Goal: Task Accomplishment & Management: Use online tool/utility

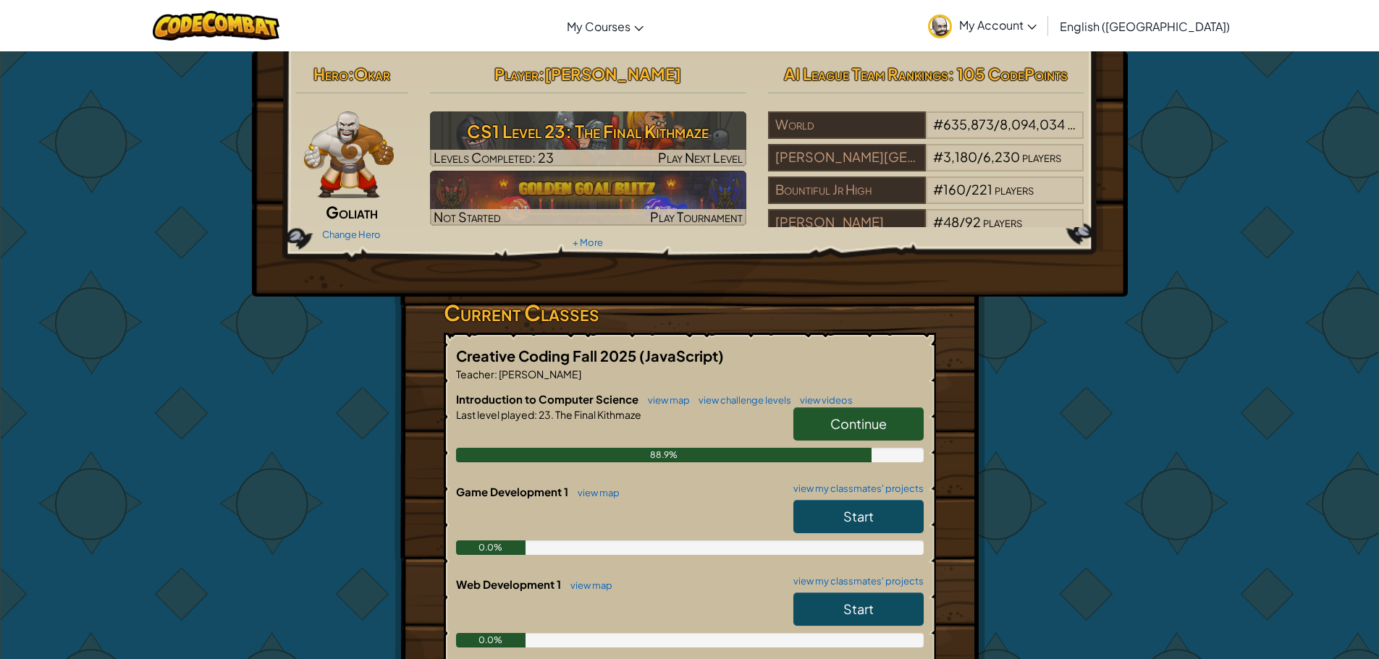
click at [849, 430] on span "Continue" at bounding box center [858, 423] width 56 height 17
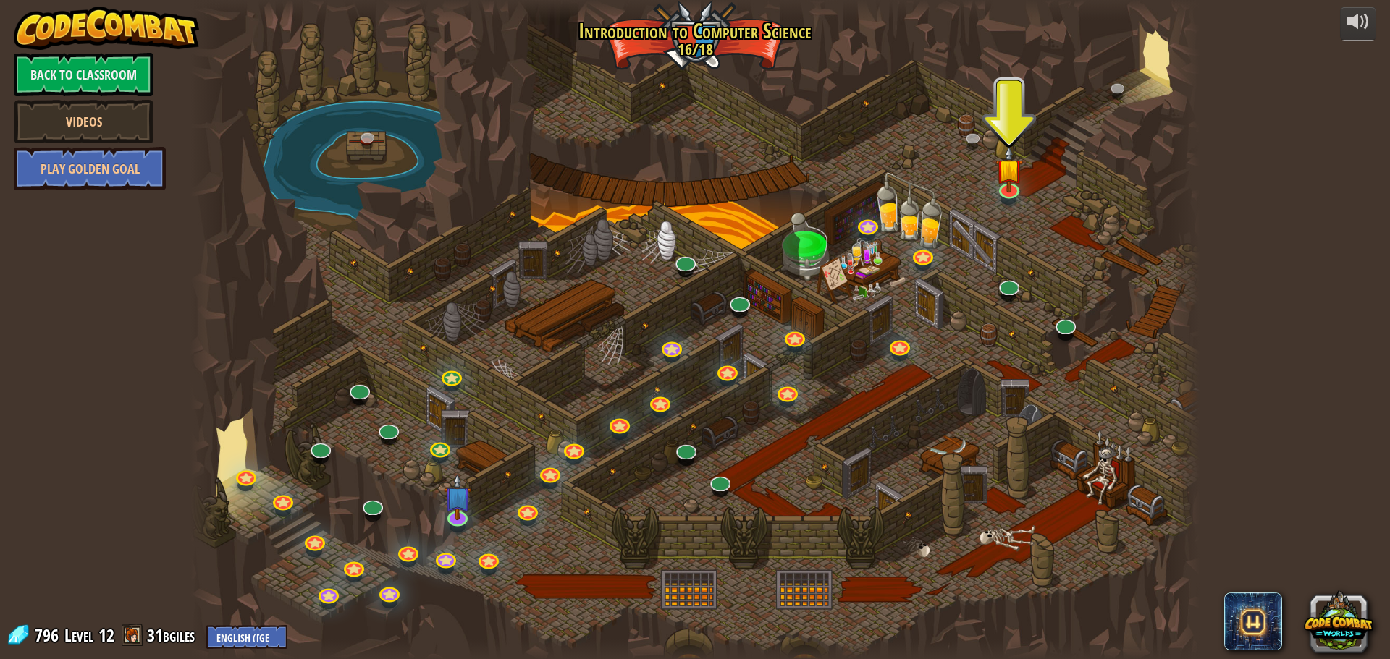
drag, startPoint x: 821, startPoint y: 439, endPoint x: 793, endPoint y: 479, distance: 48.8
click at [793, 479] on div at bounding box center [694, 329] width 1009 height 659
drag, startPoint x: 984, startPoint y: 332, endPoint x: 965, endPoint y: 353, distance: 27.7
click at [965, 353] on div at bounding box center [694, 329] width 1009 height 659
drag, startPoint x: 965, startPoint y: 353, endPoint x: 941, endPoint y: 386, distance: 40.8
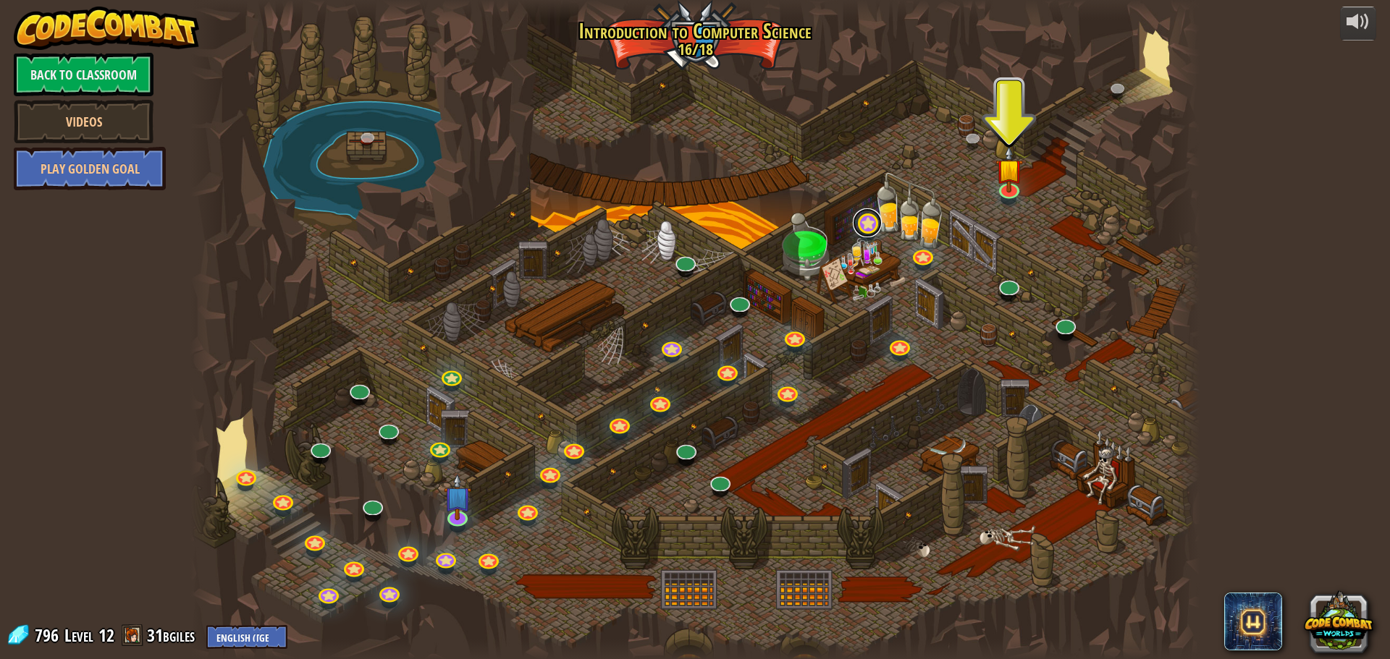
drag, startPoint x: 941, startPoint y: 386, endPoint x: 855, endPoint y: 224, distance: 183.6
click at [855, 224] on link at bounding box center [867, 222] width 29 height 29
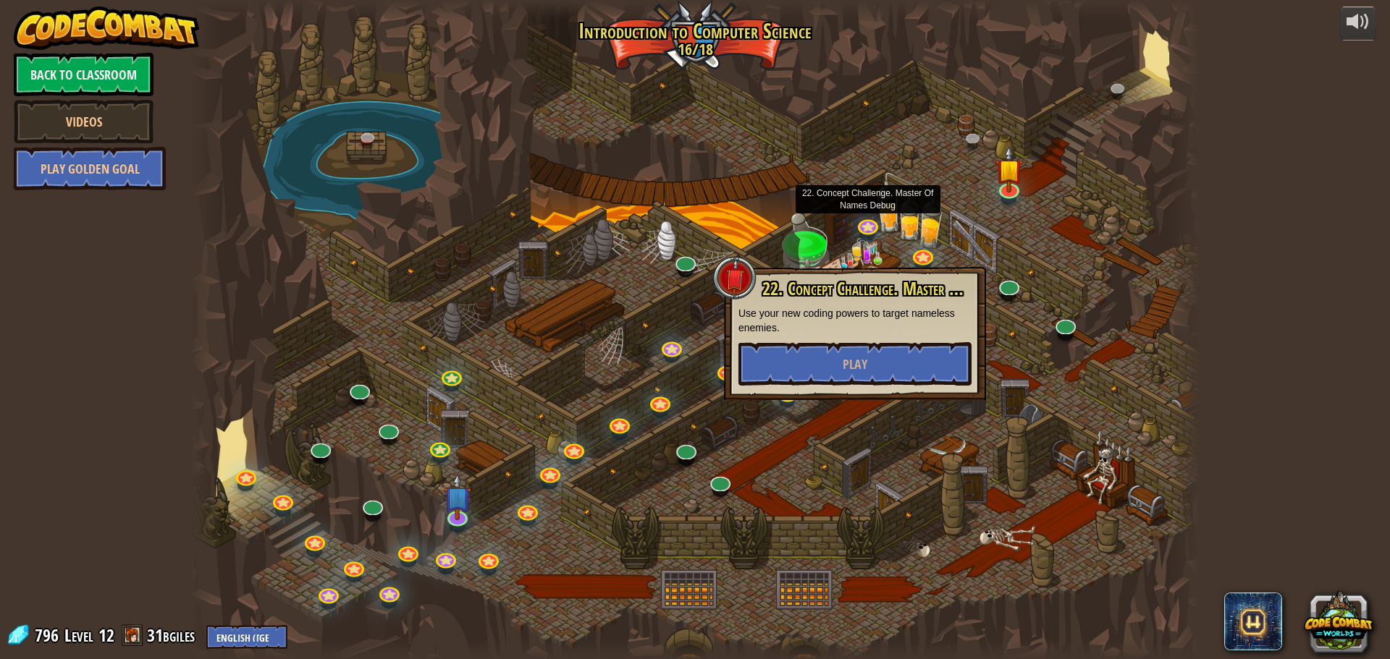
click at [1012, 216] on div at bounding box center [694, 329] width 1009 height 659
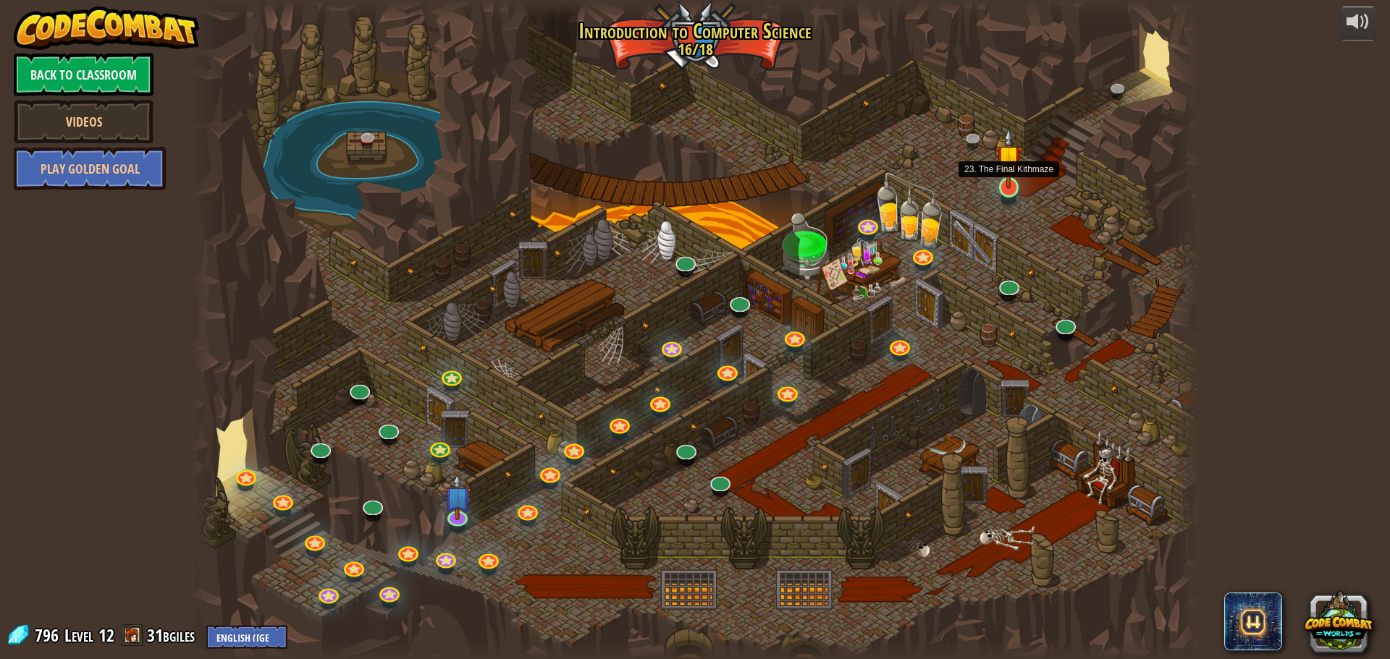
click at [1009, 186] on img at bounding box center [1008, 158] width 27 height 62
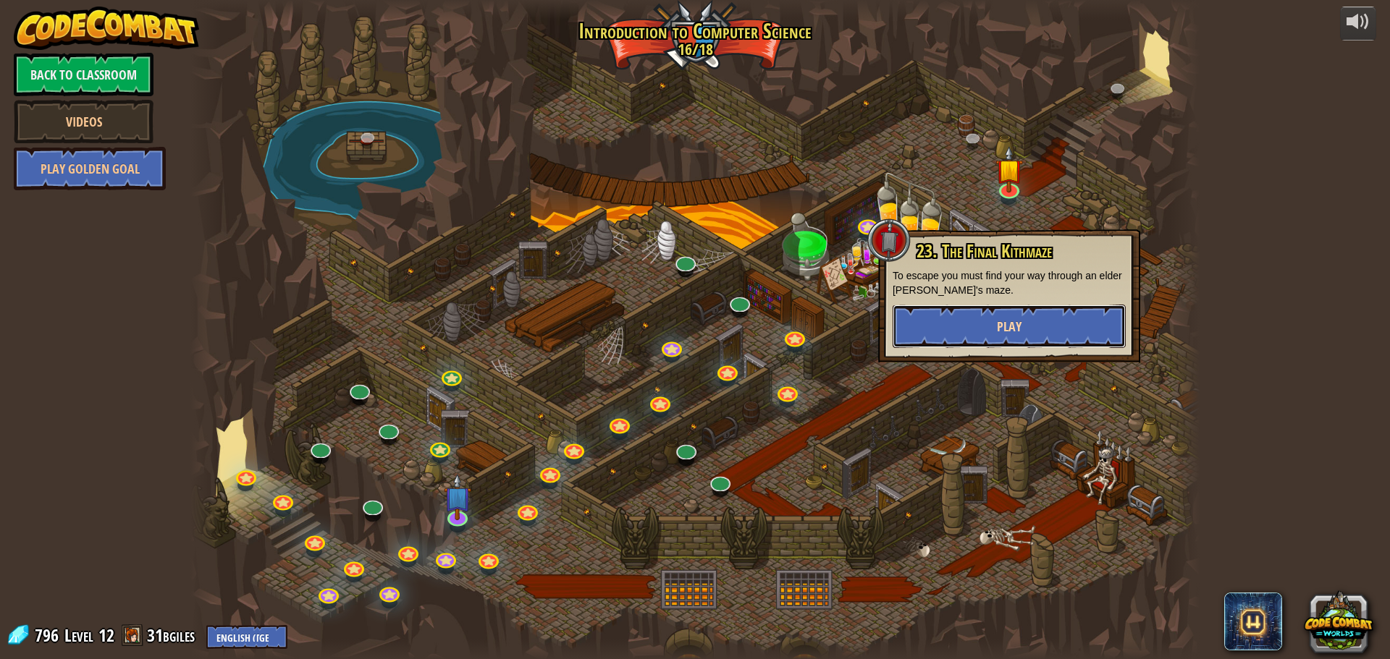
click at [994, 331] on button "Play" at bounding box center [1008, 326] width 233 height 43
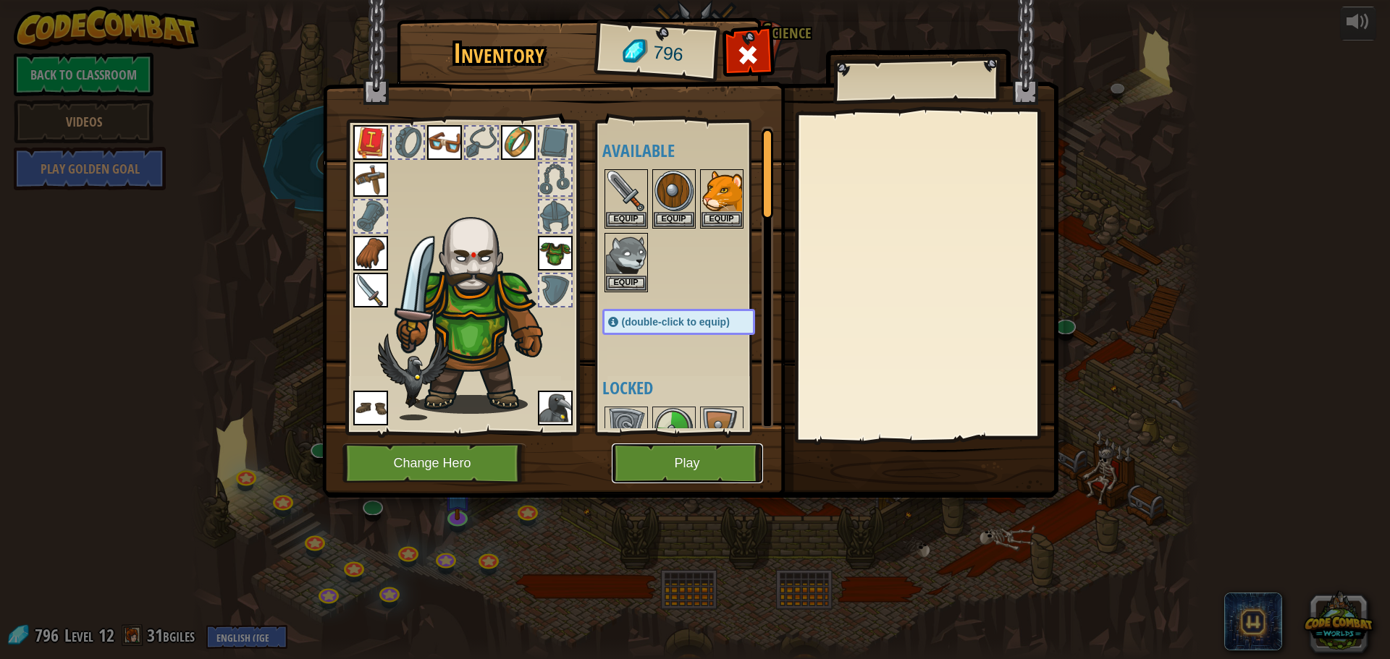
click at [716, 460] on button "Play" at bounding box center [687, 464] width 151 height 40
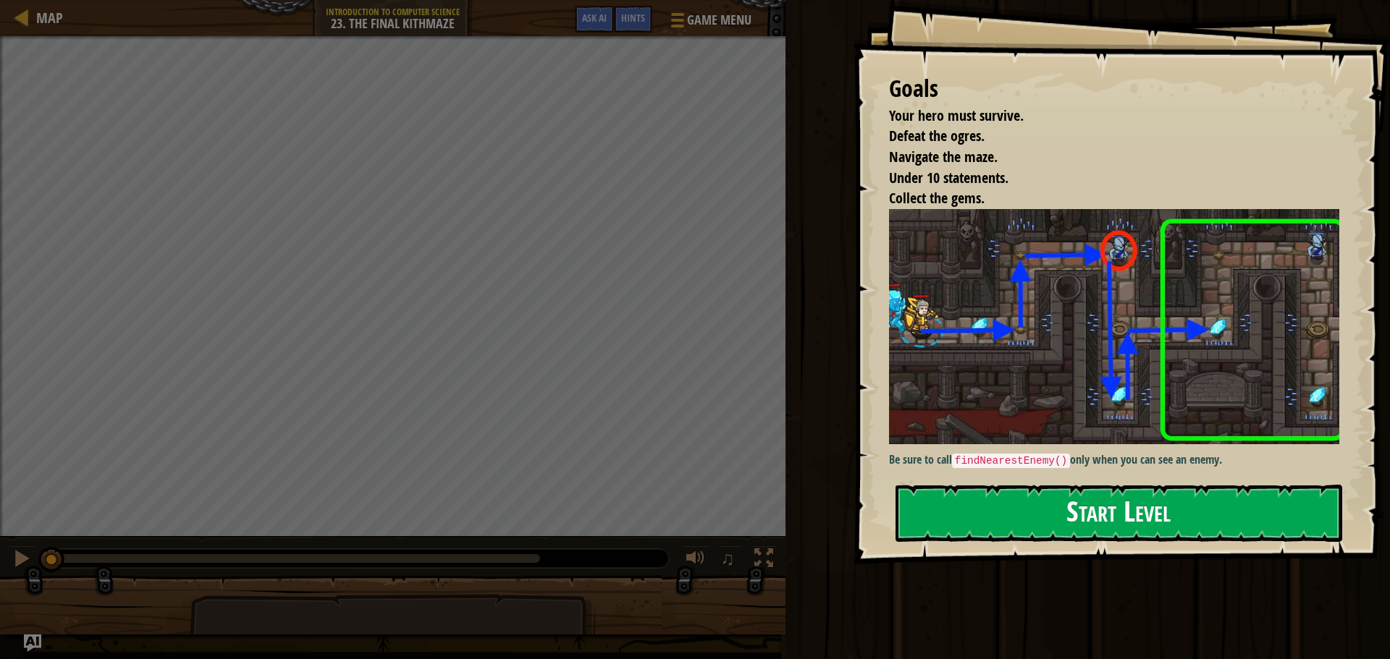
click at [1027, 535] on button "Start Level" at bounding box center [1118, 513] width 447 height 57
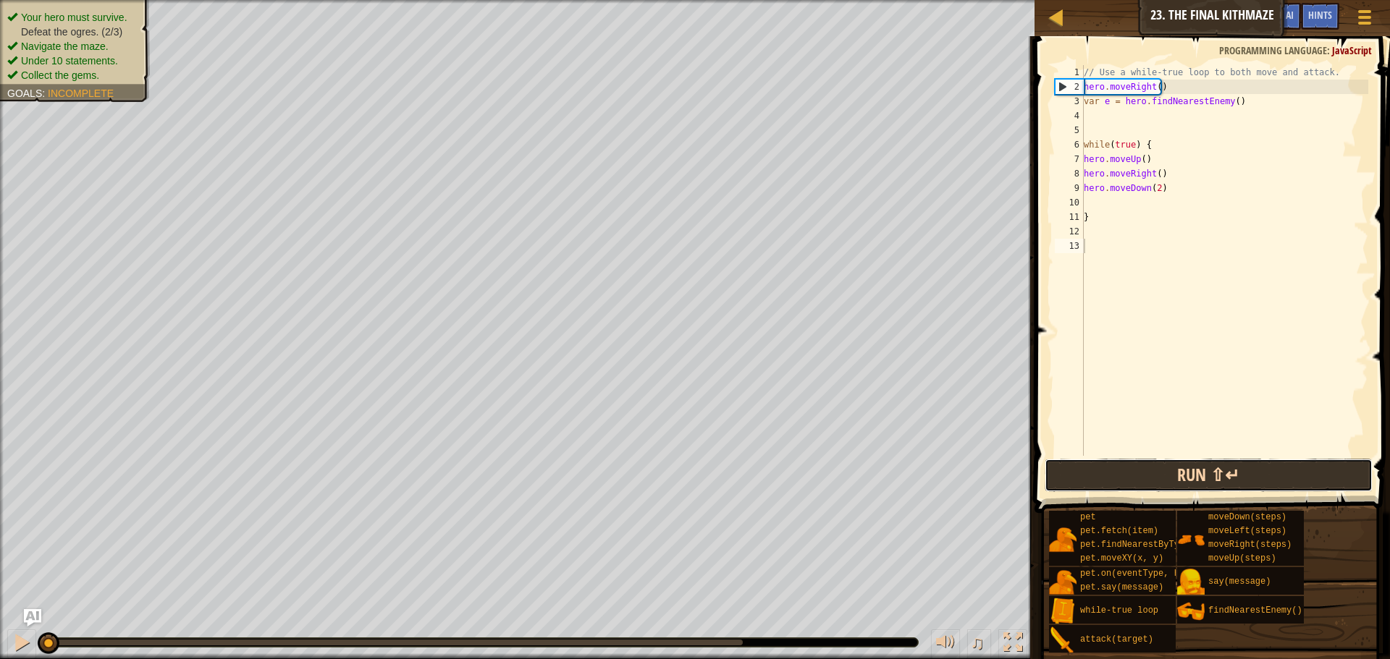
click at [1276, 481] on button "Run ⇧↵" at bounding box center [1208, 475] width 328 height 33
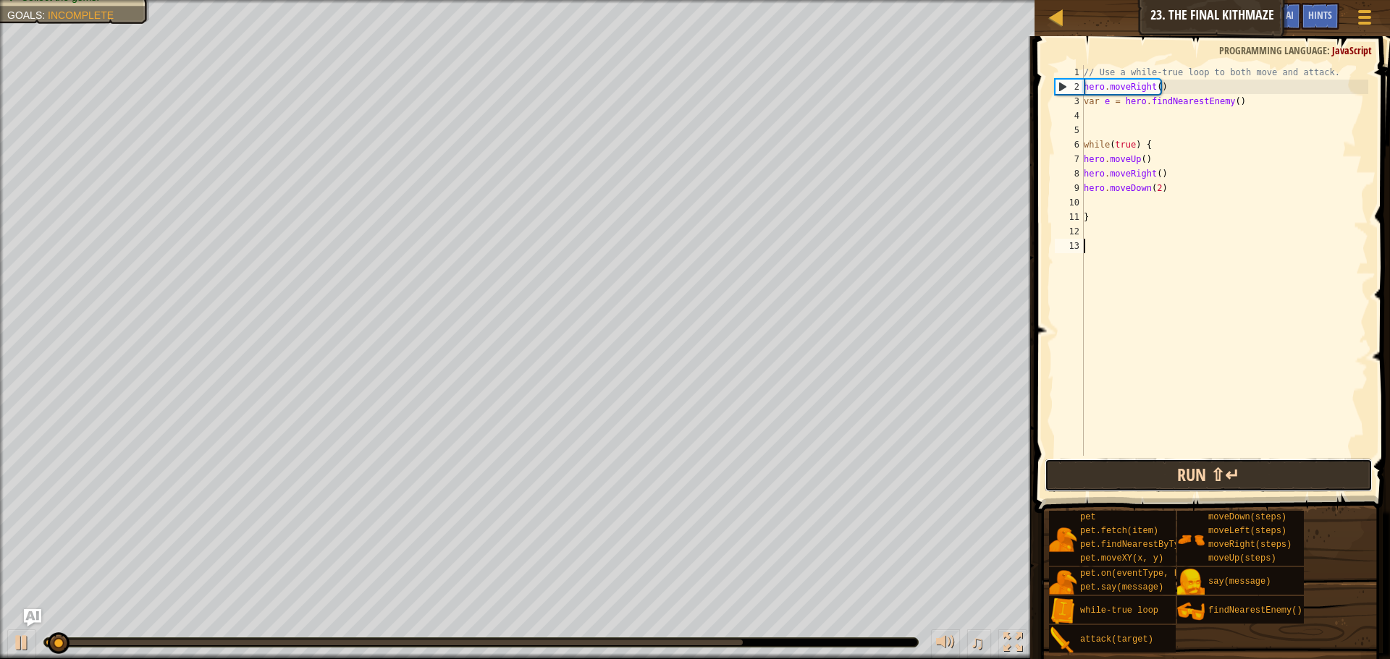
click at [1276, 481] on button "Run ⇧↵" at bounding box center [1208, 475] width 328 height 33
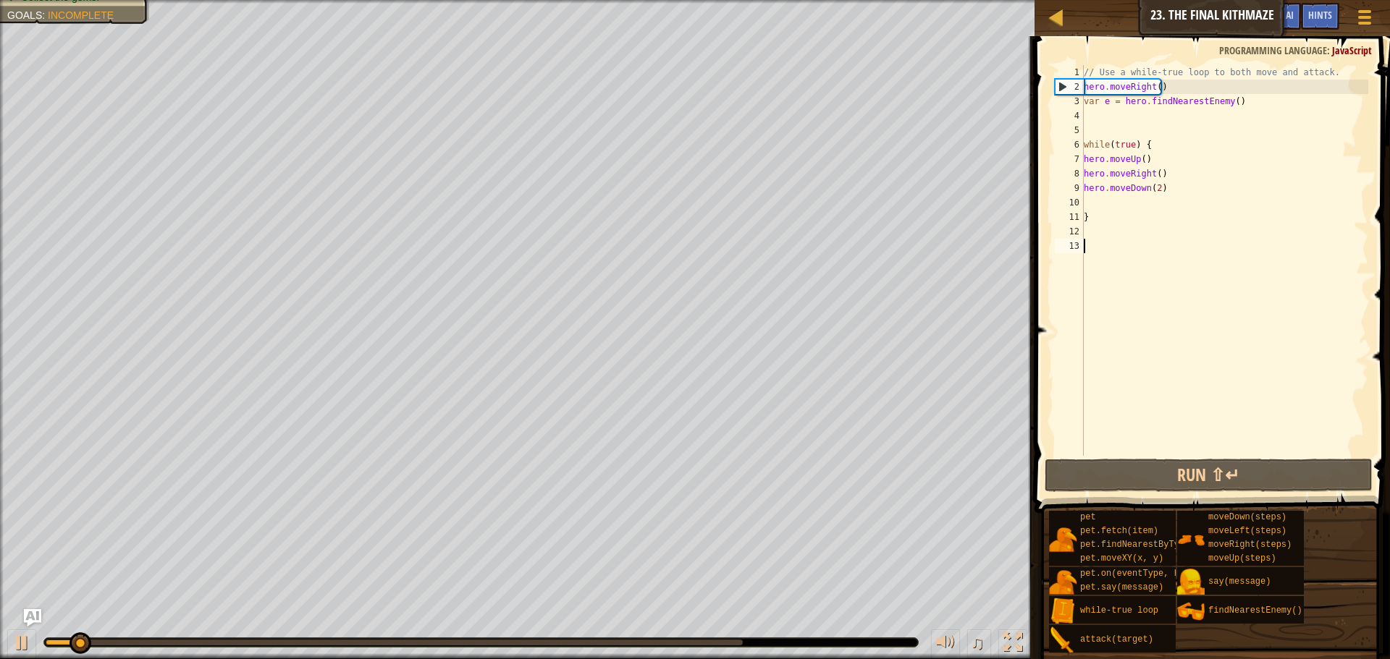
click at [0, 254] on div "Your hero must survive. Defeat the ogres. (2/3) Navigate the maze. Under 10 sta…" at bounding box center [517, 329] width 1034 height 659
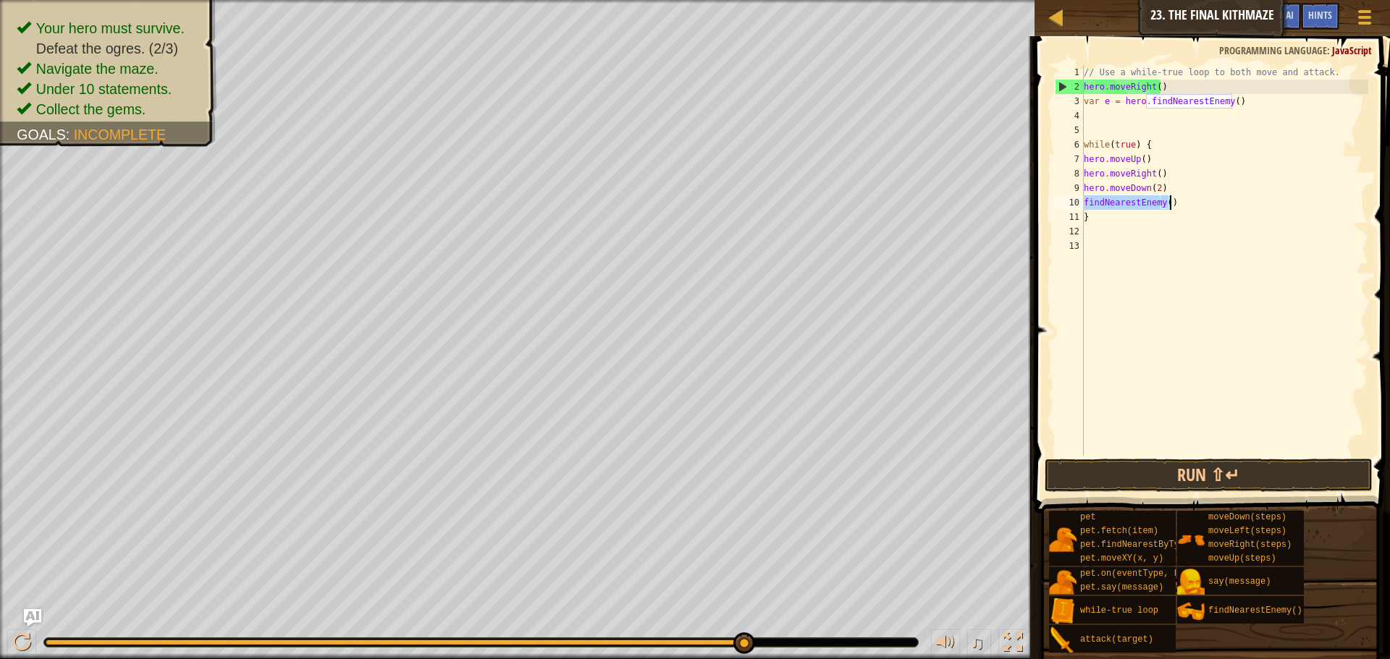
click at [1103, 215] on div "// Use a while-true loop to both move and attack. hero . moveRight ( ) var e = …" at bounding box center [1223, 275] width 287 height 420
type textarea "}"
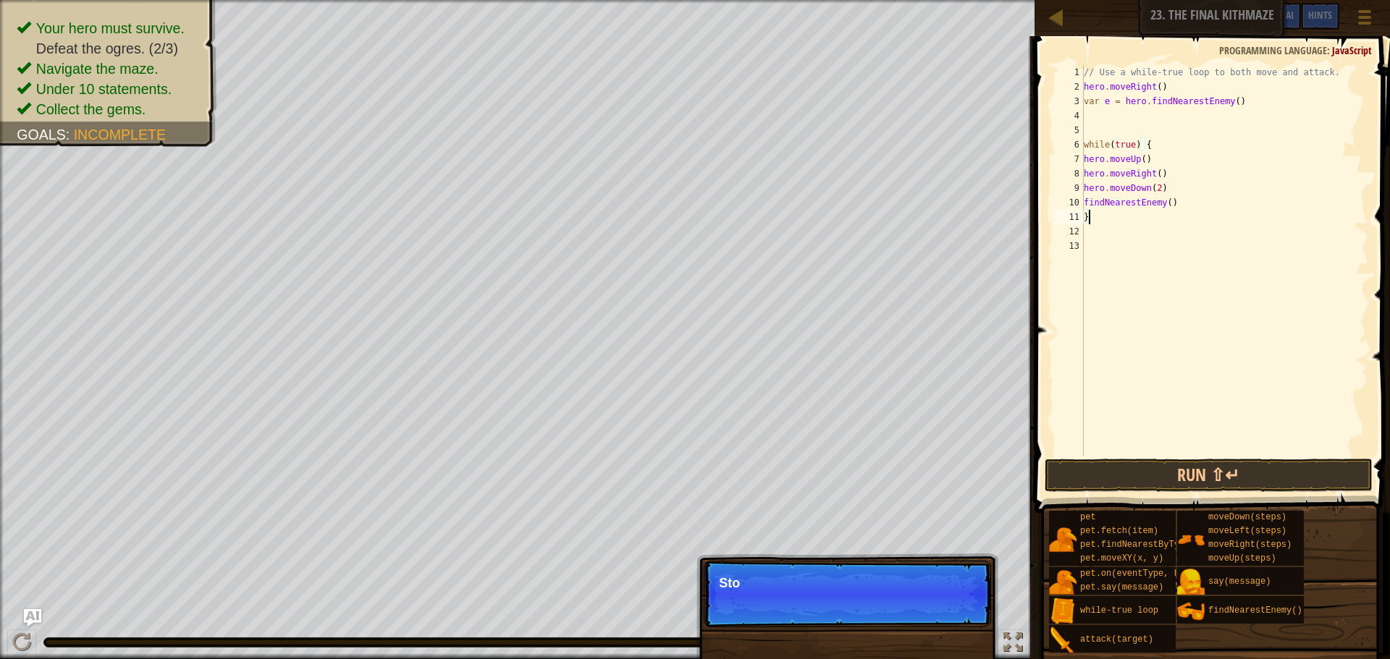
click at [1209, 261] on div "// Use a while-true loop to both move and attack. hero . moveRight ( ) var e = …" at bounding box center [1223, 275] width 287 height 420
click at [1196, 193] on div "// Use a while-true loop to both move and attack. hero . moveRight ( ) var e = …" at bounding box center [1223, 275] width 287 height 420
click at [1183, 202] on div "// Use a while-true loop to both move and attack. hero . moveRight ( ) var e = …" at bounding box center [1223, 275] width 287 height 420
type textarea "findNearestEnemy()"
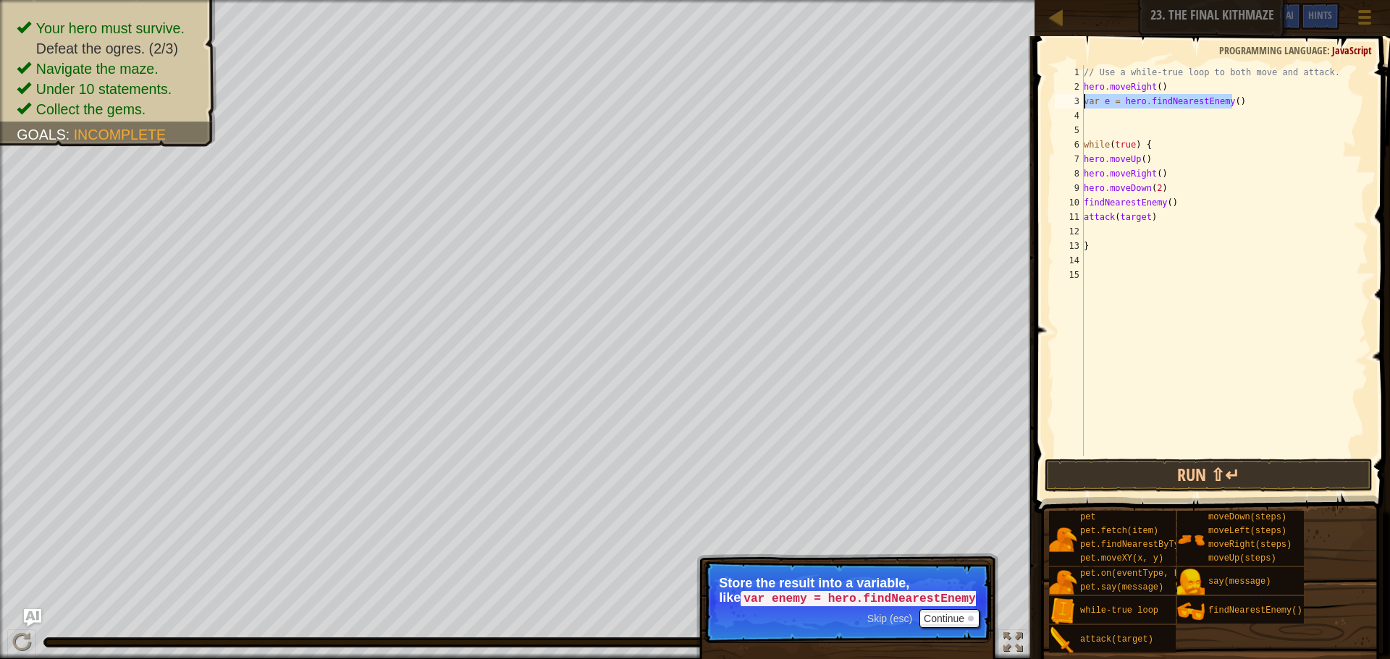
drag, startPoint x: 1234, startPoint y: 99, endPoint x: 1084, endPoint y: 106, distance: 150.0
click at [1084, 106] on div "// Use a while-true loop to both move and attack. hero . moveRight ( ) var e = …" at bounding box center [1223, 275] width 287 height 420
click at [1153, 217] on div "// Use a while-true loop to both move and attack. hero . moveRight ( ) var e = …" at bounding box center [1223, 275] width 287 height 420
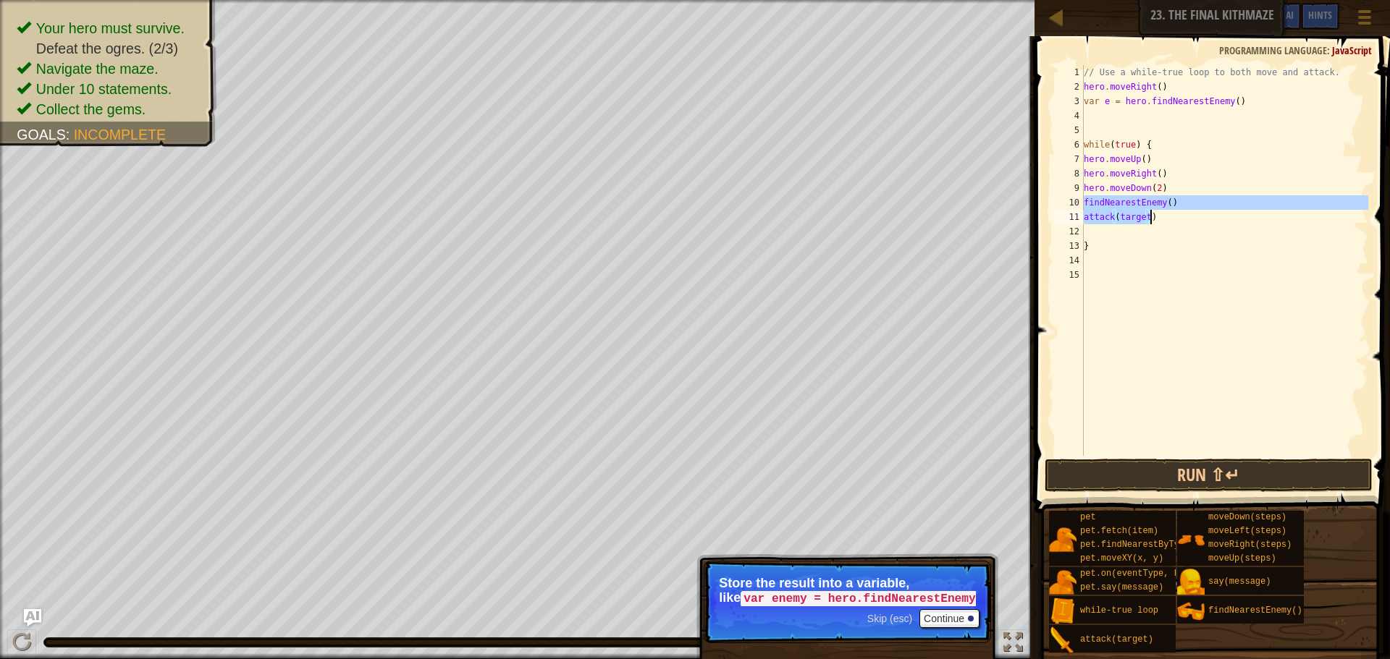
drag, startPoint x: 1086, startPoint y: 200, endPoint x: 1156, endPoint y: 219, distance: 73.6
click at [1156, 219] on div "// Use a while-true loop to both move and attack. hero . moveRight ( ) var e = …" at bounding box center [1223, 275] width 287 height 420
type textarea "findNearestEnemy() attack(target)"
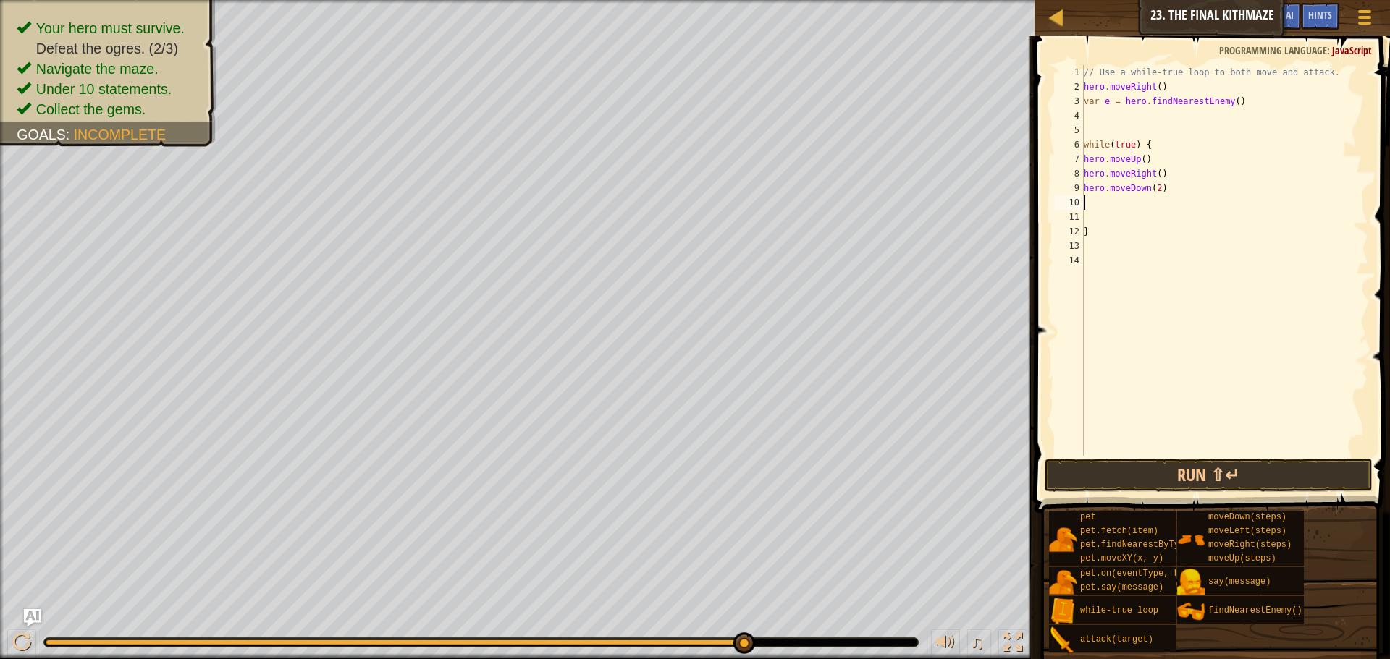
paste textarea "var e = hero.findNearestEnemy()"
type textarea "var e = hero.findNearestEnemy()"
click at [1110, 223] on div "// Use a while-true loop to both move and attack. hero . moveRight ( ) var e = …" at bounding box center [1223, 275] width 287 height 420
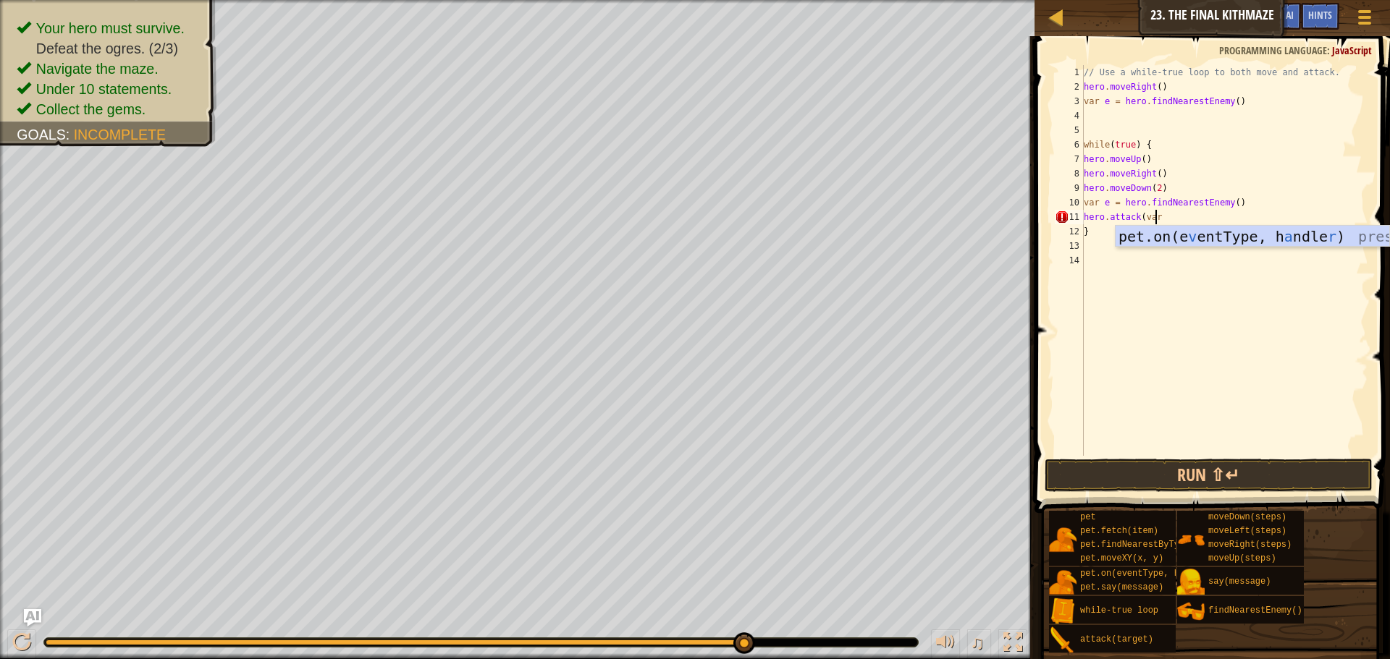
scroll to position [7, 6]
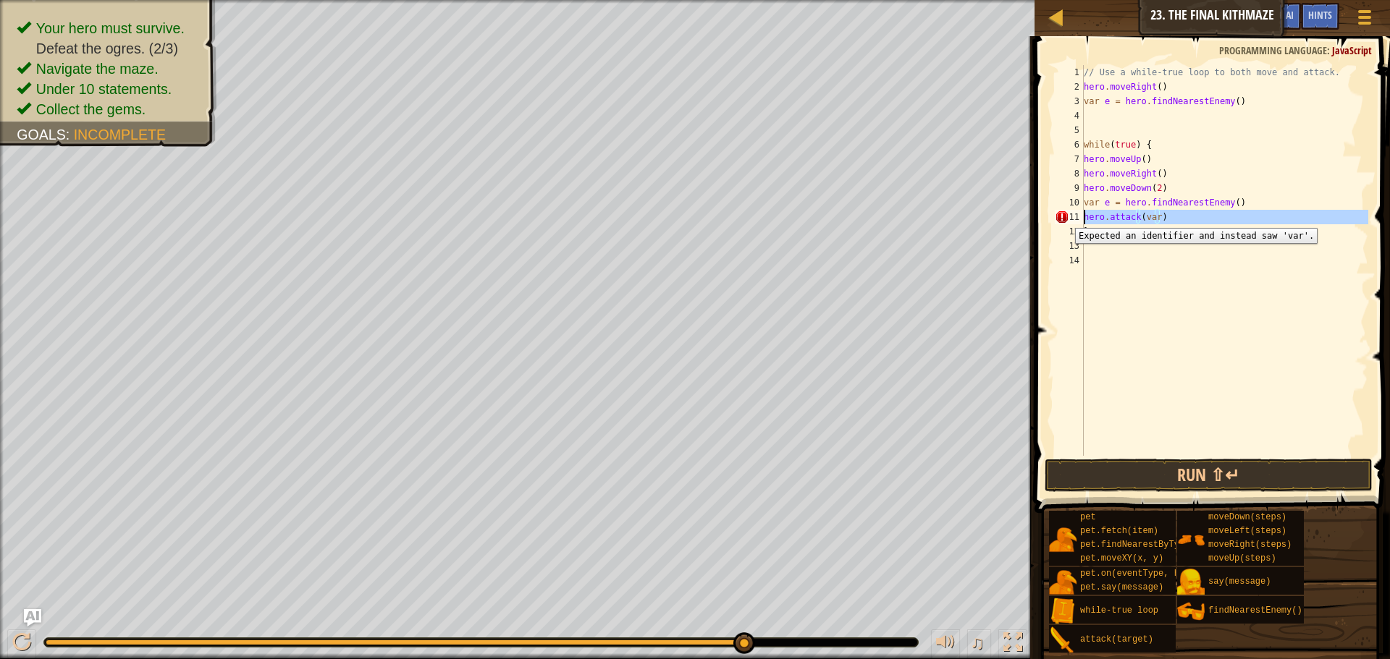
click at [1064, 217] on div "11" at bounding box center [1068, 217] width 29 height 14
click at [1055, 217] on div "11" at bounding box center [1068, 217] width 29 height 14
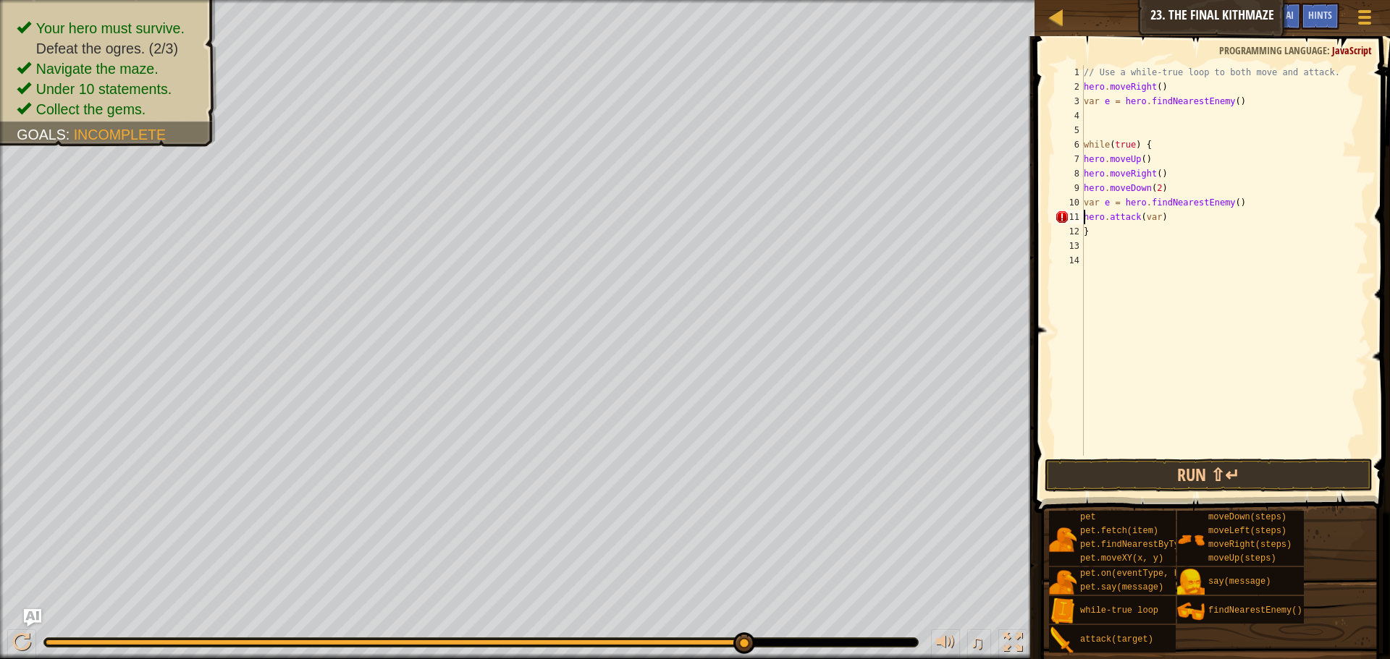
drag, startPoint x: 1152, startPoint y: 219, endPoint x: 1189, endPoint y: 224, distance: 37.3
click at [1153, 219] on div "// Use a while-true loop to both move and attack. hero . moveRight ( ) var e = …" at bounding box center [1223, 275] width 287 height 420
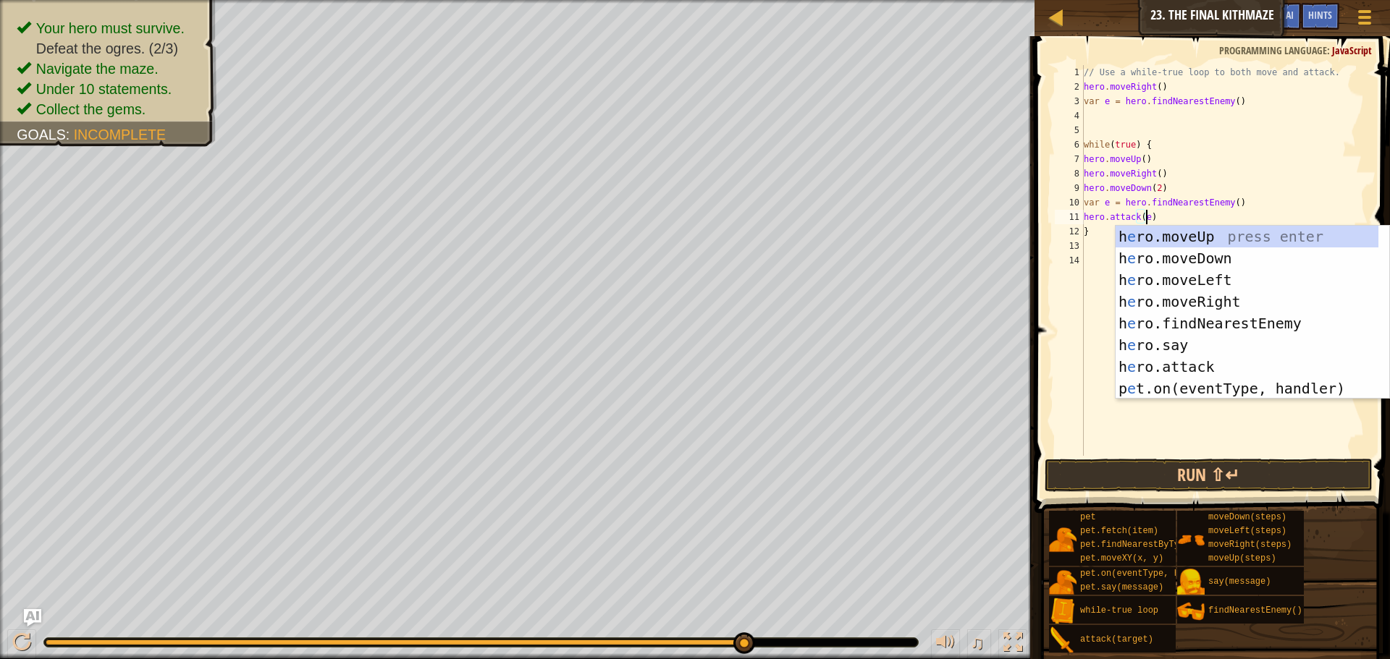
scroll to position [7, 5]
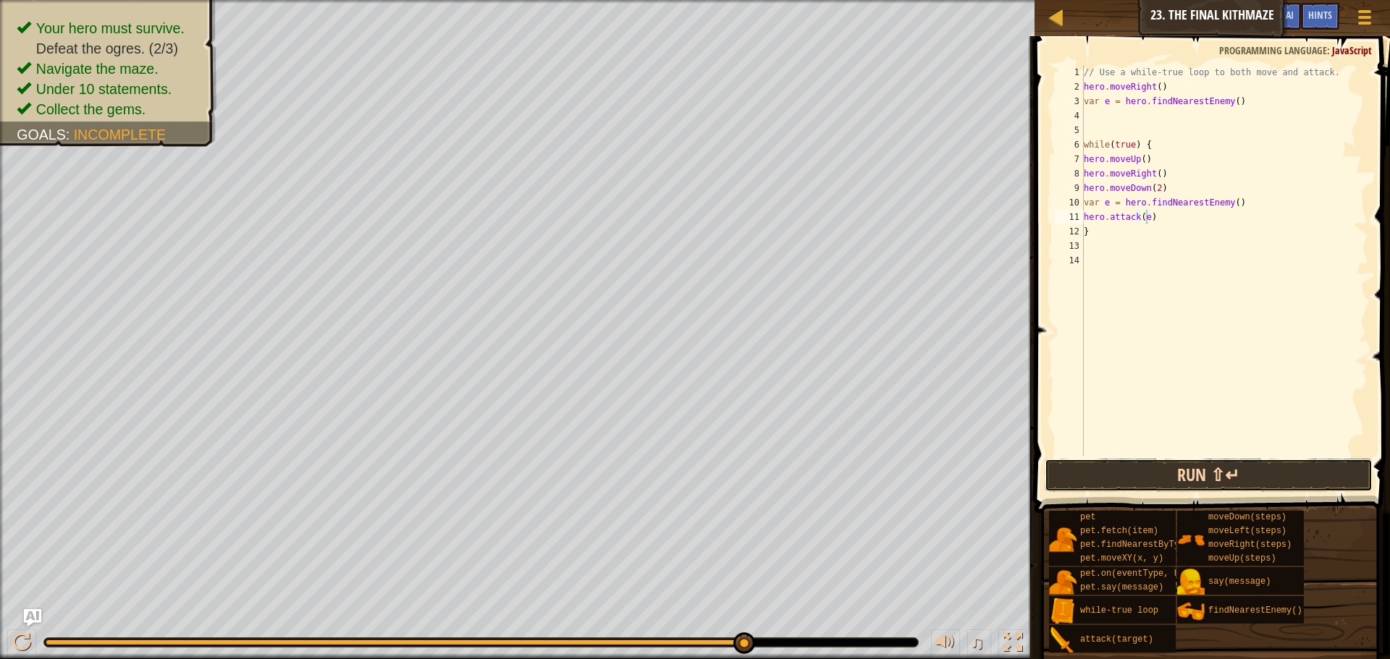
click at [1179, 480] on button "Run ⇧↵" at bounding box center [1208, 475] width 328 height 33
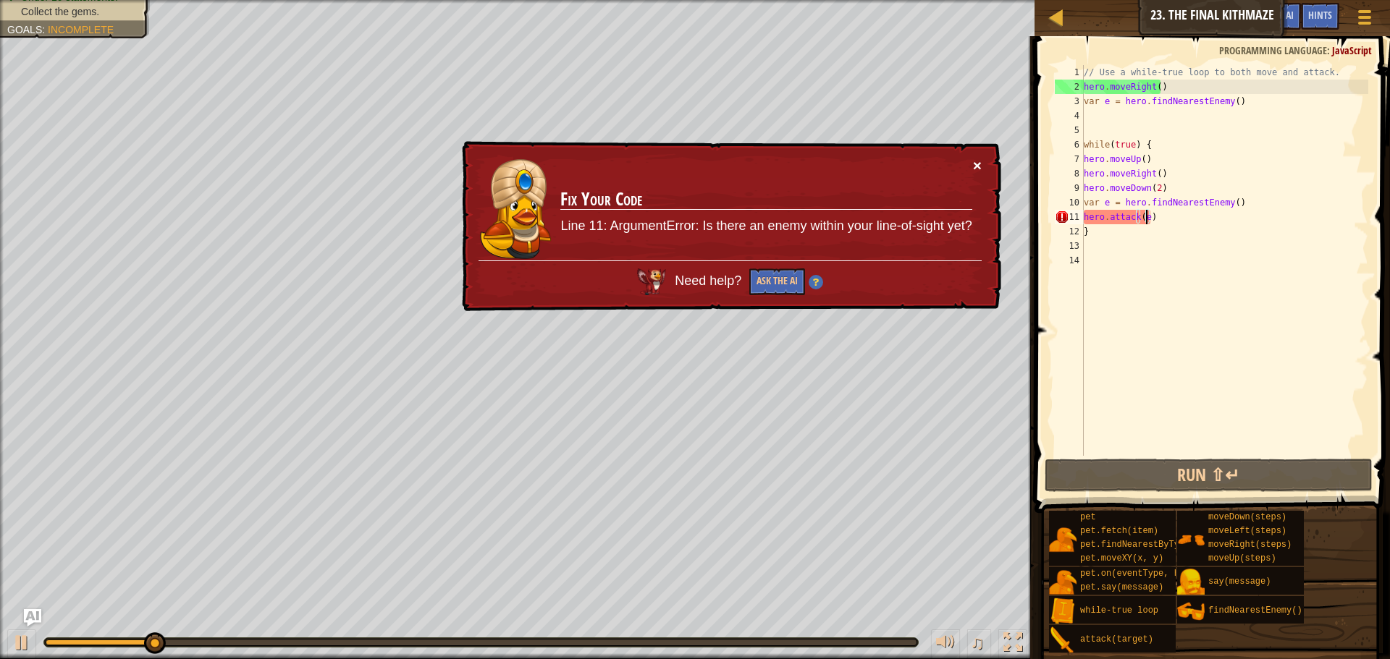
click at [977, 162] on button "×" at bounding box center [977, 165] width 9 height 15
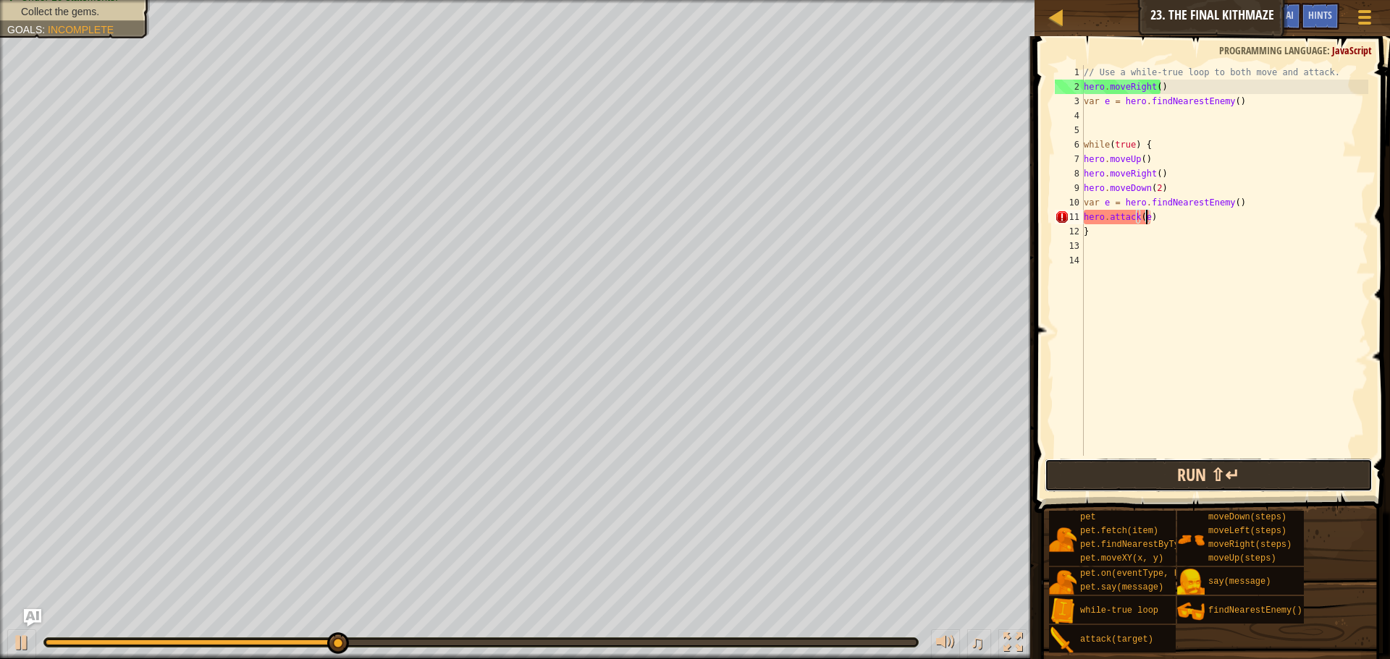
click at [1181, 469] on button "Run ⇧↵" at bounding box center [1208, 475] width 328 height 33
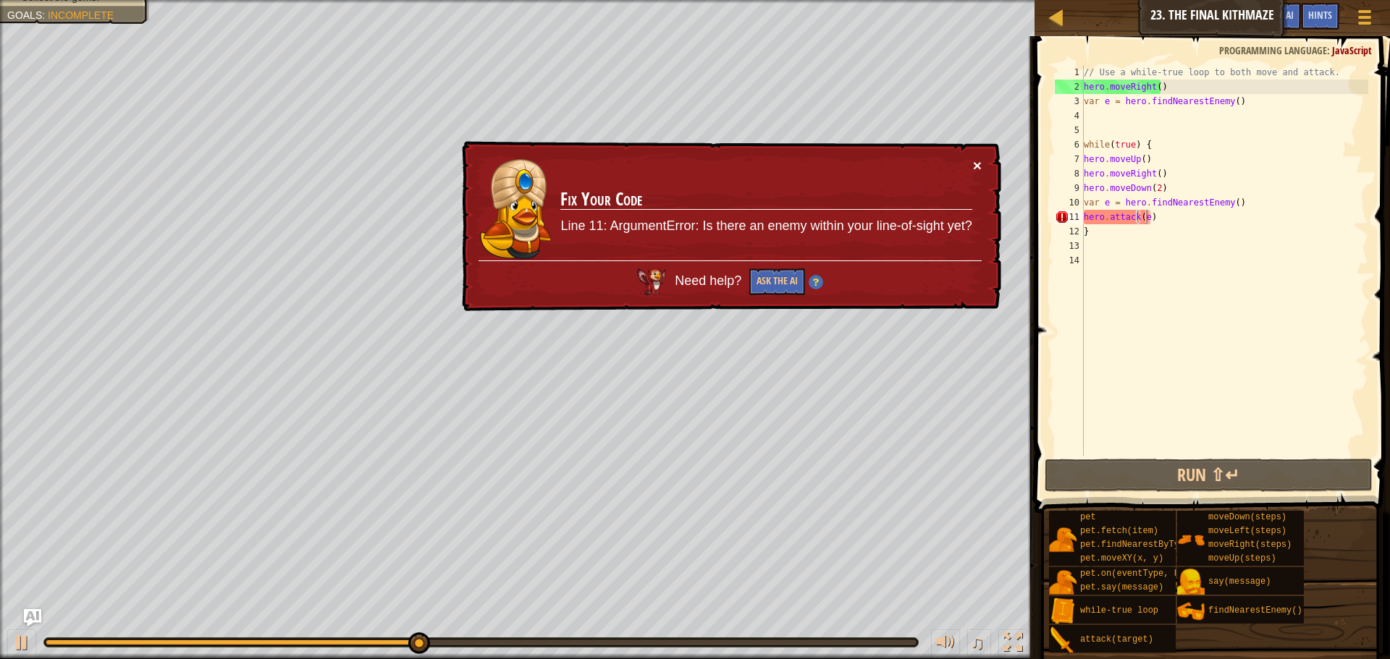
click at [974, 168] on button "×" at bounding box center [977, 165] width 9 height 15
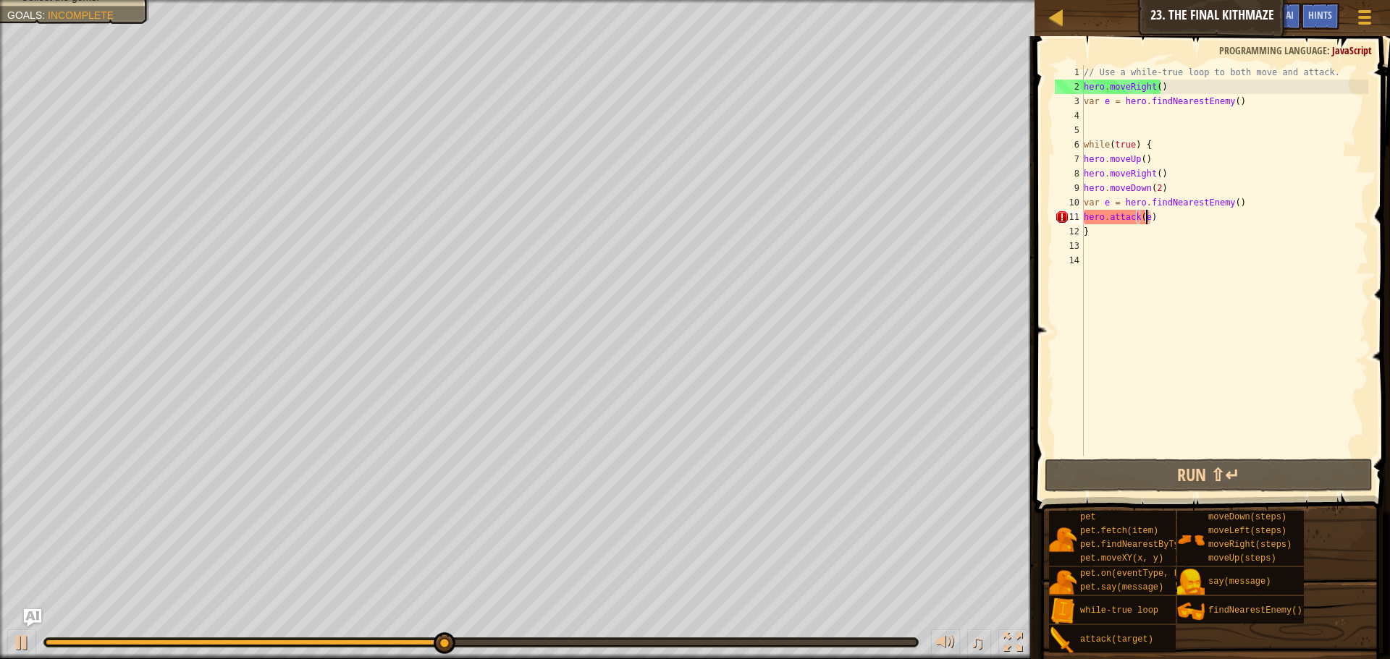
click at [1175, 218] on div "// Use a while-true loop to both move and attack. hero . moveRight ( ) var e = …" at bounding box center [1223, 275] width 287 height 420
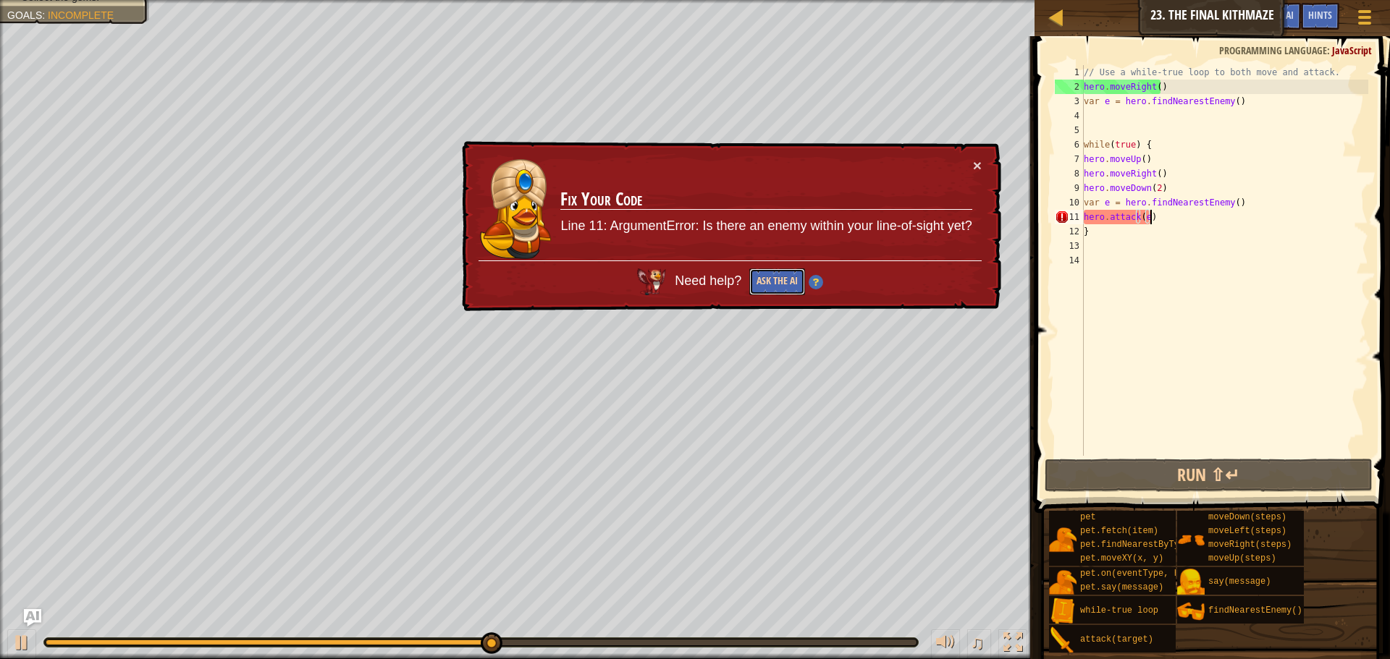
click at [779, 282] on button "Ask the AI" at bounding box center [777, 281] width 56 height 27
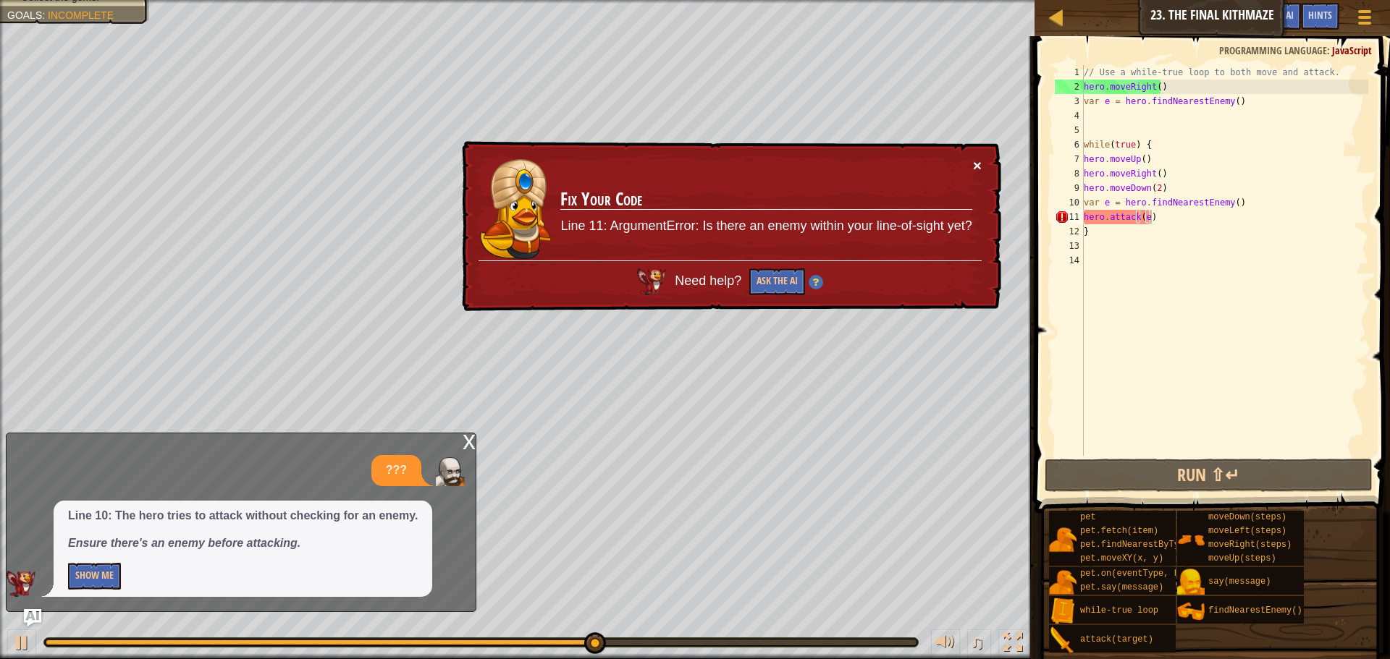
click at [974, 168] on button "×" at bounding box center [977, 165] width 9 height 15
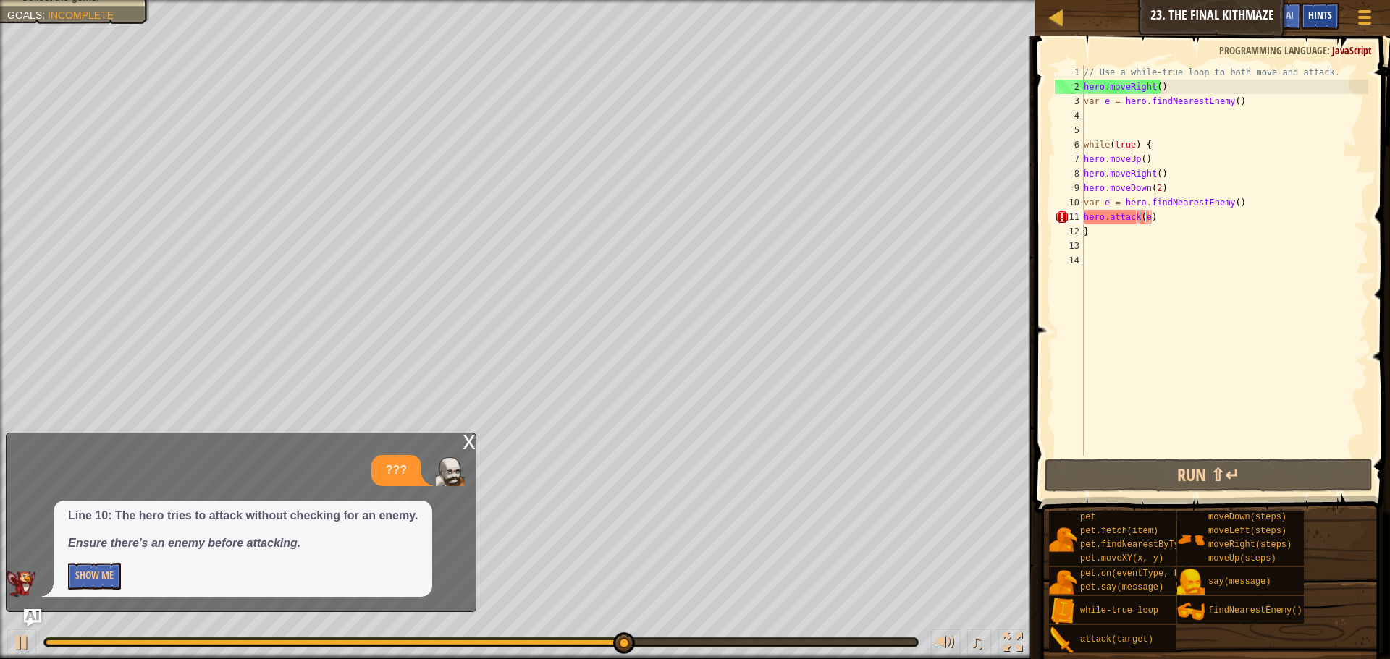
click at [1316, 18] on span "Hints" at bounding box center [1320, 15] width 24 height 14
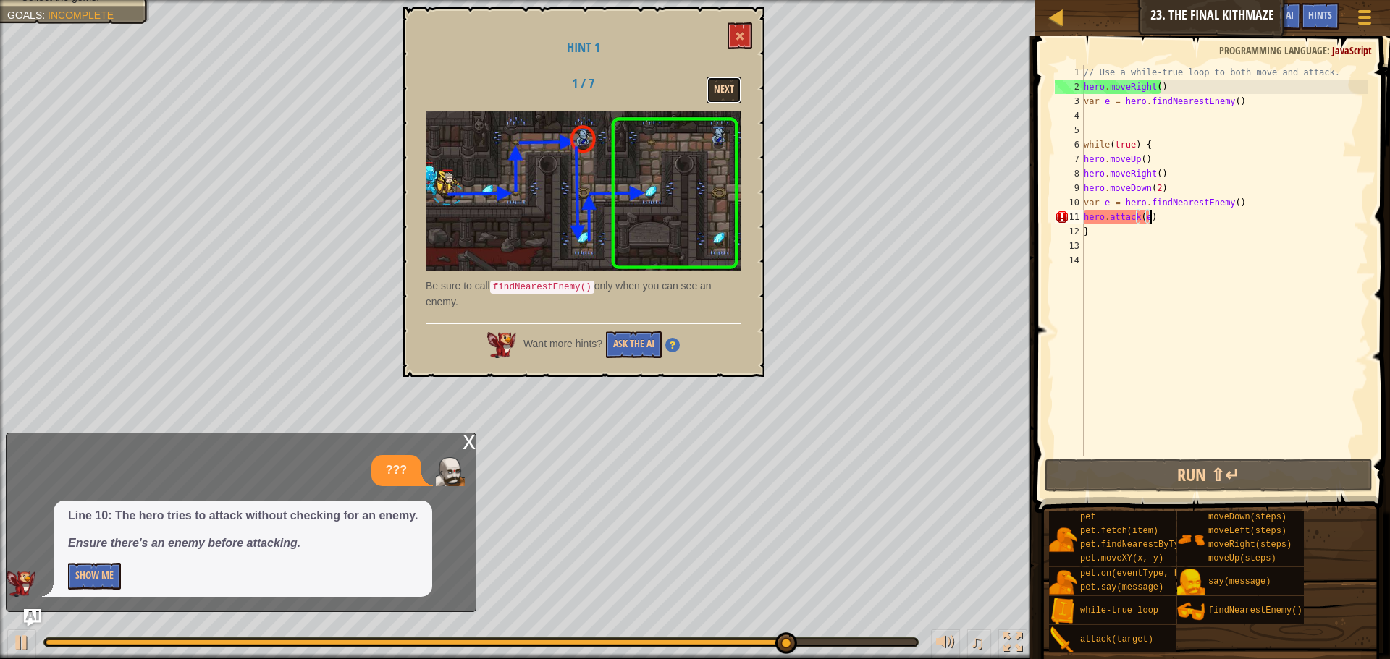
click at [728, 86] on button "Next" at bounding box center [723, 90] width 35 height 27
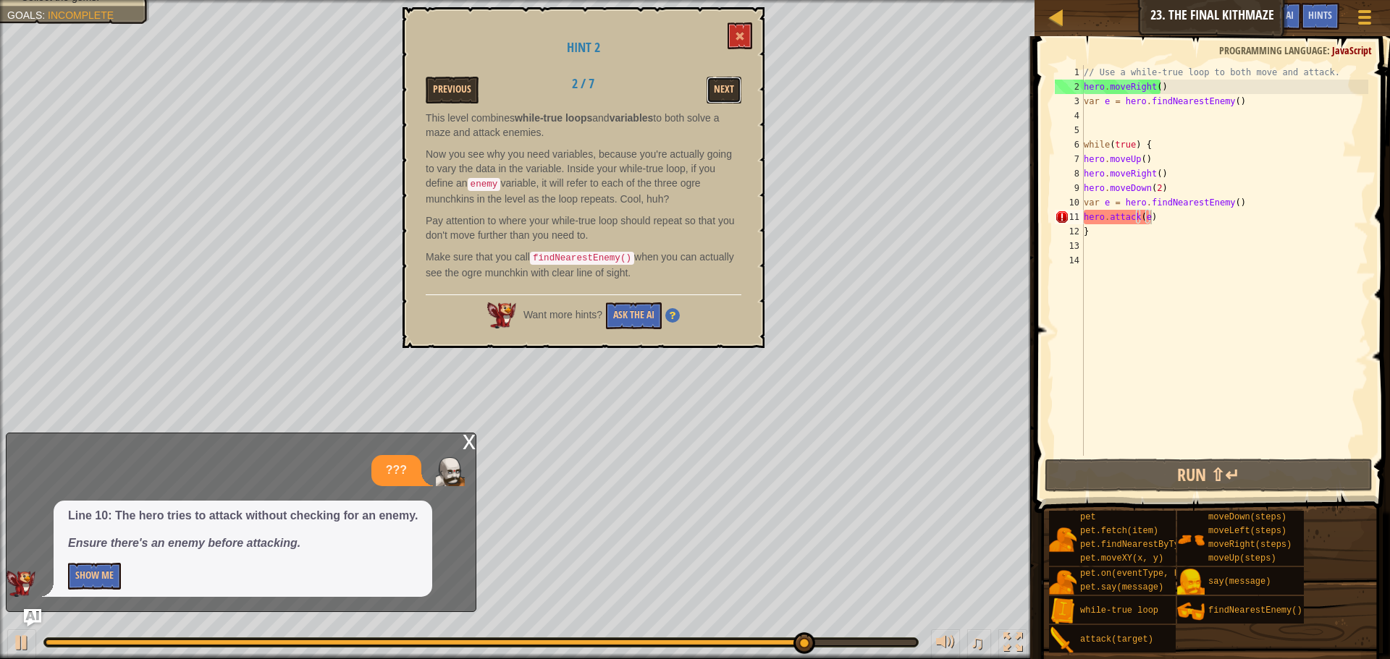
click at [728, 86] on button "Next" at bounding box center [723, 90] width 35 height 27
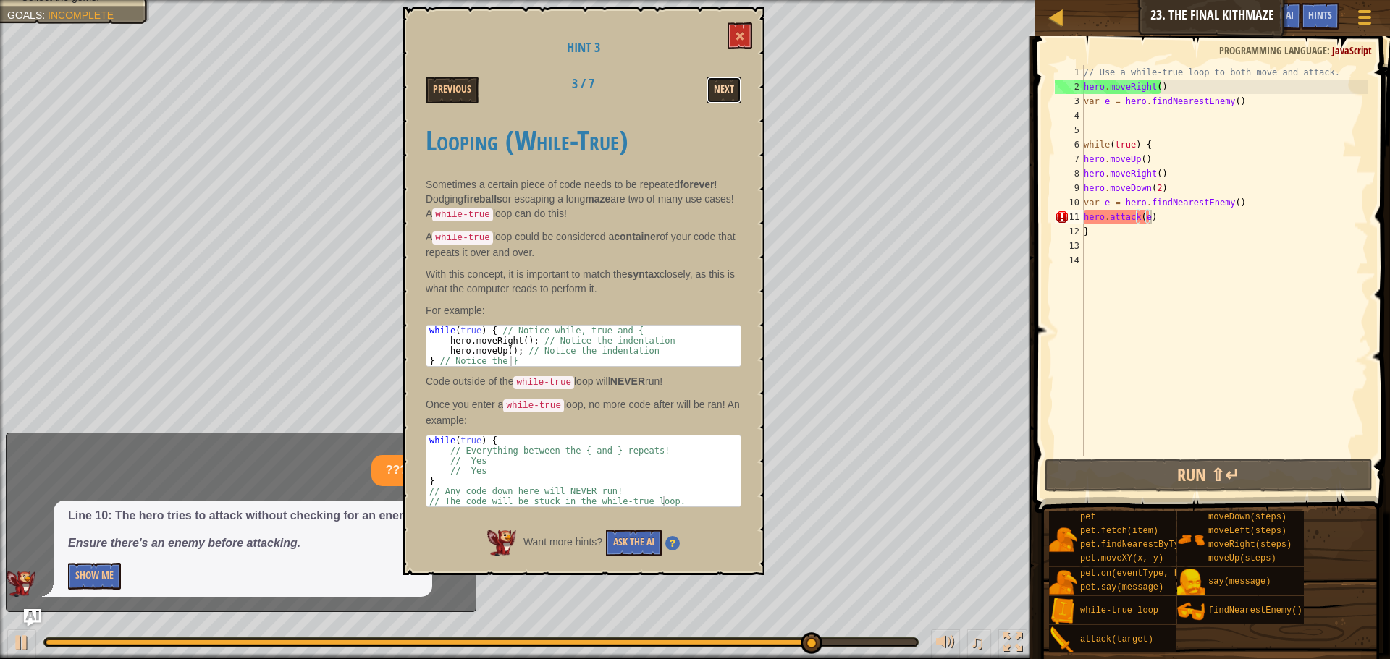
click at [728, 86] on button "Next" at bounding box center [723, 90] width 35 height 27
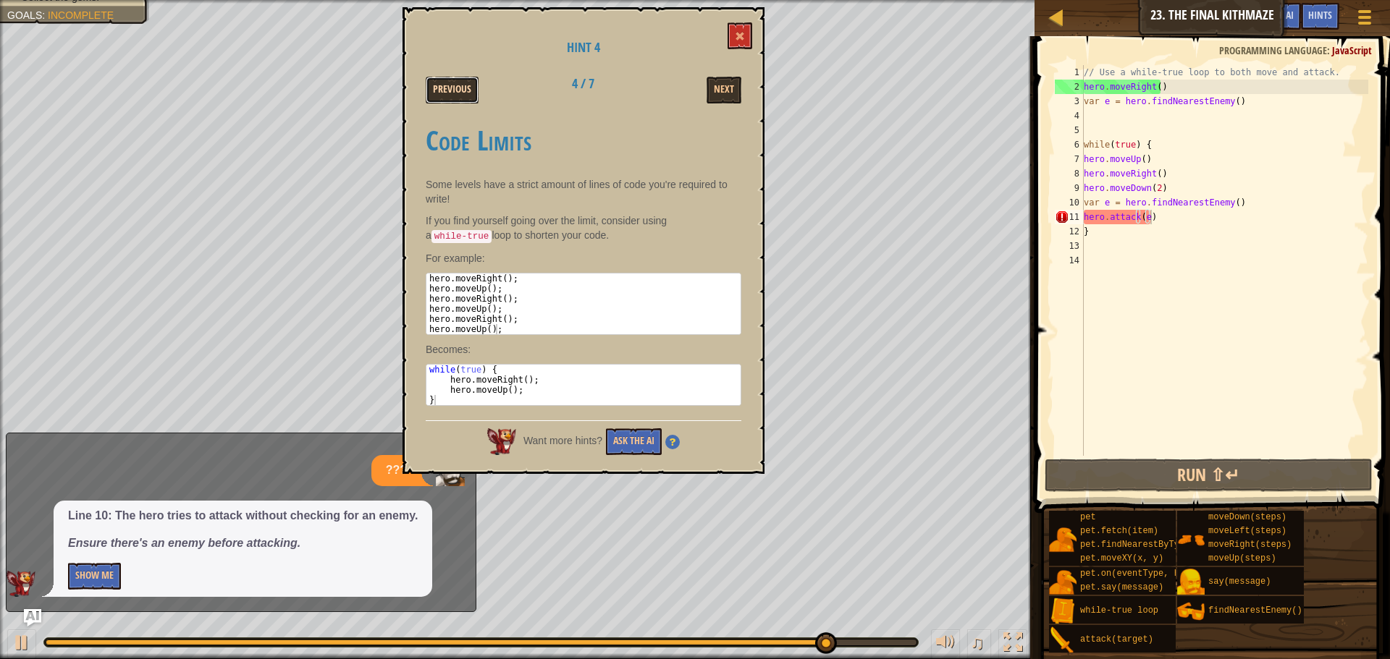
click at [441, 88] on button "Previous" at bounding box center [452, 90] width 53 height 27
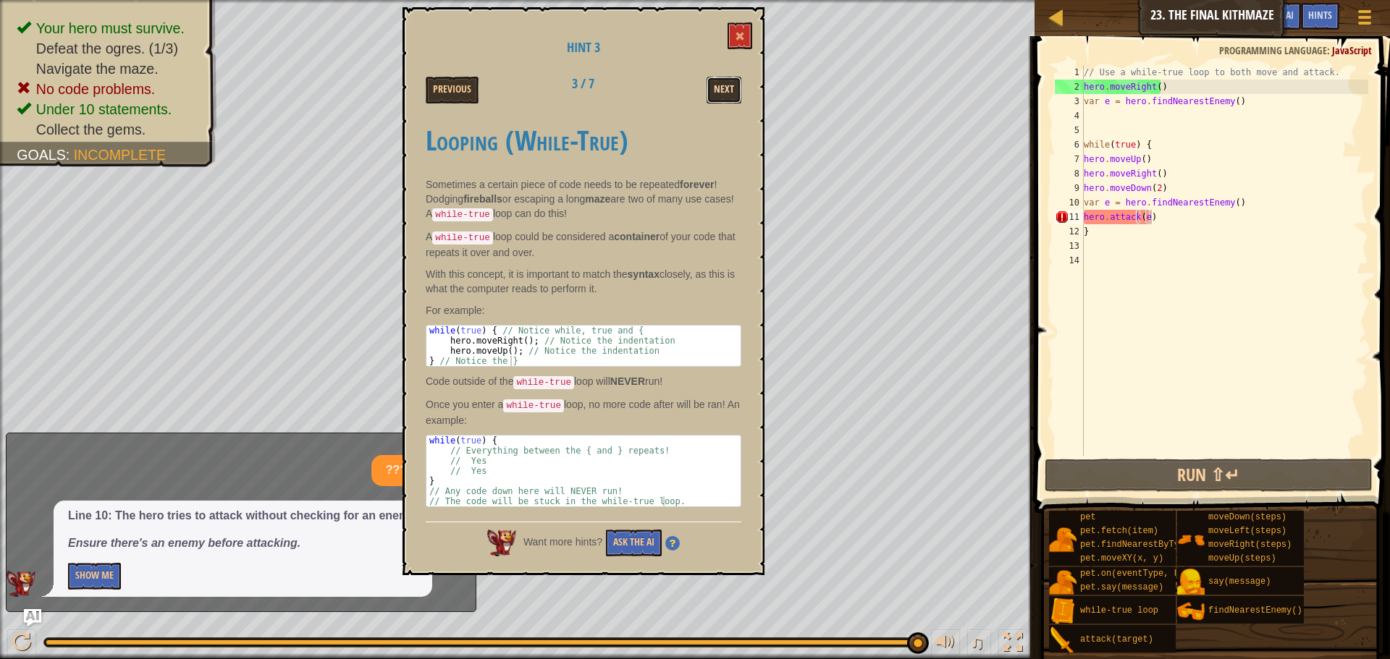
click at [730, 81] on button "Next" at bounding box center [723, 90] width 35 height 27
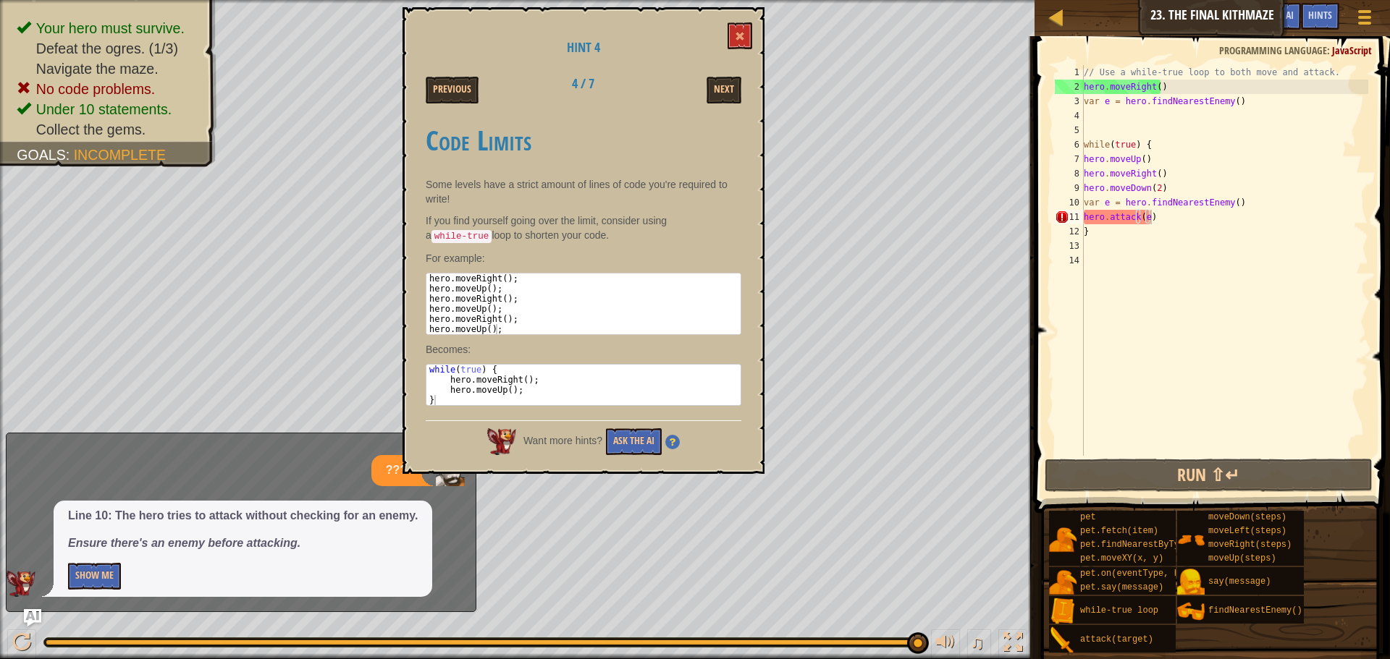
click at [720, 68] on div "Hint 4 Previous 4 / 7 Next Code Limits Some levels have a strict amount of line…" at bounding box center [583, 240] width 362 height 467
click at [724, 89] on button "Next" at bounding box center [723, 90] width 35 height 27
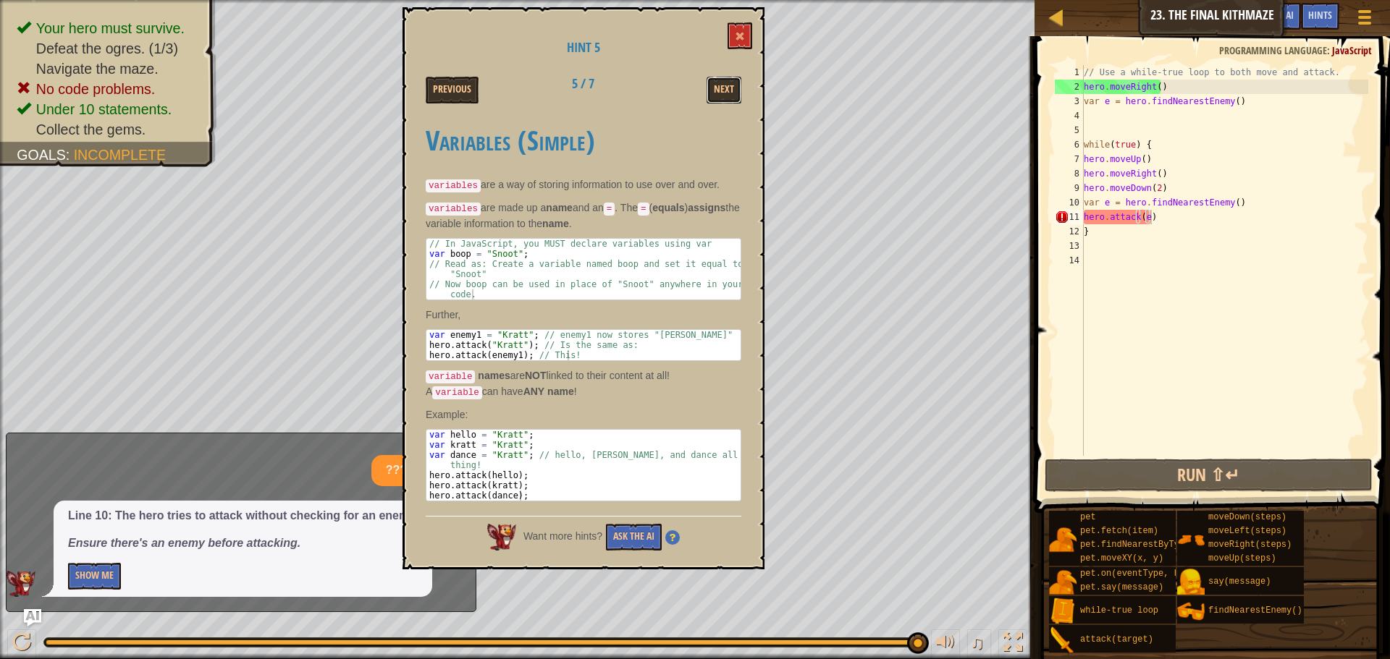
click at [724, 89] on button "Next" at bounding box center [723, 90] width 35 height 27
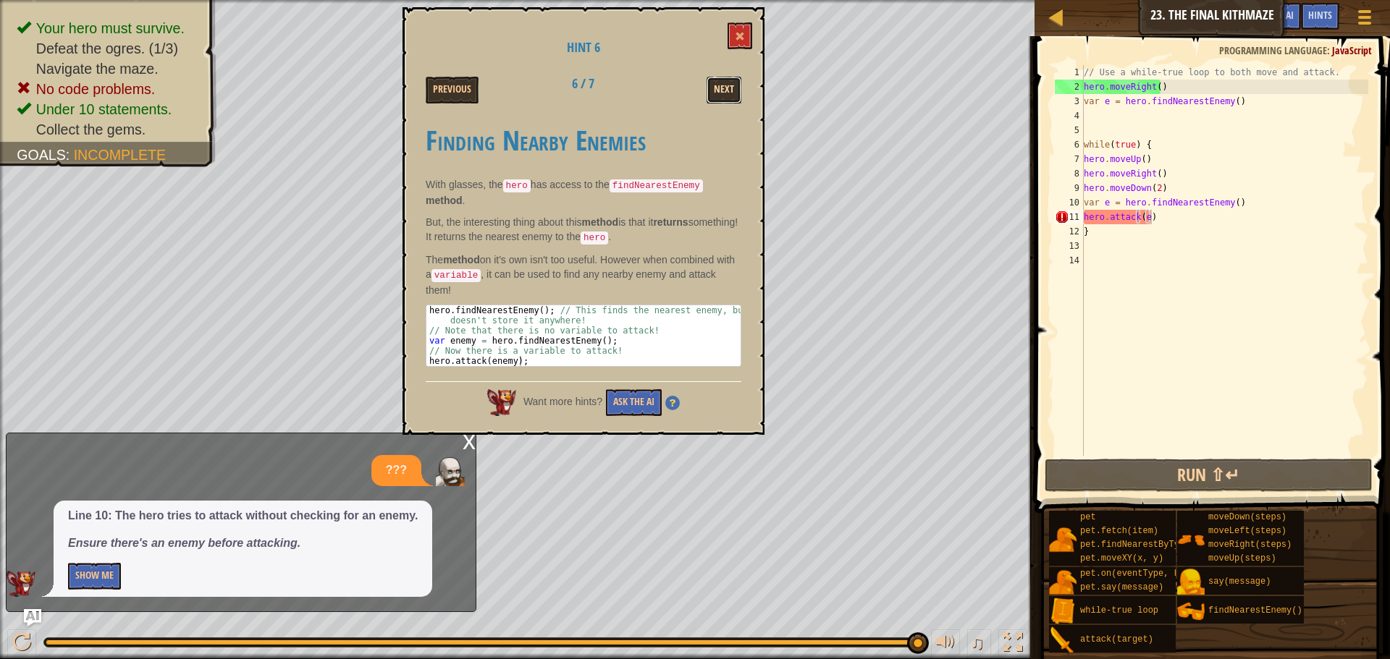
click at [732, 100] on button "Next" at bounding box center [723, 90] width 35 height 27
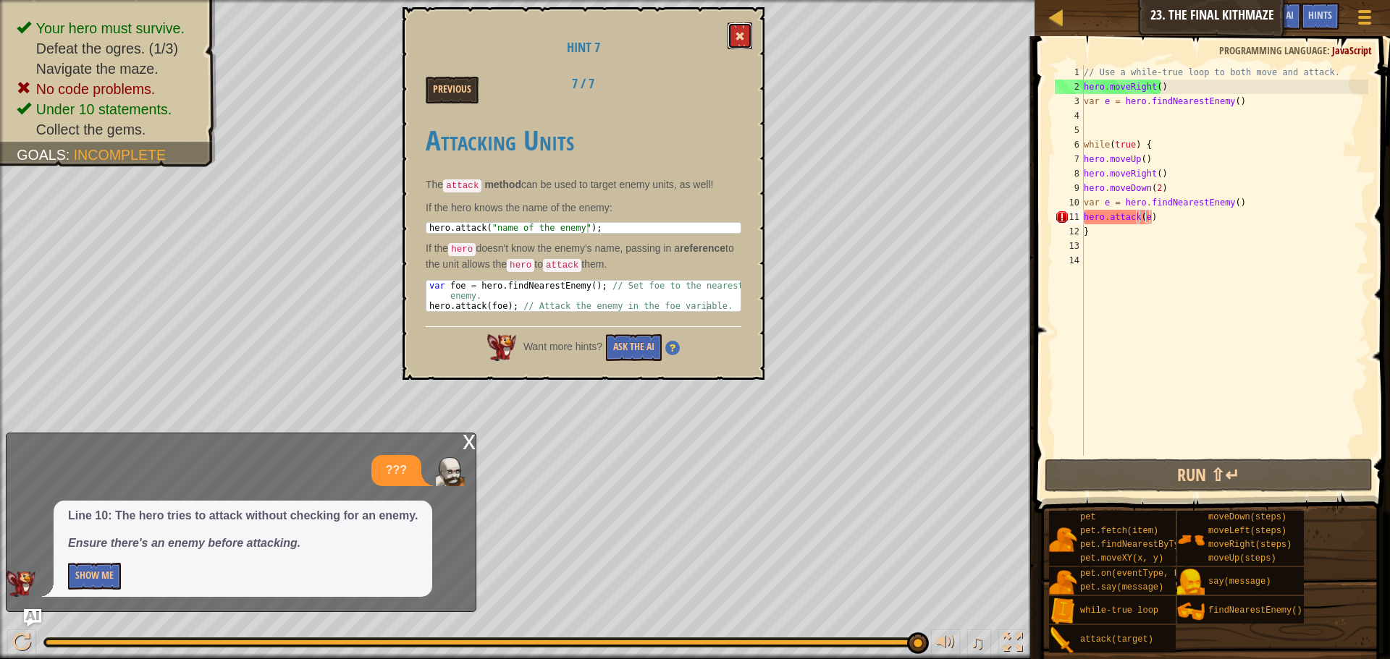
click at [750, 41] on button at bounding box center [739, 35] width 25 height 27
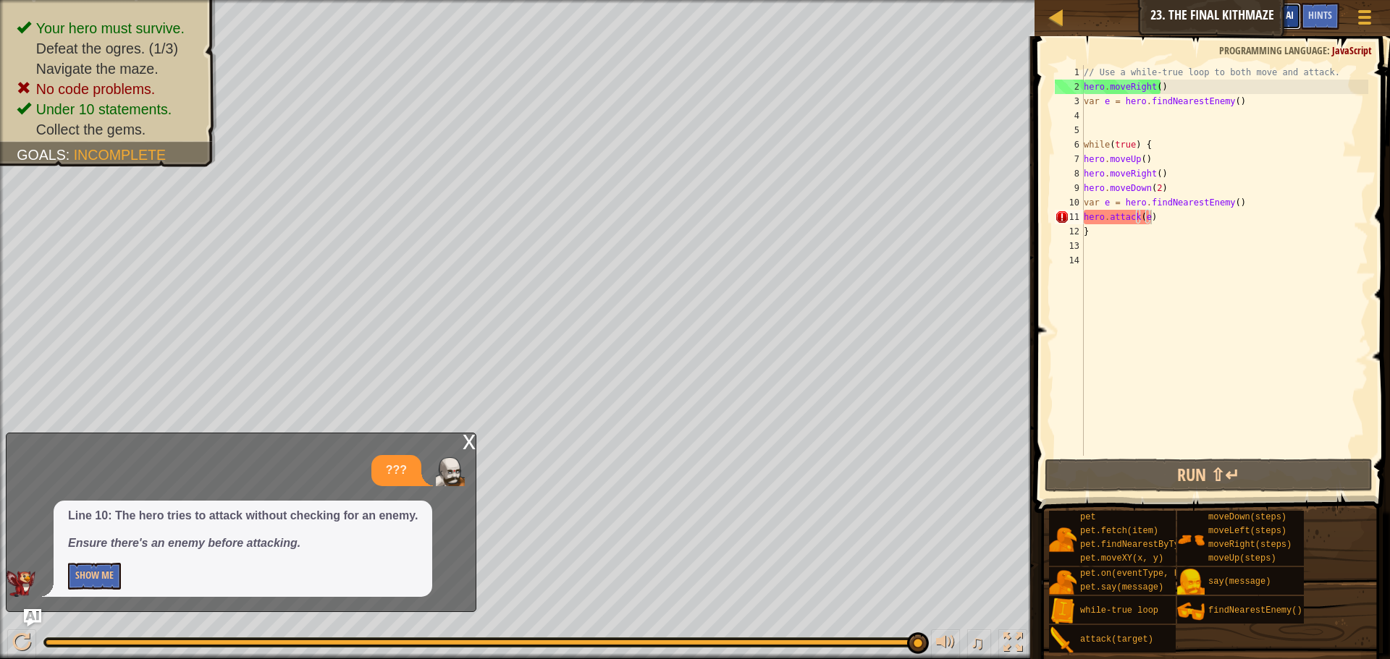
click at [1291, 8] on button "Ask AI" at bounding box center [1280, 16] width 39 height 27
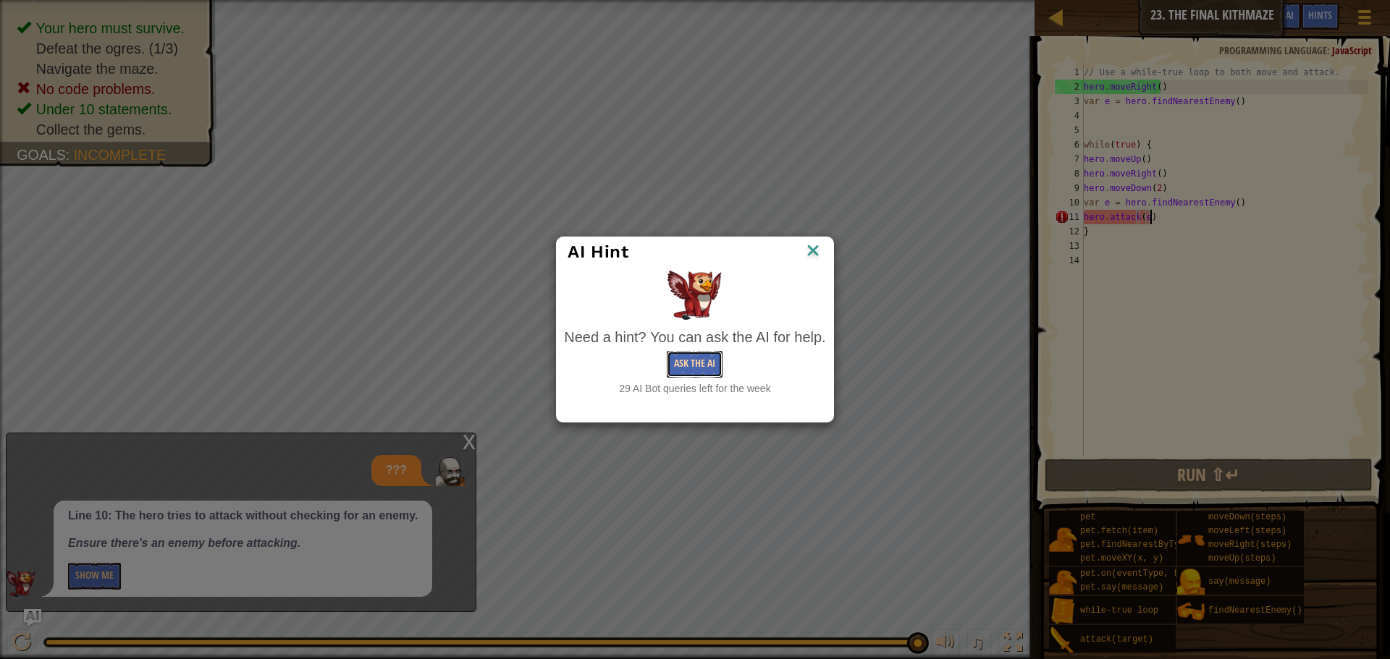
click at [695, 364] on button "Ask the AI" at bounding box center [695, 364] width 56 height 27
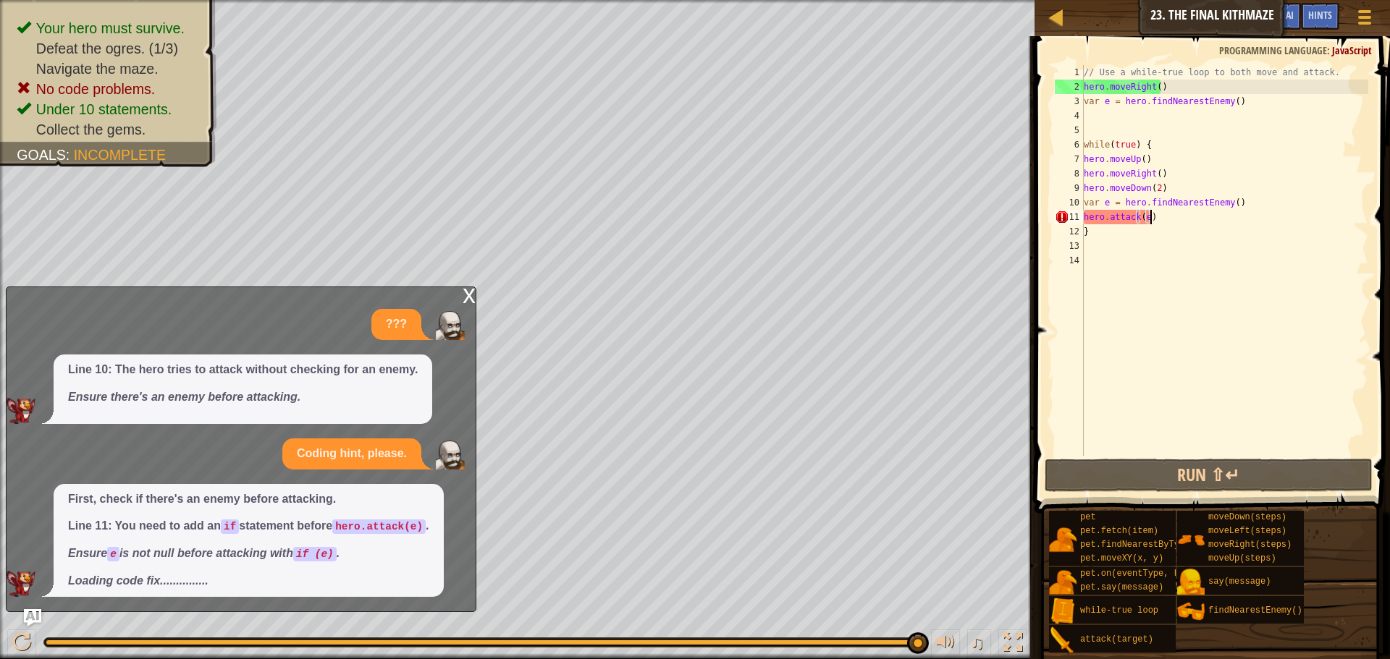
click at [1099, 139] on div "// Use a while-true loop to both move and attack. hero . moveRight ( ) var e = …" at bounding box center [1223, 275] width 287 height 420
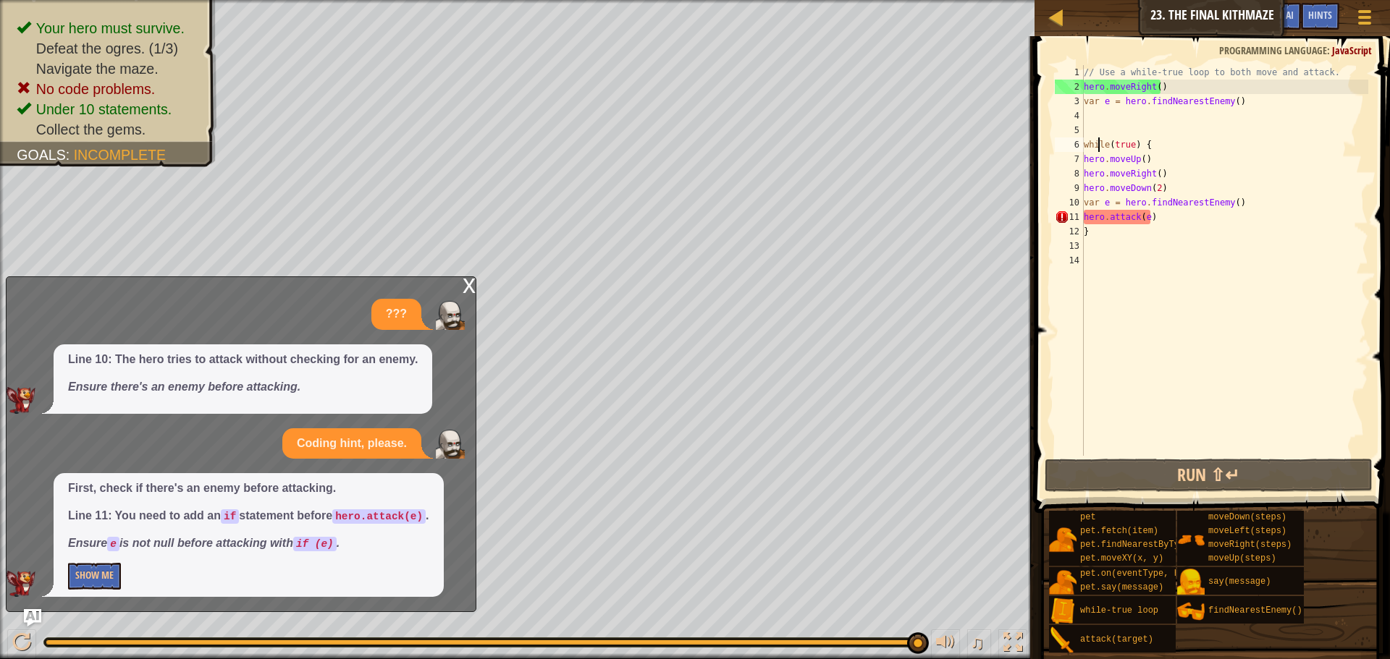
scroll to position [7, 4]
drag, startPoint x: 1235, startPoint y: 103, endPoint x: 1083, endPoint y: 86, distance: 152.9
click at [1083, 86] on div "// Use a while-true loop to both move and attack. hero . moveRight ( ) var e = …" at bounding box center [1223, 275] width 287 height 420
type textarea "hero.moveRight() var e = hero.findNearestEnemy()"
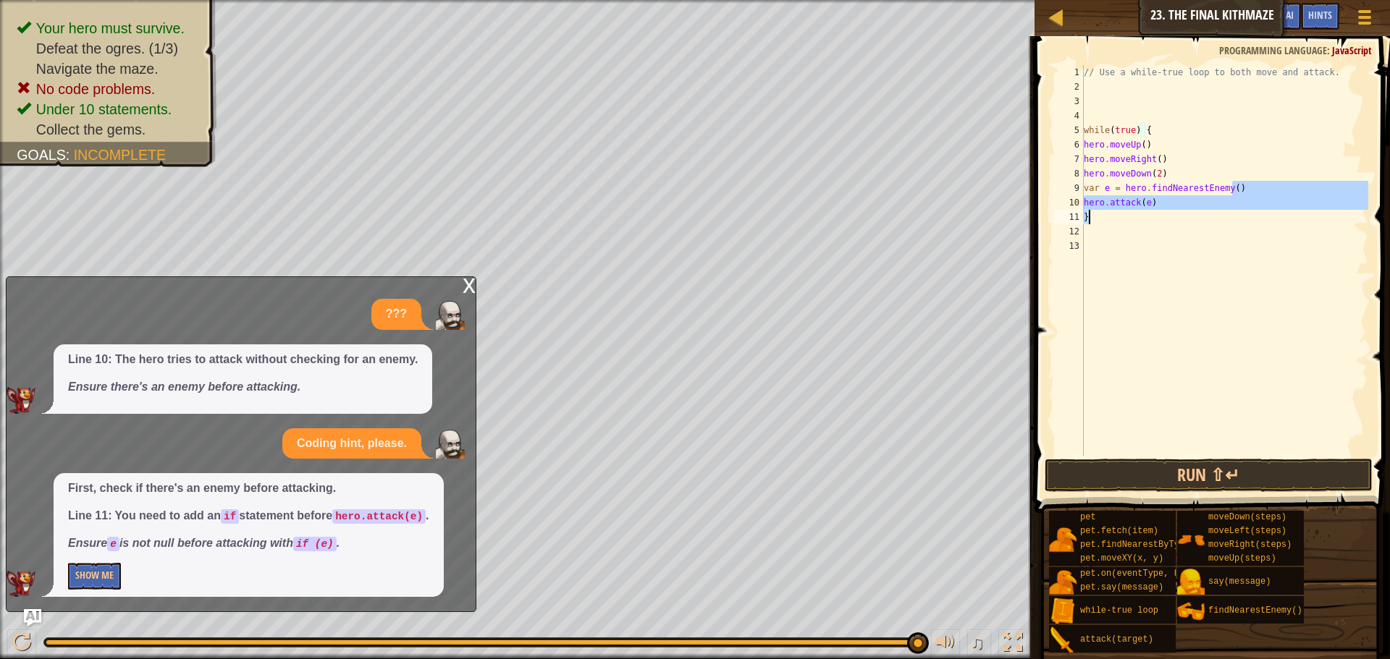
drag, startPoint x: 1232, startPoint y: 184, endPoint x: 1175, endPoint y: 210, distance: 62.2
click at [1175, 210] on div "// Use a while-true loop to both move and attack. while ( true ) { hero . moveU…" at bounding box center [1223, 275] width 287 height 420
click at [1162, 217] on div "// Use a while-true loop to both move and attack. while ( true ) { hero . moveU…" at bounding box center [1223, 260] width 287 height 391
click at [1162, 203] on div "// Use a while-true loop to both move and attack. while ( true ) { hero . moveU…" at bounding box center [1223, 275] width 287 height 420
type textarea "h"
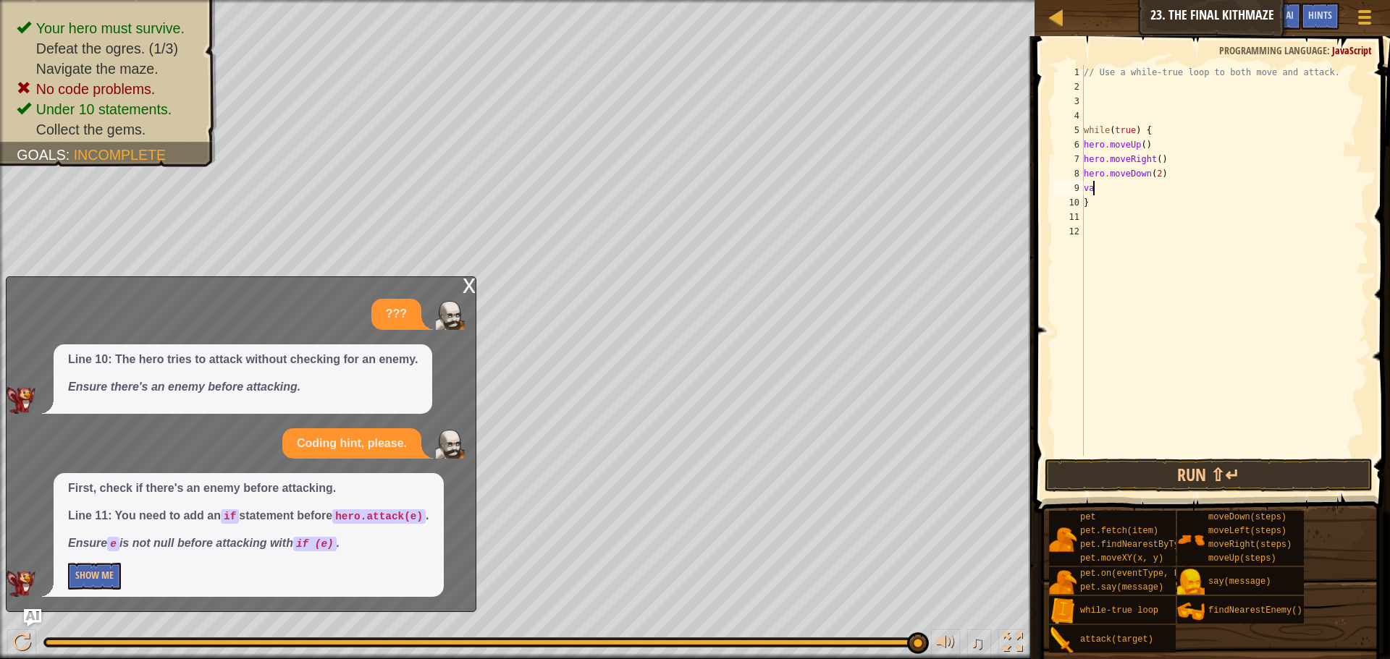
type textarea "v"
drag, startPoint x: 1144, startPoint y: 249, endPoint x: 1146, endPoint y: 226, distance: 23.2
click at [1145, 240] on div "// Use a while-true loop to both move and attack. while ( true ) { hero . moveU…" at bounding box center [1223, 275] width 287 height 420
click at [1141, 213] on div "// Use a while-true loop to both move and attack. while ( true ) { hero . moveU…" at bounding box center [1223, 275] width 287 height 420
click at [1136, 127] on div "// Use a while-true loop to both move and attack. while ( true ) { hero . moveU…" at bounding box center [1223, 275] width 287 height 420
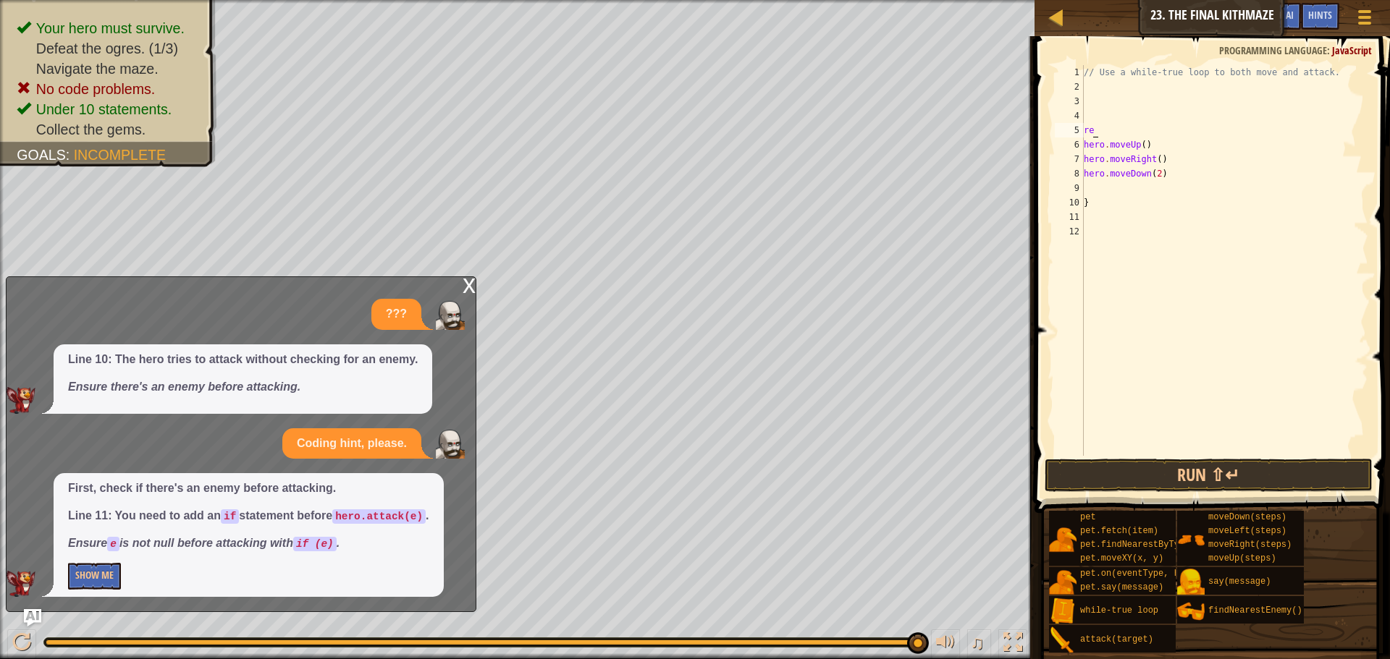
type textarea "r"
type textarea "loop"
click at [1094, 157] on div "// Use a while-true loop to both move and attack. while ( true ) { } hero . mov…" at bounding box center [1223, 275] width 287 height 420
type textarea "}"
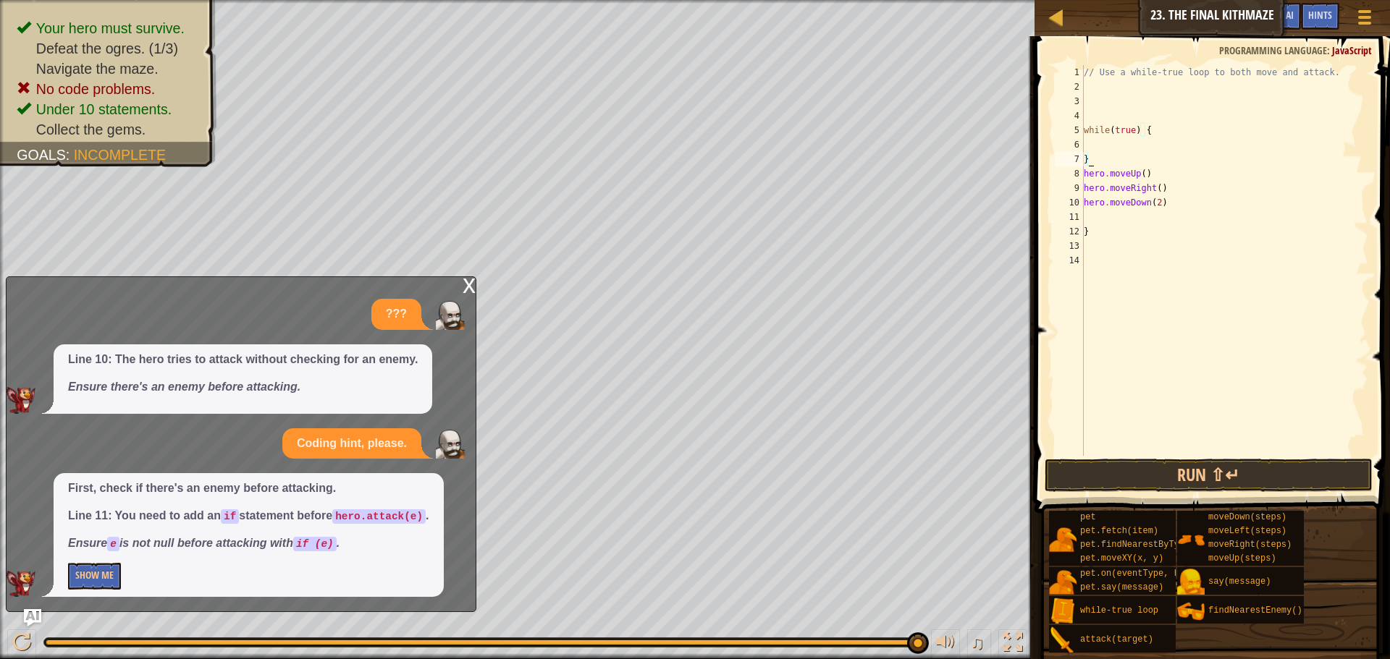
scroll to position [7, 0]
type textarea "while(true) {"
drag, startPoint x: 1109, startPoint y: 240, endPoint x: 1114, endPoint y: 248, distance: 10.1
click at [1109, 240] on div "// Use a while-true loop to both move and attack. while ( true ) { hero . moveU…" at bounding box center [1223, 275] width 287 height 420
click at [1150, 472] on button "Run ⇧↵" at bounding box center [1208, 475] width 328 height 33
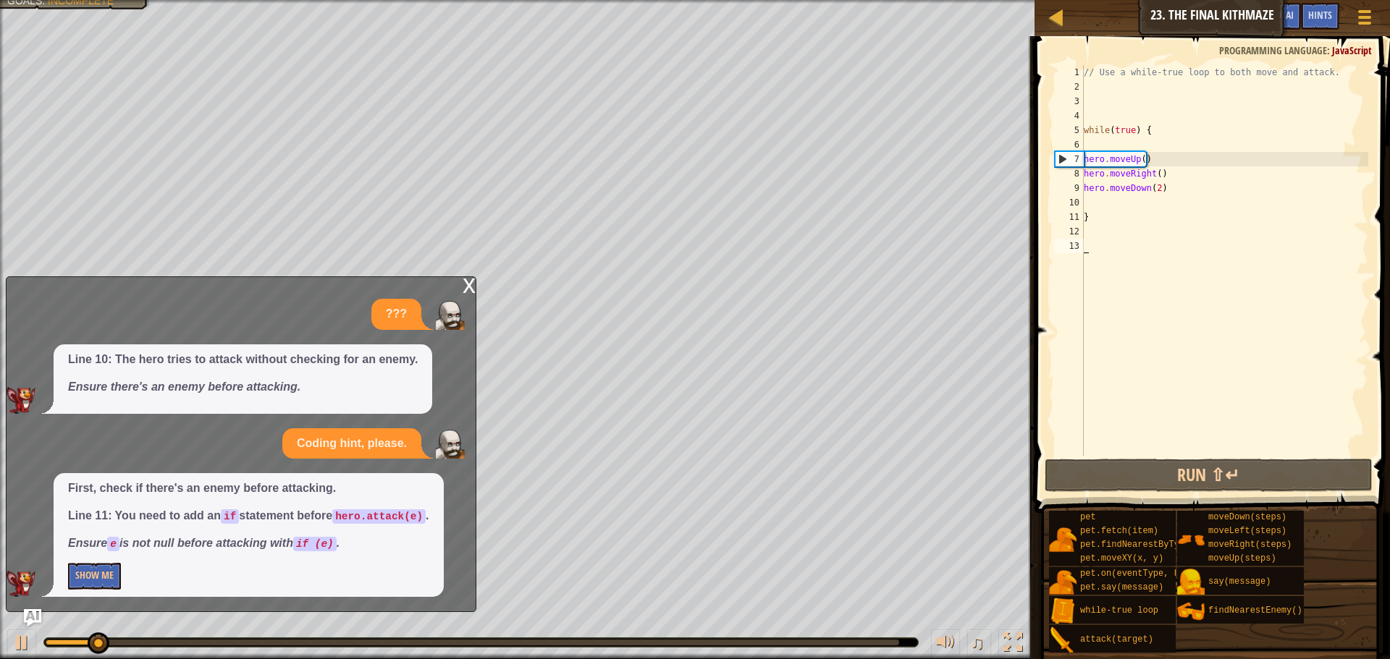
click at [64, 583] on div "First, check if there's an enemy before attacking. Line 11: You need to add an …" at bounding box center [249, 535] width 390 height 124
click at [73, 578] on button "Show Me" at bounding box center [94, 576] width 53 height 27
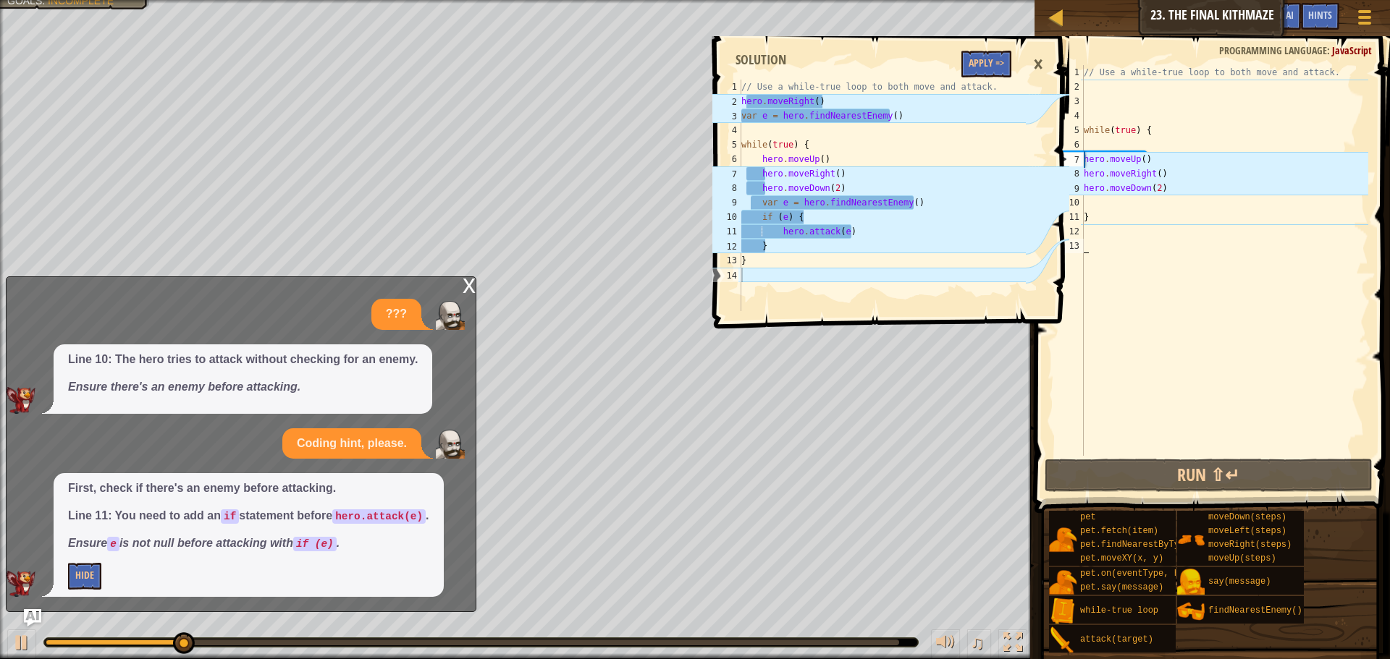
click at [1042, 64] on div "×" at bounding box center [1037, 64] width 25 height 33
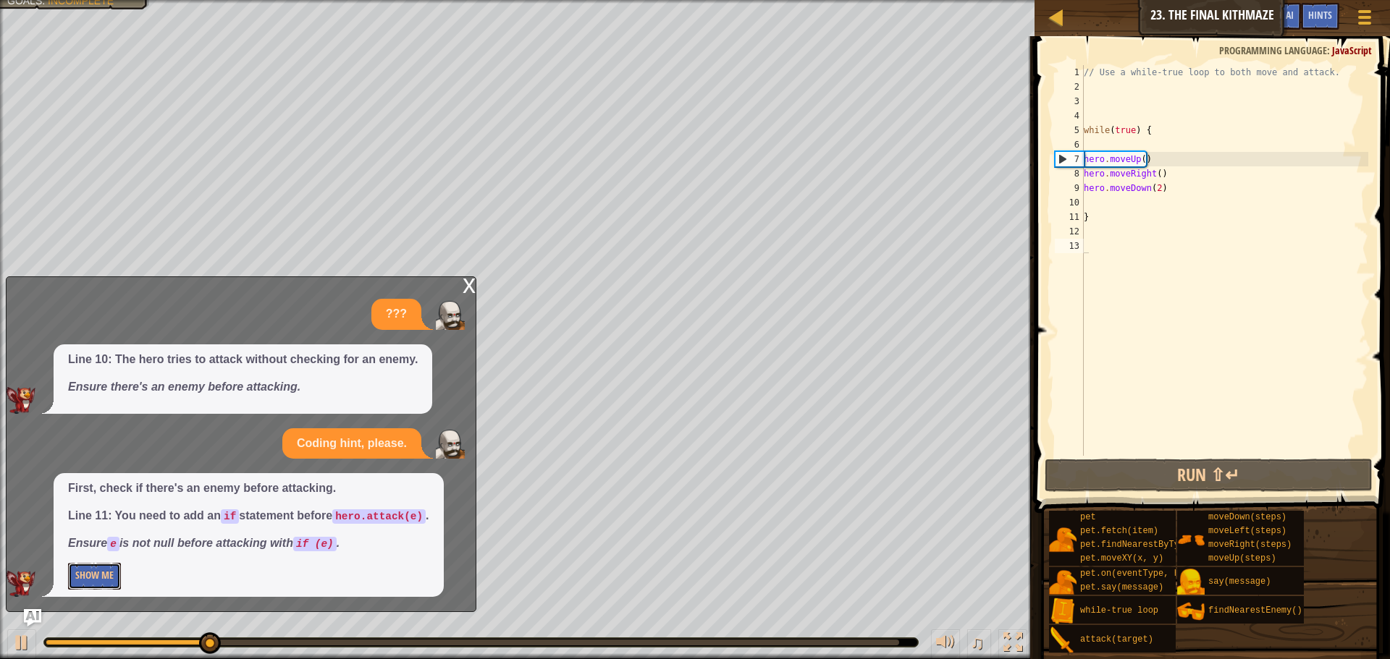
drag, startPoint x: 100, startPoint y: 577, endPoint x: 157, endPoint y: 550, distance: 63.1
click at [101, 577] on button "Show Me" at bounding box center [94, 576] width 53 height 27
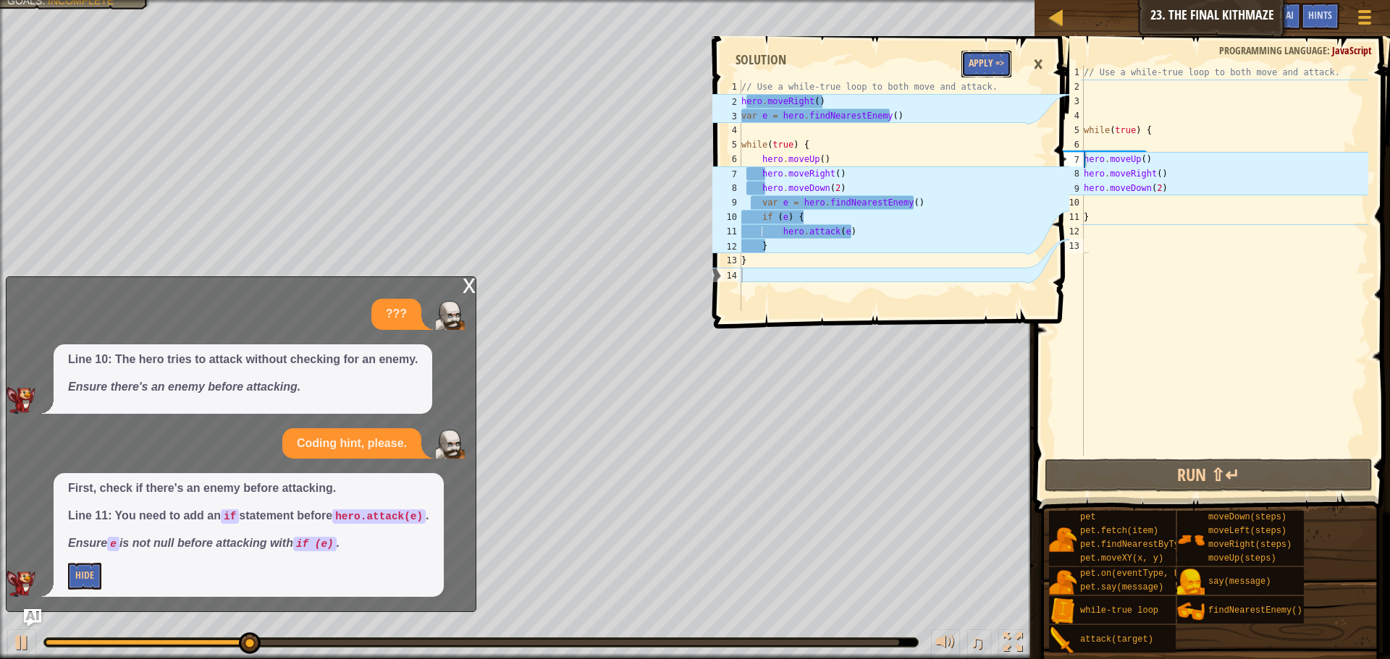
click at [1004, 65] on button "Apply =>" at bounding box center [986, 64] width 50 height 27
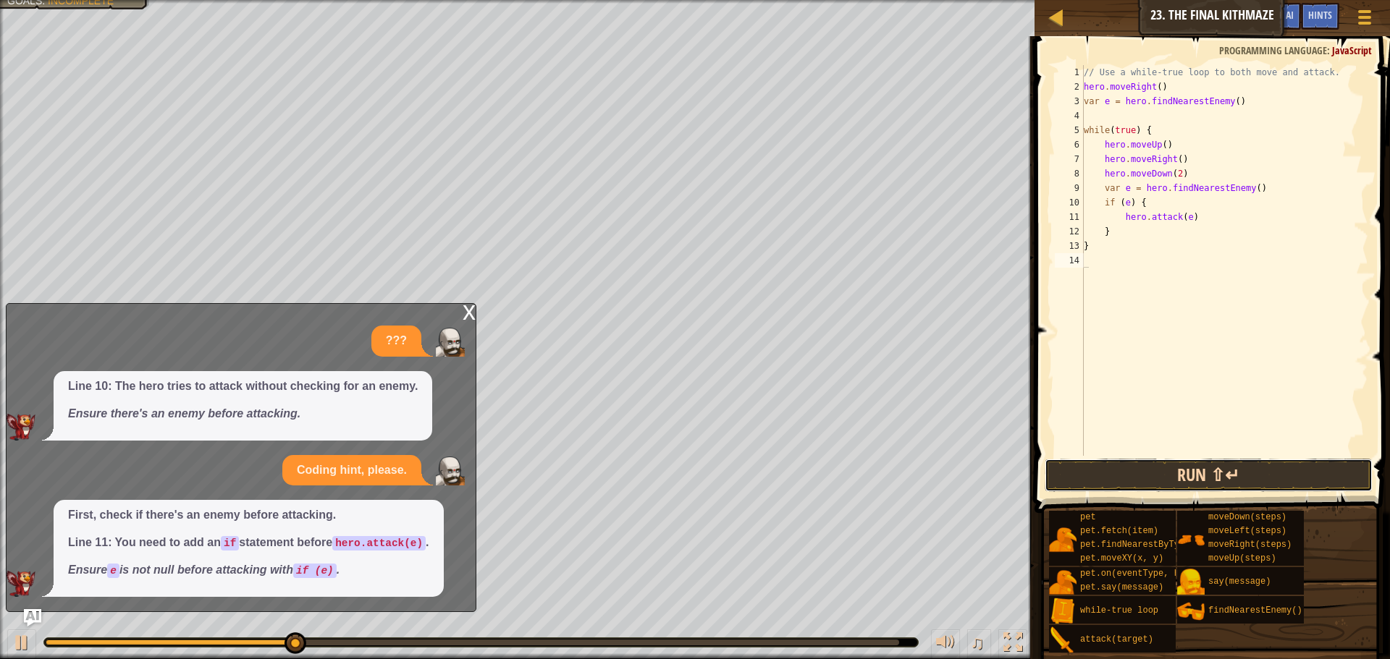
click at [1170, 464] on button "Run ⇧↵" at bounding box center [1208, 475] width 328 height 33
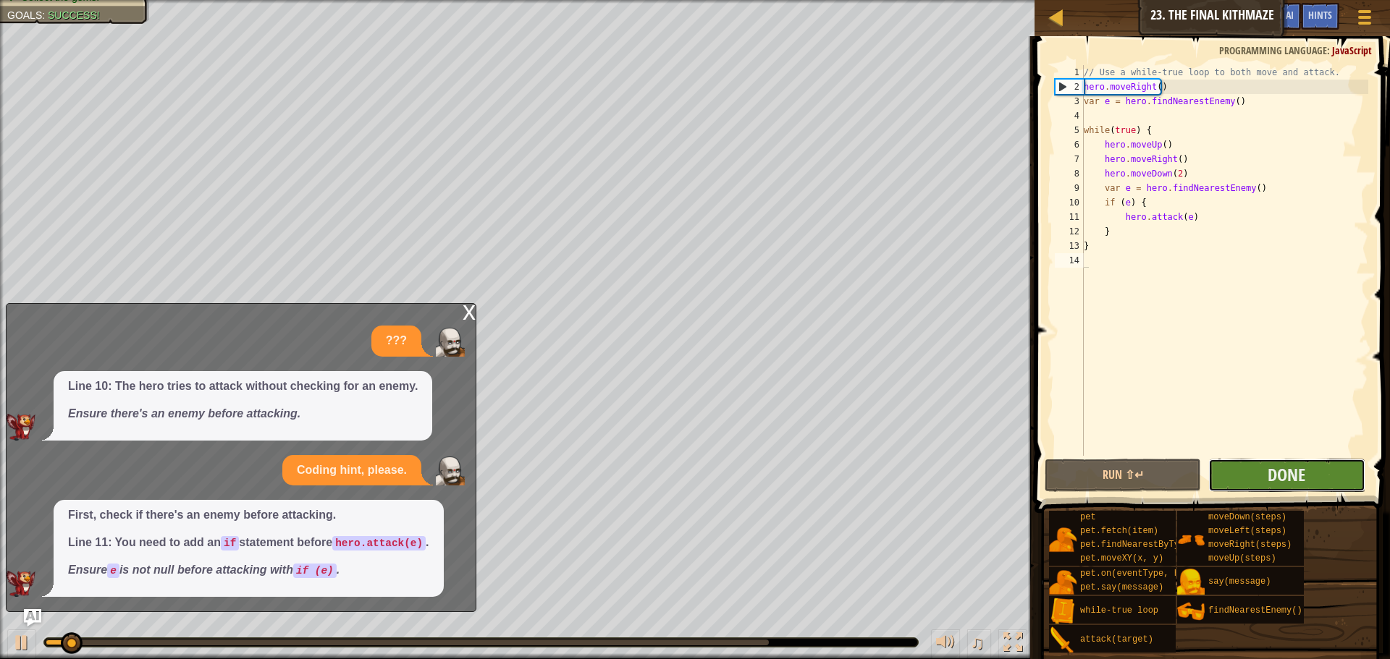
click at [1237, 477] on button "Done" at bounding box center [1286, 475] width 156 height 33
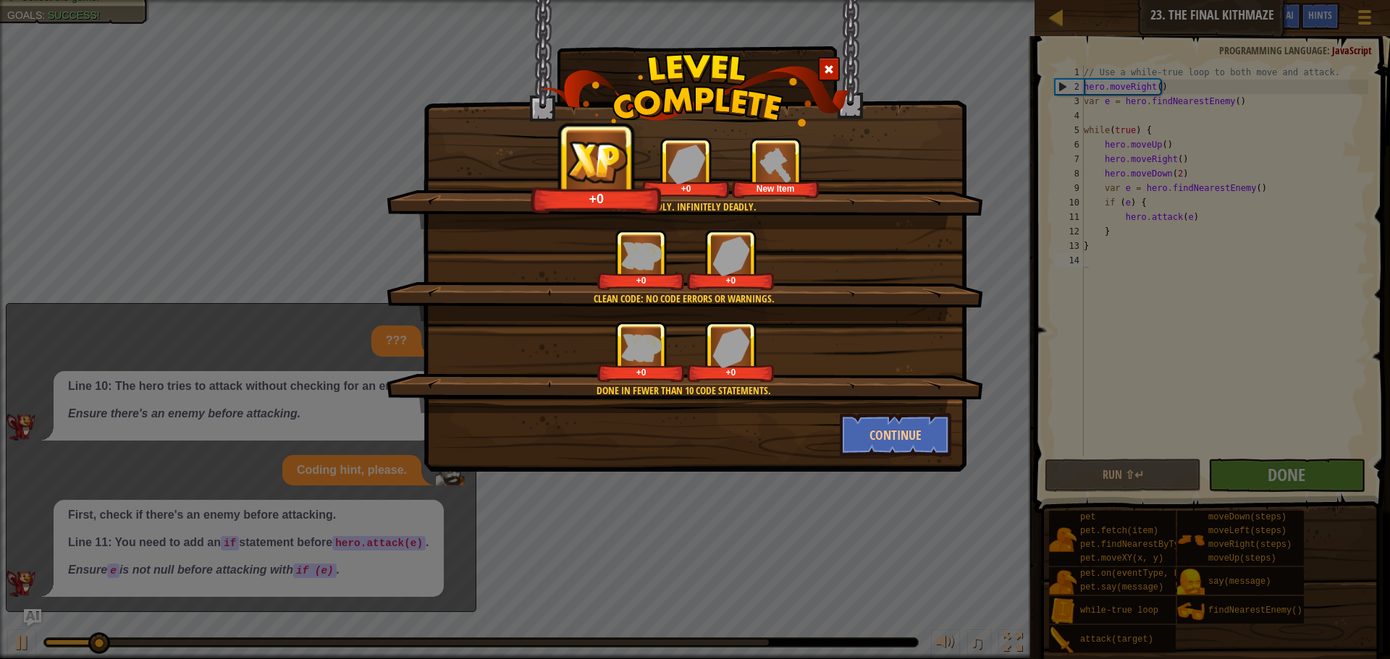
click at [899, 411] on div "Done in fewer than 10 code statements. +0 +0" at bounding box center [684, 367] width 596 height 92
click at [899, 424] on button "Continue" at bounding box center [895, 434] width 112 height 43
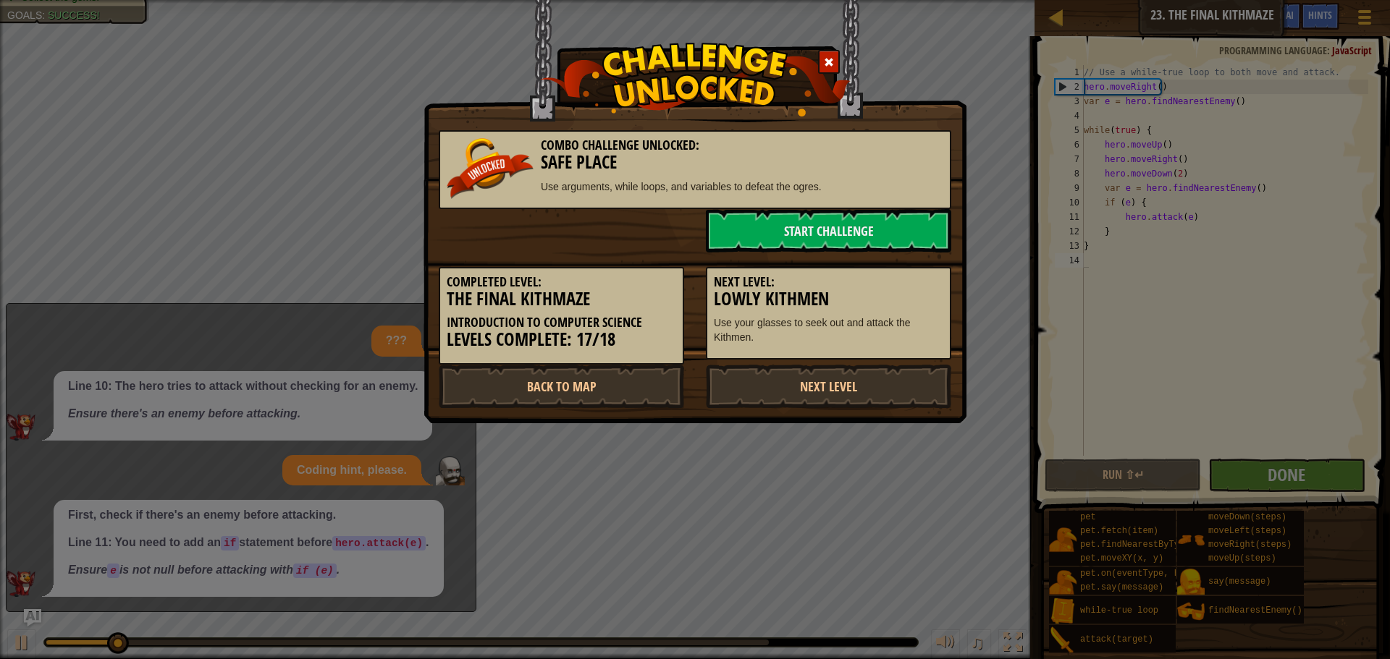
click at [899, 424] on div "Combo Challenge Unlocked: Safe Place Use arguments, while loops, and variables …" at bounding box center [695, 329] width 1390 height 659
click at [790, 249] on link "Start Challenge" at bounding box center [828, 230] width 245 height 43
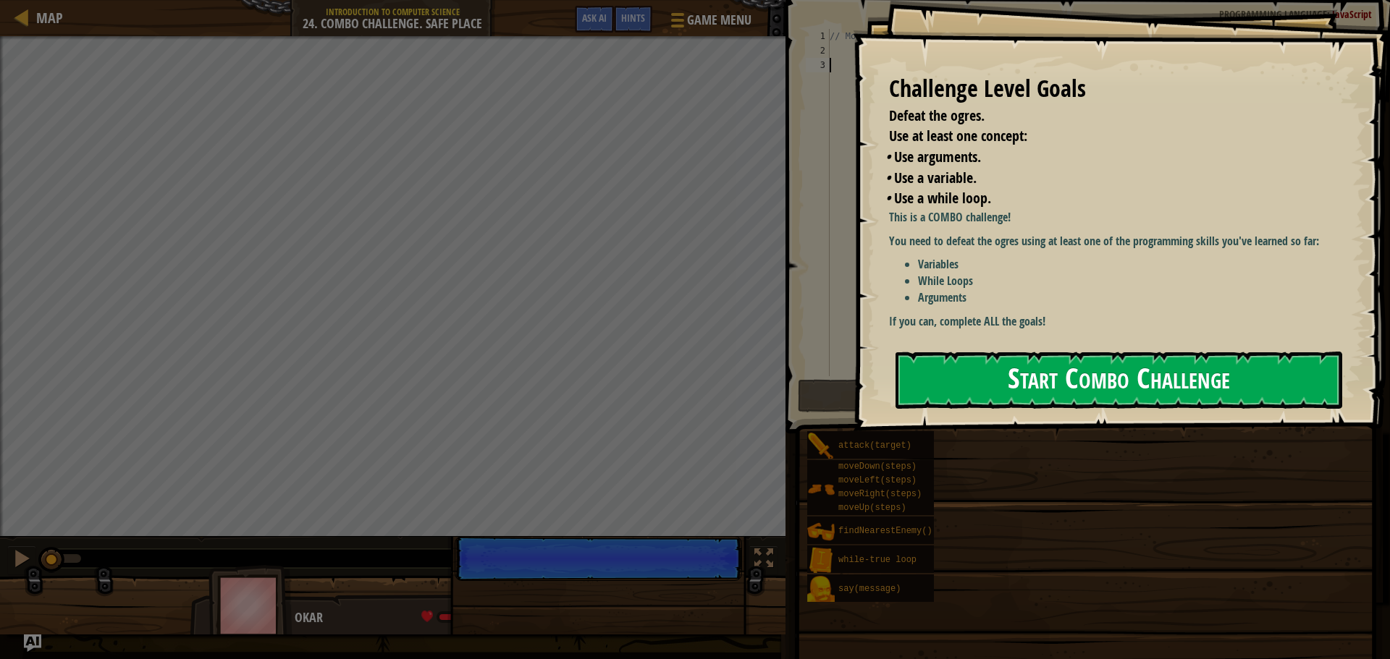
click at [1246, 405] on button "Start Combo Challenge" at bounding box center [1118, 380] width 447 height 57
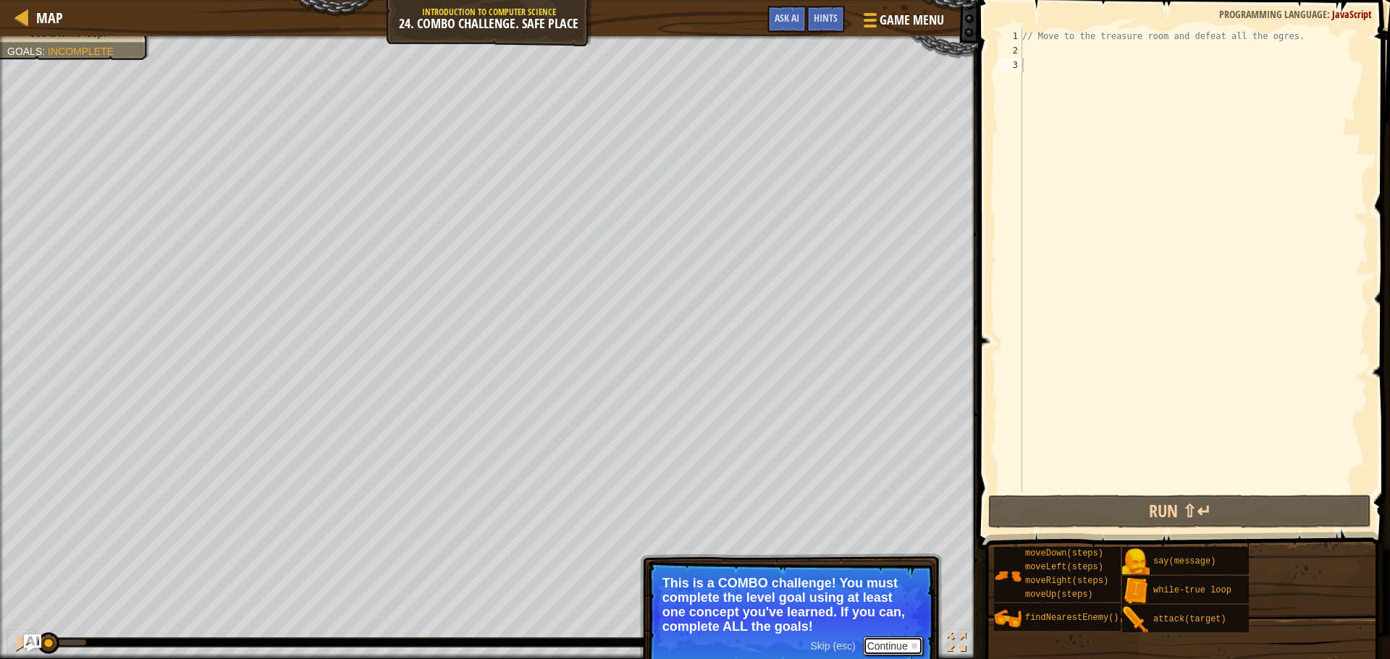
click at [893, 654] on button "Continue" at bounding box center [893, 646] width 60 height 19
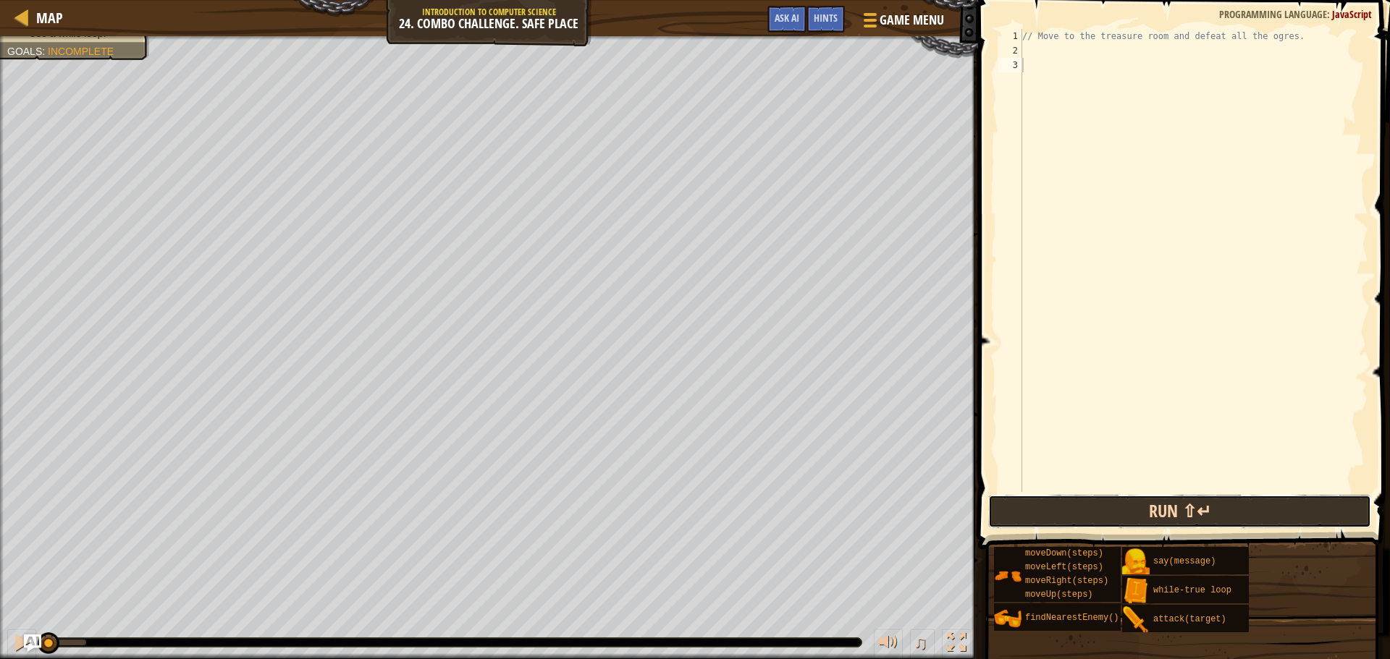
click at [1302, 509] on button "Run ⇧↵" at bounding box center [1179, 511] width 383 height 33
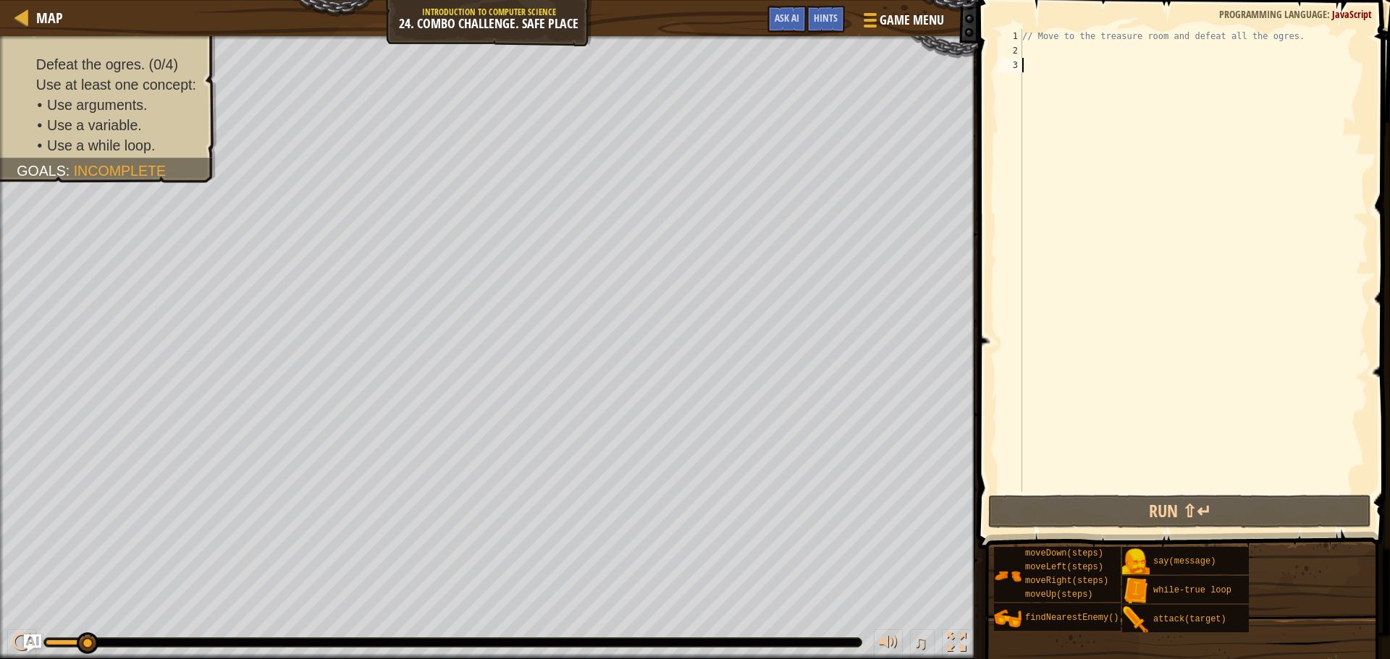
drag, startPoint x: 88, startPoint y: 644, endPoint x: 390, endPoint y: 628, distance: 302.9
click at [1048, 57] on div "// Move to the treasure room and defeat all the ogres." at bounding box center [1193, 275] width 349 height 492
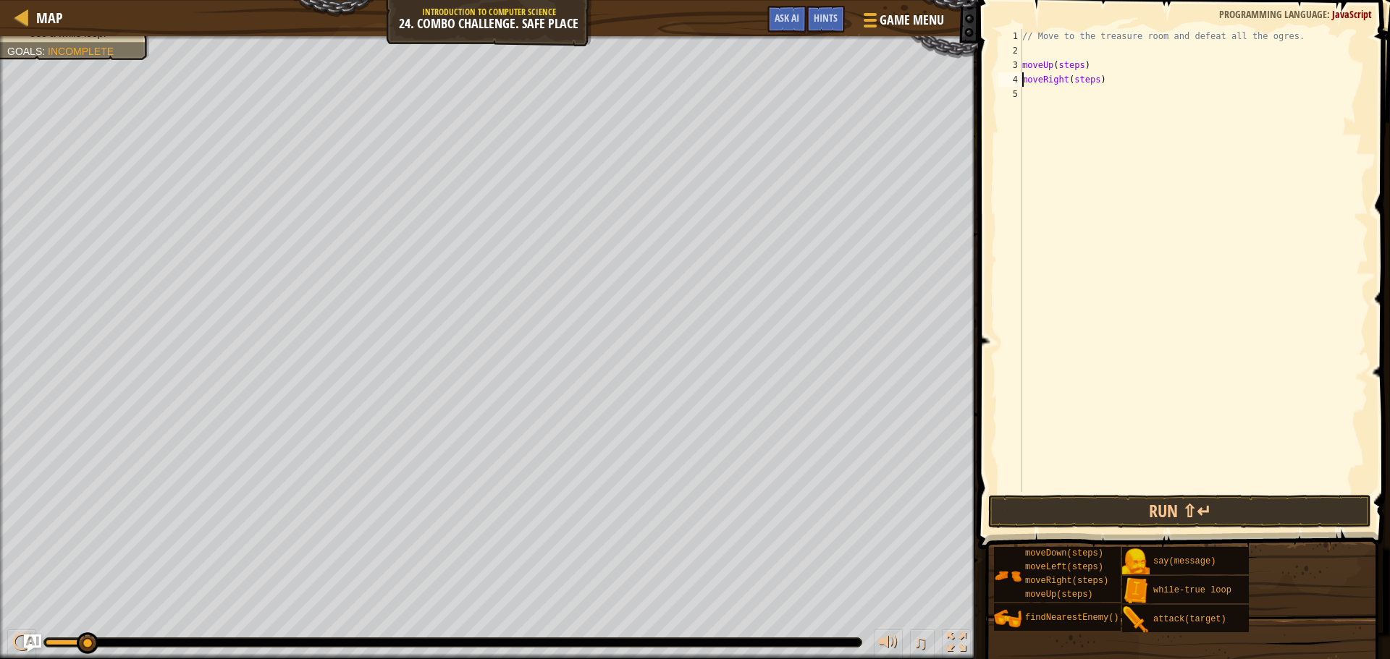
click at [1060, 69] on div "// Move to the treasure room and defeat all the ogres. moveUp ( steps ) moveRig…" at bounding box center [1193, 275] width 349 height 492
click at [1088, 83] on div "// Move to the treasure room and defeat all the ogres. moveUp ( 4 ) moveRight (…" at bounding box center [1193, 275] width 349 height 492
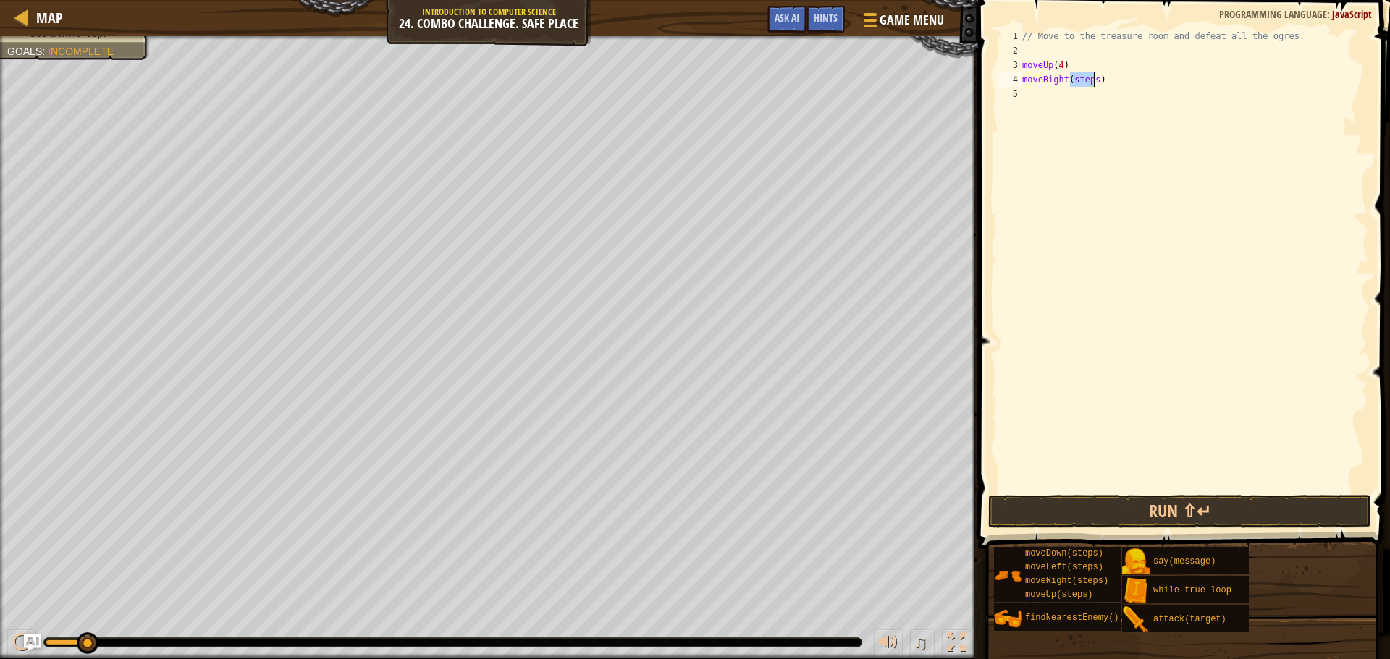
click at [1088, 83] on div "// Move to the treasure room and defeat all the ogres. moveUp ( 4 ) moveRight (…" at bounding box center [1193, 275] width 349 height 492
click at [1180, 512] on button "Run ⇧↵" at bounding box center [1179, 511] width 383 height 33
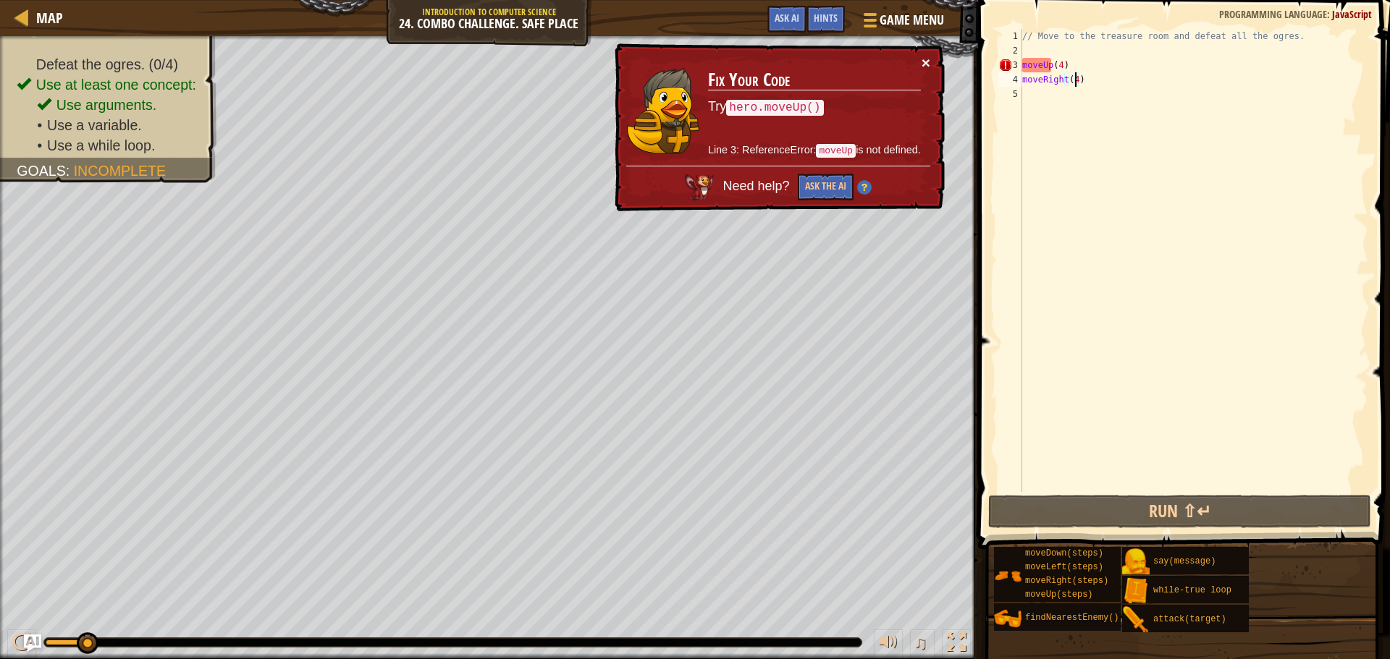
click at [926, 61] on button "×" at bounding box center [925, 62] width 9 height 15
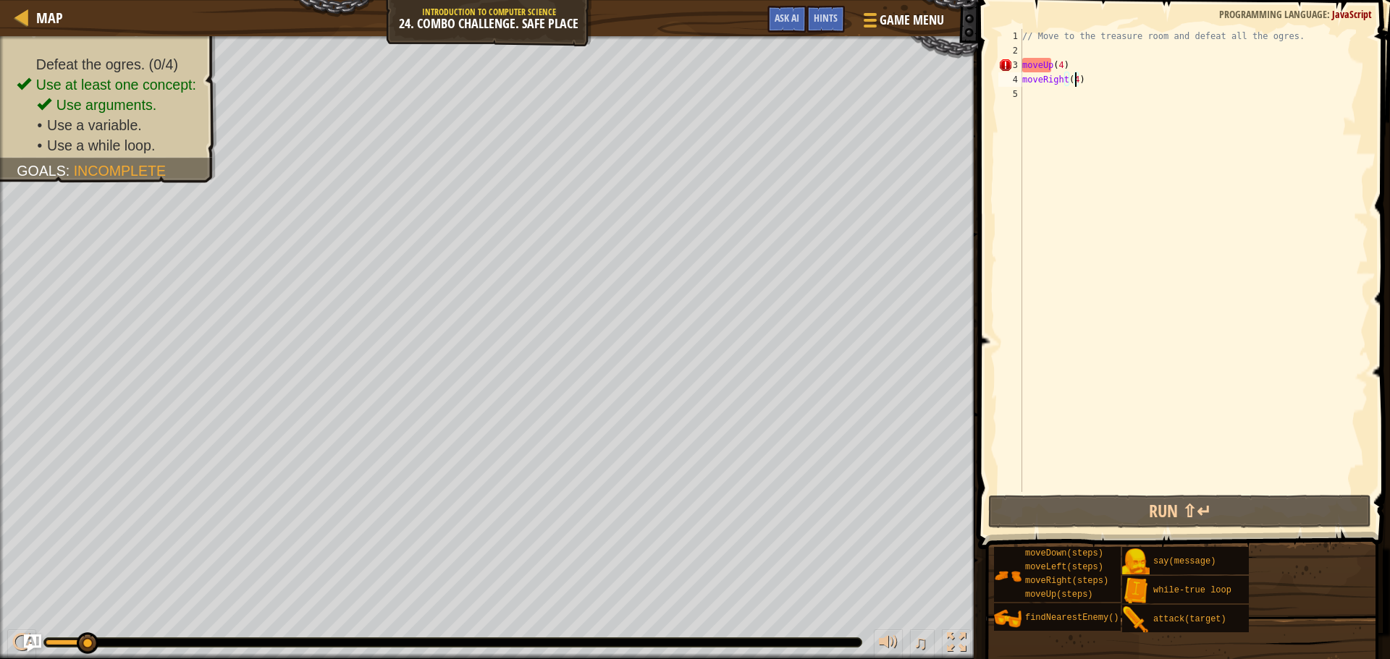
click at [1023, 60] on div "// Move to the treasure room and defeat all the ogres. moveUp ( 4 ) moveRight (…" at bounding box center [1193, 275] width 349 height 492
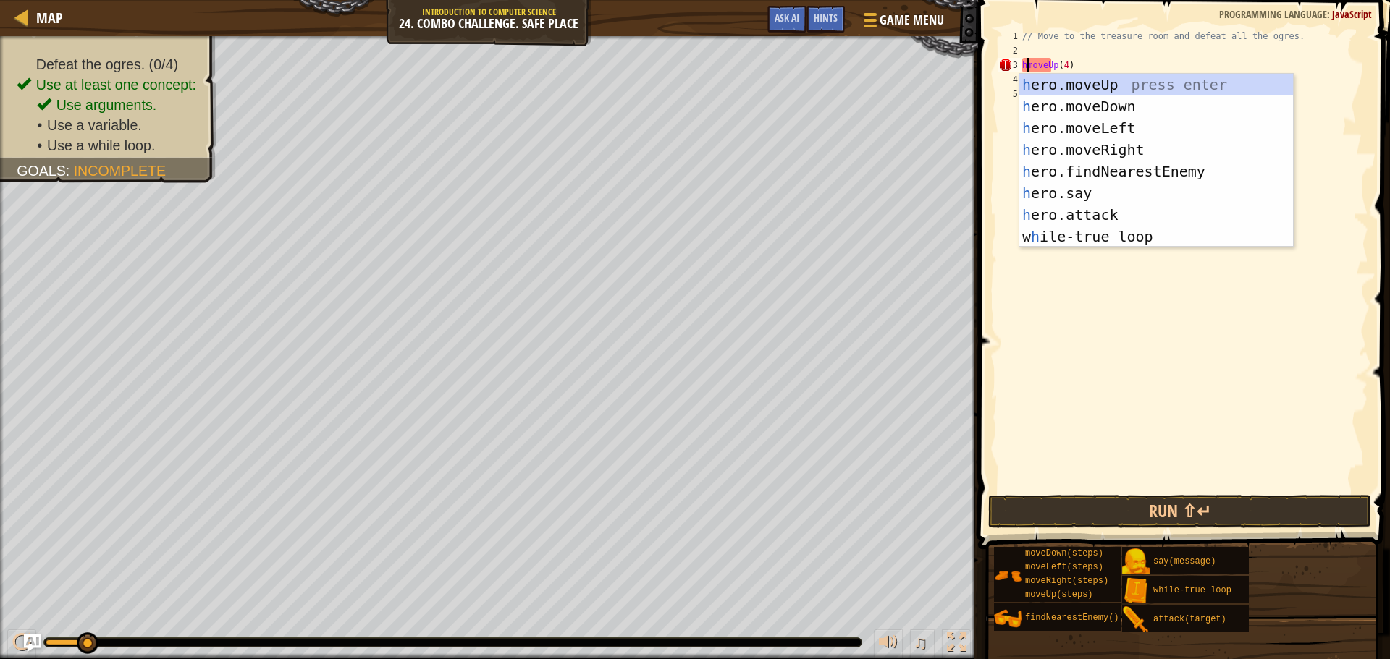
scroll to position [7, 0]
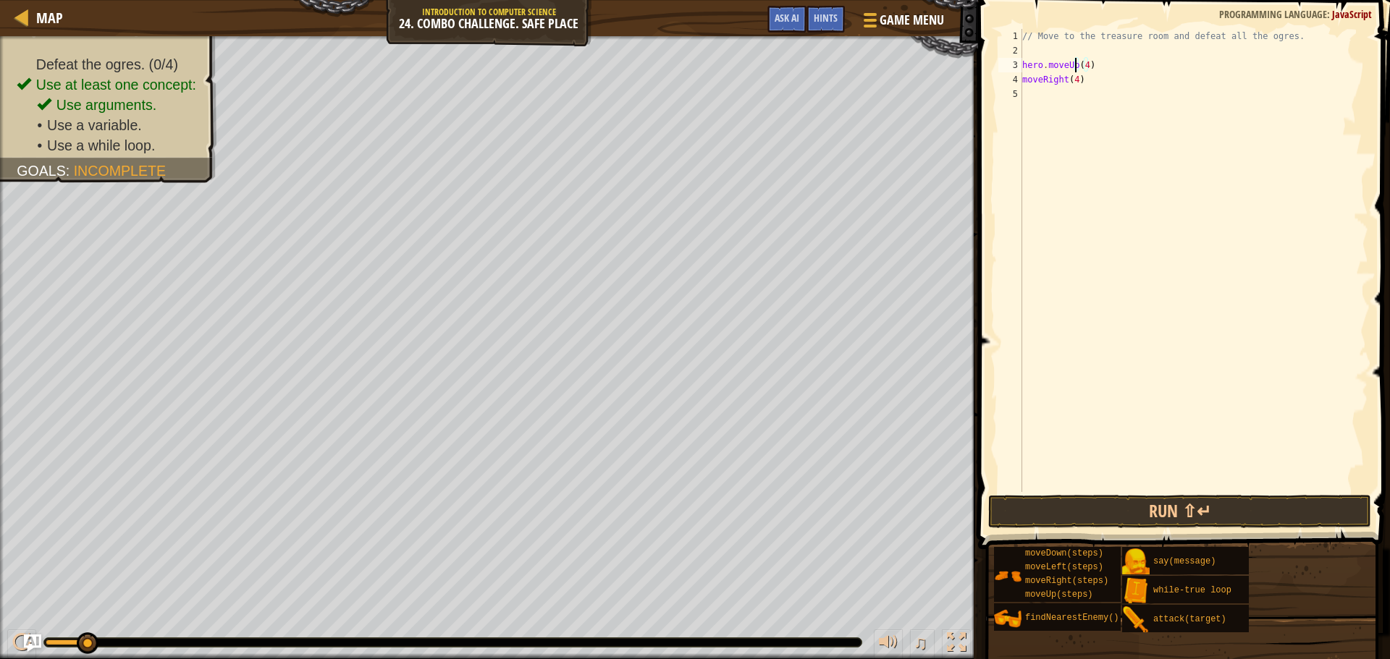
click at [1023, 76] on div "// Move to the treasure room and defeat all the ogres. hero . moveUp ( 4 ) move…" at bounding box center [1193, 275] width 349 height 492
click at [1161, 521] on button "Run ⇧↵" at bounding box center [1179, 511] width 383 height 33
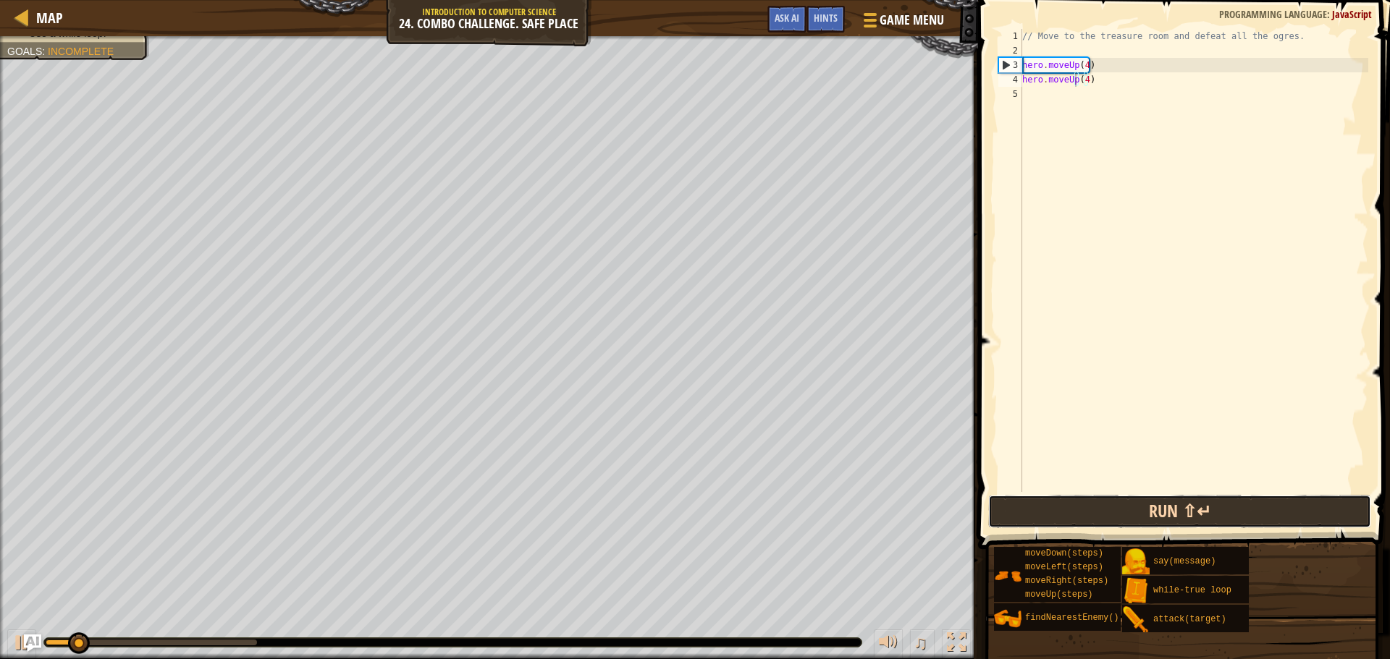
click at [1113, 512] on button "Run ⇧↵" at bounding box center [1179, 511] width 383 height 33
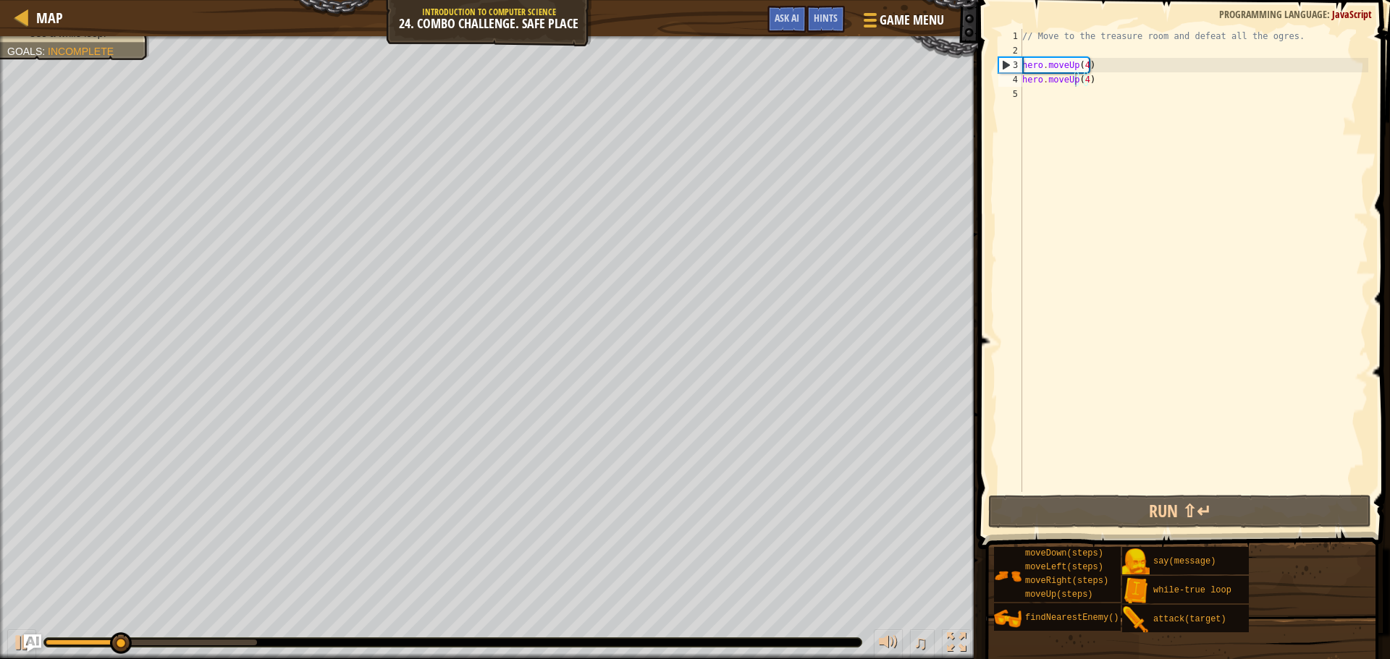
click at [253, 638] on div at bounding box center [452, 643] width 819 height 10
click at [250, 640] on div at bounding box center [151, 643] width 211 height 6
drag, startPoint x: 250, startPoint y: 640, endPoint x: 119, endPoint y: 619, distance: 133.3
click at [119, 619] on div "♫" at bounding box center [489, 638] width 978 height 43
click at [1086, 60] on div "// Move to the treasure room and defeat all the ogres. hero . moveUp ( 4 ) hero…" at bounding box center [1193, 275] width 349 height 492
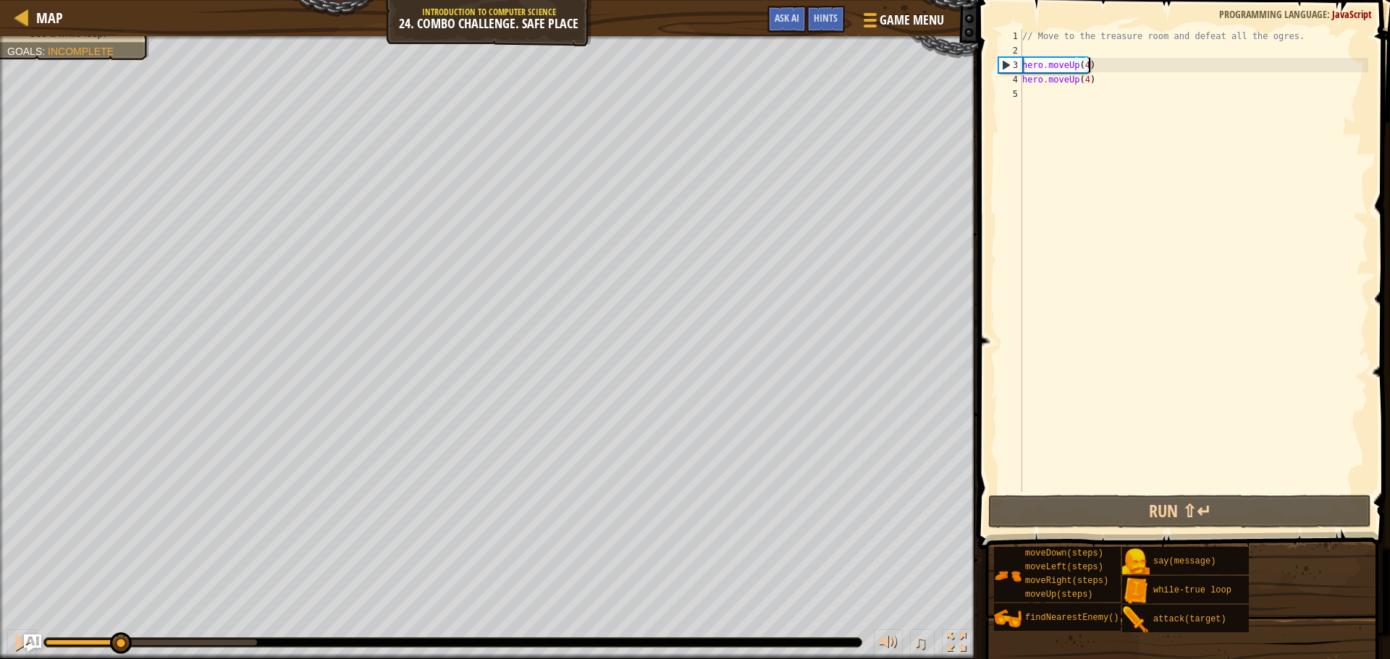
click at [1081, 62] on div "// Move to the treasure room and defeat all the ogres. hero . moveUp ( 4 ) hero…" at bounding box center [1193, 275] width 349 height 492
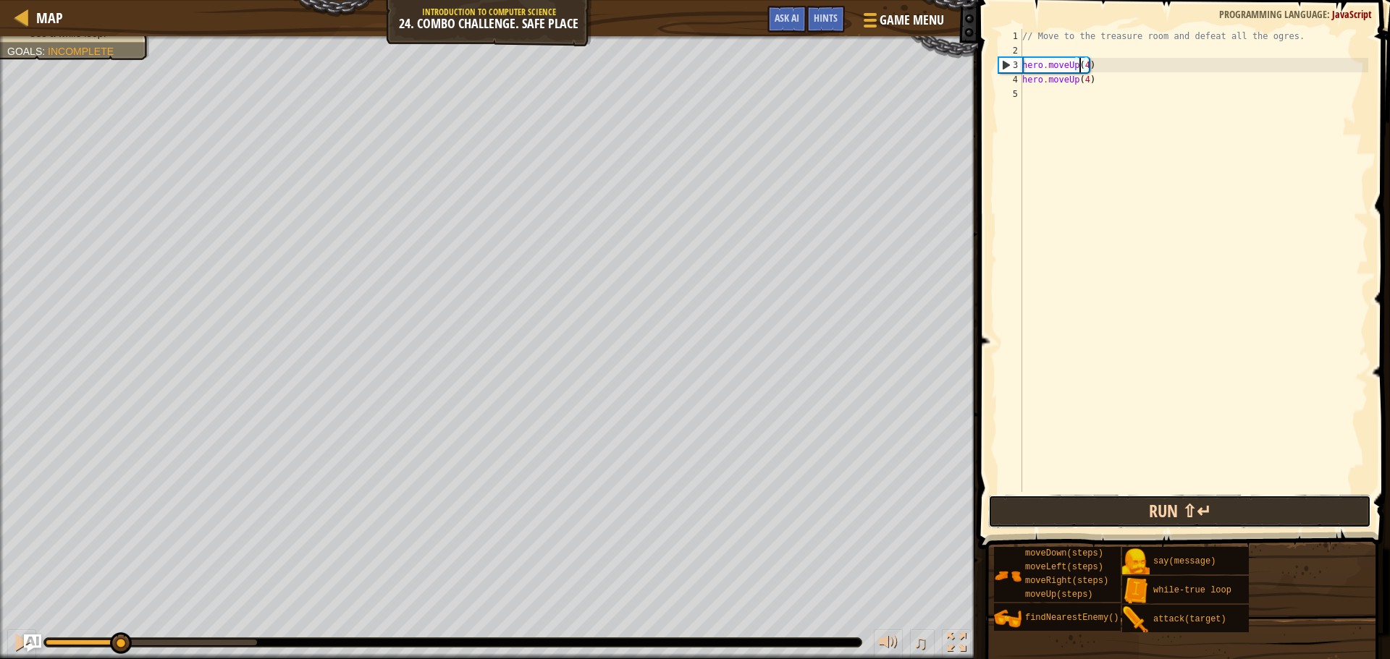
click at [1062, 511] on button "Run ⇧↵" at bounding box center [1179, 511] width 383 height 33
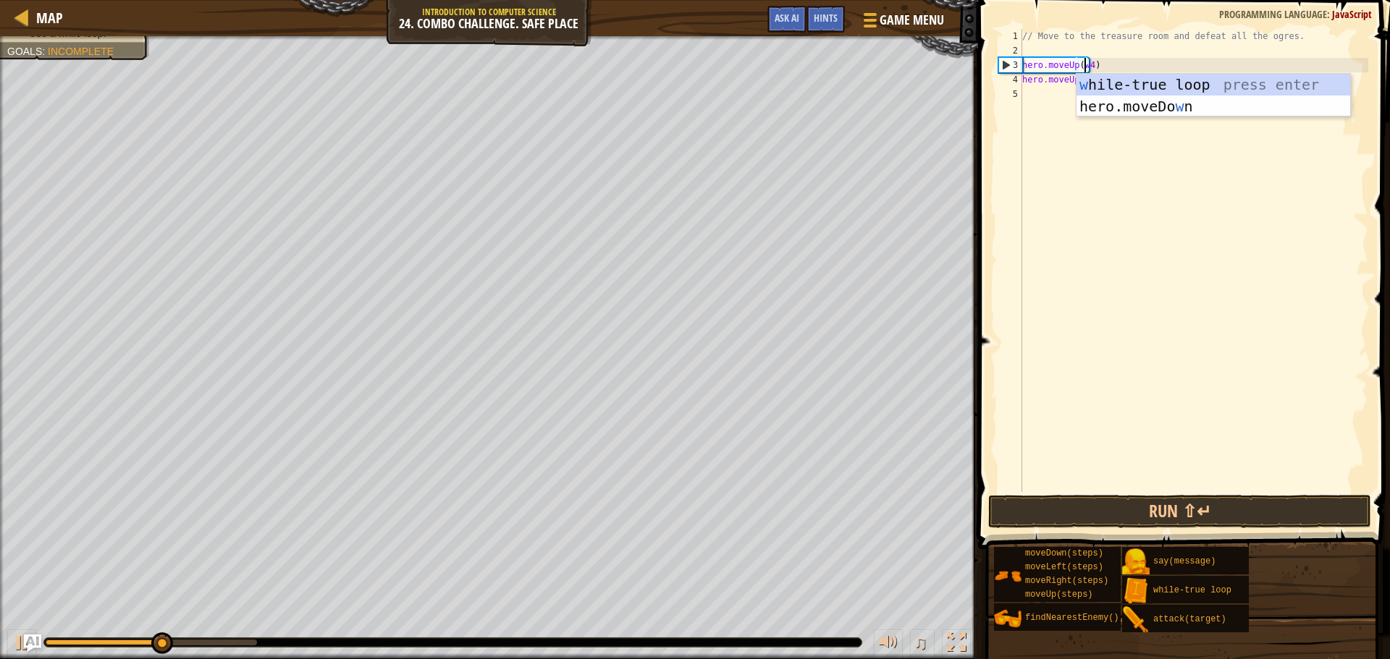
scroll to position [7, 5]
drag, startPoint x: 1086, startPoint y: 66, endPoint x: 1119, endPoint y: 65, distance: 32.6
click at [1087, 66] on div "// Move to the treasure room and defeat all the ogres. hero . moveUp ( w4 ) her…" at bounding box center [1193, 275] width 349 height 492
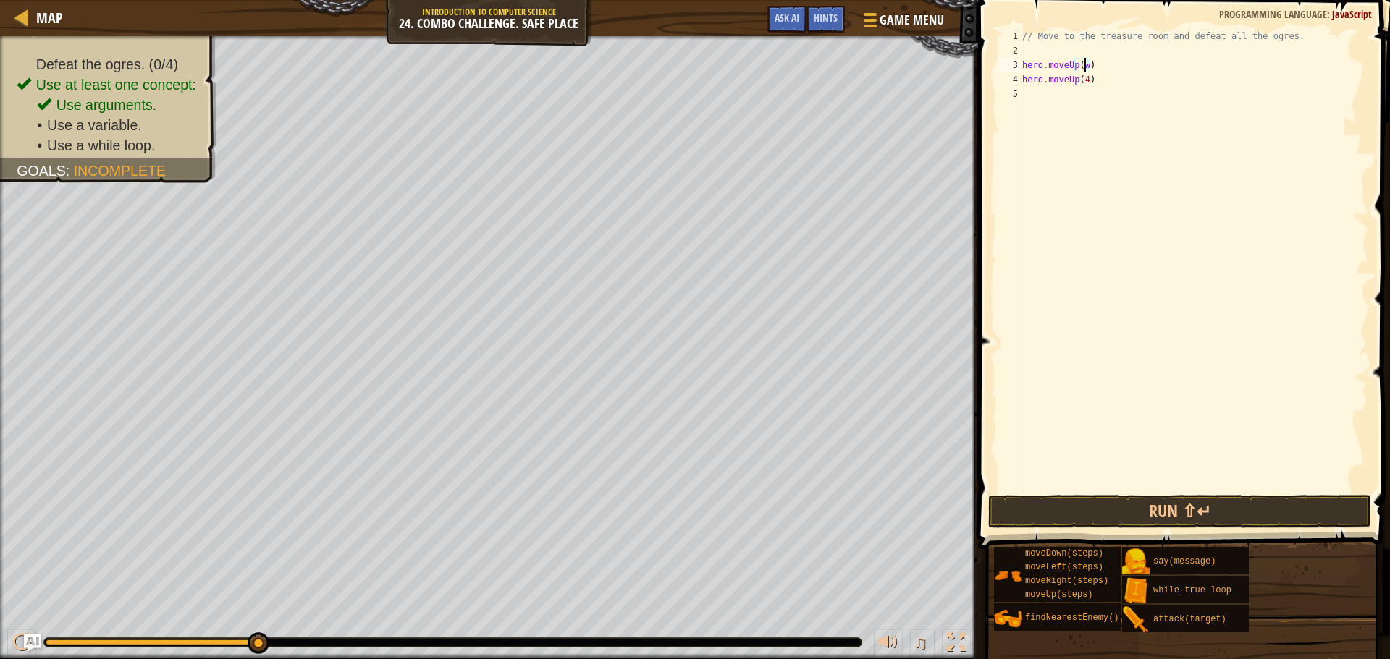
scroll to position [7, 4]
click at [1168, 510] on button "Run ⇧↵" at bounding box center [1179, 511] width 383 height 33
click at [1173, 513] on button "Run ⇧↵" at bounding box center [1179, 511] width 383 height 33
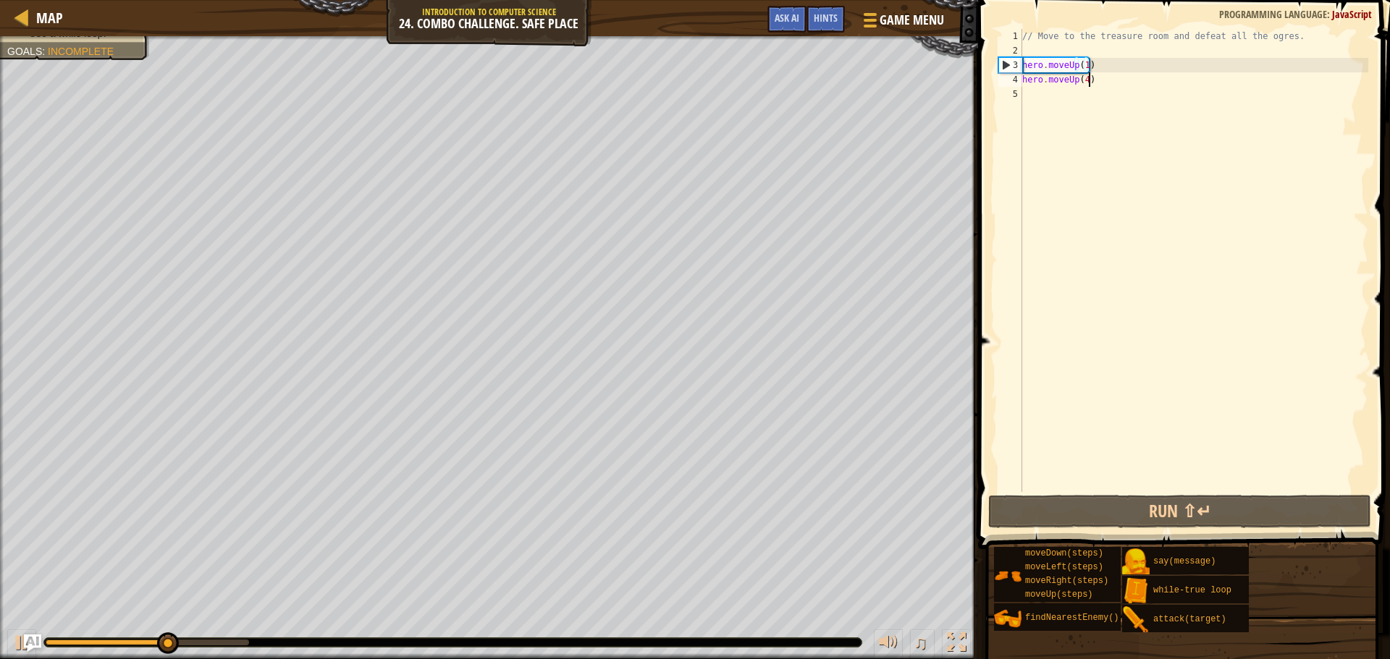
click at [1088, 85] on div "// Move to the treasure room and defeat all the ogres. hero . moveUp ( 1 ) hero…" at bounding box center [1193, 275] width 349 height 492
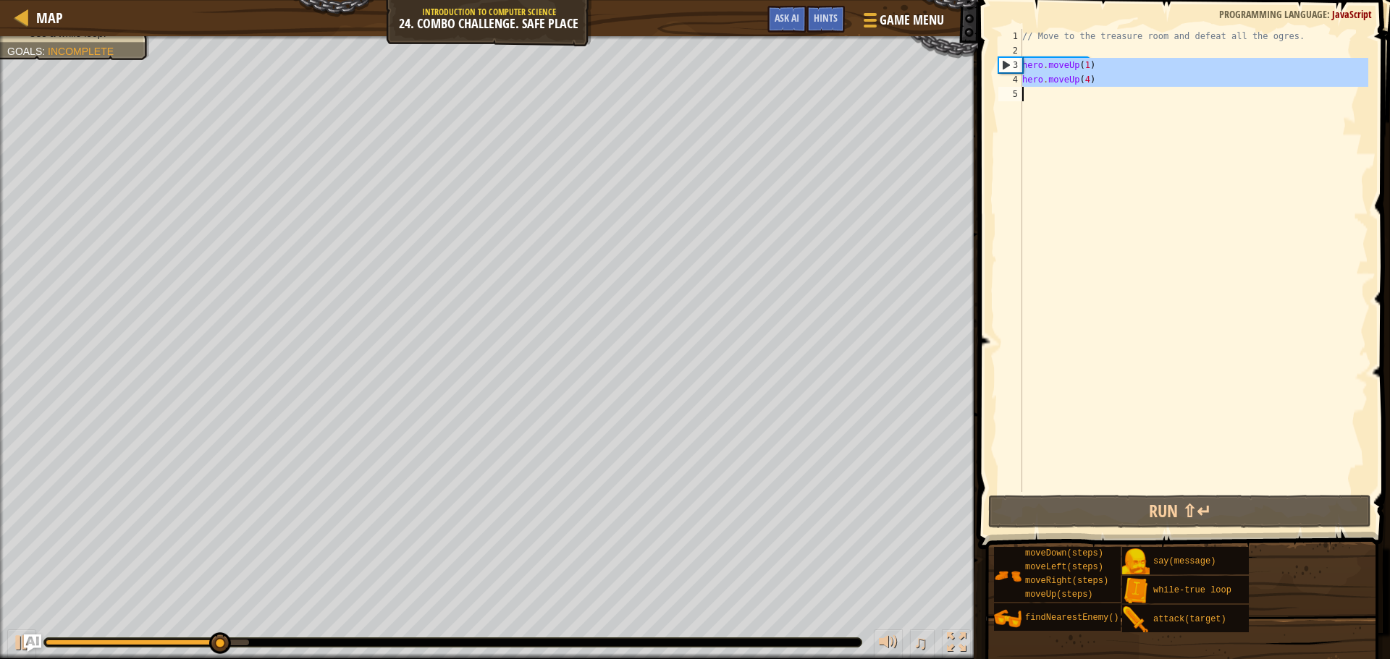
drag, startPoint x: 1020, startPoint y: 64, endPoint x: 1101, endPoint y: 85, distance: 83.9
click at [1096, 85] on div "hero.moveUp(4) 1 2 3 4 5 // Move to the treasure room and defeat all the ogres.…" at bounding box center [1181, 260] width 373 height 463
type textarea "hero.moveUp(4)"
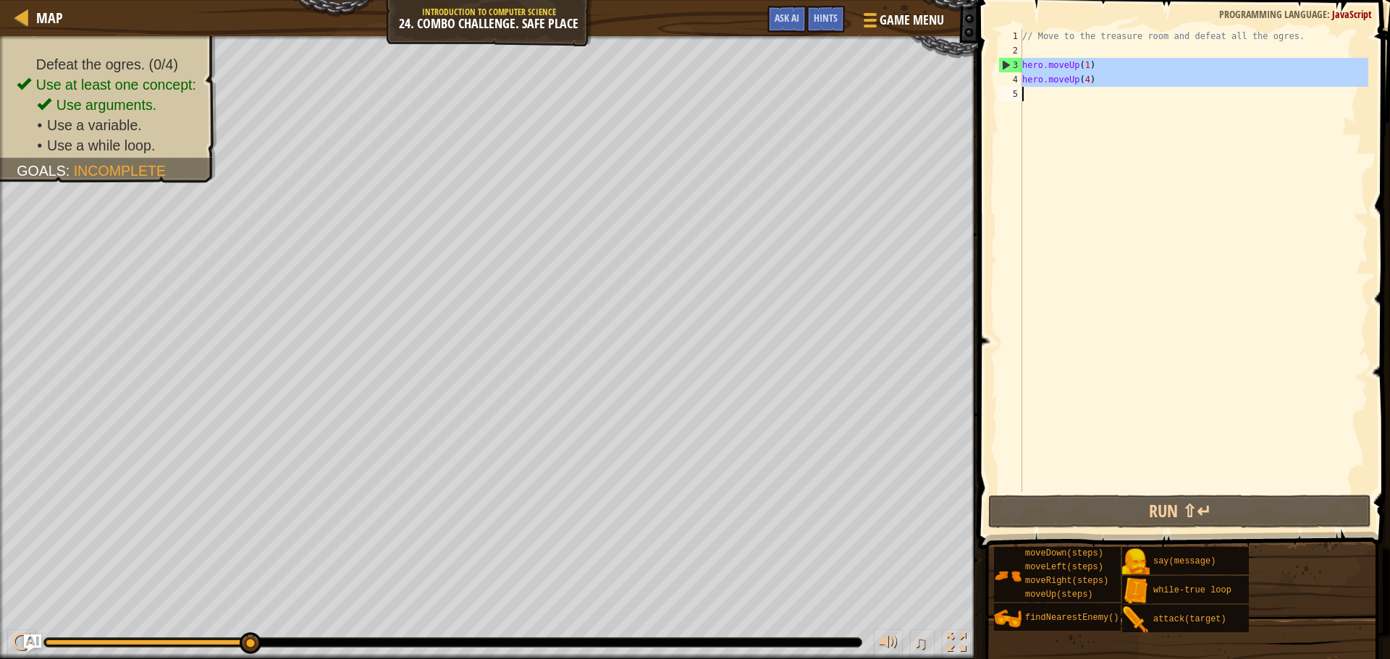
click at [1075, 54] on div "// Move to the treasure room and defeat all the ogres. hero . moveUp ( 1 ) hero…" at bounding box center [1193, 275] width 349 height 492
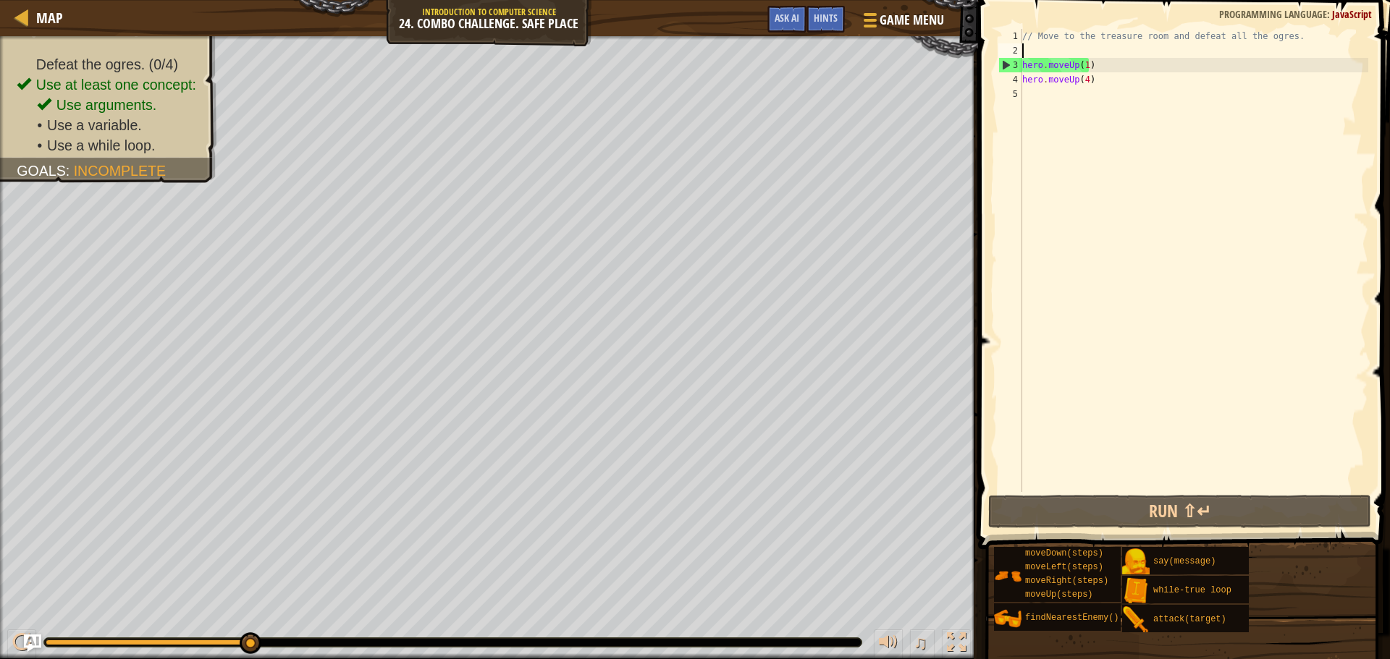
click at [1081, 66] on div "// Move to the treasure room and defeat all the ogres. hero . moveUp ( 1 ) hero…" at bounding box center [1193, 275] width 349 height 492
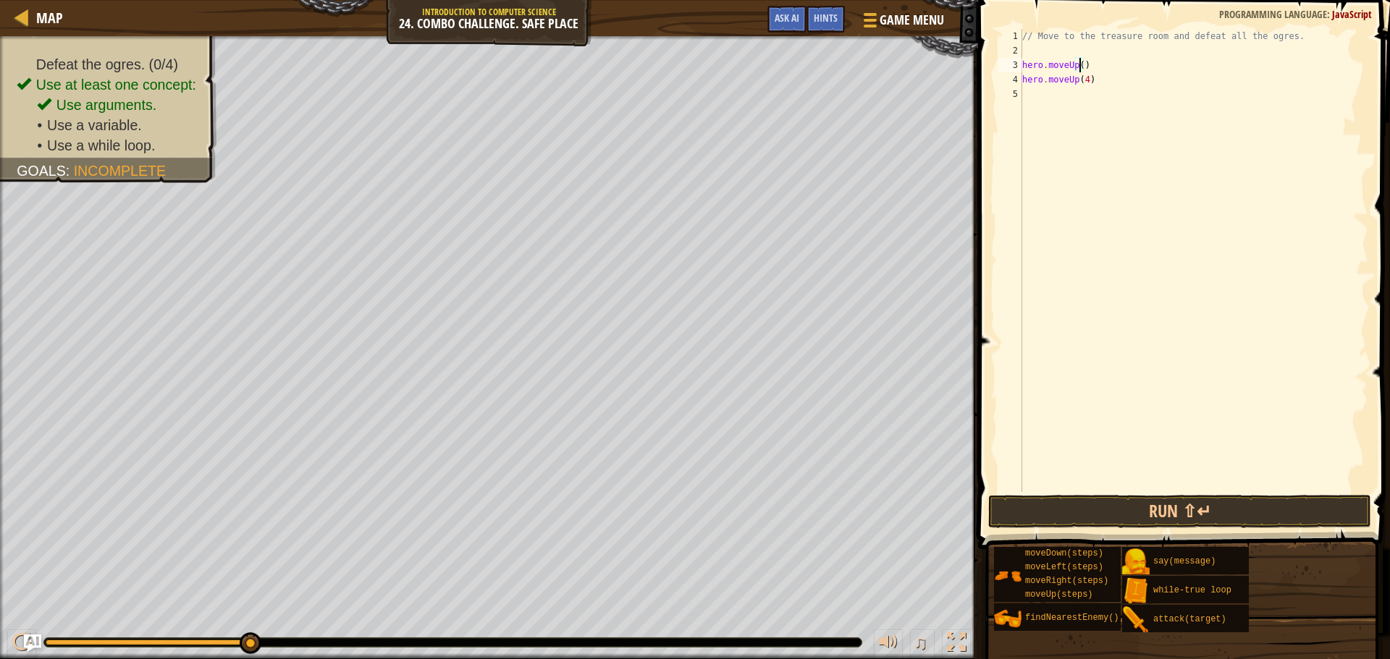
click at [1082, 81] on div "// Move to the treasure room and defeat all the ogres. hero . moveUp ( ) hero .…" at bounding box center [1193, 275] width 349 height 492
click at [1211, 500] on button "Run ⇧↵" at bounding box center [1179, 511] width 383 height 33
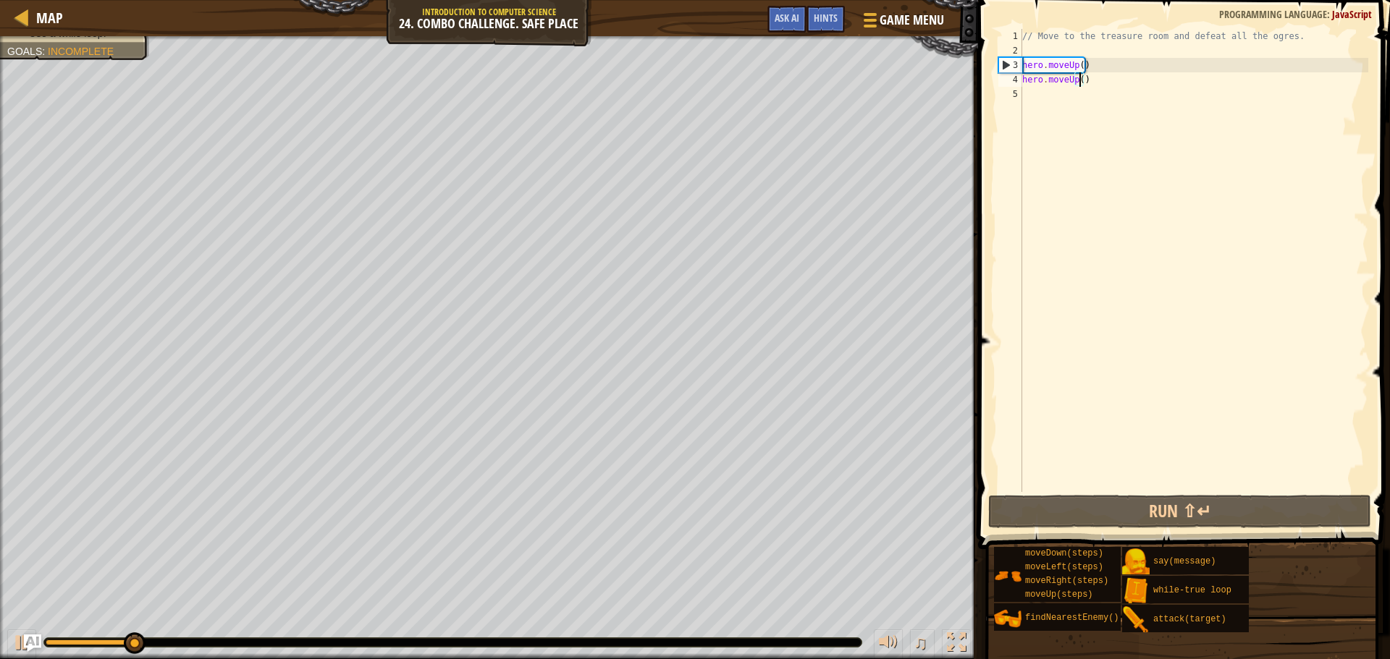
click at [1075, 67] on div "// Move to the treasure room and defeat all the ogres. hero . moveUp ( ) hero .…" at bounding box center [1193, 275] width 349 height 492
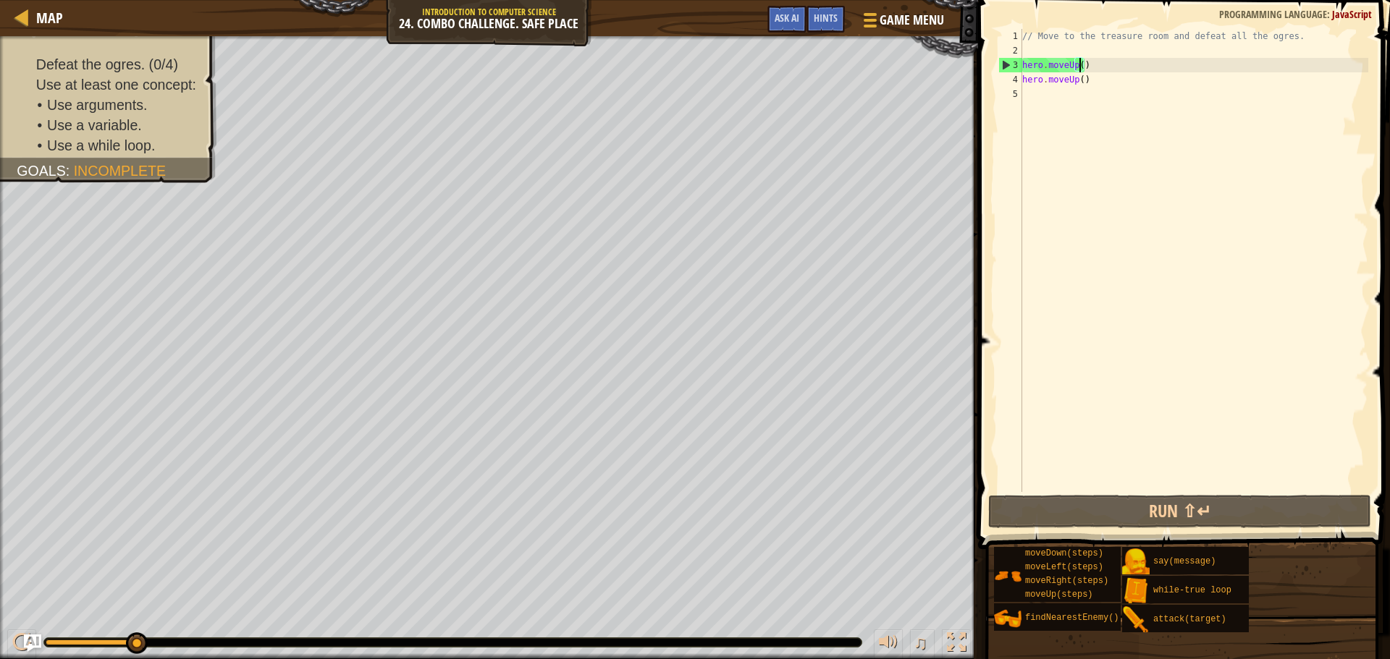
click at [1081, 67] on div "// Move to the treasure room and defeat all the ogres. hero . moveUp ( ) hero .…" at bounding box center [1193, 275] width 349 height 492
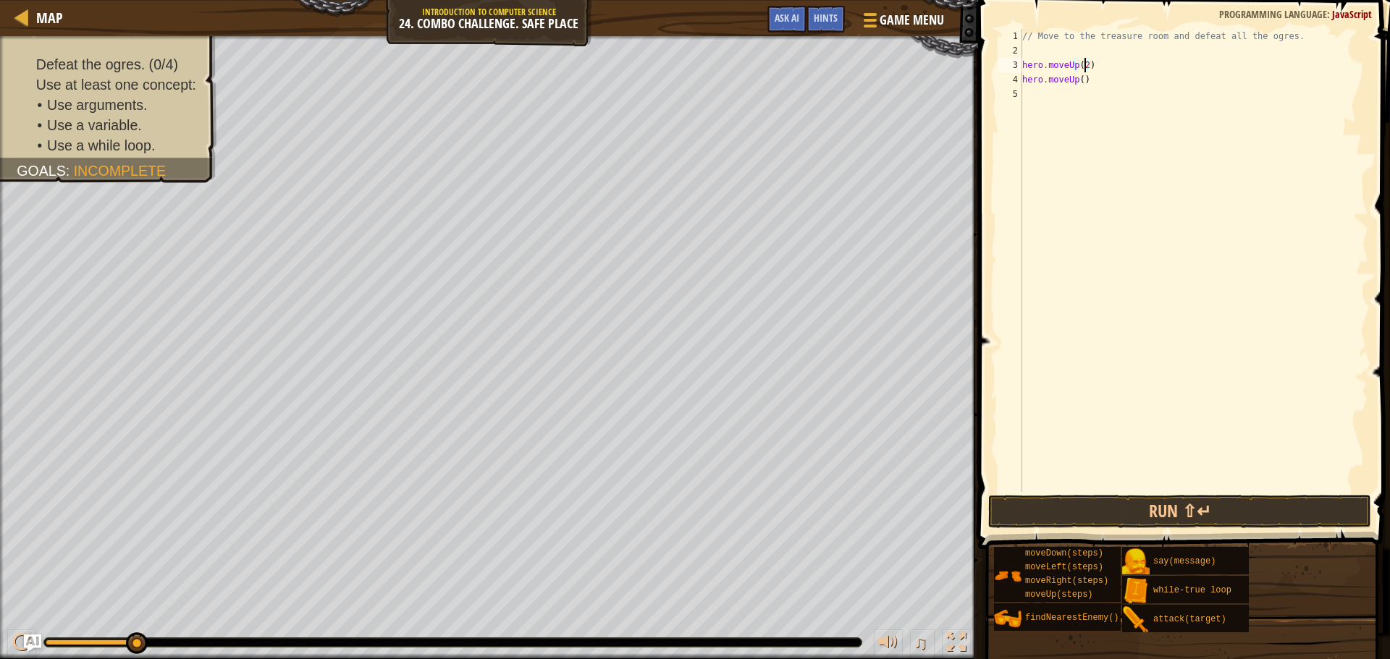
click at [1075, 78] on div "// Move to the treasure room and defeat all the ogres. hero . moveUp ( 2 ) hero…" at bounding box center [1193, 275] width 349 height 492
click at [1086, 65] on div "// Move to the treasure room and defeat all the ogres. hero . moveUp ( 2 ) hero…" at bounding box center [1193, 275] width 349 height 492
click at [1075, 80] on div "// Move to the treasure room and defeat all the ogres. hero . moveUp ( 4 ) hero…" at bounding box center [1193, 275] width 349 height 492
click at [1152, 502] on button "Run ⇧↵" at bounding box center [1179, 511] width 383 height 33
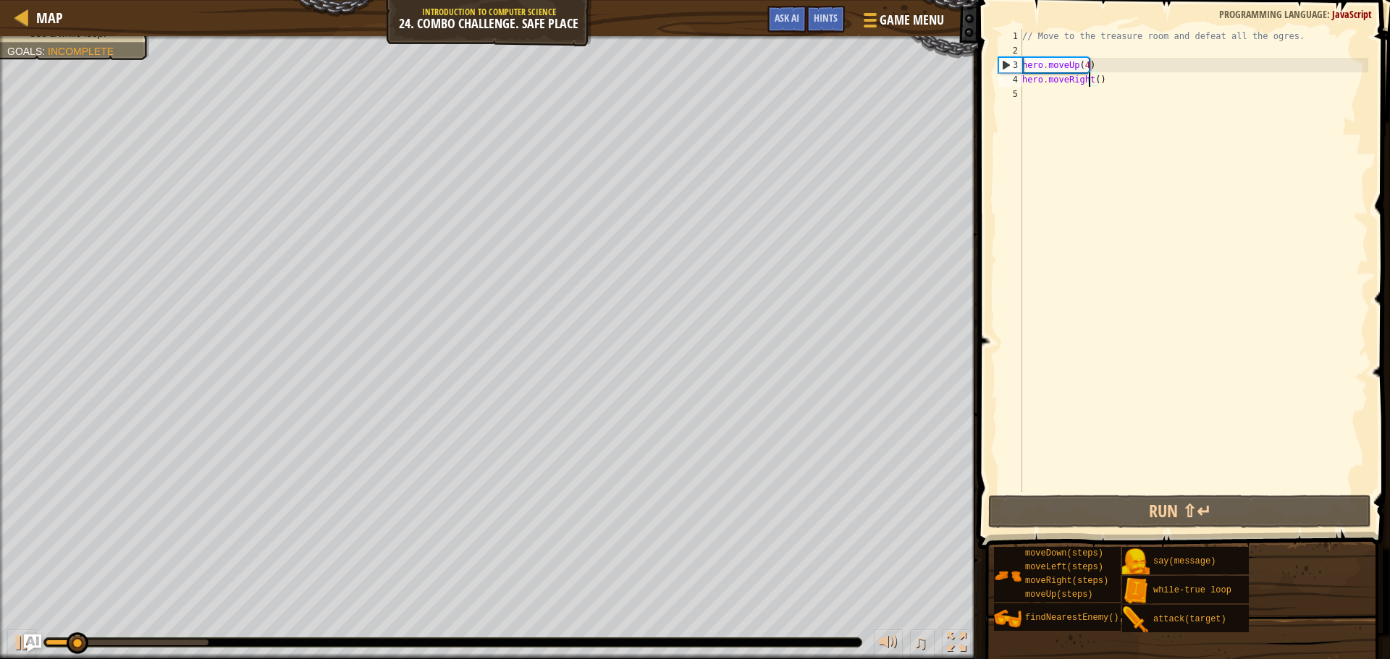
click at [1091, 77] on div "// Move to the treasure room and defeat all the ogres. hero . moveUp ( 4 ) hero…" at bounding box center [1193, 275] width 349 height 492
click at [1095, 76] on div "// Move to the treasure room and defeat all the ogres. hero . moveUp ( 4 ) hero…" at bounding box center [1193, 275] width 349 height 492
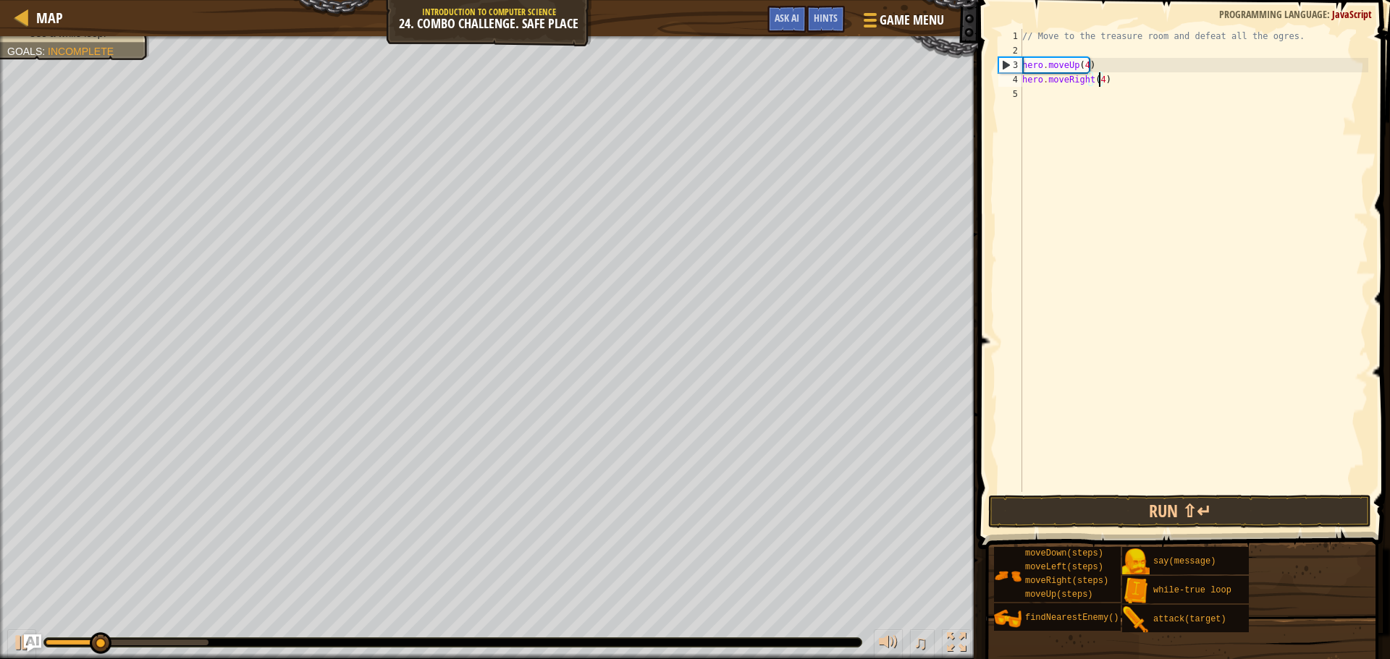
scroll to position [7, 6]
click at [1164, 517] on button "Run ⇧↵" at bounding box center [1179, 511] width 383 height 33
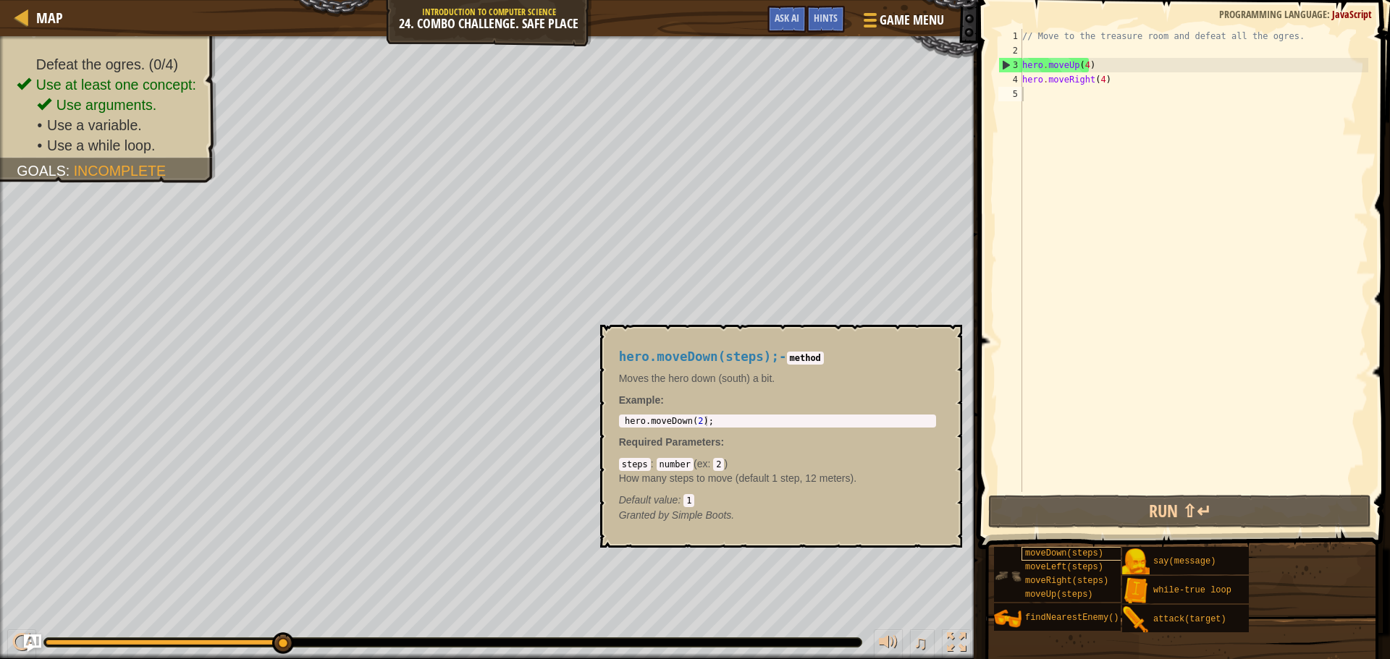
scroll to position [7, 5]
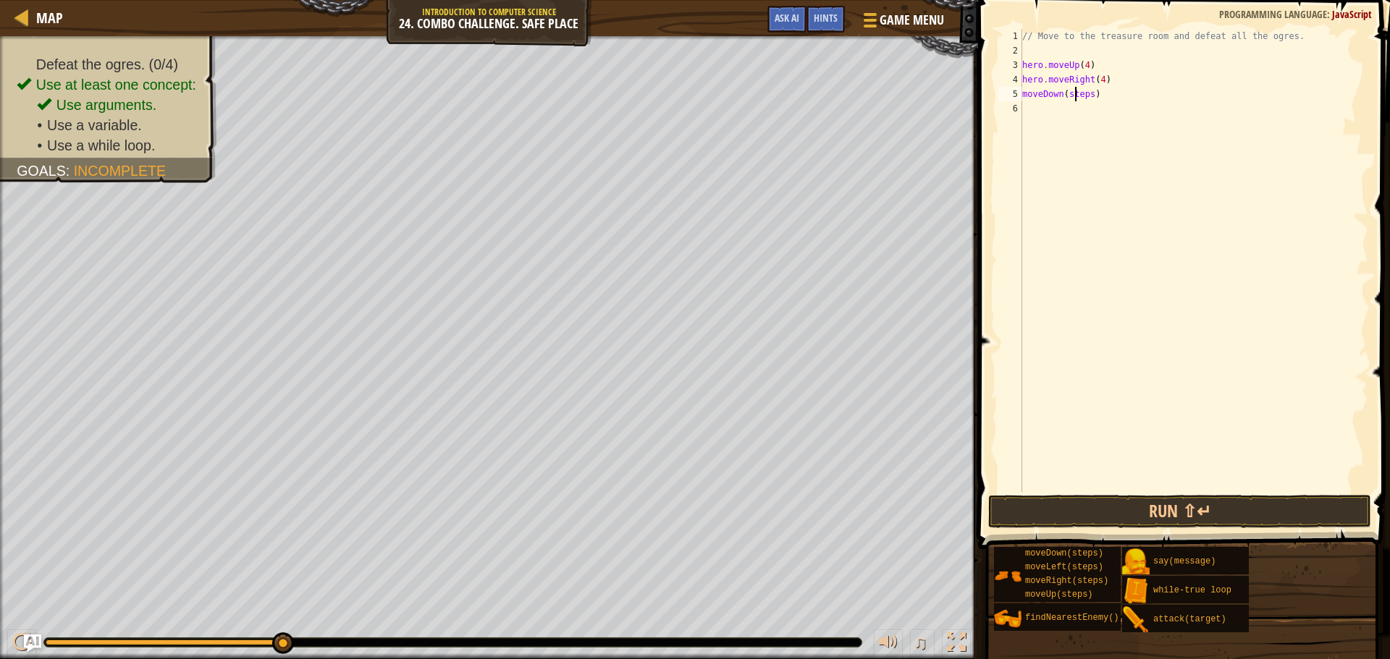
click at [1074, 96] on div "// Move to the treasure room and defeat all the ogres. hero . moveUp ( 4 ) hero…" at bounding box center [1193, 275] width 349 height 492
click at [1075, 97] on div "// Move to the treasure room and defeat all the ogres. hero . moveUp ( 4 ) hero…" at bounding box center [1193, 275] width 349 height 492
click at [1023, 89] on div "// Move to the treasure room and defeat all the ogres. hero . moveUp ( 4 ) hero…" at bounding box center [1193, 275] width 349 height 492
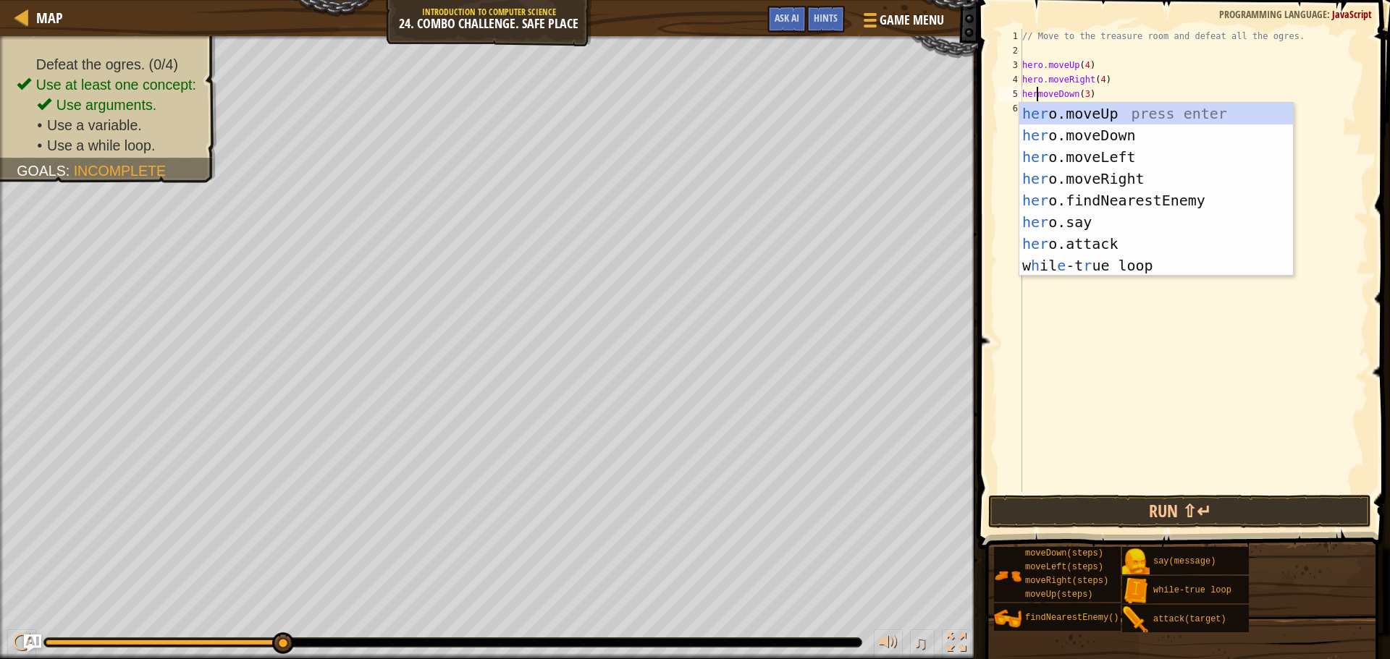
scroll to position [7, 1]
type textarea "hero.moveDown(3)"
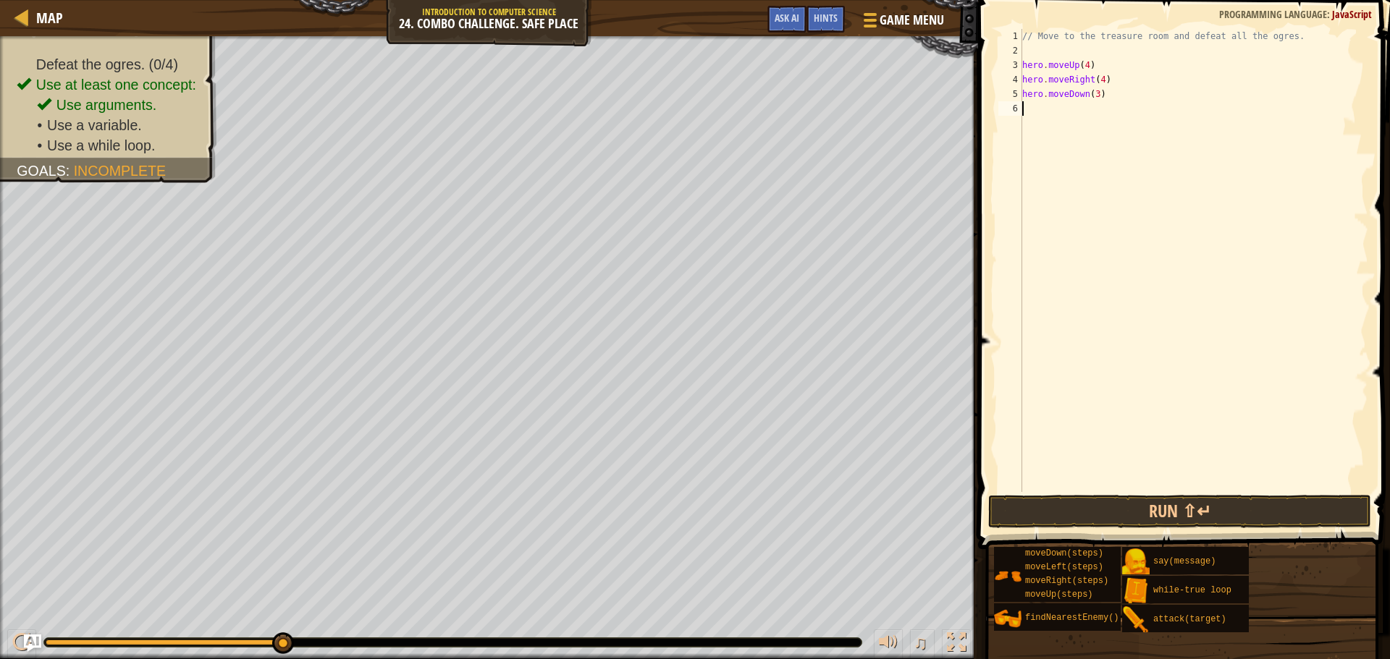
click at [1117, 347] on div "// Move to the treasure room and defeat all the ogres. hero . moveUp ( 4 ) hero…" at bounding box center [1193, 275] width 349 height 492
click at [1124, 103] on div "// Move to the treasure room and defeat all the ogres. hero . moveUp ( 4 ) hero…" at bounding box center [1193, 275] width 349 height 492
type textarea "w"
type textarea "l"
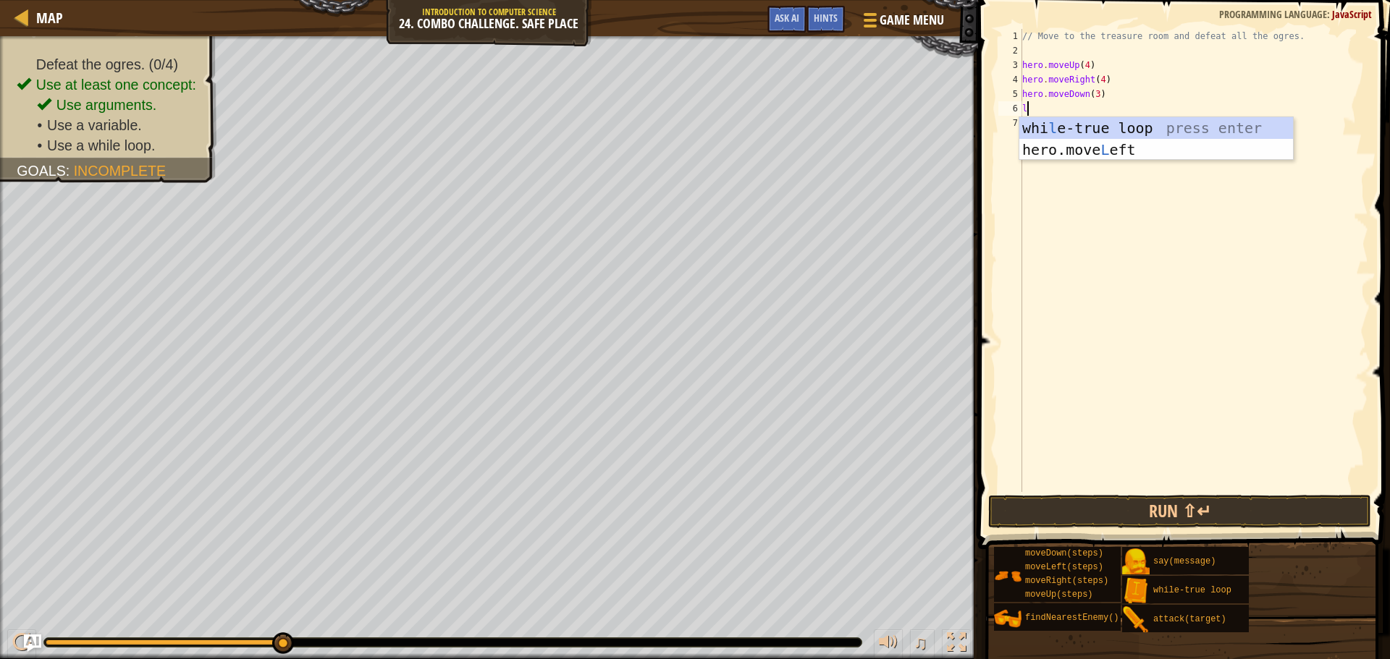
click at [1120, 127] on div "whi l e-true loop press enter hero.move L eft press enter" at bounding box center [1156, 160] width 274 height 87
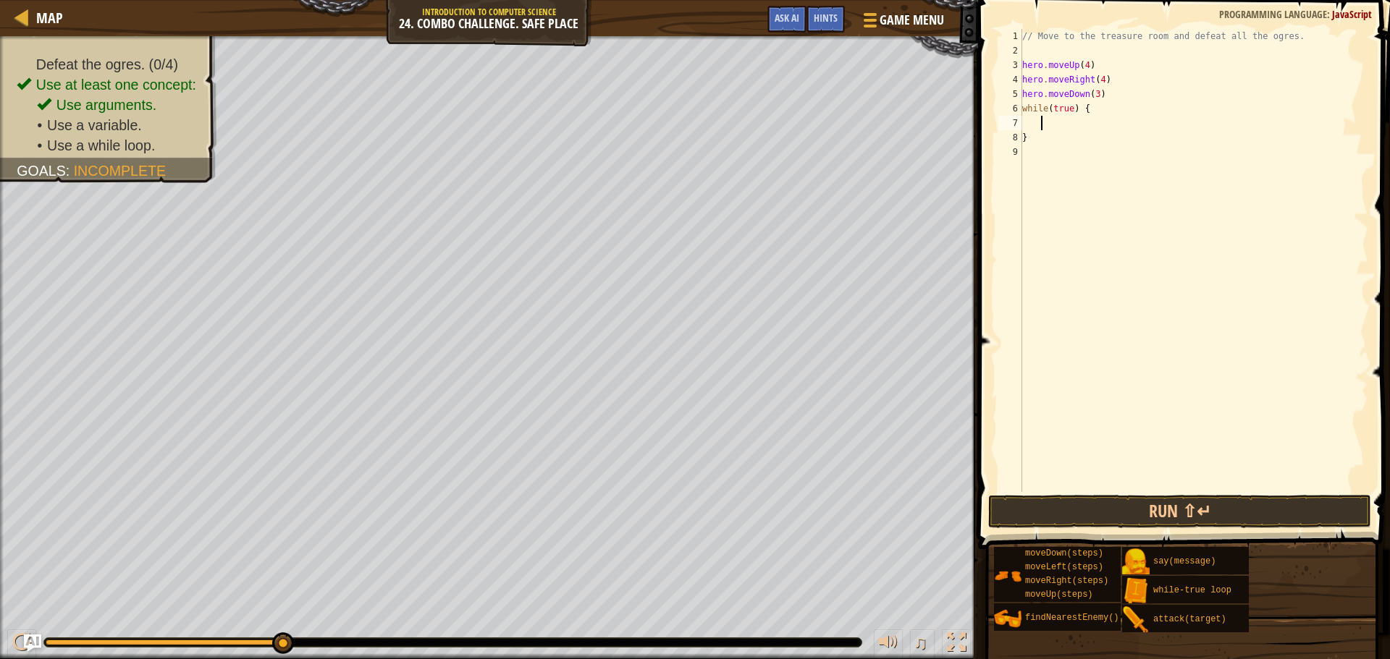
click at [1052, 127] on div "// Move to the treasure room and defeat all the ogres. hero . moveUp ( 4 ) hero…" at bounding box center [1193, 275] width 349 height 492
click at [1059, 127] on div "// Move to the treasure room and defeat all the ogres. hero . moveUp ( 4 ) hero…" at bounding box center [1195, 275] width 344 height 492
click at [1059, 139] on div "// Move to the treasure room and defeat all the ogres. hero . moveUp ( 4 ) hero…" at bounding box center [1195, 275] width 344 height 492
click at [1053, 122] on div "// Move to the treasure room and defeat all the ogres. hero . moveUp ( 4 ) hero…" at bounding box center [1195, 275] width 344 height 492
click at [1054, 132] on div "// Move to the treasure room and defeat all the ogres. hero . moveUp ( 4 ) hero…" at bounding box center [1195, 275] width 344 height 492
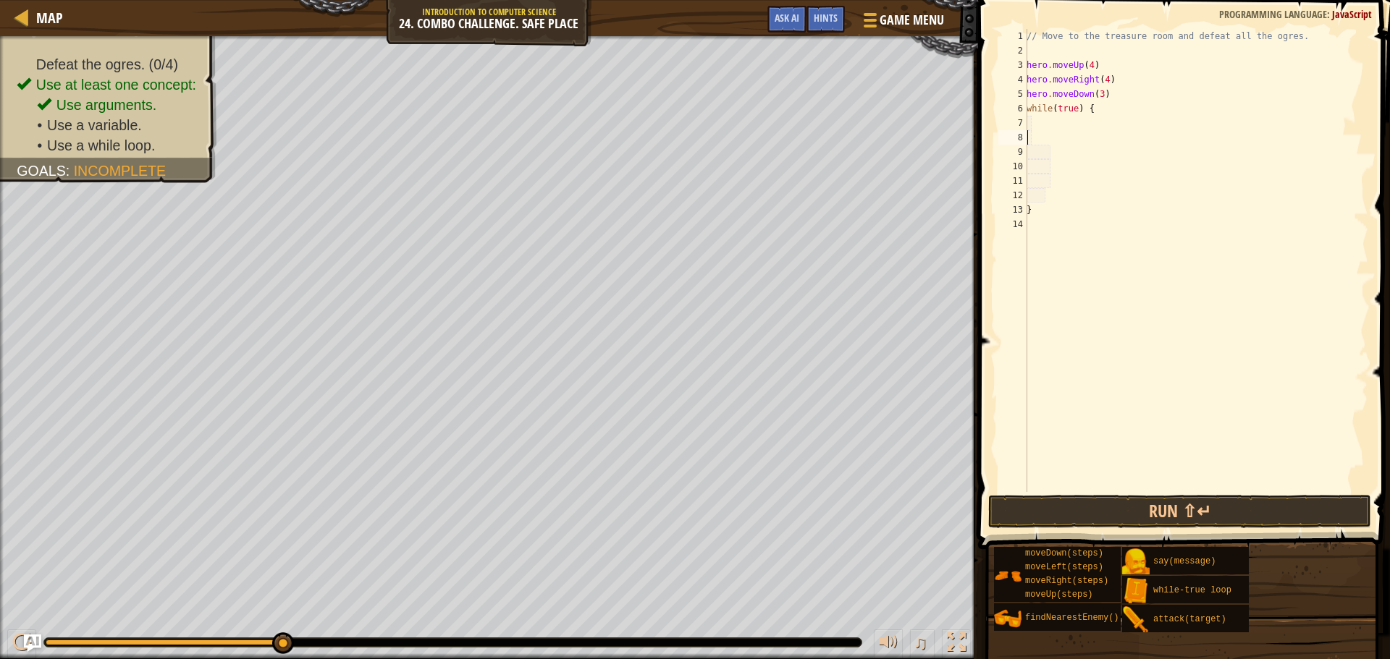
click at [1059, 152] on div "// Move to the treasure room and defeat all the ogres. hero . moveUp ( 4 ) hero…" at bounding box center [1195, 275] width 344 height 492
click at [1057, 164] on div "// Move to the treasure room and defeat all the ogres. hero . moveUp ( 4 ) hero…" at bounding box center [1195, 275] width 344 height 492
click at [1055, 178] on div "// Move to the treasure room and defeat all the ogres. hero . moveUp ( 4 ) hero…" at bounding box center [1195, 275] width 344 height 492
click at [1050, 193] on div "// Move to the treasure room and defeat all the ogres. hero . moveUp ( 4 ) hero…" at bounding box center [1195, 275] width 344 height 492
click at [1040, 119] on div "// Move to the treasure room and defeat all the ogres. hero . moveUp ( 4 ) hero…" at bounding box center [1195, 275] width 344 height 492
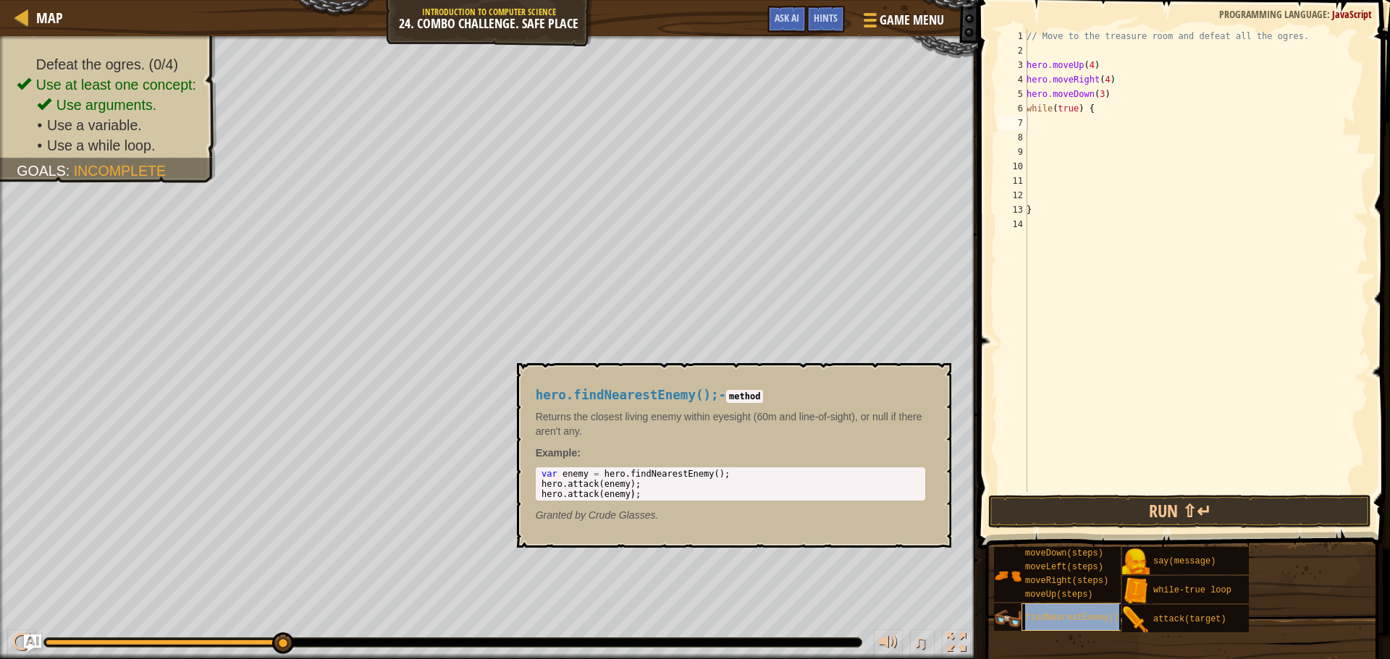
type textarea "findNearestEnemy()"
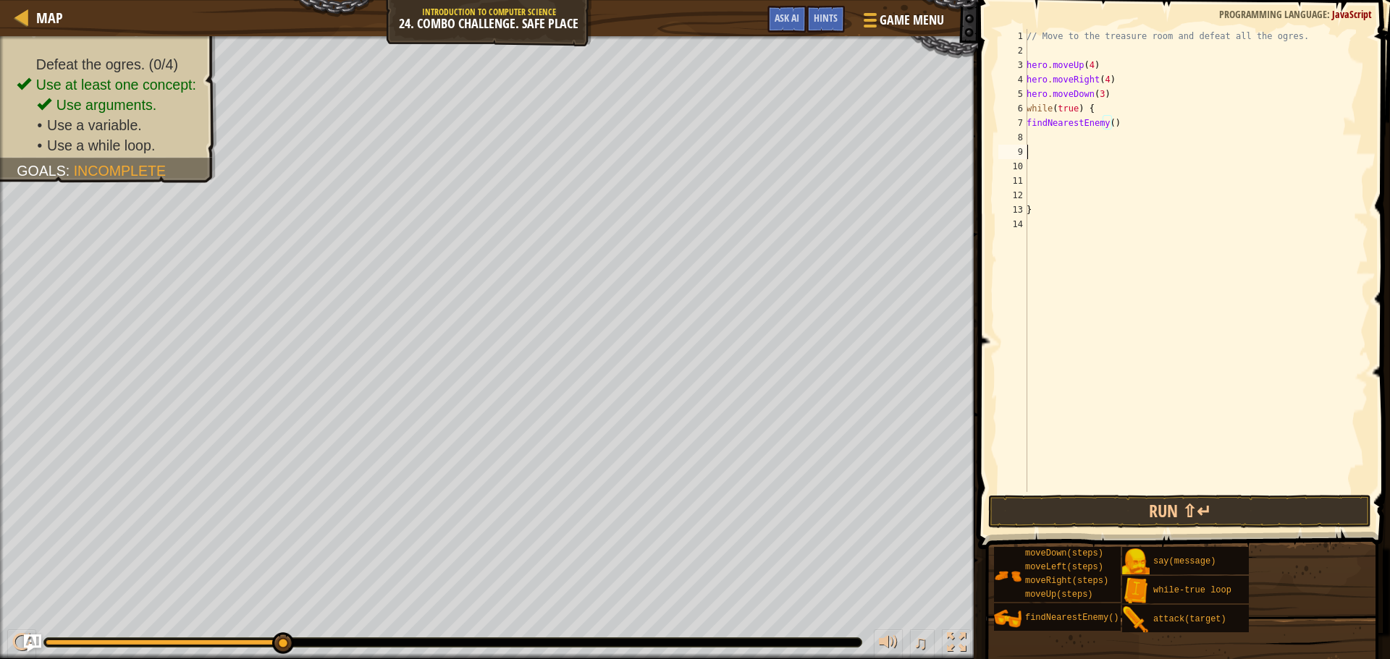
click at [1096, 154] on div "// Move to the treasure room and defeat all the ogres. hero . moveUp ( 4 ) hero…" at bounding box center [1195, 275] width 344 height 492
drag, startPoint x: 1023, startPoint y: 114, endPoint x: 1034, endPoint y: 116, distance: 11.7
click at [1027, 114] on div "1 2 3 4 5 6 7 8 9 10 11 12 13 14 // Move to the treasure room and defeat all th…" at bounding box center [1181, 260] width 373 height 463
click at [1029, 120] on div "// Move to the treasure room and defeat all the ogres. hero . moveUp ( 4 ) hero…" at bounding box center [1195, 275] width 344 height 492
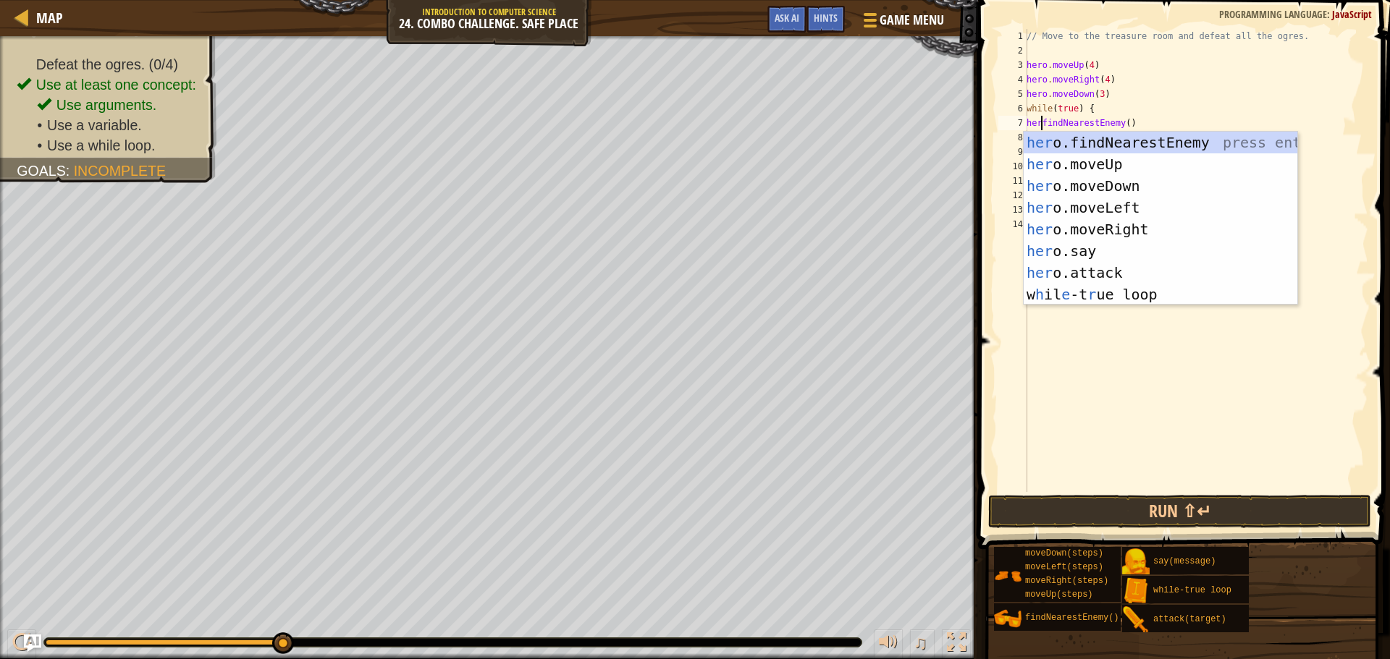
scroll to position [7, 1]
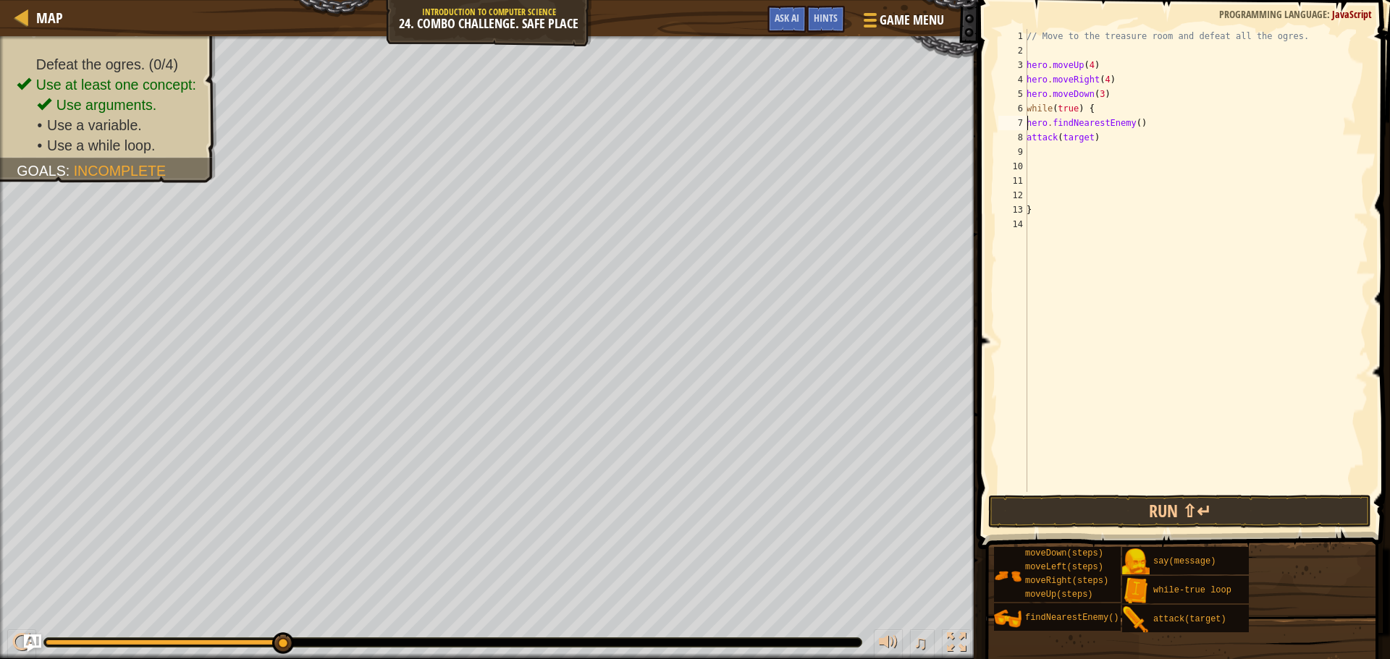
click at [1027, 122] on div "// Move to the treasure room and defeat all the ogres. hero . moveUp ( 4 ) hero…" at bounding box center [1195, 275] width 344 height 492
click at [1074, 140] on div "// Move to the treasure room and defeat all the ogres. hero . moveUp ( 4 ) hero…" at bounding box center [1195, 275] width 344 height 492
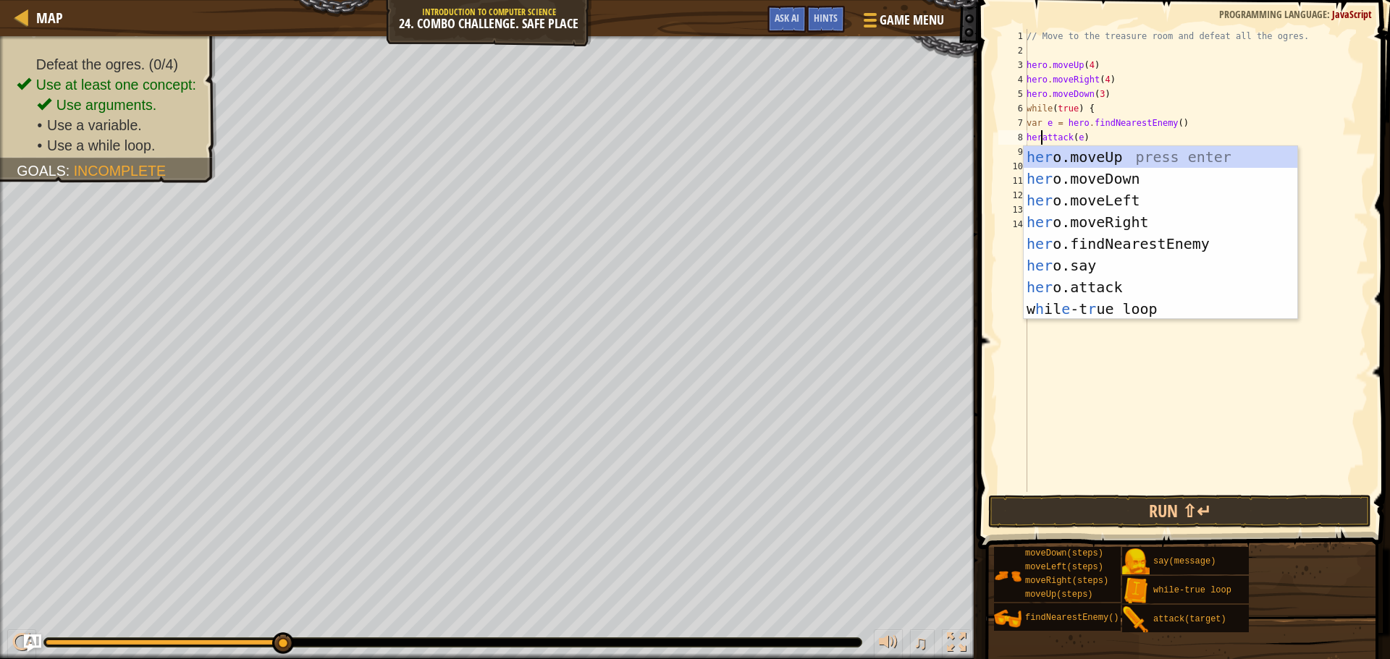
scroll to position [7, 1]
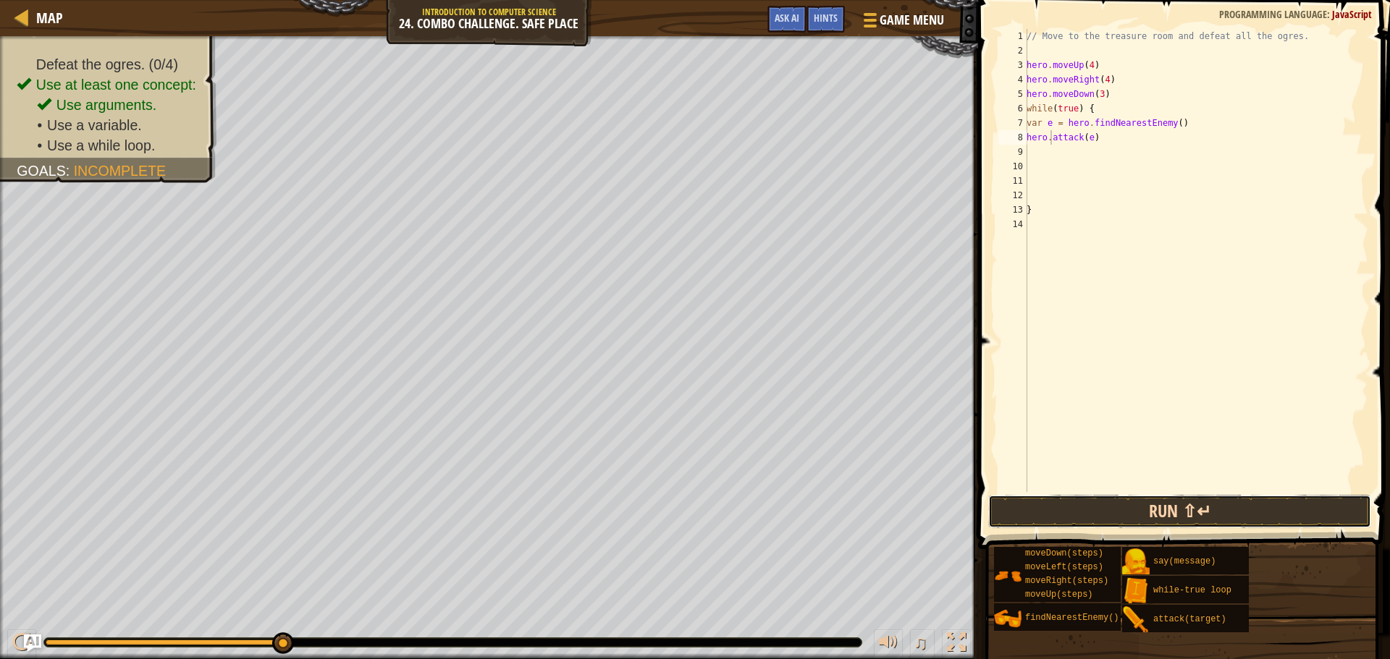
click at [1075, 508] on button "Run ⇧↵" at bounding box center [1179, 511] width 383 height 33
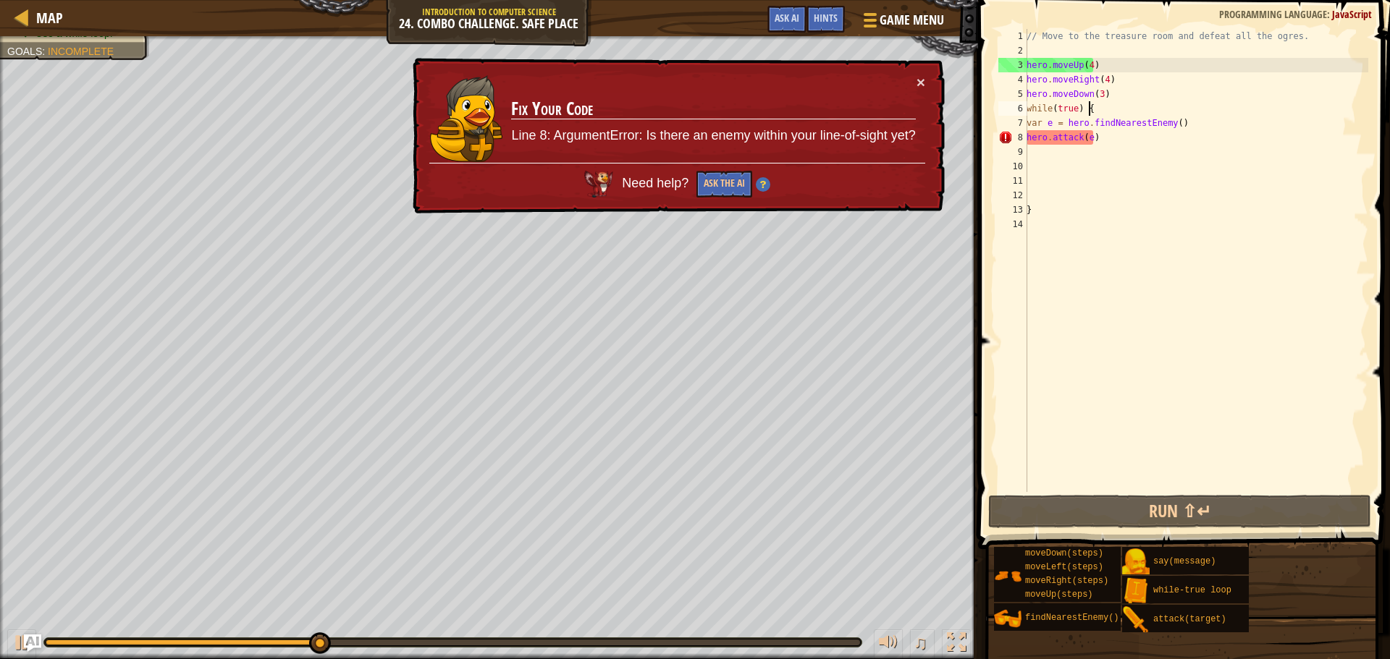
click at [1111, 111] on div "// Move to the treasure room and defeat all the ogres. hero . moveUp ( 4 ) hero…" at bounding box center [1195, 275] width 344 height 492
click at [1111, 101] on div "// Move to the treasure room and defeat all the ogres. hero . moveUp ( 4 ) hero…" at bounding box center [1195, 275] width 344 height 492
click at [919, 80] on button "×" at bounding box center [920, 82] width 9 height 15
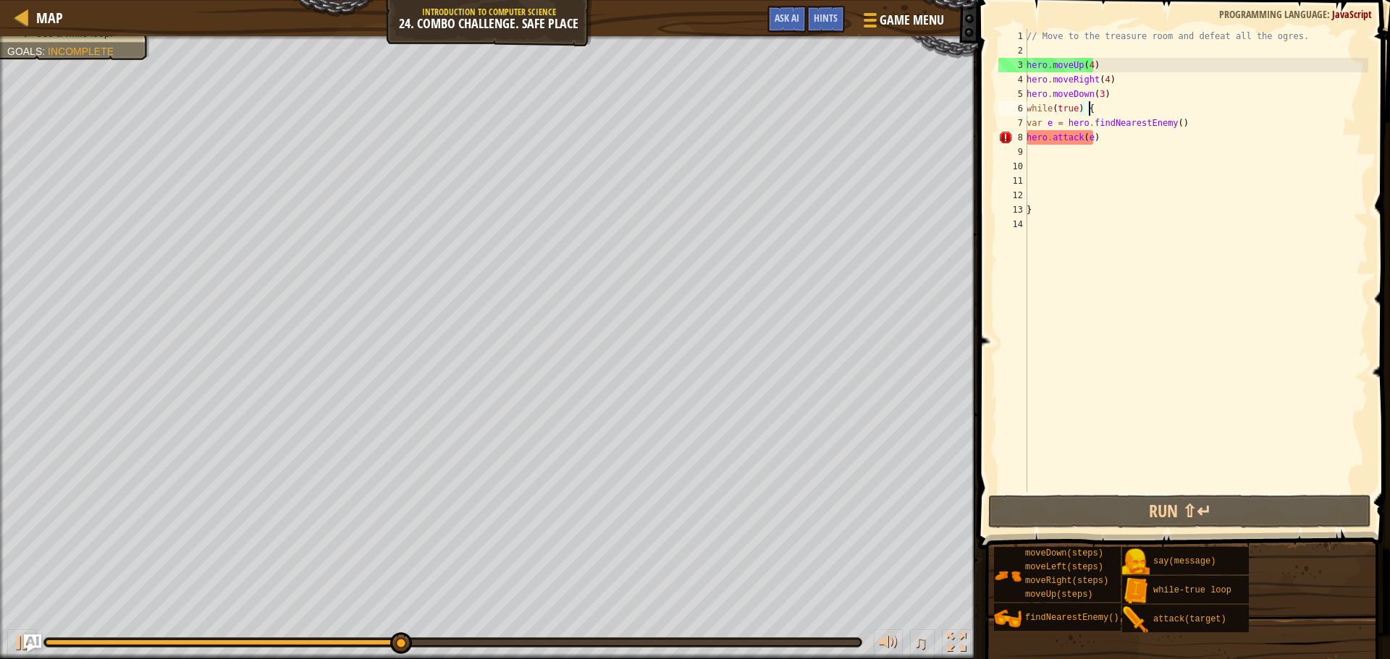
click at [1103, 99] on div "// Move to the treasure room and defeat all the ogres. hero . moveUp ( 4 ) hero…" at bounding box center [1195, 275] width 344 height 492
type textarea "hero.moveDown(3)"
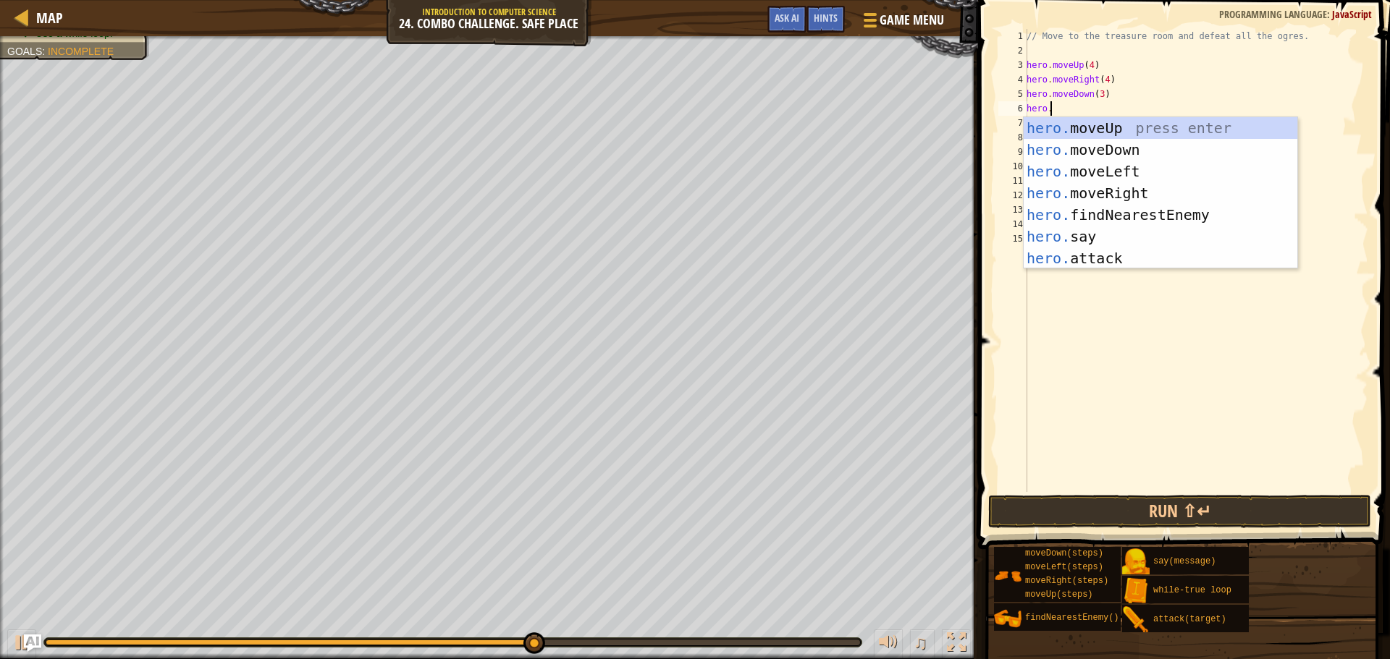
type textarea "hero.l"
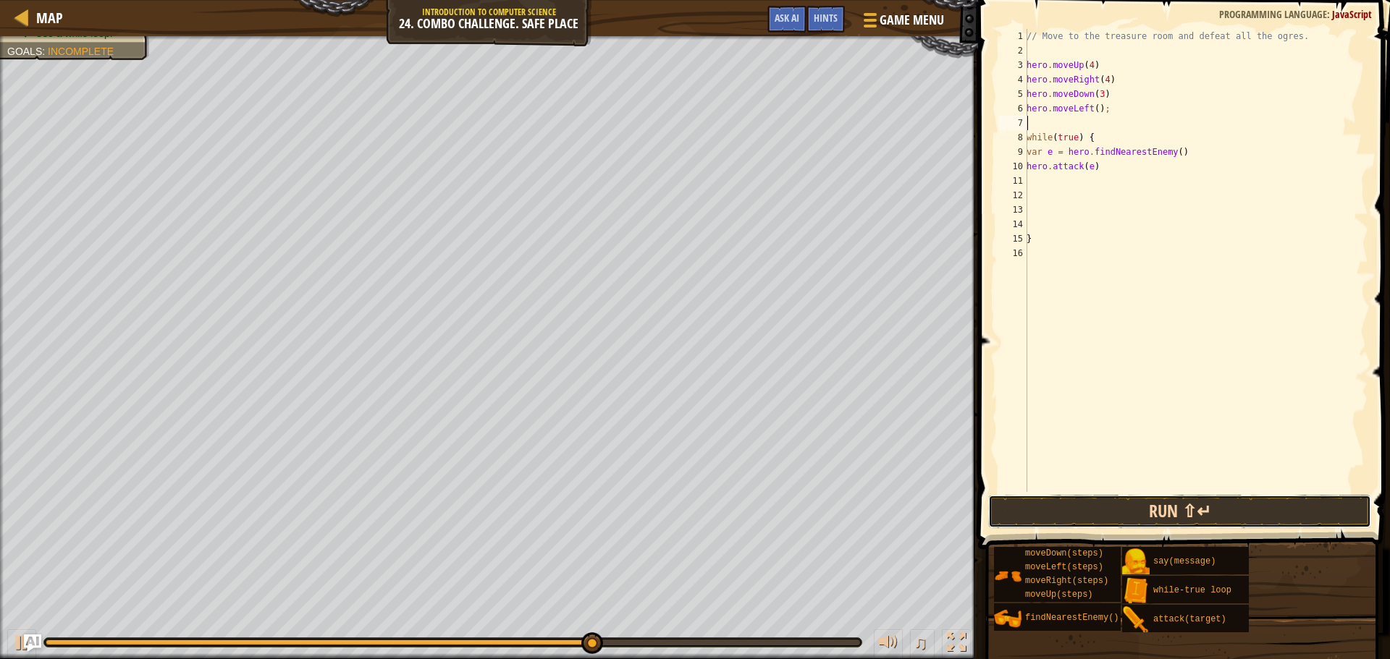
click at [1181, 497] on button "Run ⇧↵" at bounding box center [1179, 511] width 383 height 33
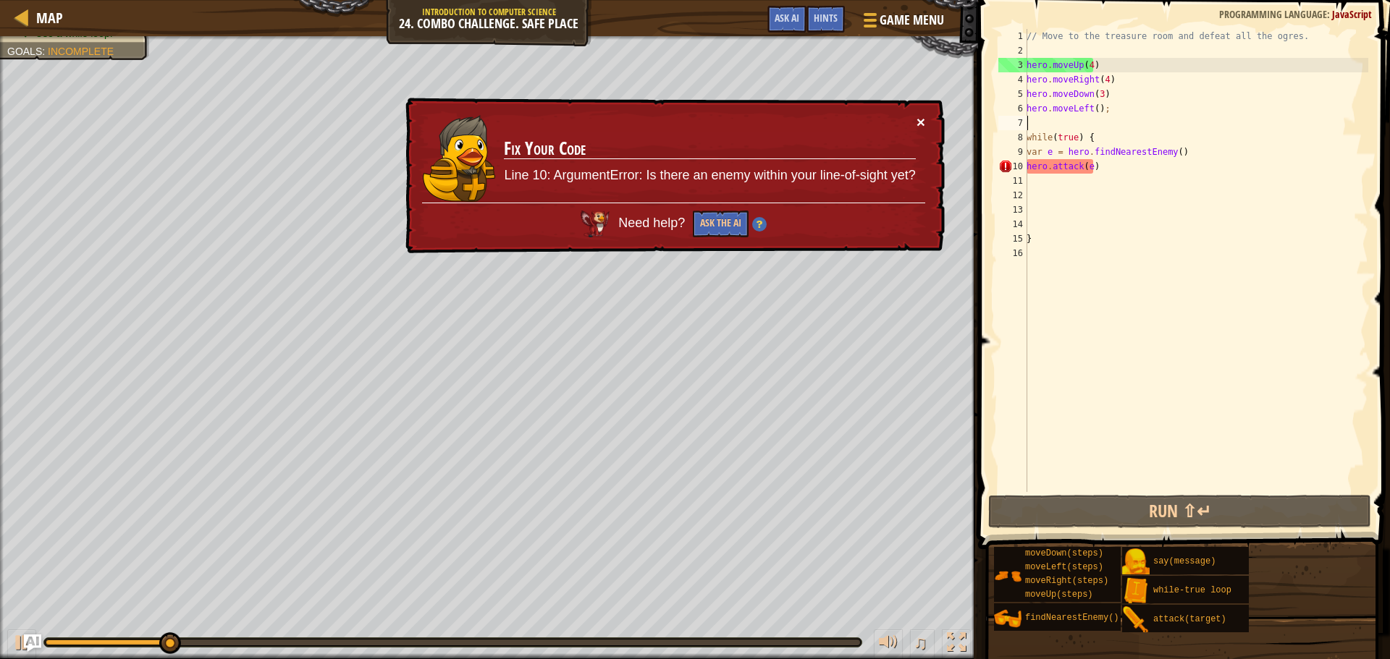
click at [922, 117] on button "×" at bounding box center [920, 121] width 9 height 15
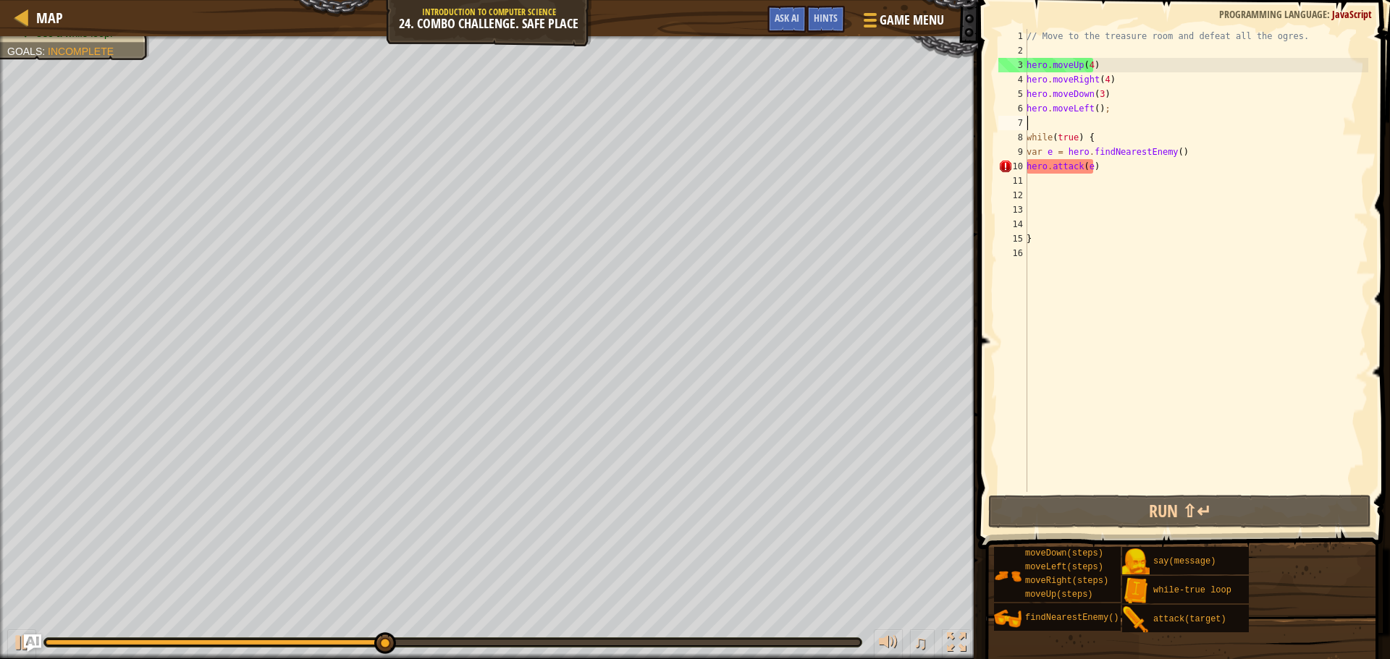
click at [1092, 107] on div "// Move to the treasure room and defeat all the ogres. hero . moveUp ( 4 ) hero…" at bounding box center [1195, 275] width 344 height 492
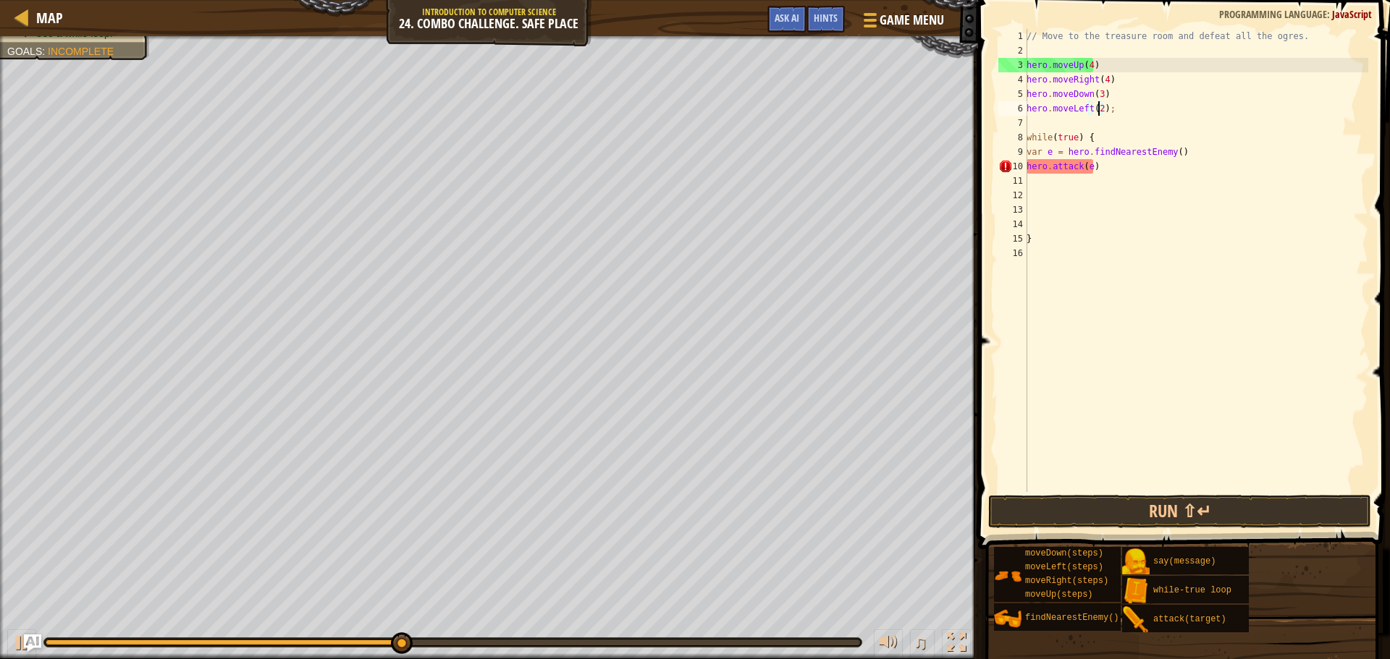
scroll to position [7, 6]
type textarea "hero.moveLeft(2);"
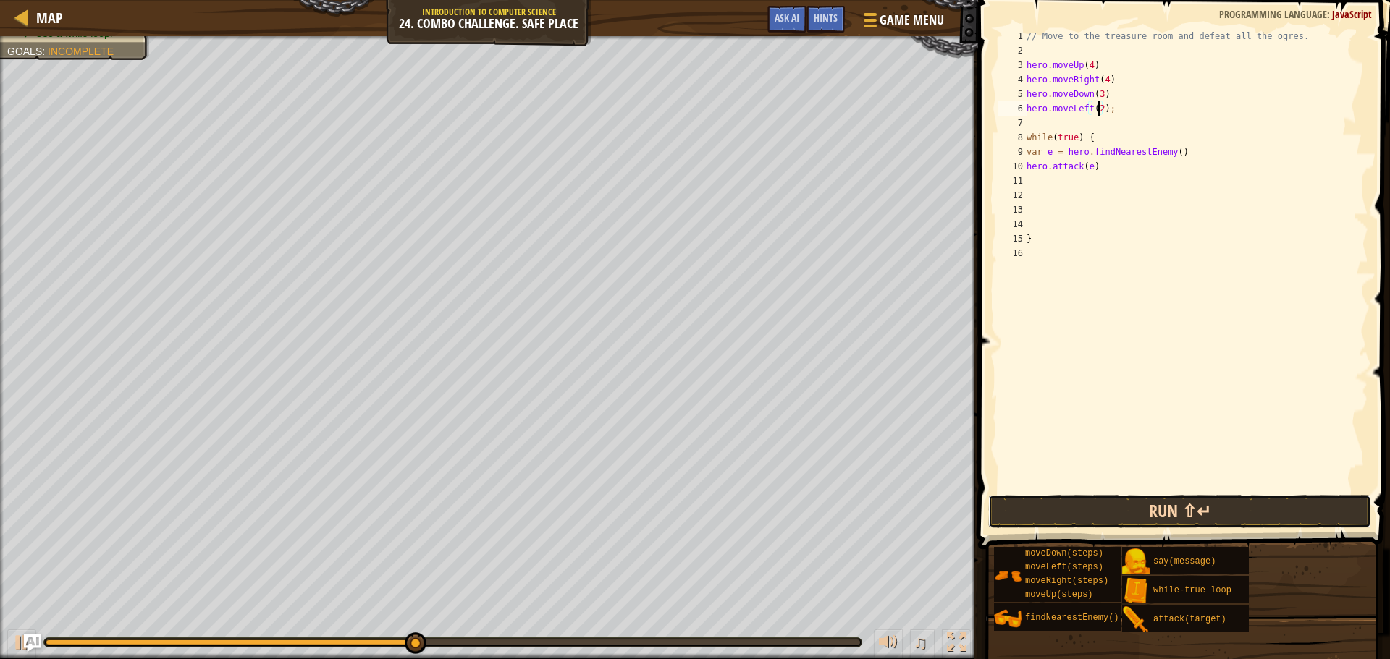
click at [1178, 523] on button "Run ⇧↵" at bounding box center [1179, 511] width 383 height 33
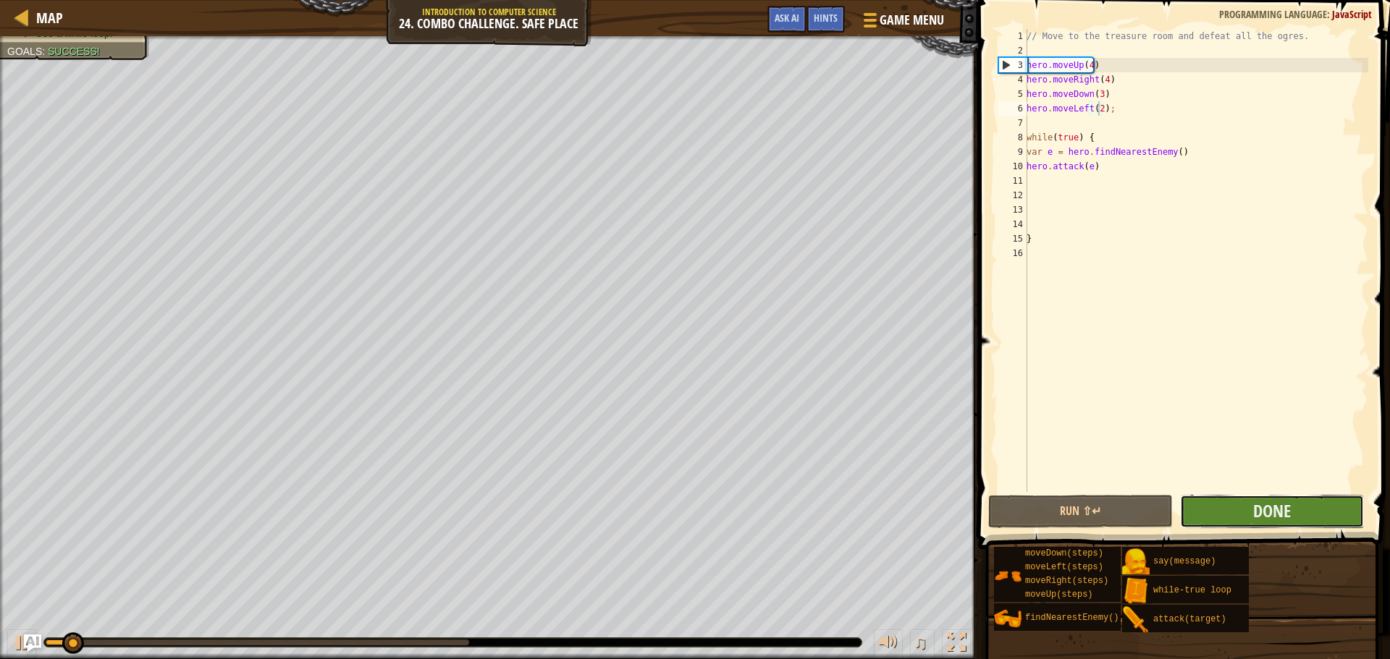
click at [1251, 507] on button "Done" at bounding box center [1272, 511] width 184 height 33
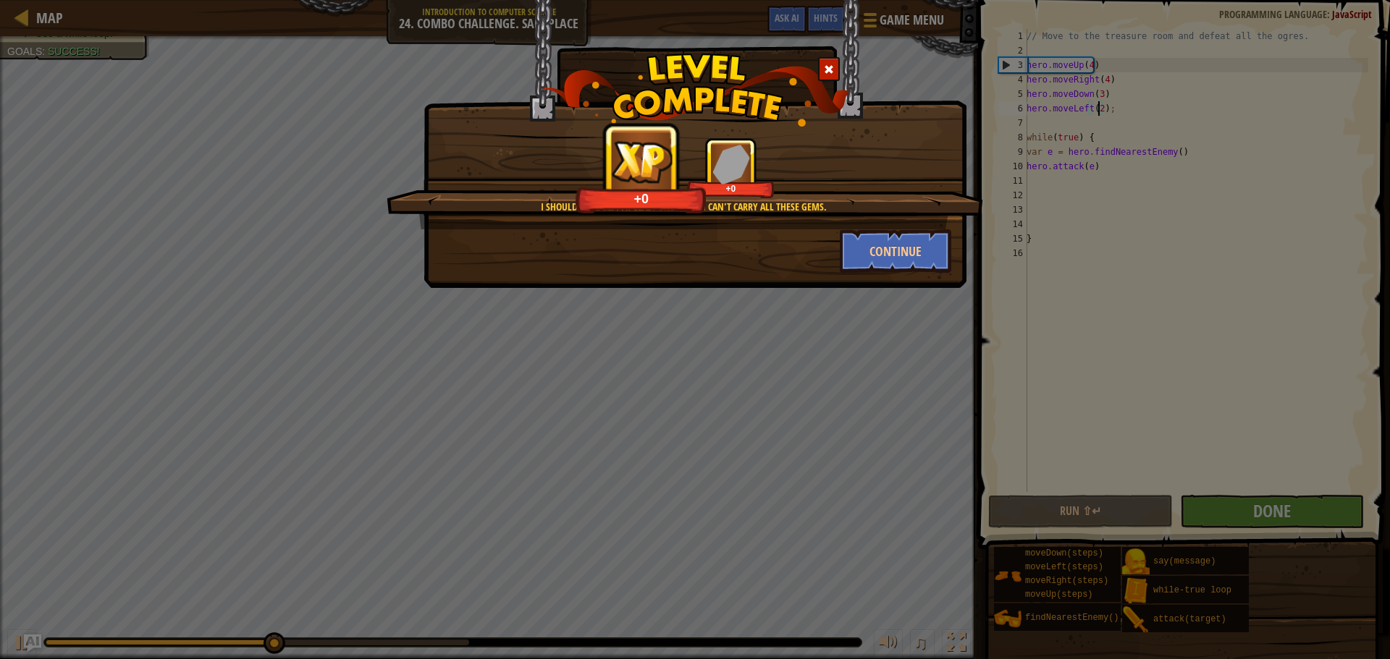
click at [826, 72] on span at bounding box center [829, 69] width 10 height 10
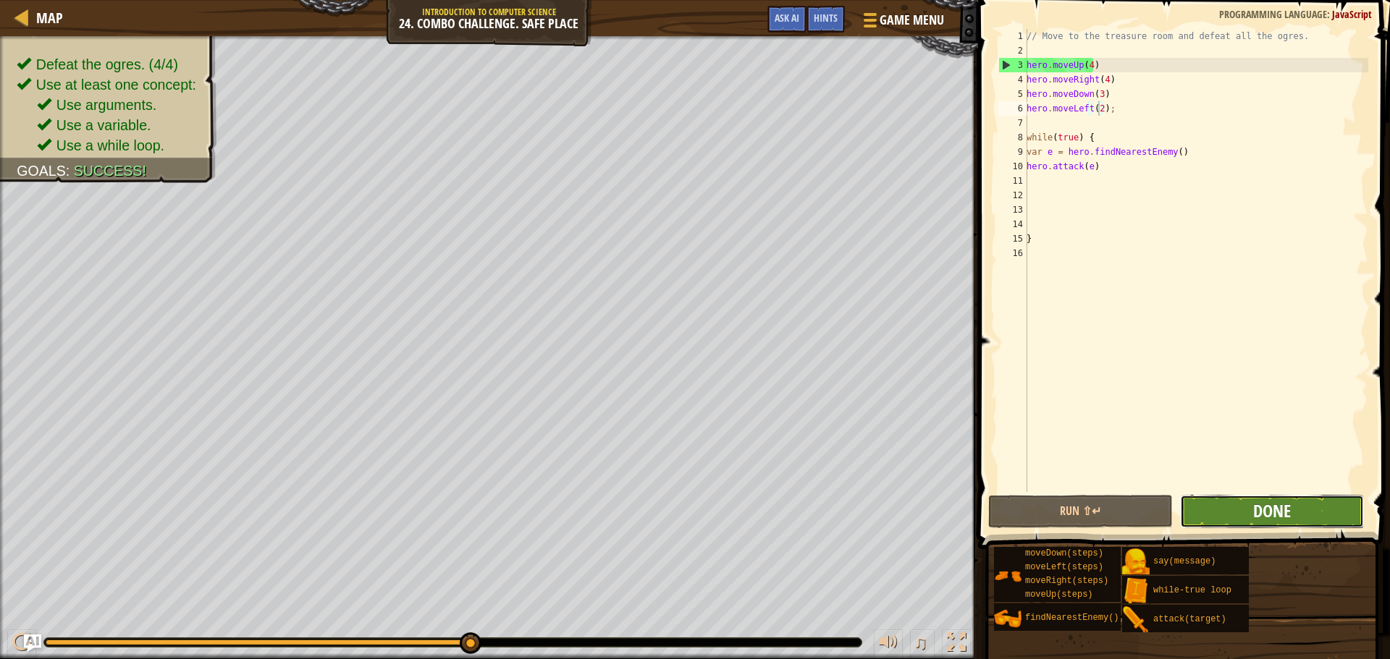
click at [1258, 505] on span "Done" at bounding box center [1272, 510] width 38 height 23
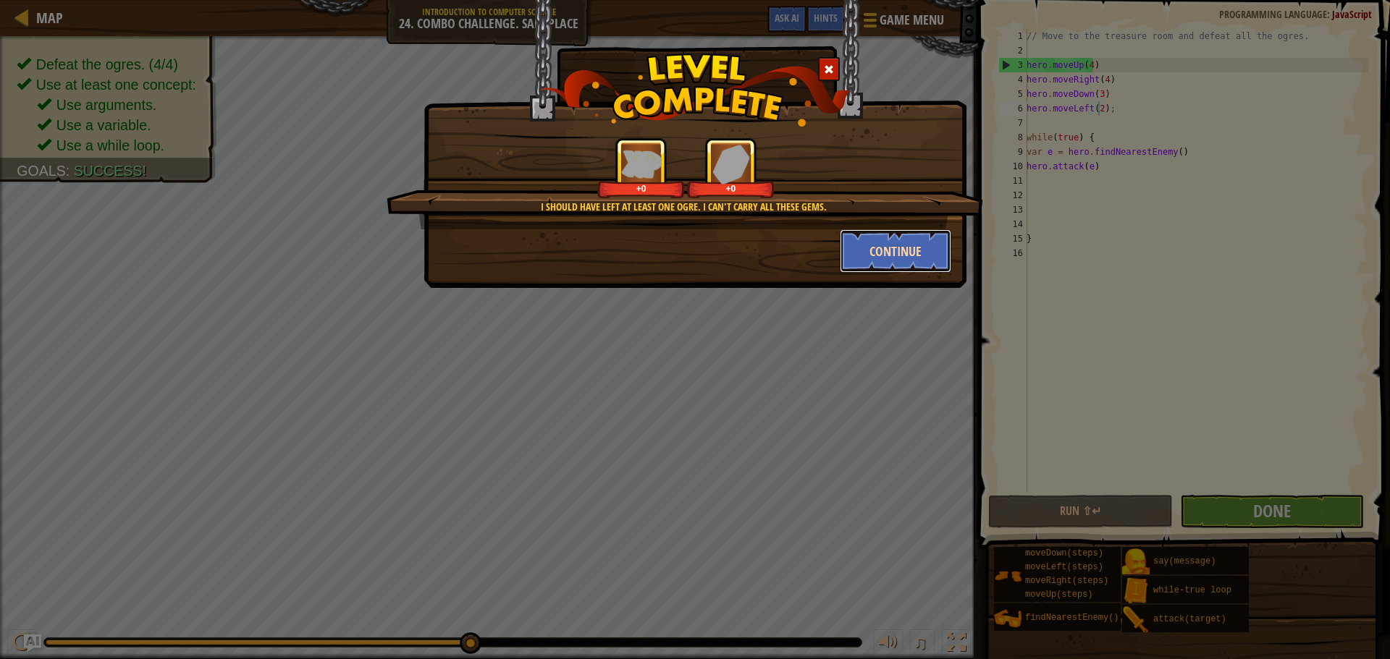
click at [898, 250] on button "Continue" at bounding box center [895, 250] width 112 height 43
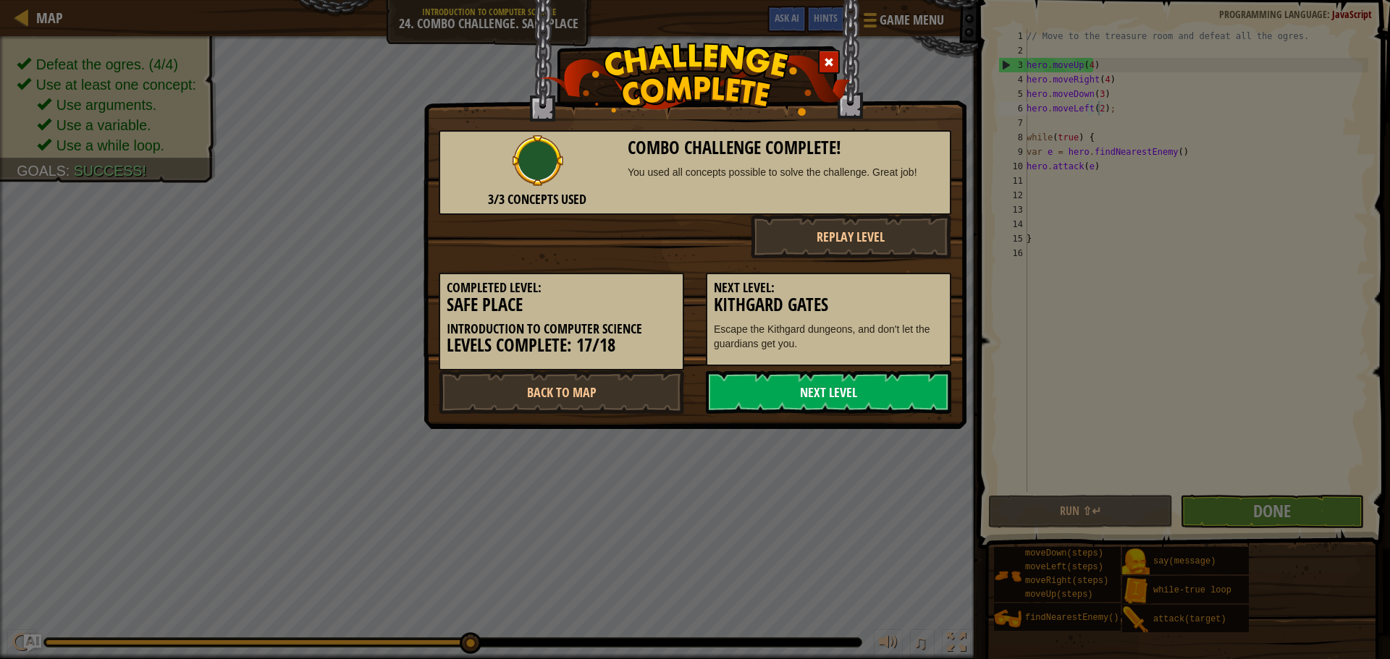
click at [860, 386] on link "Next Level" at bounding box center [828, 392] width 245 height 43
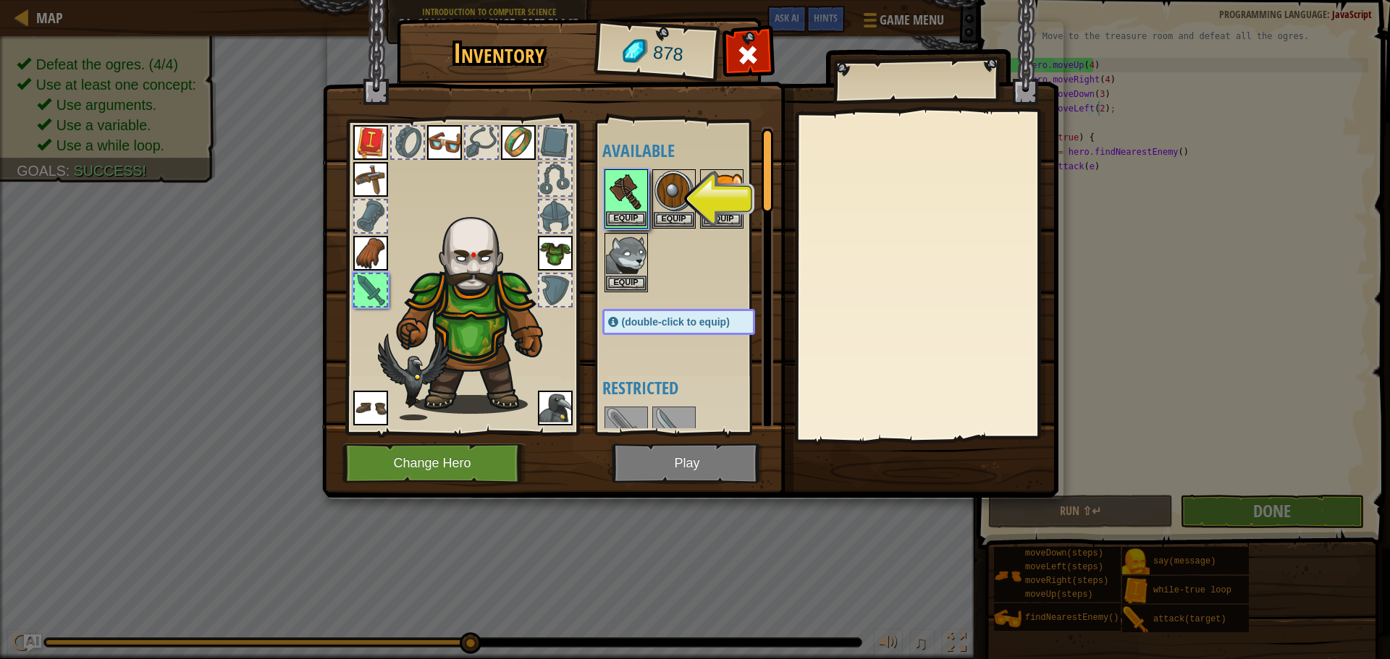
click at [620, 195] on img at bounding box center [626, 191] width 41 height 41
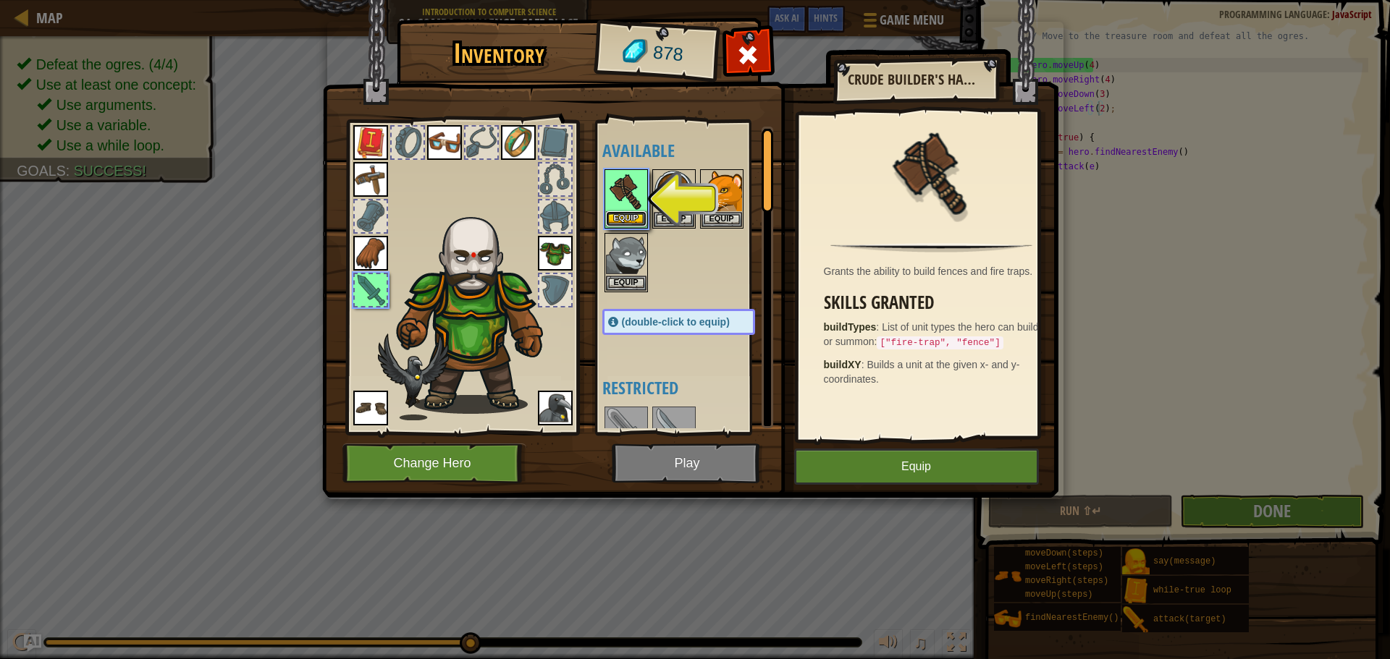
click at [627, 217] on button "Equip" at bounding box center [626, 218] width 41 height 15
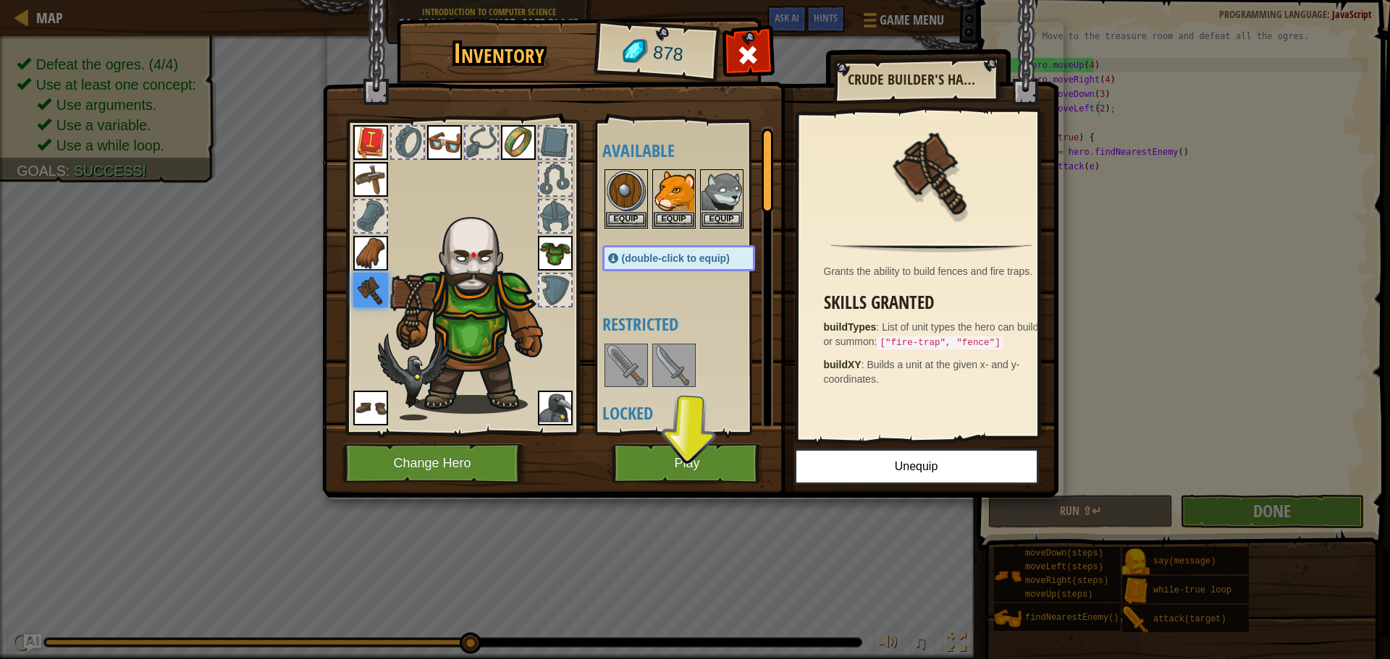
click at [673, 274] on div "Available Equip Equip Equip Equip Equip Equip Equip Equip Equip Equip Equip Equ…" at bounding box center [693, 278] width 182 height 302
click at [667, 372] on img at bounding box center [674, 365] width 41 height 41
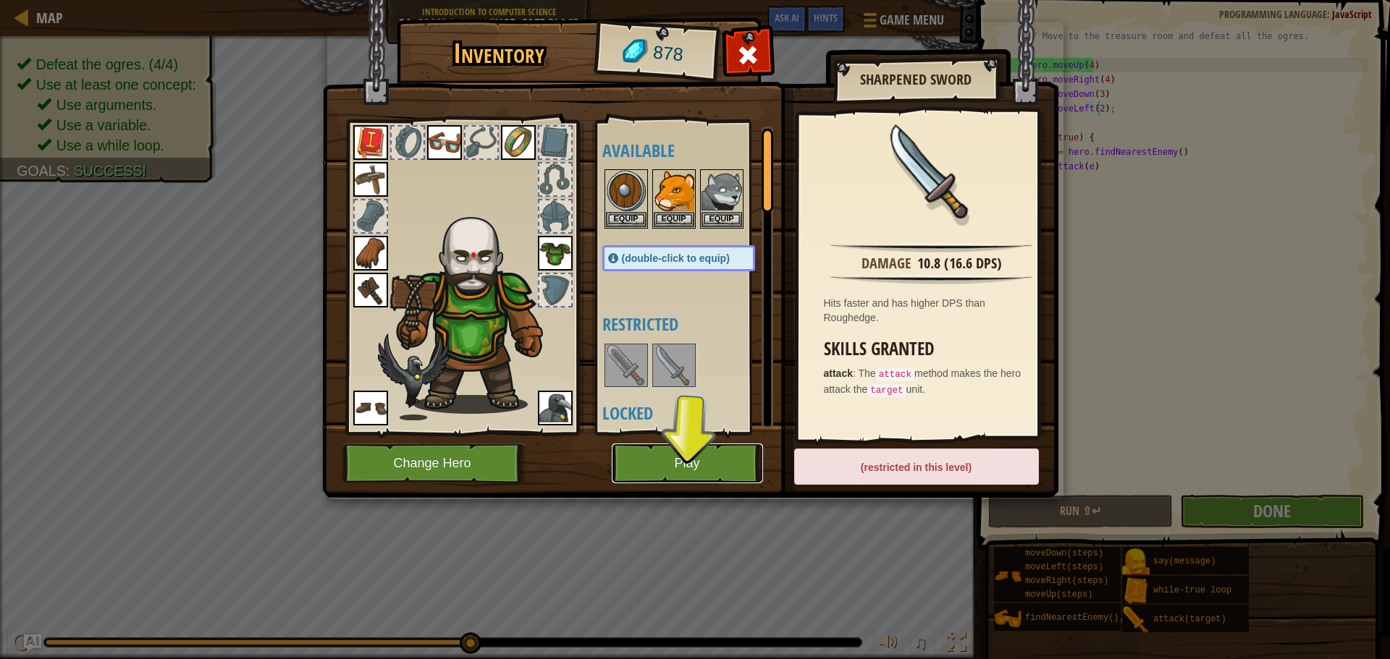
click at [698, 458] on button "Play" at bounding box center [687, 464] width 151 height 40
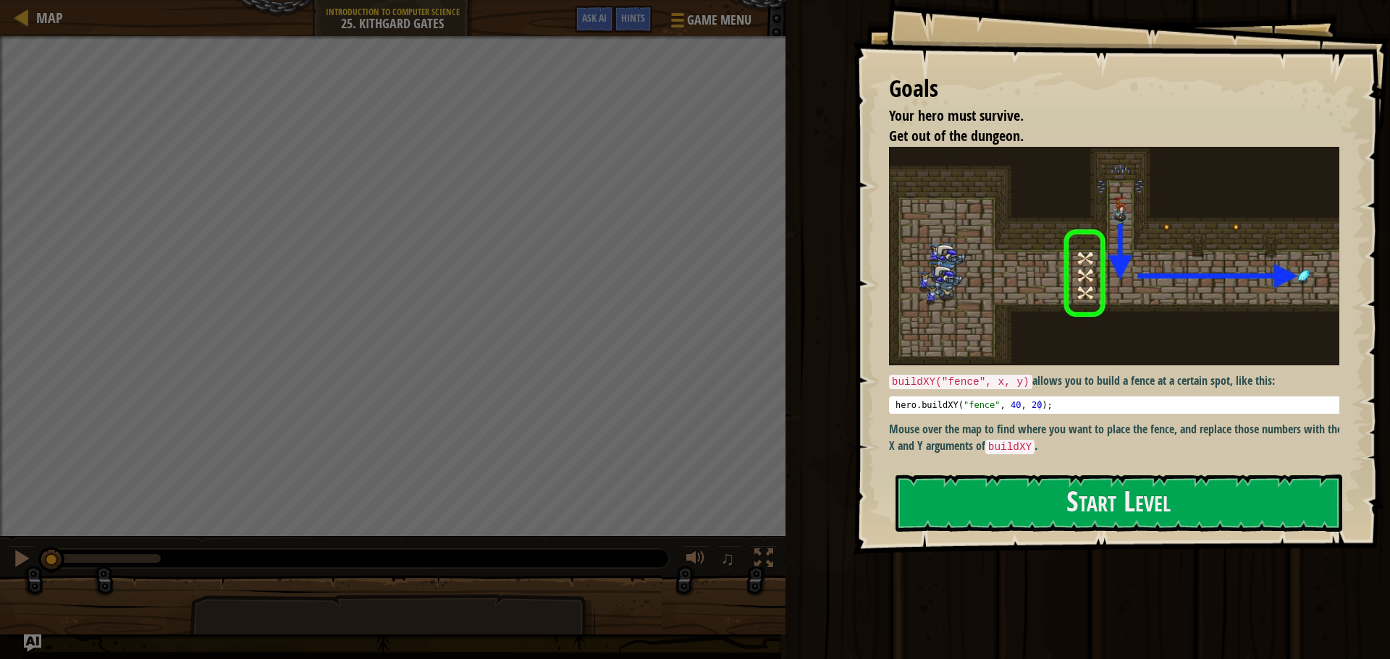
click at [1118, 468] on div "Goals Your hero must survive. Get out of the dungeon. buildXY("fence", x, y) al…" at bounding box center [1121, 277] width 537 height 554
drag, startPoint x: 1121, startPoint y: 496, endPoint x: 1122, endPoint y: 484, distance: 12.3
click at [1121, 494] on button "Start Level" at bounding box center [1118, 503] width 447 height 57
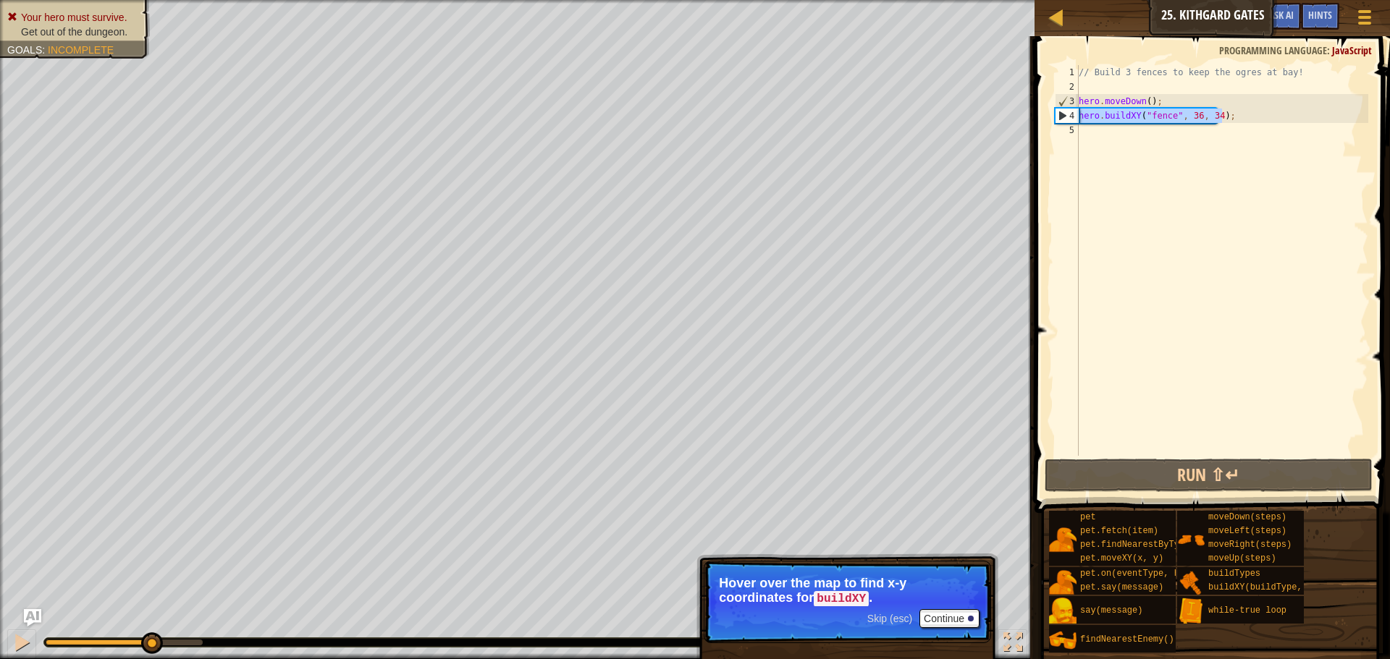
drag, startPoint x: 1220, startPoint y: 115, endPoint x: 1079, endPoint y: 119, distance: 141.2
click at [1079, 119] on div "// Build 3 fences to keep the ogres at bay! hero . moveDown ( ) ; hero . buildX…" at bounding box center [1221, 275] width 292 height 420
type textarea "hero.buildXY("fence", 36, 34);"
click at [1089, 137] on div "// Build 3 fences to keep the ogres at bay! hero . moveDown ( ) ; hero . buildX…" at bounding box center [1221, 275] width 292 height 420
type textarea "hero.buildXY("fence", 36, 34);"
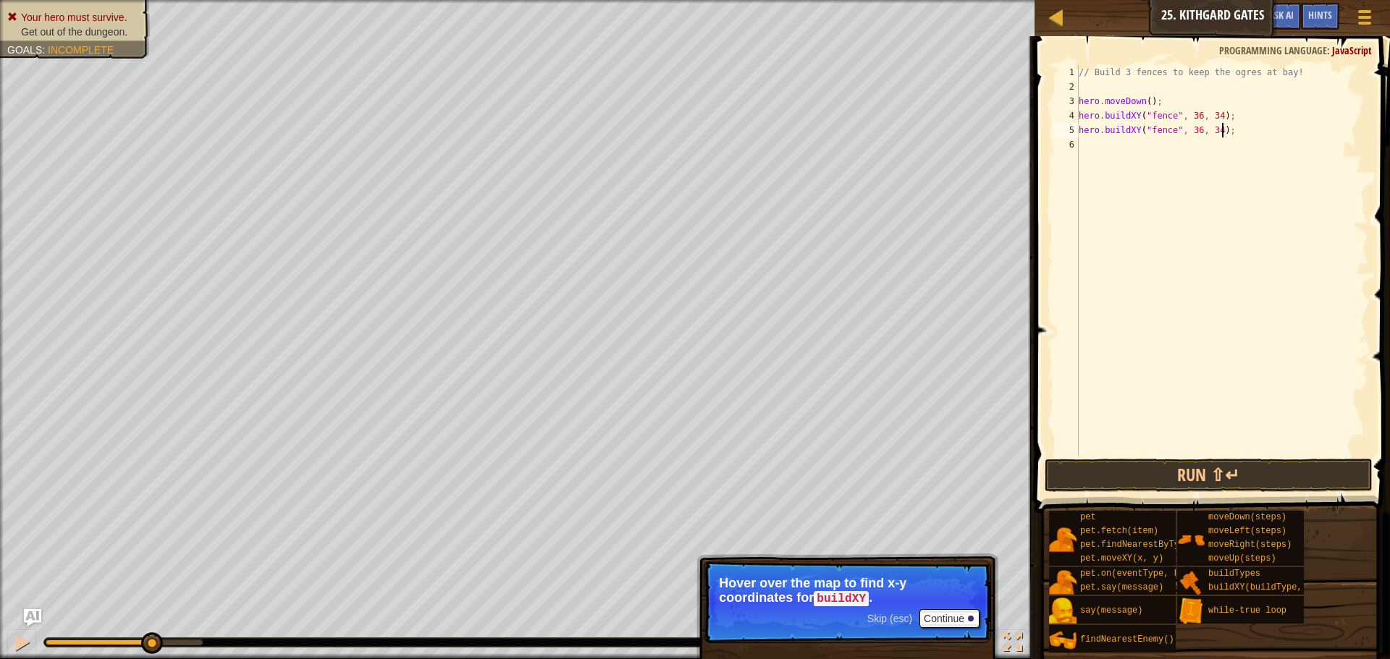
click at [1124, 141] on div "// Build 3 fences to keep the ogres at bay! hero . moveDown ( ) ; hero . buildX…" at bounding box center [1221, 275] width 292 height 420
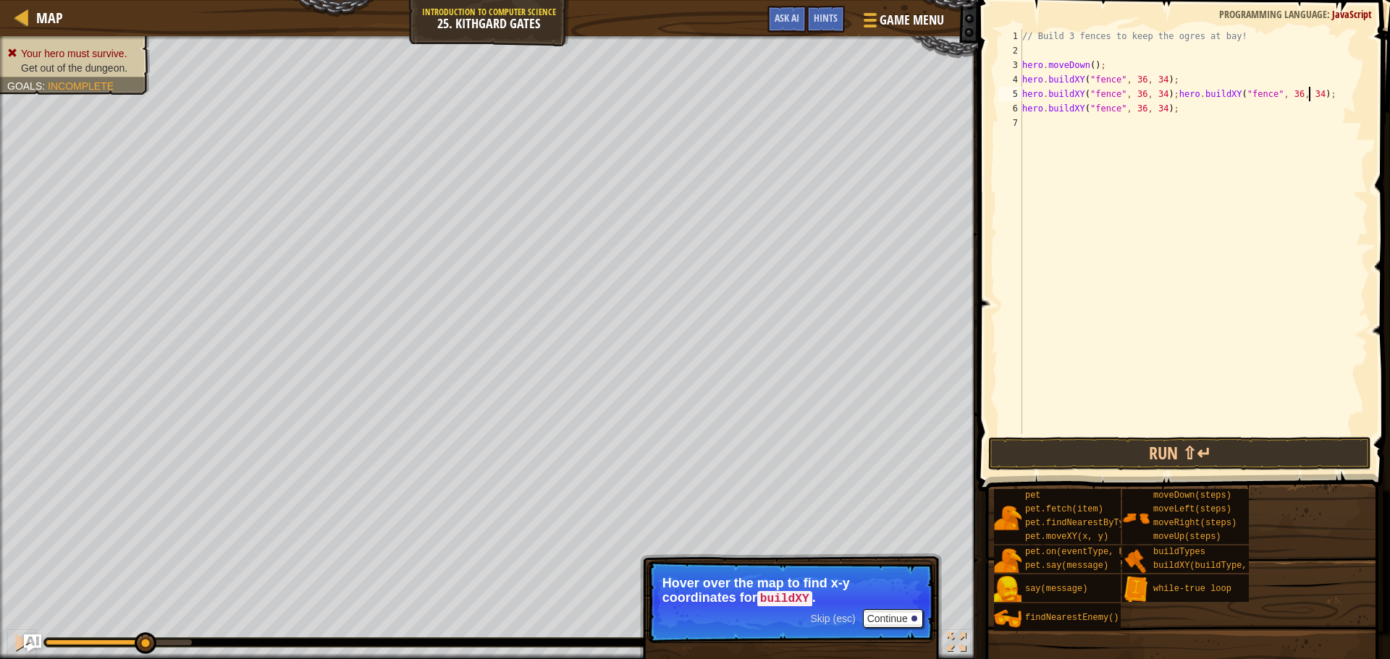
click at [1325, 96] on div "// Build 3 fences to keep the ogres at bay! hero . moveDown ( ) ; hero . buildX…" at bounding box center [1193, 246] width 349 height 434
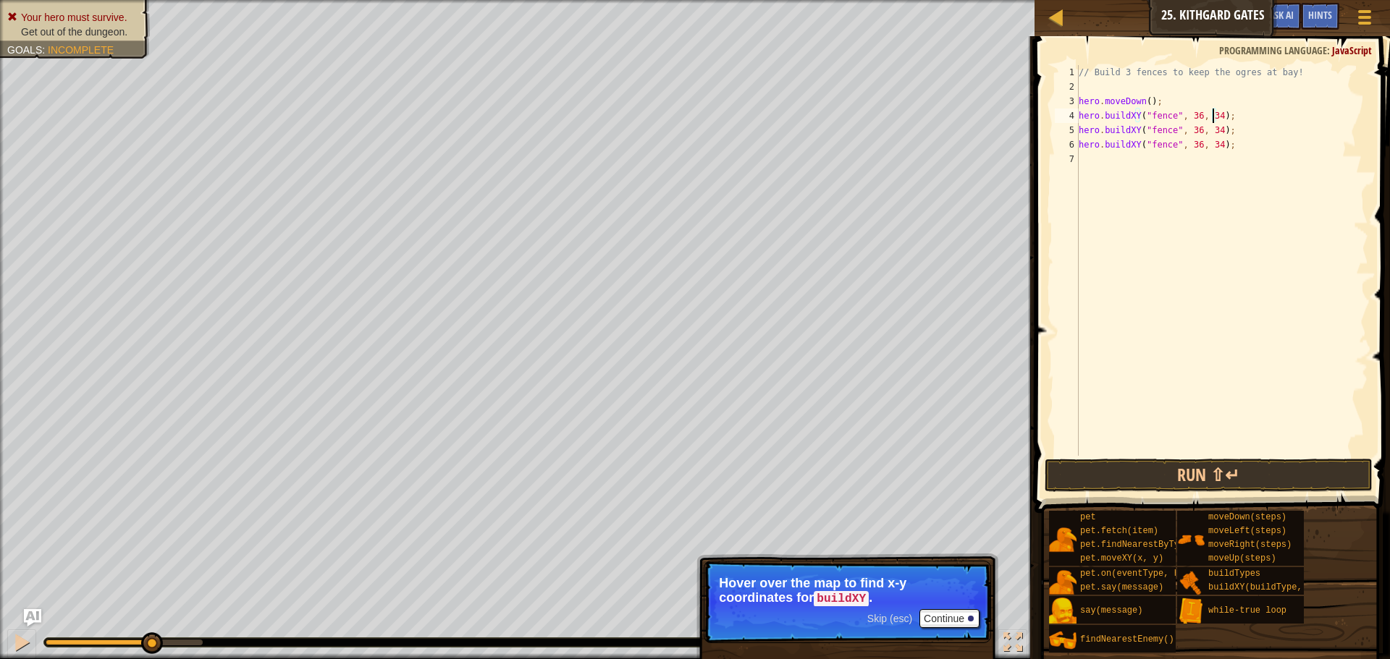
click at [1211, 114] on div "// Build 3 fences to keep the ogres at bay! hero . moveDown ( ) ; hero . buildX…" at bounding box center [1221, 275] width 292 height 420
click at [1213, 151] on div "// Build 3 fences to keep the ogres at bay! hero . moveDown ( ) ; hero . buildX…" at bounding box center [1221, 275] width 292 height 420
type textarea "hero.buildXY("fence", 36, 27);"
click at [1253, 486] on button "Run ⇧↵" at bounding box center [1208, 475] width 328 height 33
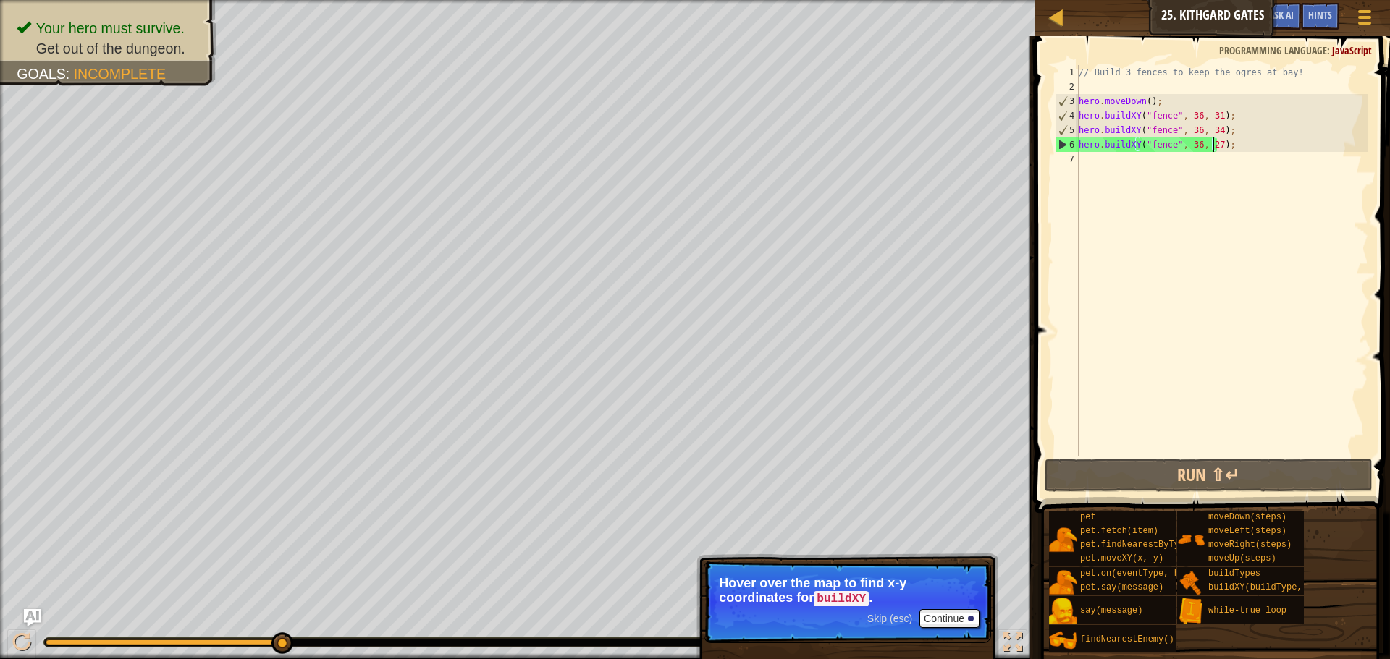
click at [1104, 172] on div "// Build 3 fences to keep the ogres at bay! hero . moveDown ( ) ; hero . buildX…" at bounding box center [1221, 275] width 292 height 420
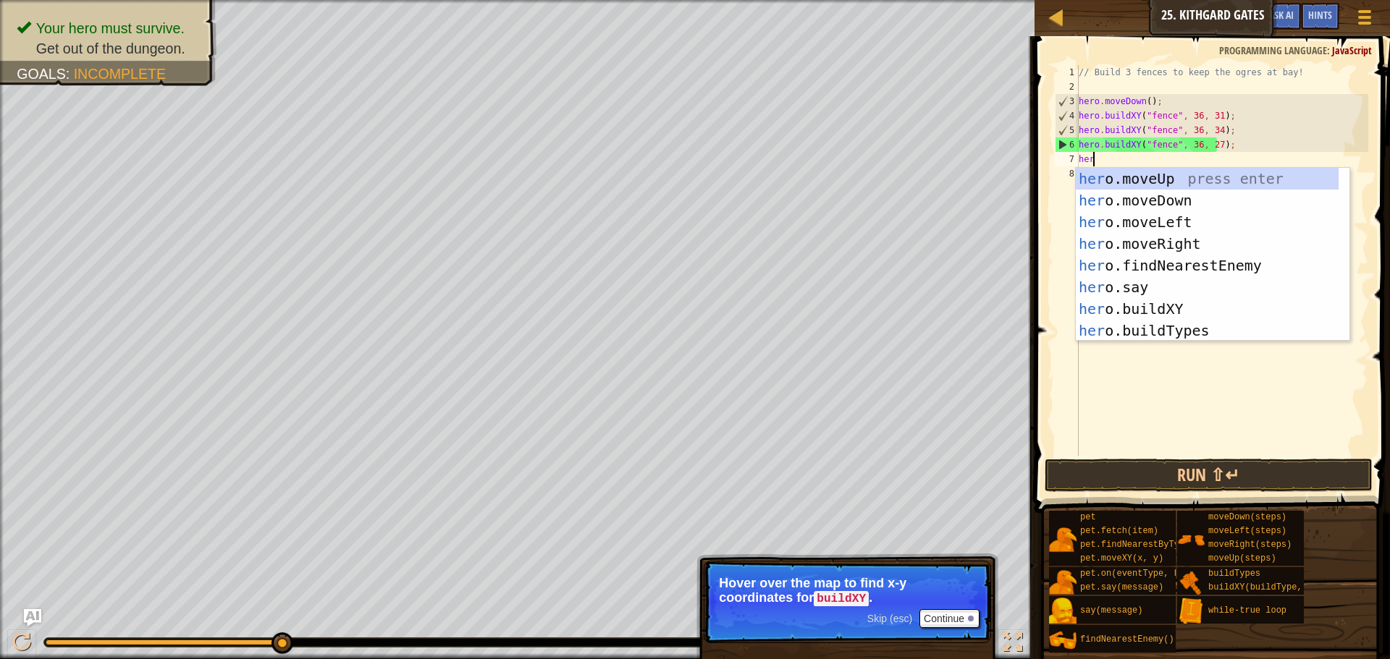
scroll to position [7, 1]
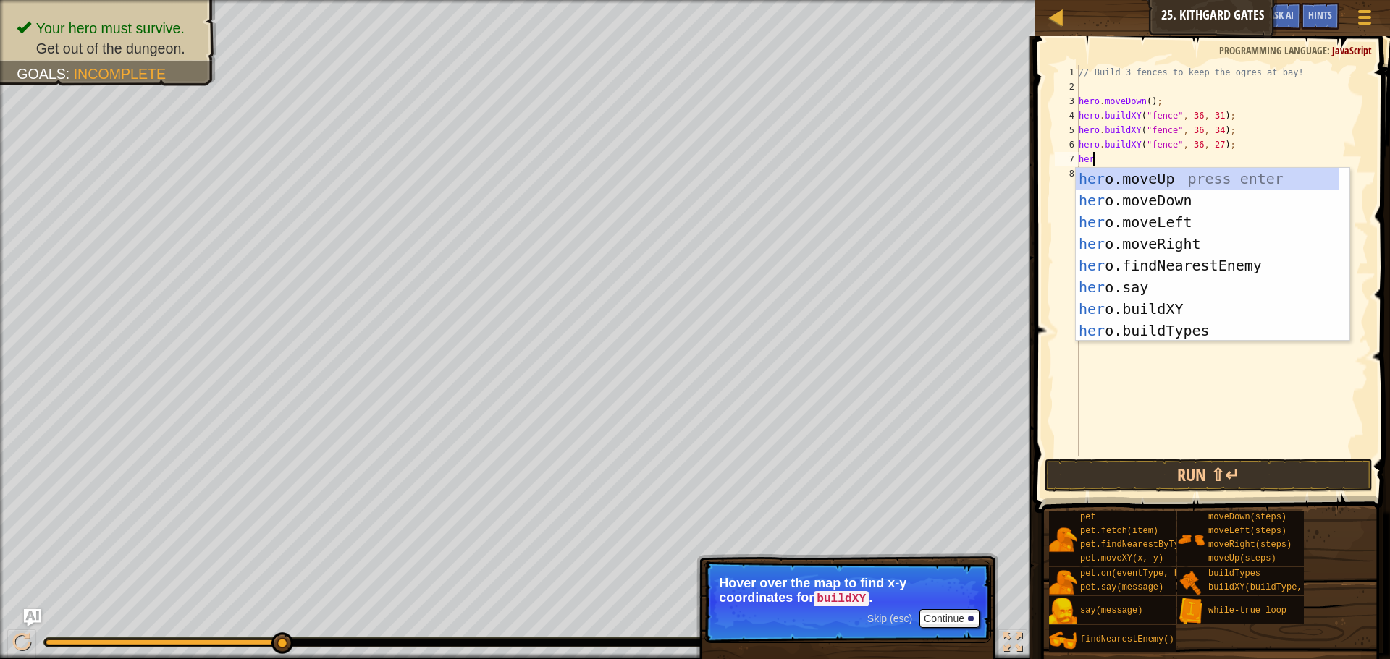
type textarea "her r"
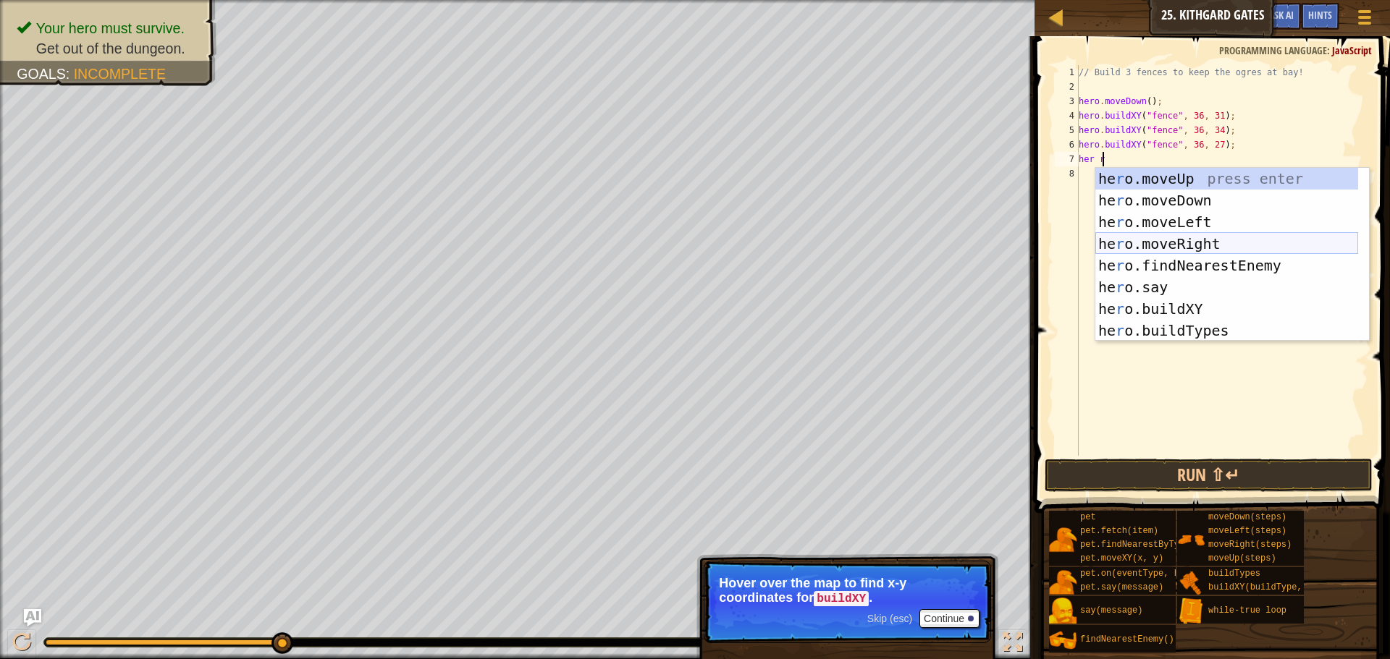
click at [1196, 243] on div "he r o.moveUp press enter he r o.moveDown press enter he r o.moveLeft press ent…" at bounding box center [1226, 276] width 263 height 217
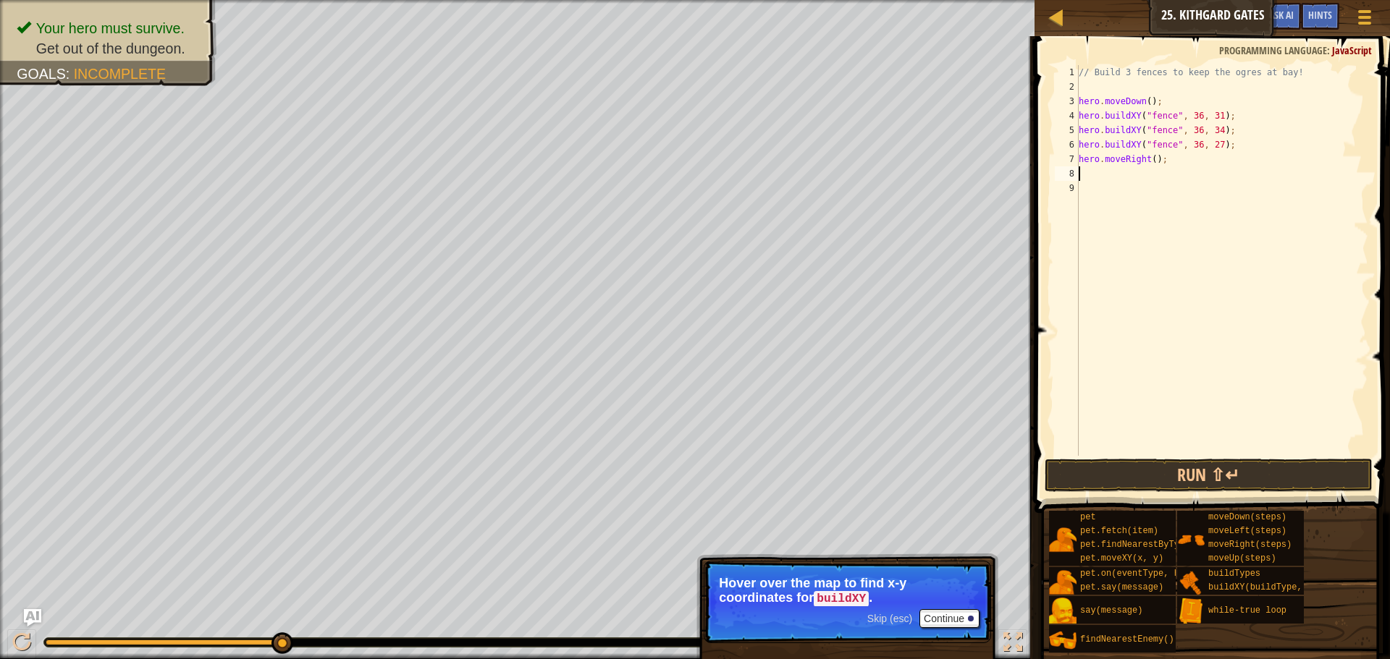
type textarea "h"
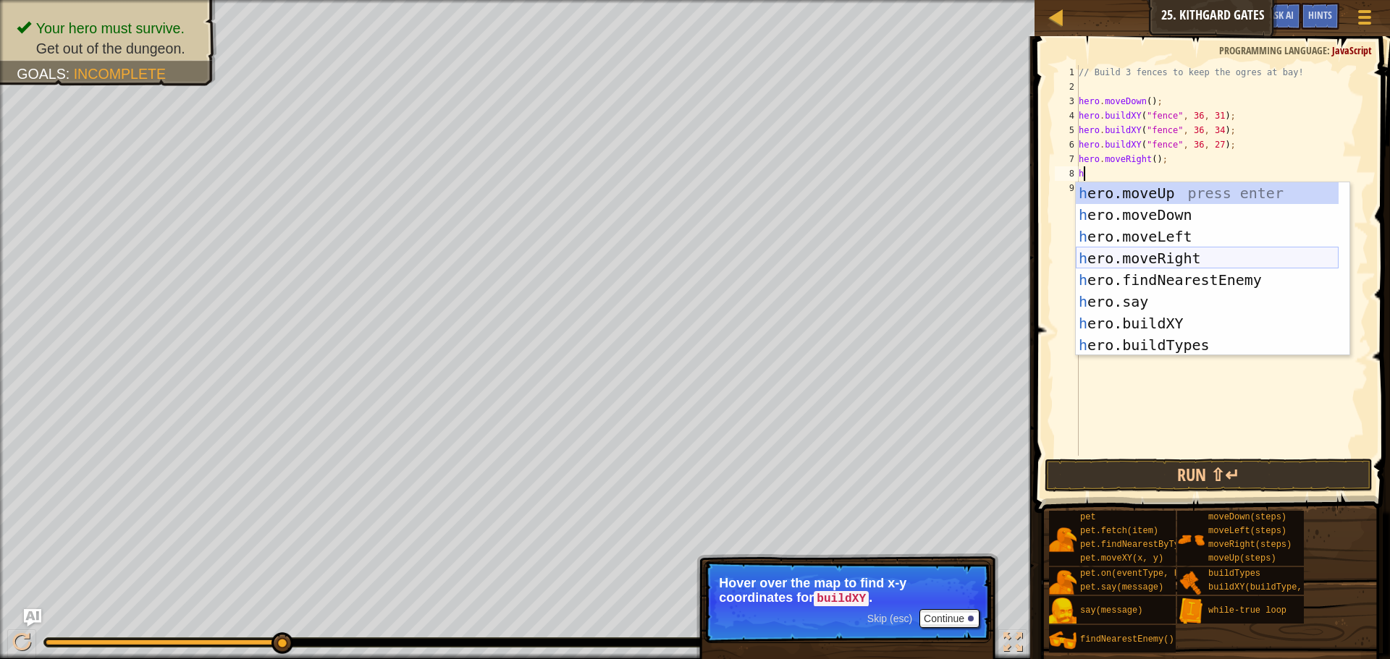
click at [1175, 258] on div "h ero.moveUp press enter h ero.moveDown press enter h ero.moveLeft press enter …" at bounding box center [1206, 290] width 263 height 217
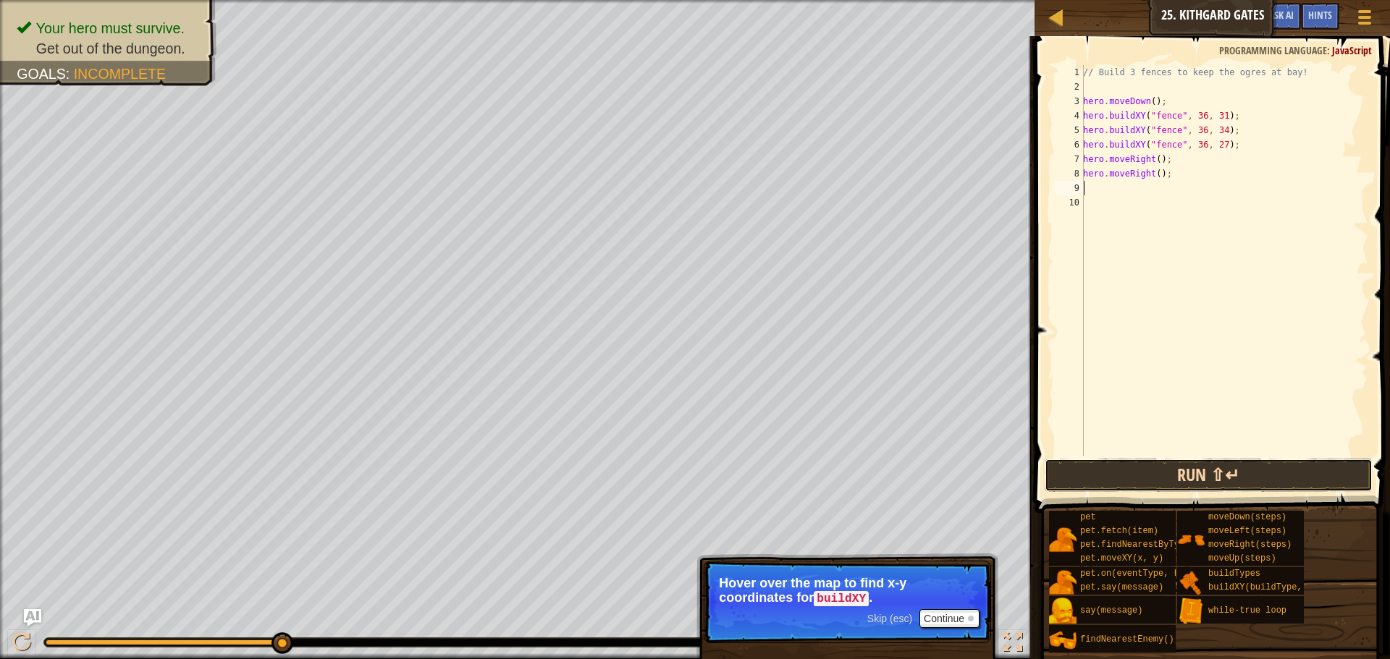
click at [1198, 466] on button "Run ⇧↵" at bounding box center [1208, 475] width 328 height 33
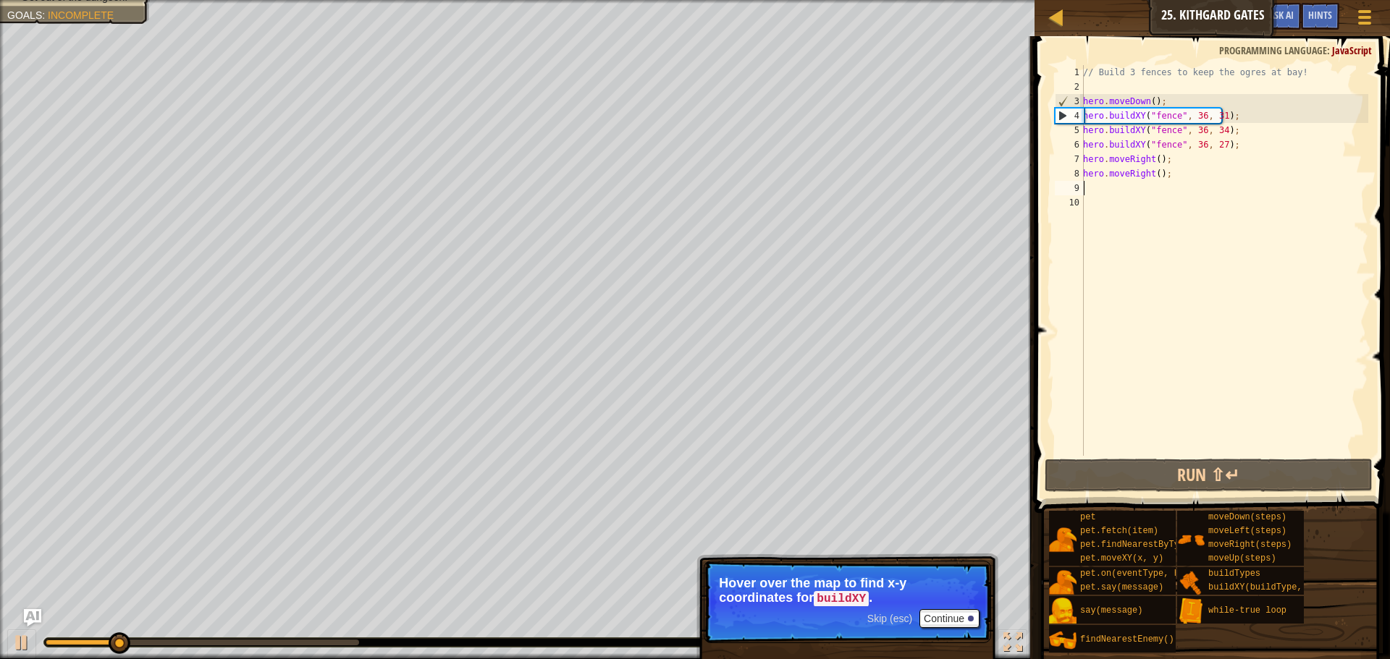
click at [1125, 169] on div "// Build 3 fences to keep the ogres at bay! hero . moveDown ( ) ; hero . buildX…" at bounding box center [1224, 275] width 288 height 420
type textarea "hero.moveRight();"
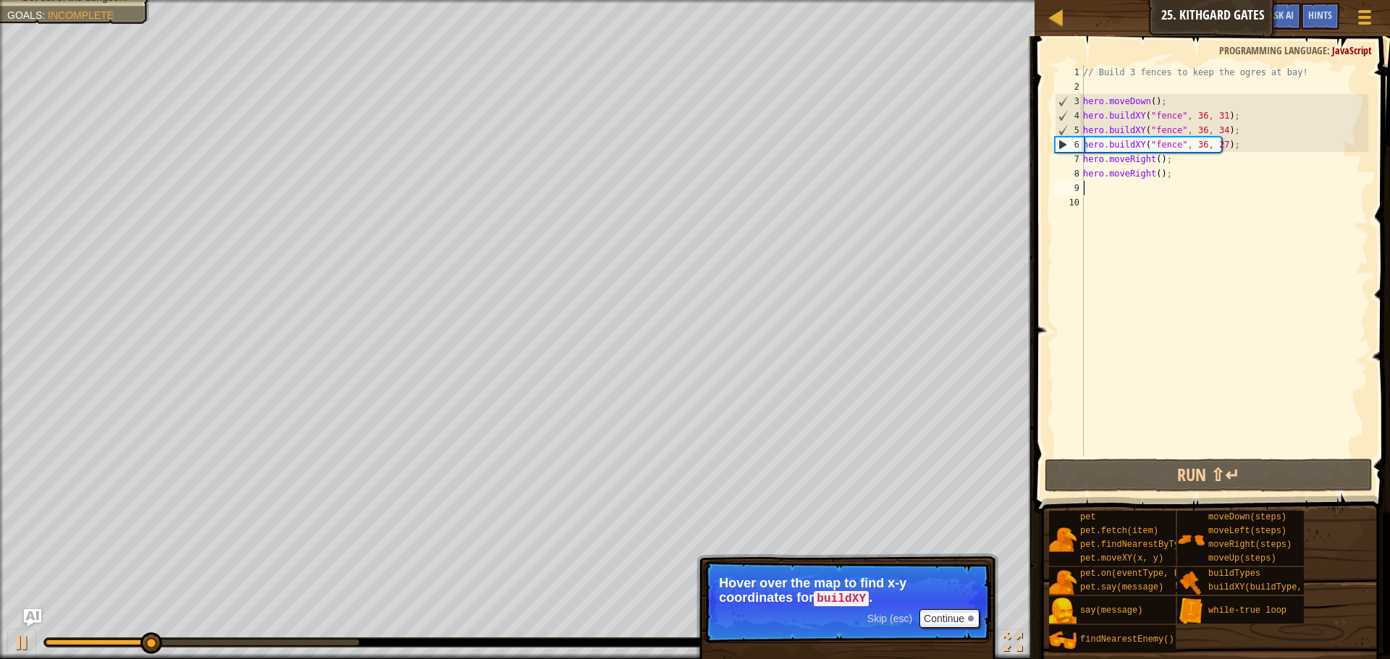
click at [1114, 186] on div "// Build 3 fences to keep the ogres at bay! hero . moveDown ( ) ; hero . buildX…" at bounding box center [1224, 275] width 288 height 420
type textarea "h"
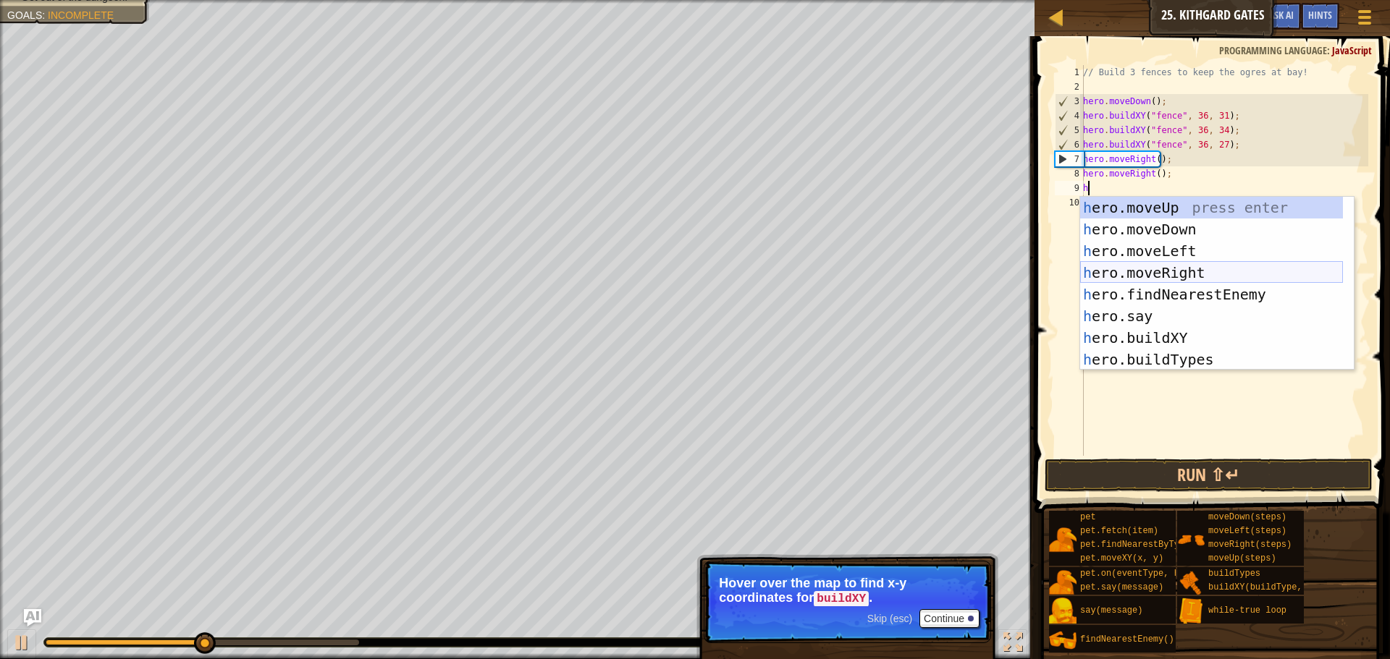
click at [1186, 274] on div "h ero.moveUp press enter h ero.moveDown press enter h ero.moveLeft press enter …" at bounding box center [1211, 305] width 263 height 217
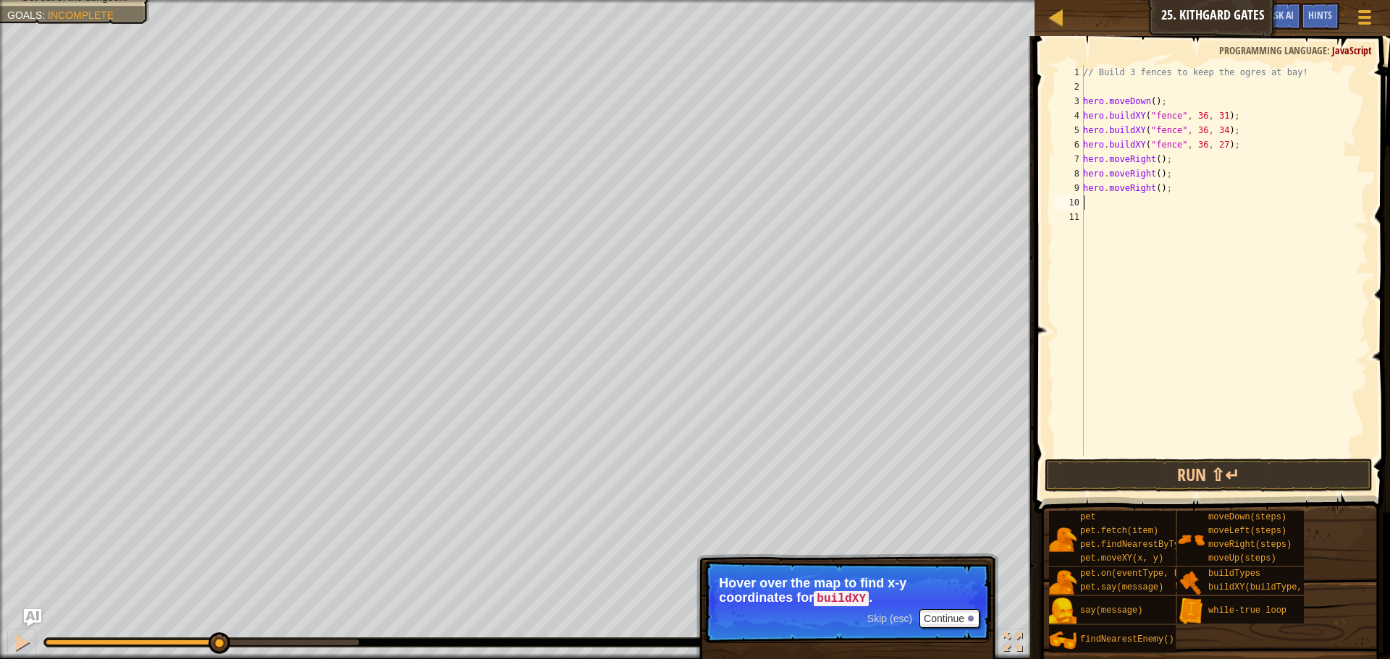
click at [1093, 201] on div "// Build 3 fences to keep the ogres at bay! hero . moveDown ( ) ; hero . buildX…" at bounding box center [1224, 275] width 288 height 420
type textarea "h"
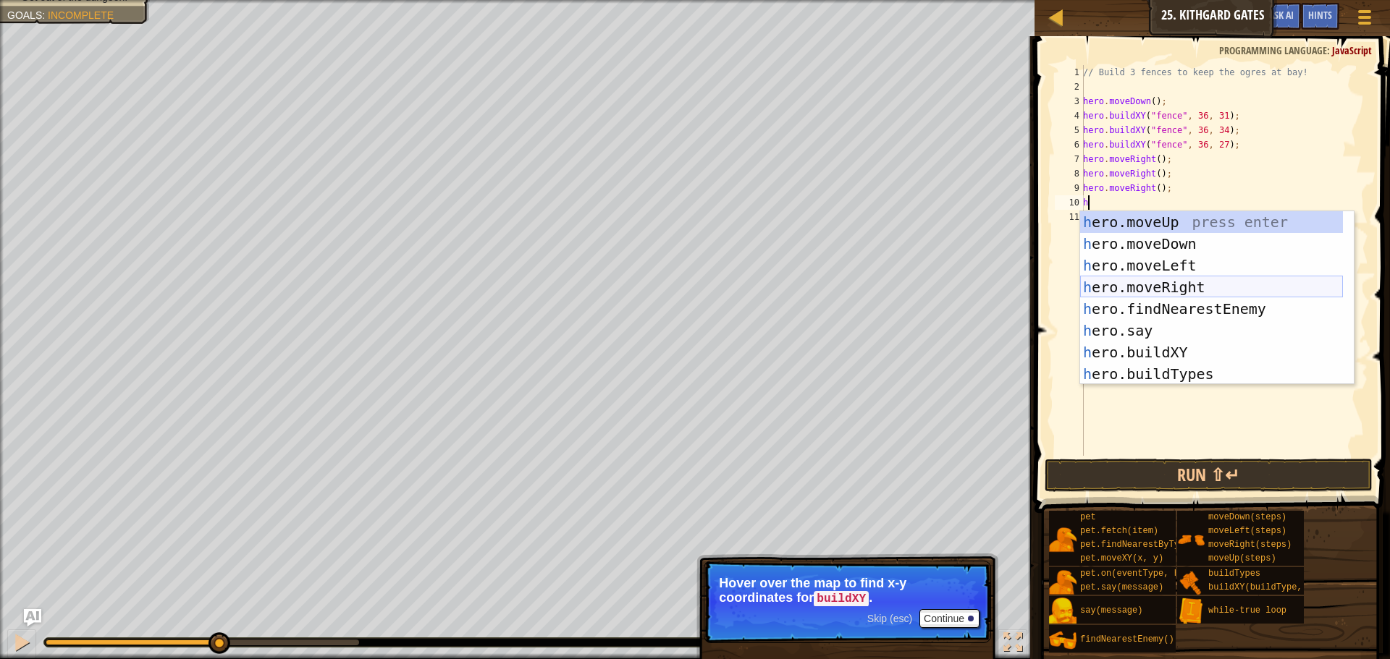
click at [1147, 279] on div "h ero.moveUp press enter h ero.moveDown press enter h ero.moveLeft press enter …" at bounding box center [1211, 319] width 263 height 217
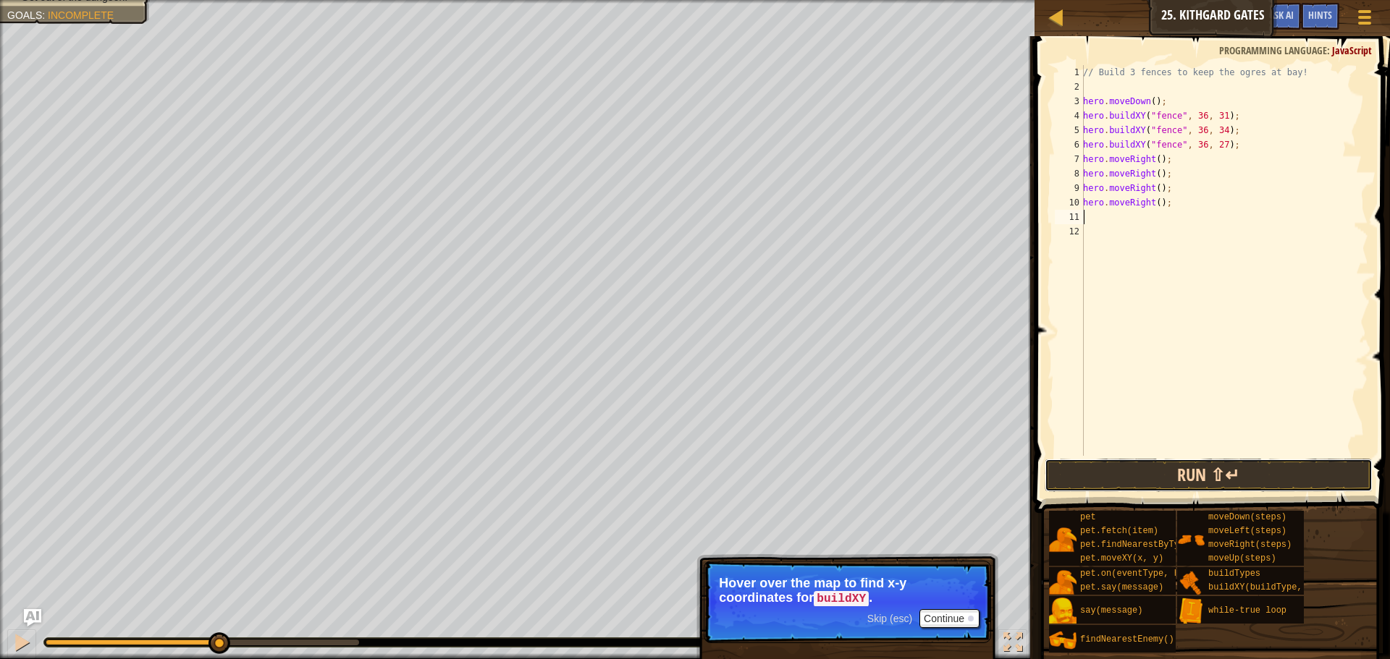
click at [1178, 466] on button "Run ⇧↵" at bounding box center [1208, 475] width 328 height 33
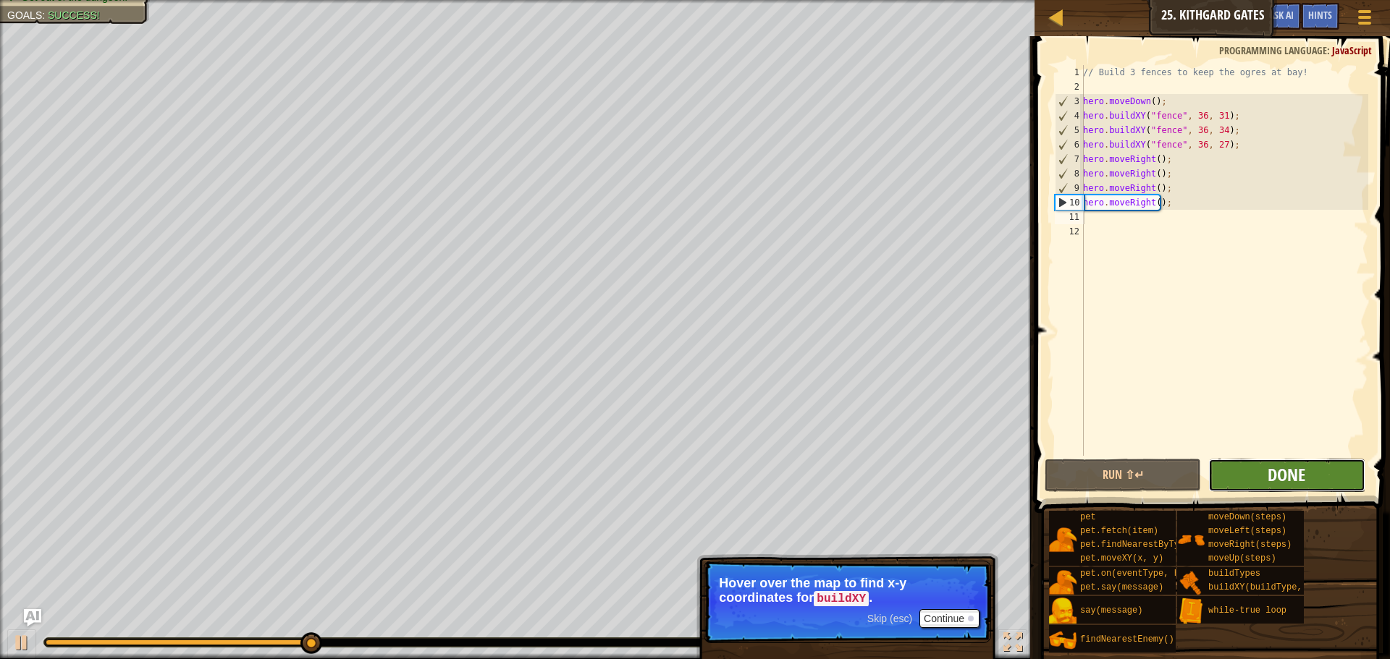
click at [1281, 471] on span "Done" at bounding box center [1286, 474] width 38 height 23
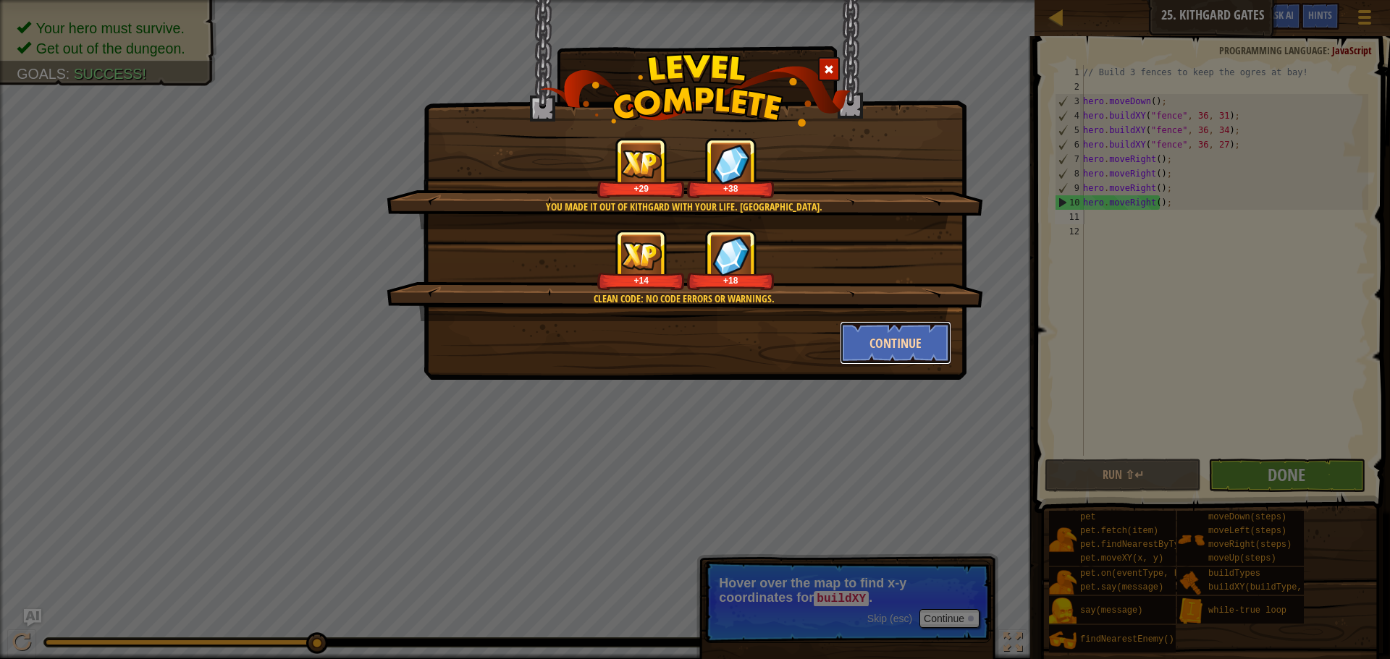
click at [894, 324] on button "Continue" at bounding box center [895, 342] width 112 height 43
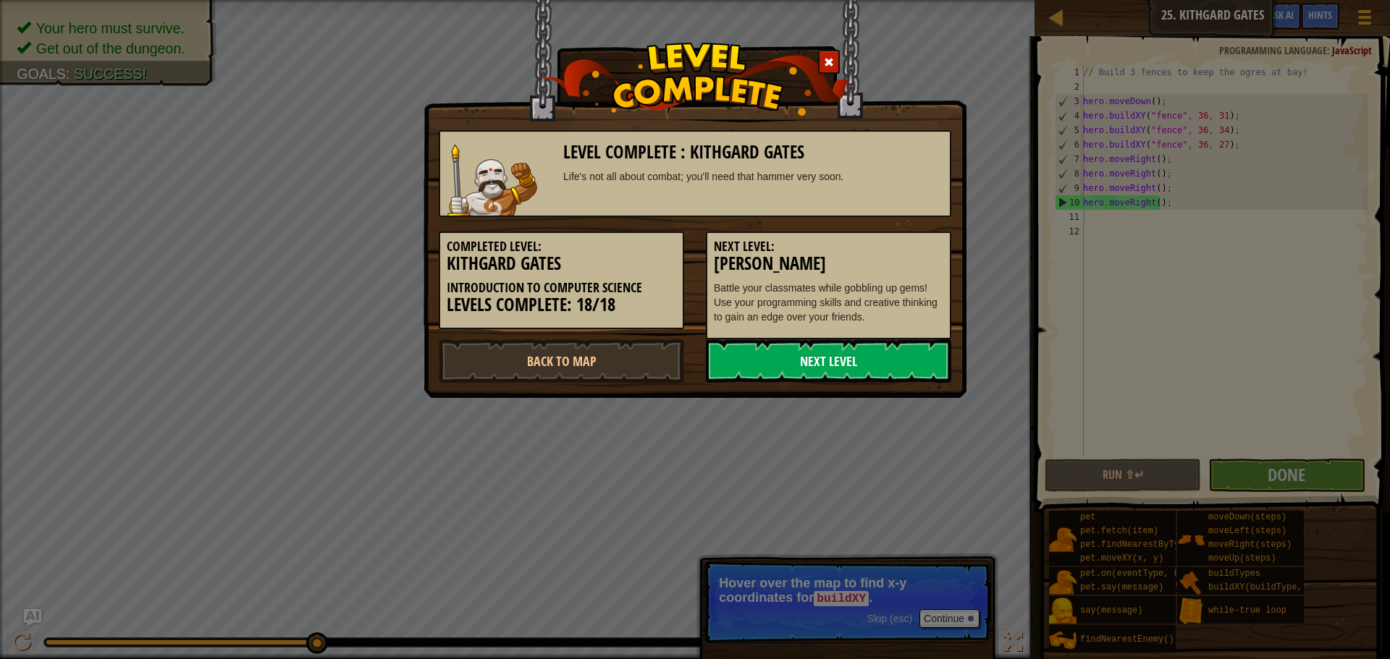
click at [853, 366] on link "Next Level" at bounding box center [828, 360] width 245 height 43
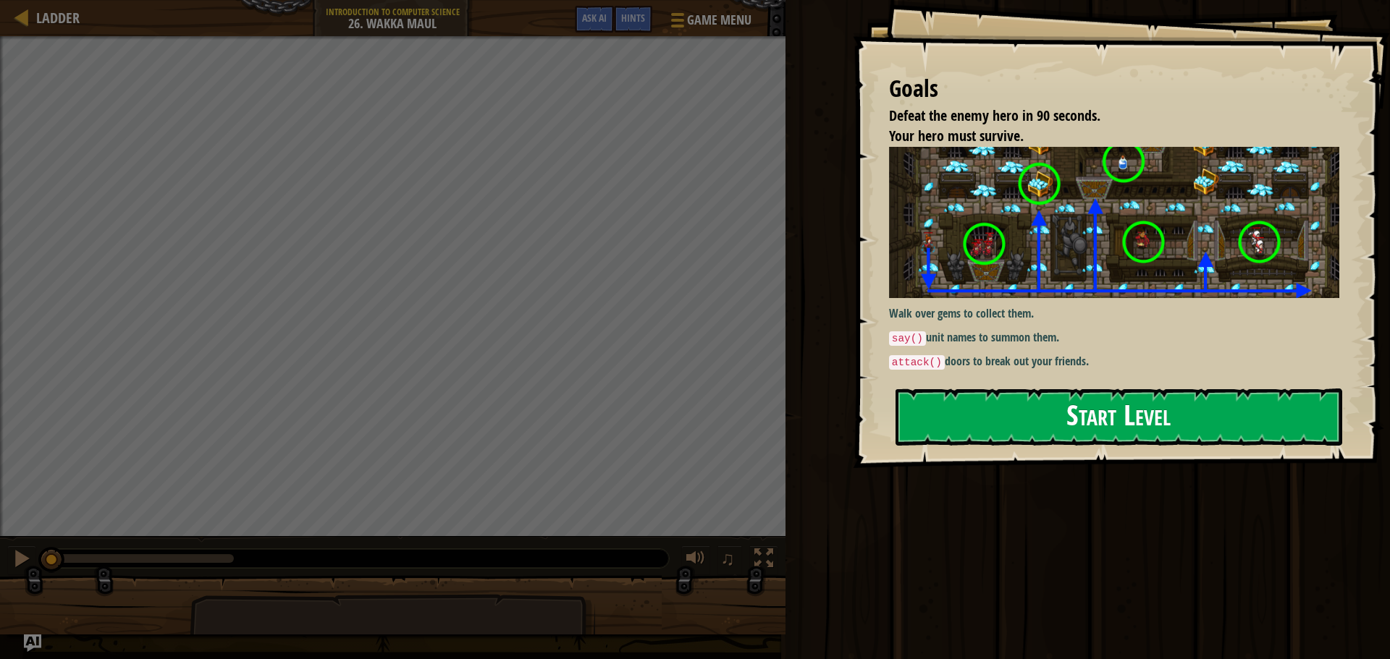
click at [1166, 411] on button "Start Level" at bounding box center [1118, 417] width 447 height 57
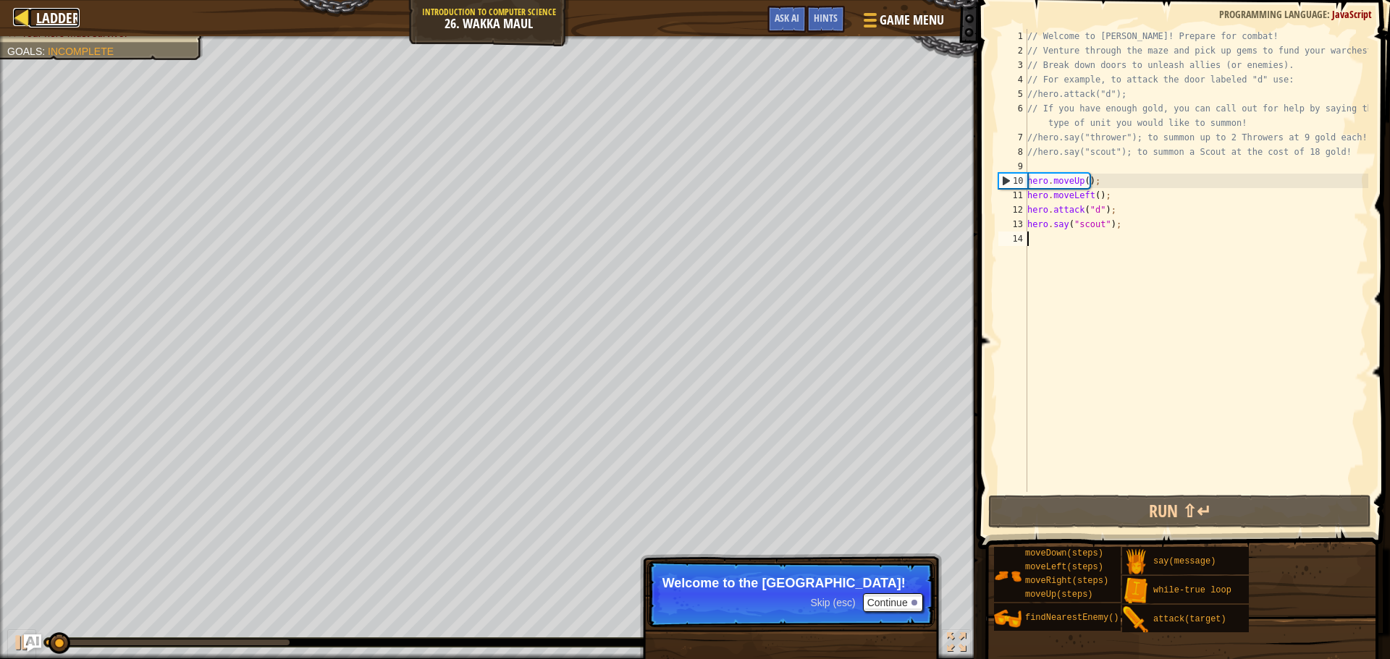
click at [22, 15] on div at bounding box center [22, 17] width 18 height 18
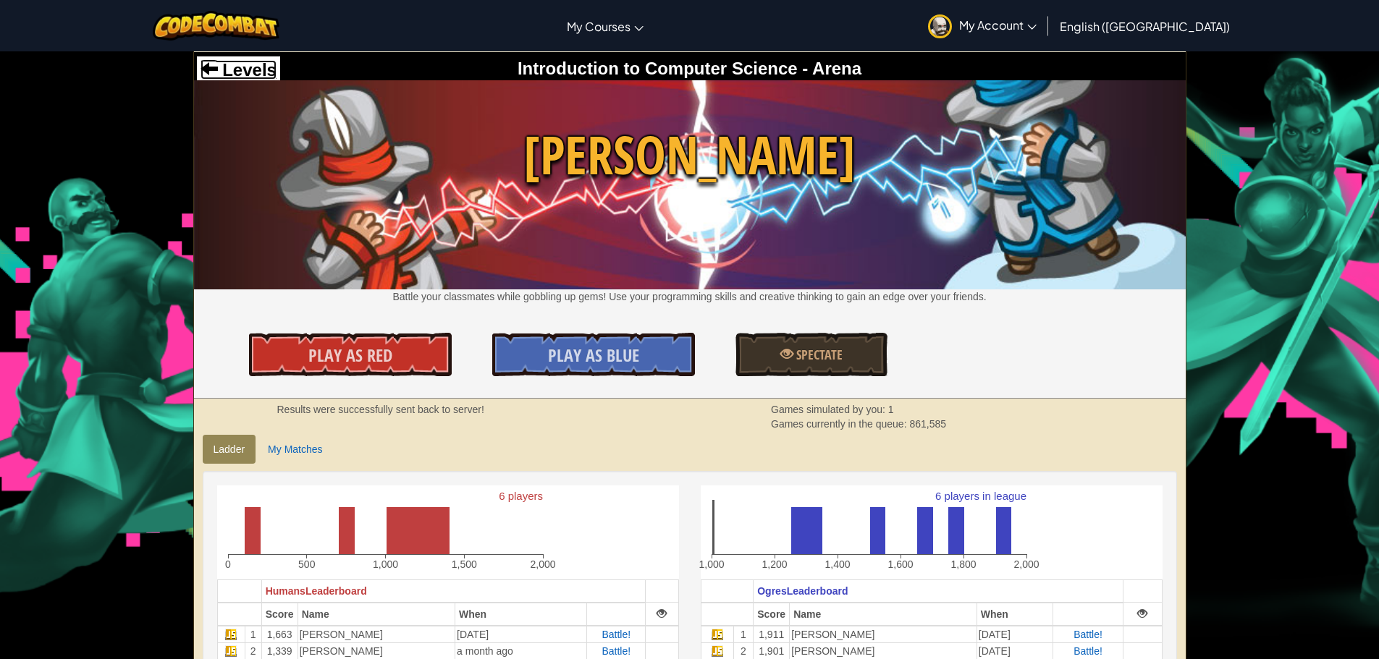
click at [204, 69] on span at bounding box center [208, 67] width 17 height 17
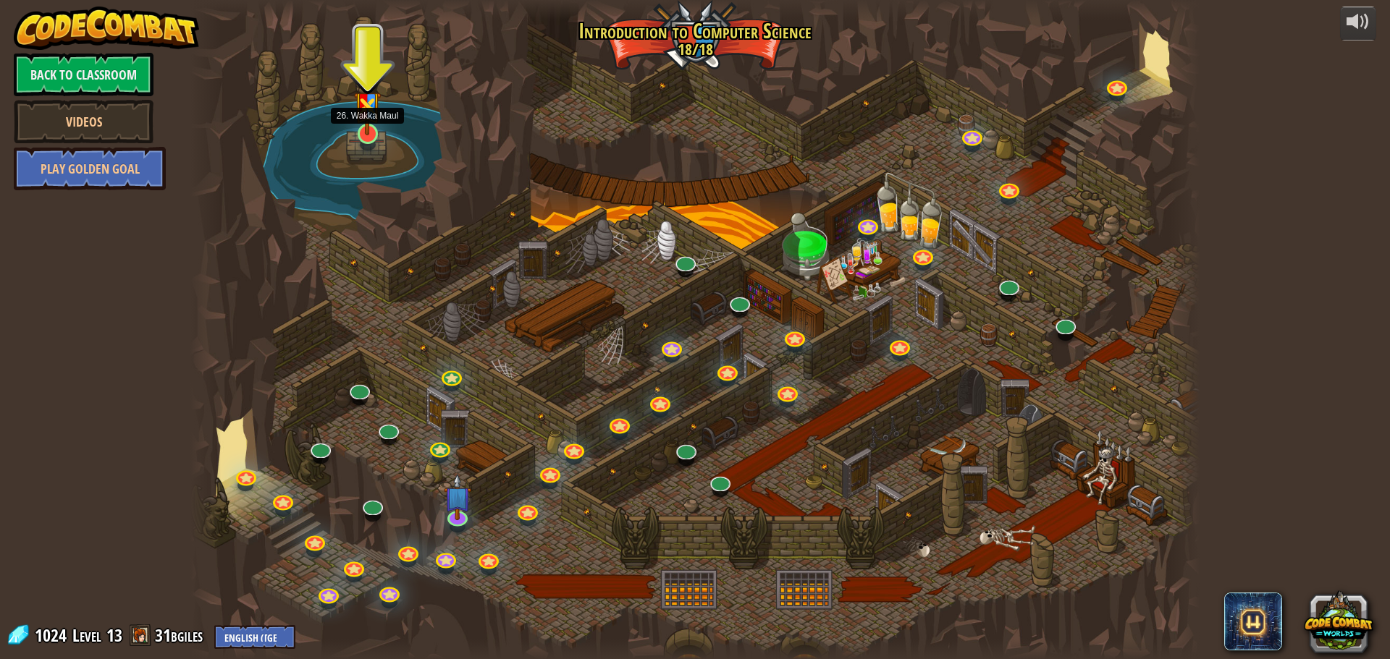
click at [371, 135] on div at bounding box center [368, 134] width 20 height 20
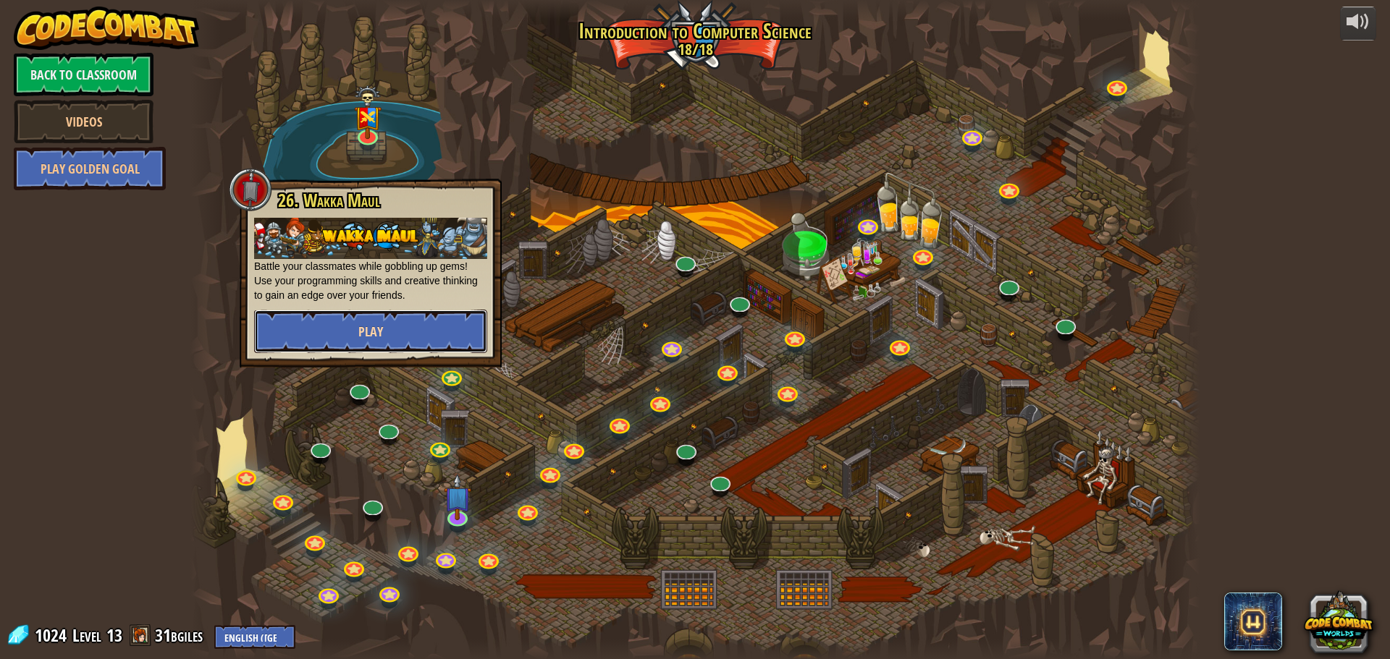
click at [314, 337] on button "Play" at bounding box center [370, 331] width 233 height 43
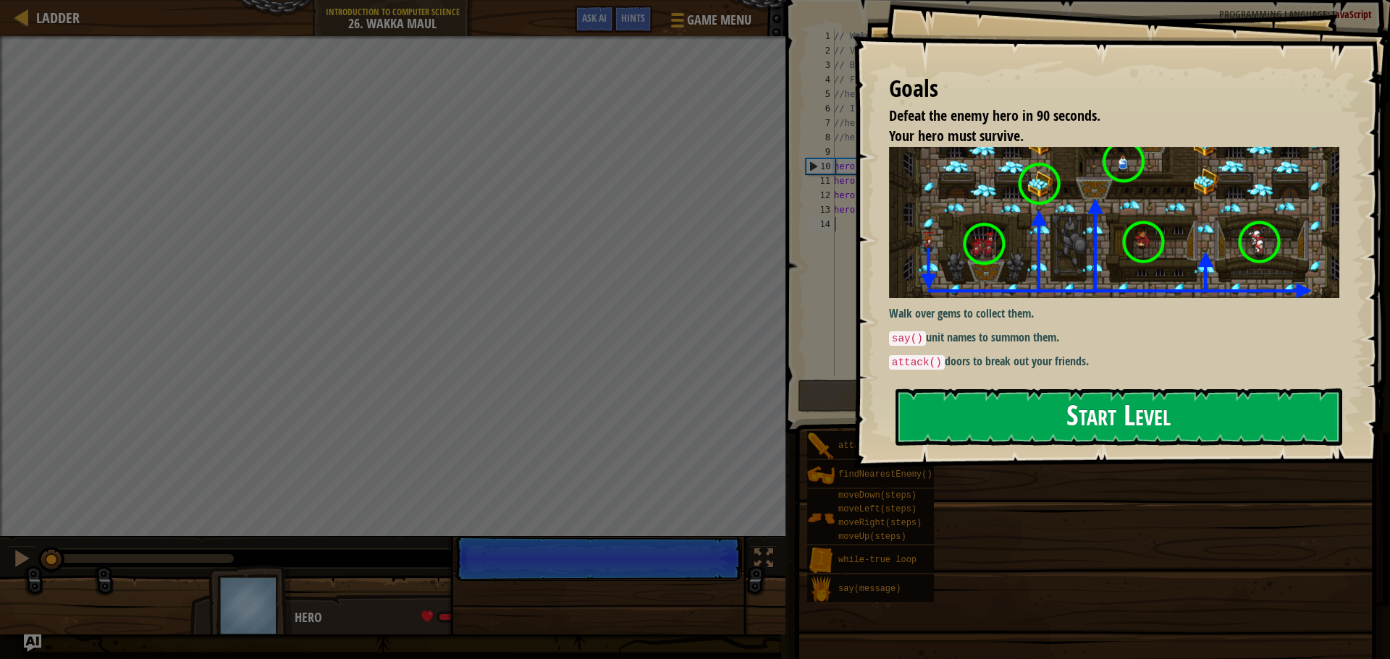
click at [1077, 400] on button "Start Level" at bounding box center [1118, 417] width 447 height 57
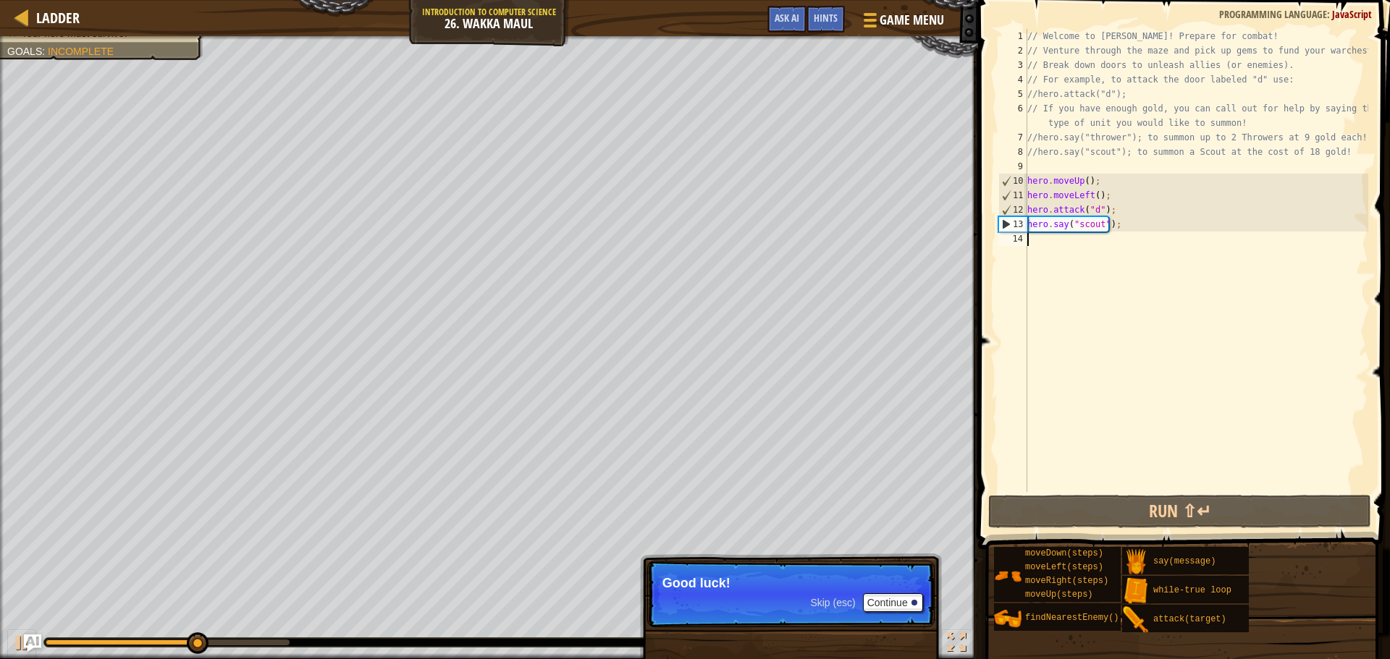
click at [1039, 244] on div "// Welcome to [PERSON_NAME]! Prepare for combat! // Venture through the maze an…" at bounding box center [1196, 275] width 344 height 492
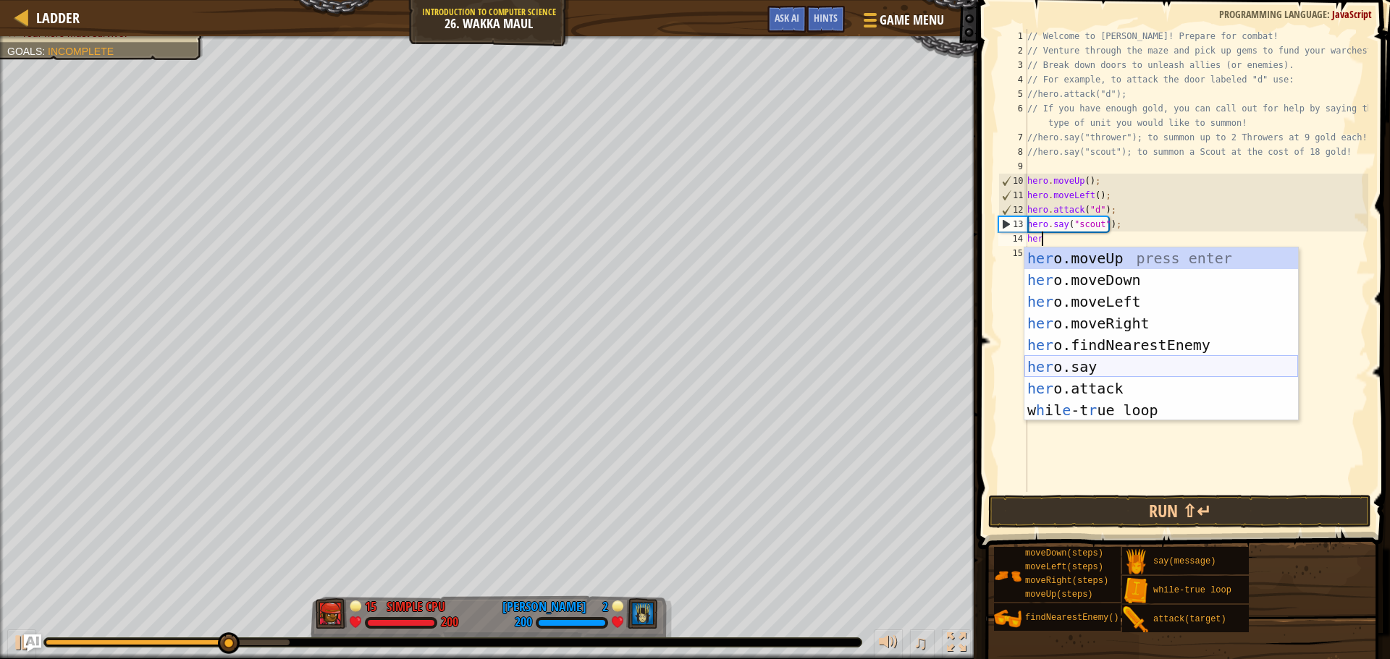
click at [1101, 360] on div "her o.moveUp press enter her o.moveDown press enter her o.moveLeft press enter …" at bounding box center [1161, 356] width 274 height 217
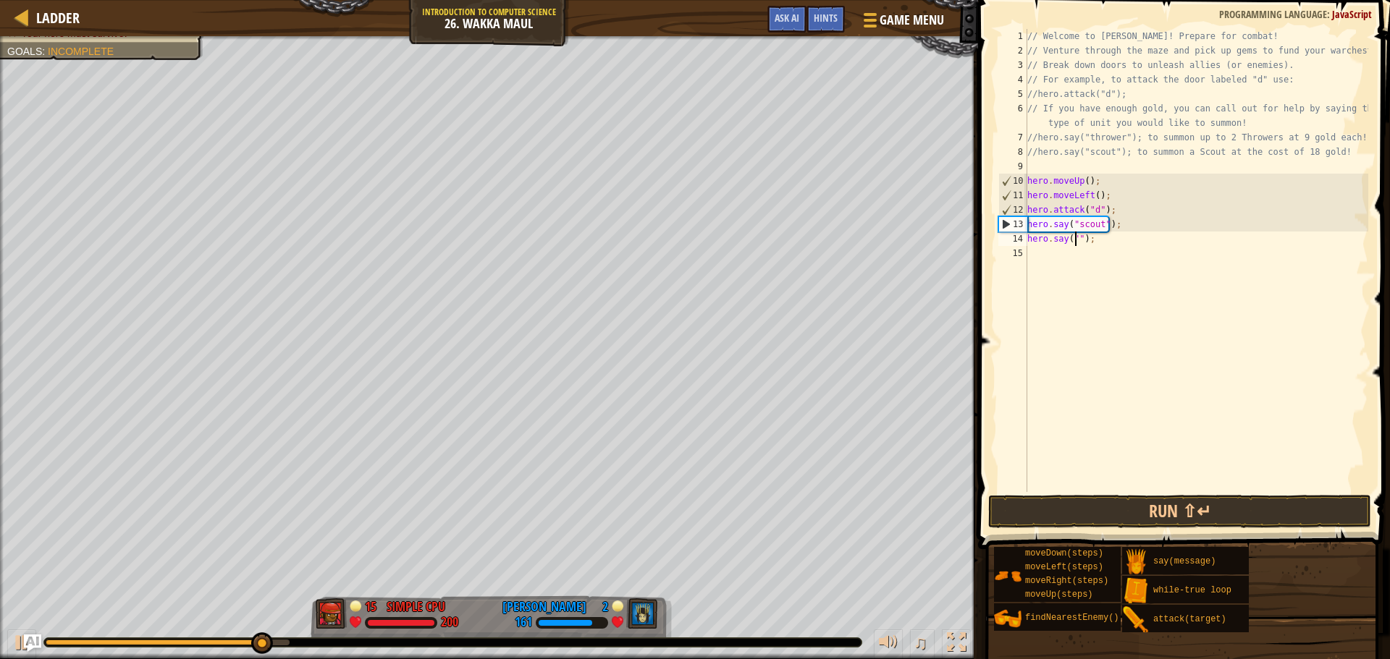
type textarea "hero.say("c");"
click at [1083, 255] on div "// Welcome to [PERSON_NAME]! Prepare for combat! // Venture through the maze an…" at bounding box center [1196, 275] width 344 height 492
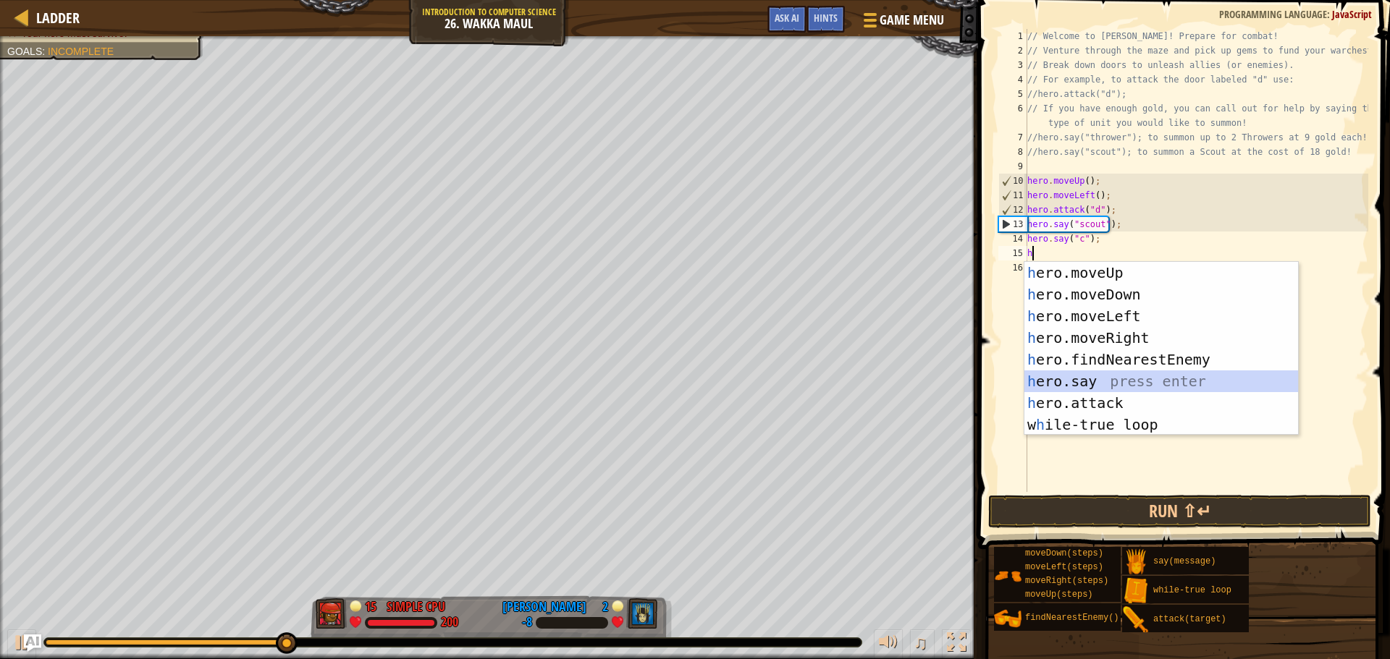
click at [1144, 378] on div "h ero.moveUp press enter h ero.moveDown press enter h ero.moveLeft press enter …" at bounding box center [1161, 370] width 274 height 217
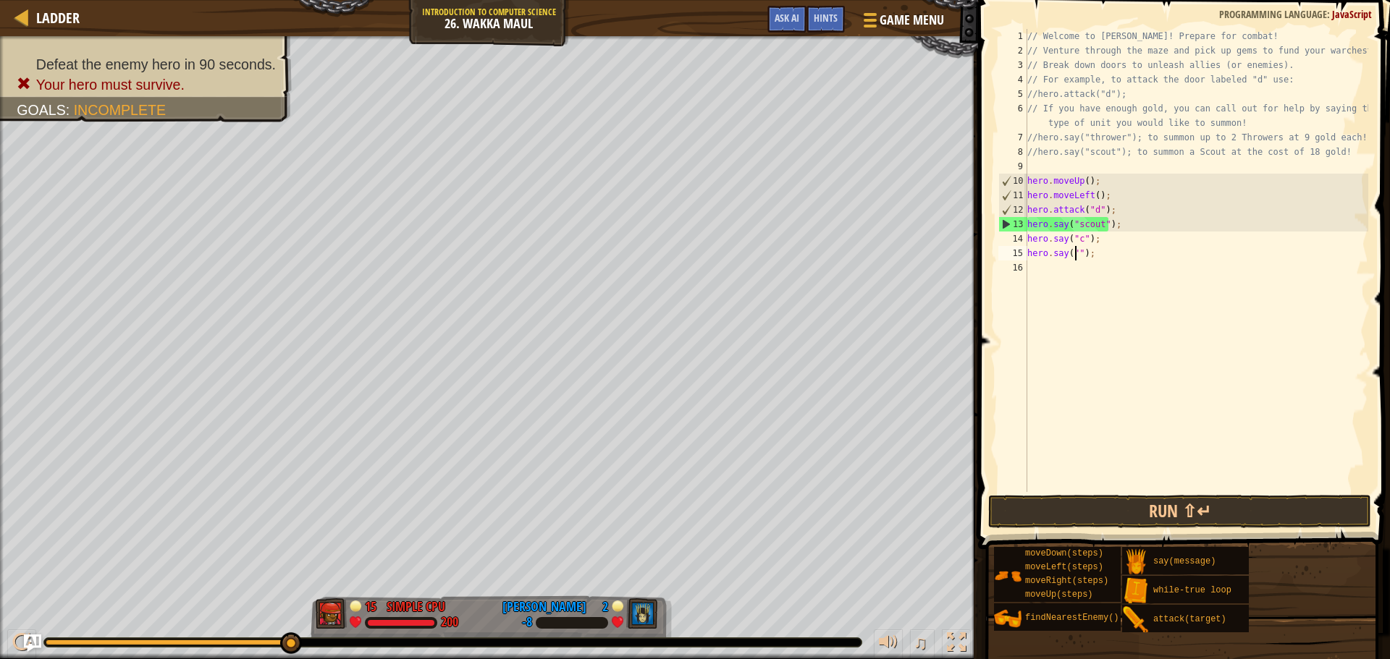
type textarea "hero.say("b");"
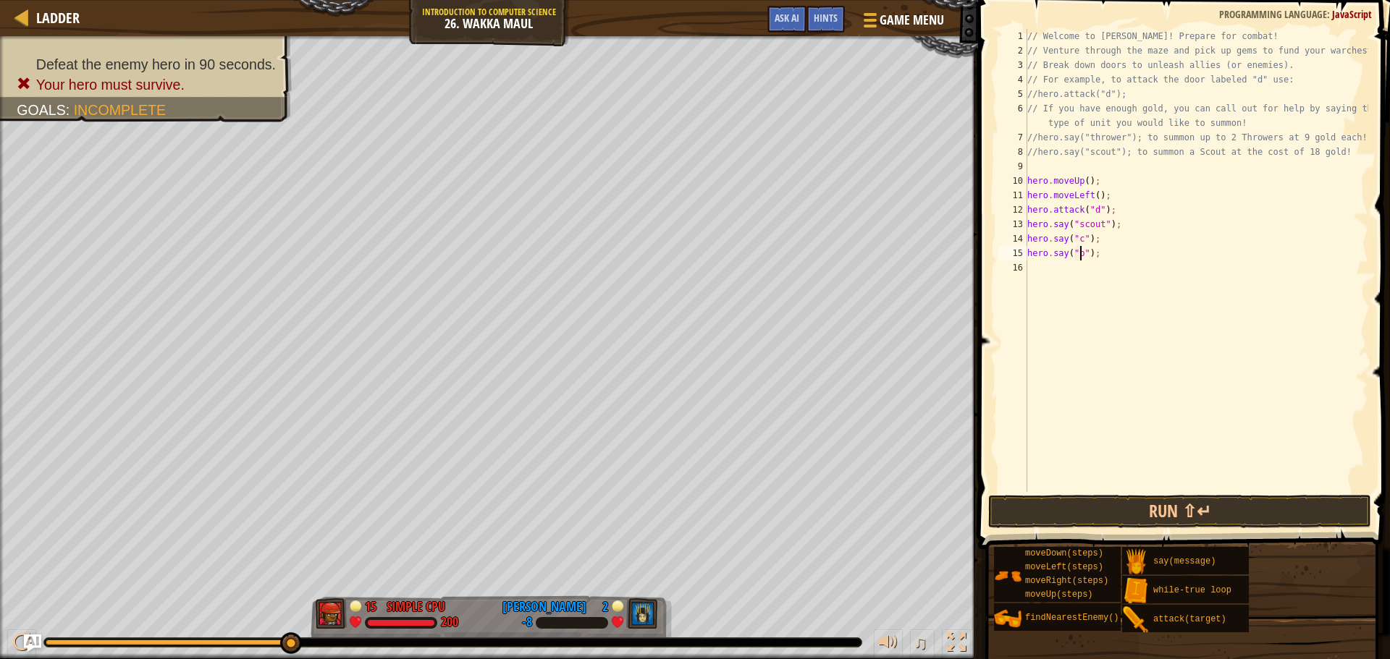
click at [1031, 264] on div "// Welcome to [PERSON_NAME]! Prepare for combat! // Venture through the maze an…" at bounding box center [1196, 275] width 344 height 492
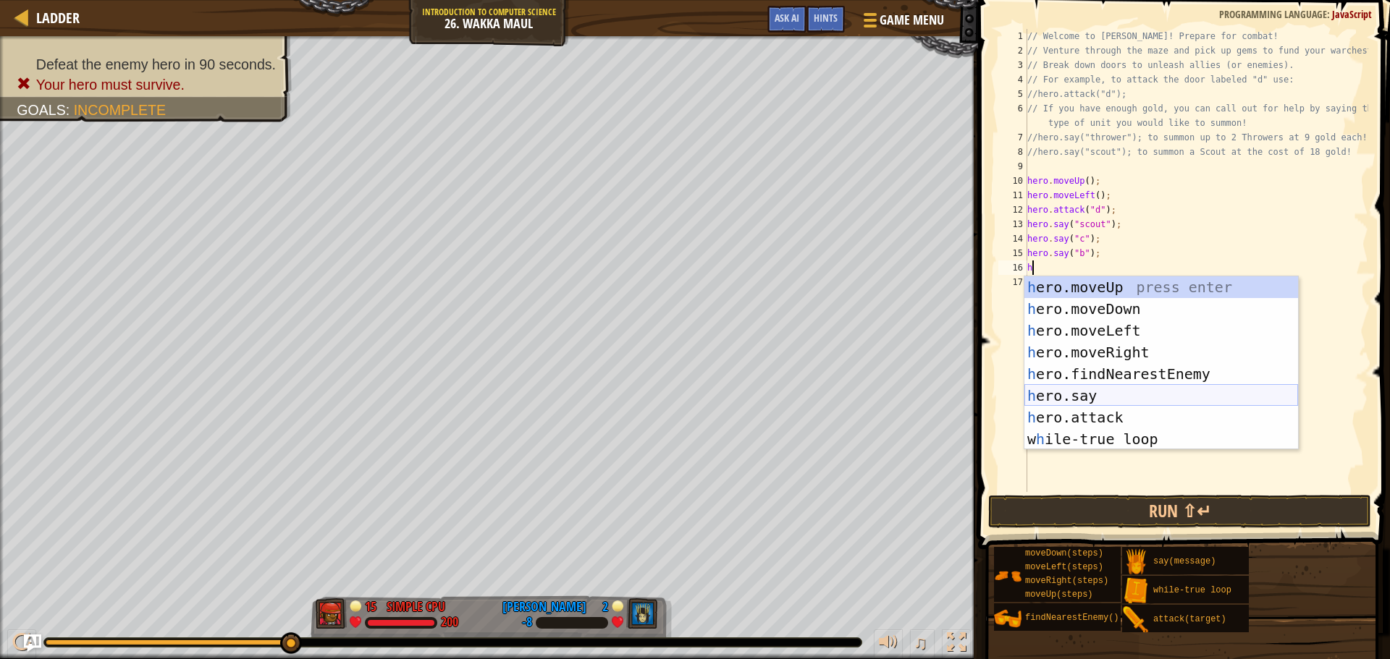
click at [1067, 390] on div "h ero.moveUp press enter h ero.moveDown press enter h ero.moveLeft press enter …" at bounding box center [1161, 384] width 274 height 217
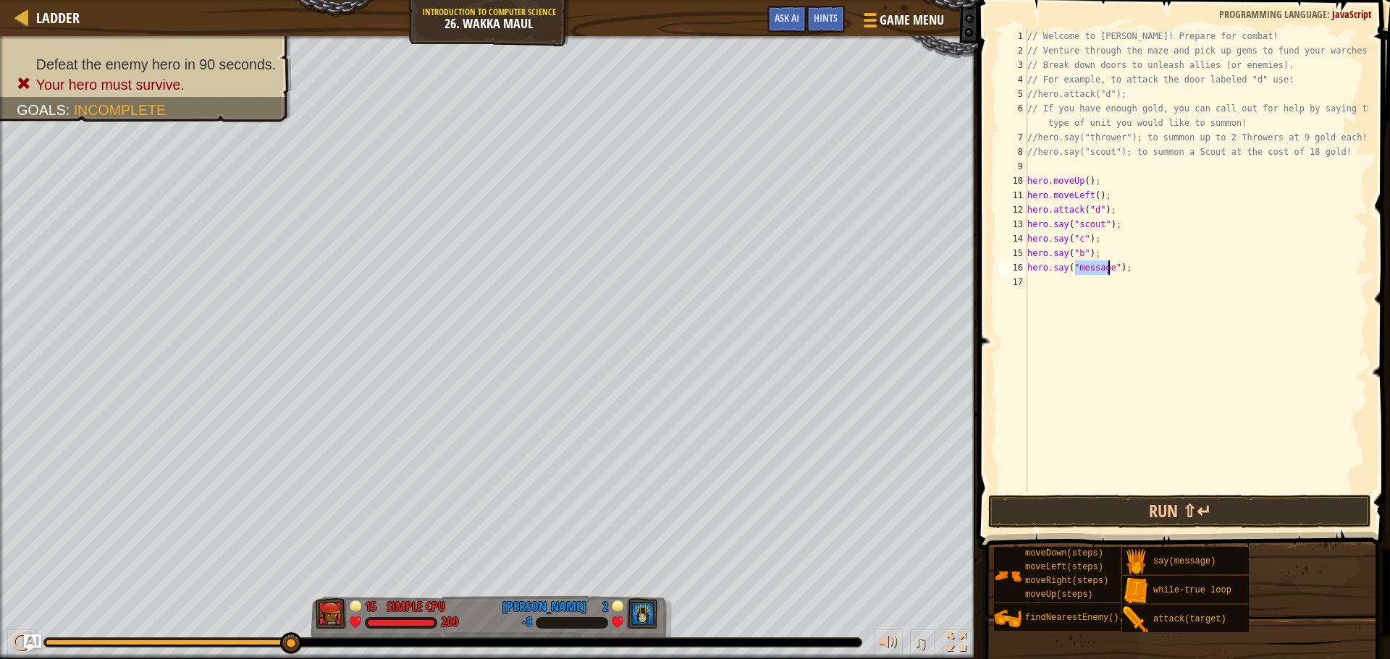
scroll to position [7, 4]
click at [1127, 505] on button "Run ⇧↵" at bounding box center [1179, 511] width 383 height 33
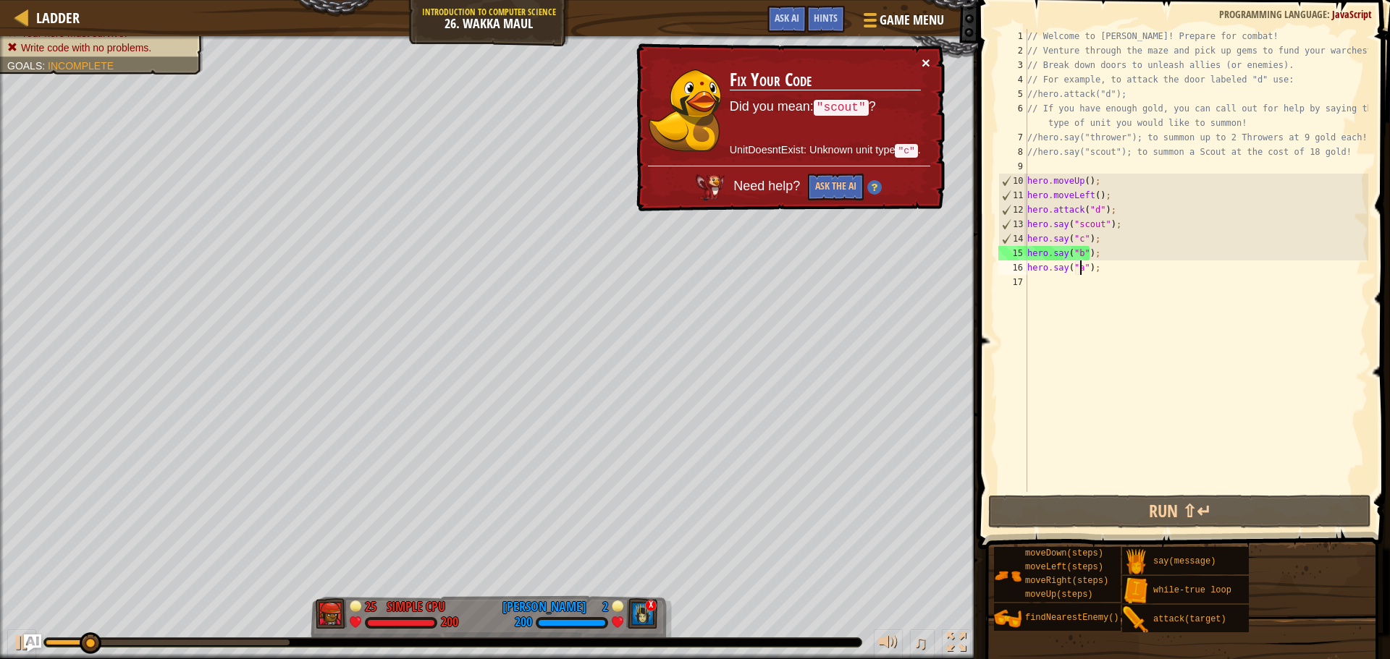
click at [927, 62] on button "×" at bounding box center [925, 62] width 9 height 15
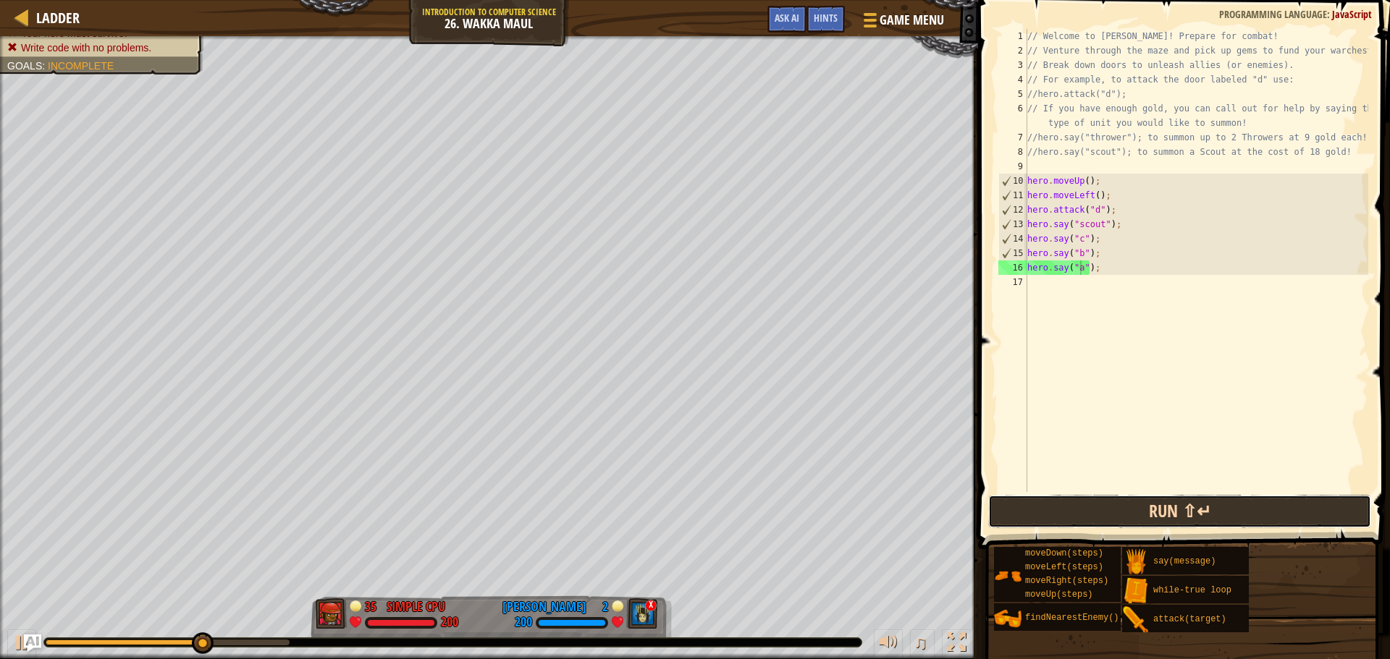
click at [1099, 515] on button "Run ⇧↵" at bounding box center [1179, 511] width 383 height 33
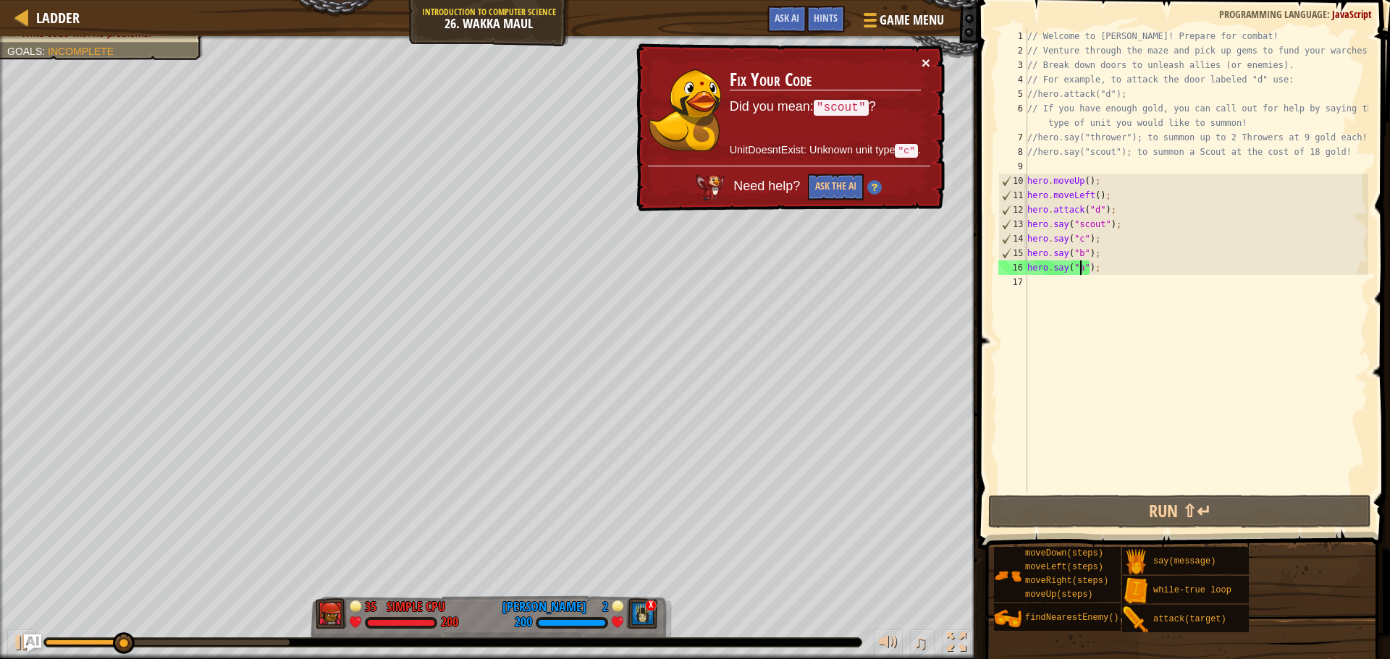
click at [926, 66] on button "×" at bounding box center [925, 62] width 9 height 15
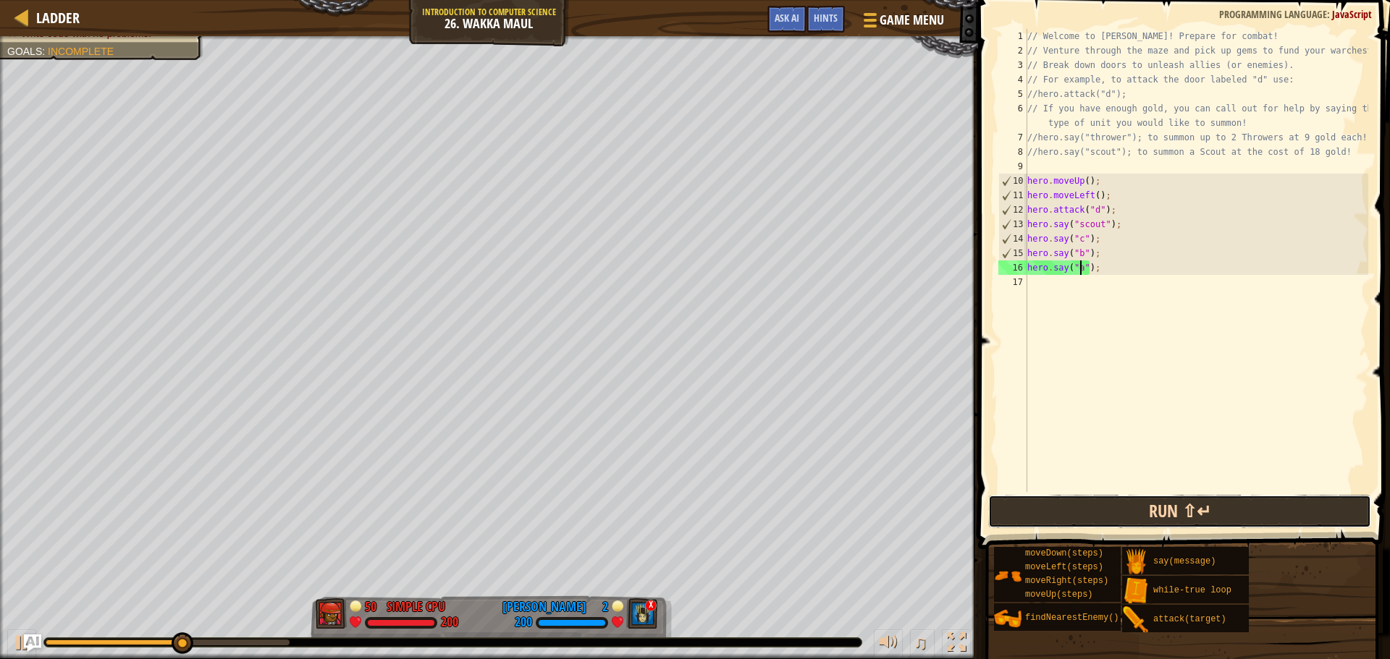
click at [1086, 506] on button "Run ⇧↵" at bounding box center [1179, 511] width 383 height 33
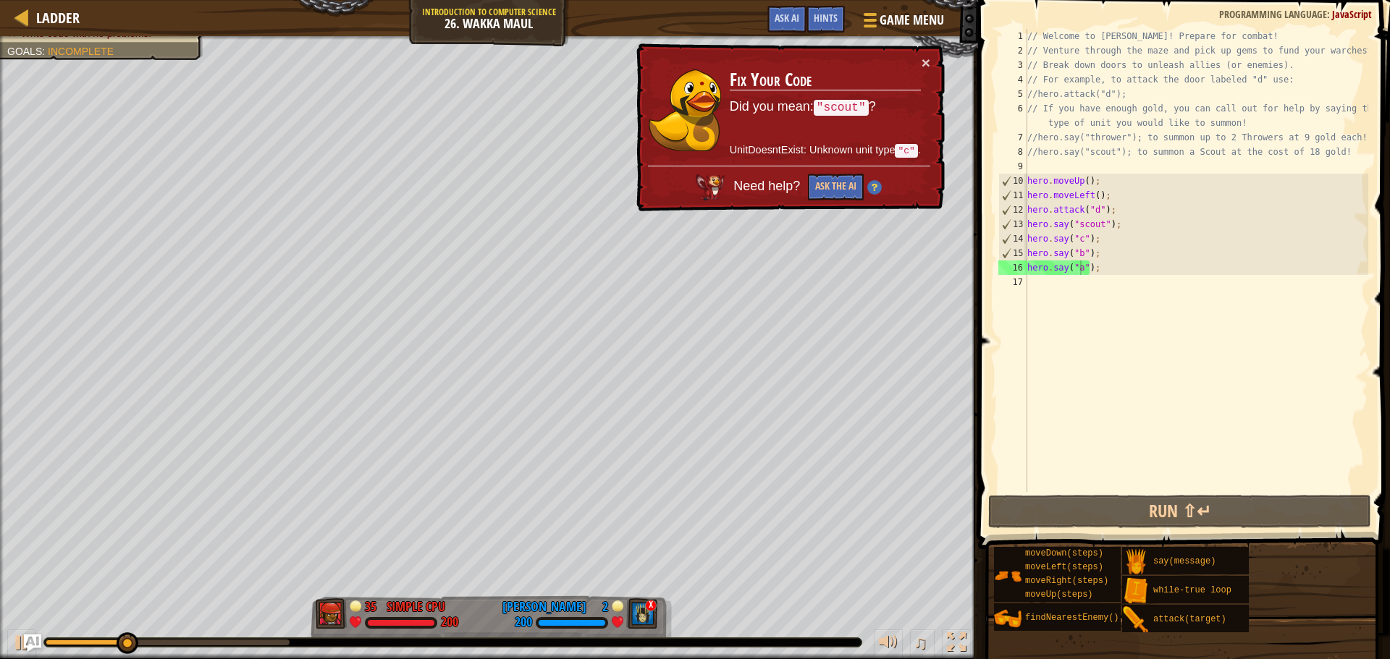
click at [913, 55] on td "Fix Your Code Did you mean: "scout" ? UnitDoesntExist: Unknown unit type "c" ." at bounding box center [825, 110] width 193 height 111
click at [921, 61] on button "×" at bounding box center [925, 62] width 9 height 15
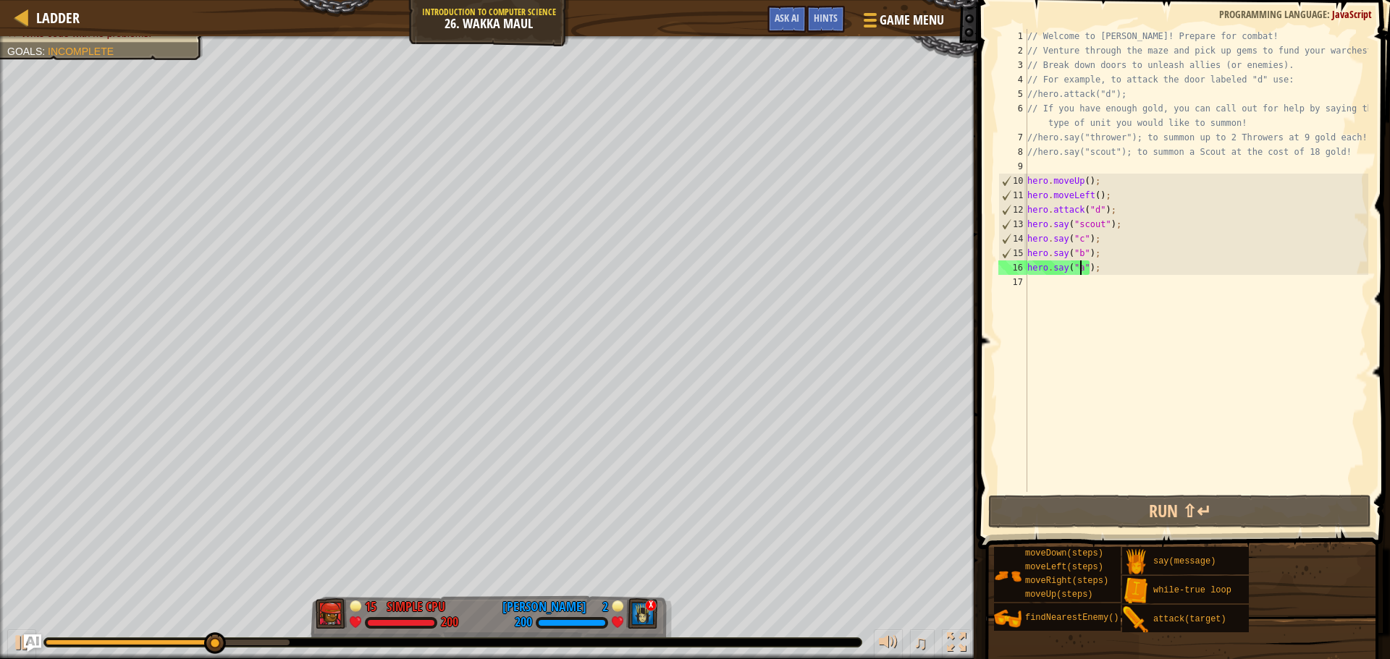
click at [1083, 242] on div "// Welcome to [PERSON_NAME]! Prepare for combat! // Venture through the maze an…" at bounding box center [1196, 275] width 344 height 492
click at [1080, 238] on div "// Welcome to [PERSON_NAME]! Prepare for combat! // Venture through the maze an…" at bounding box center [1196, 275] width 344 height 492
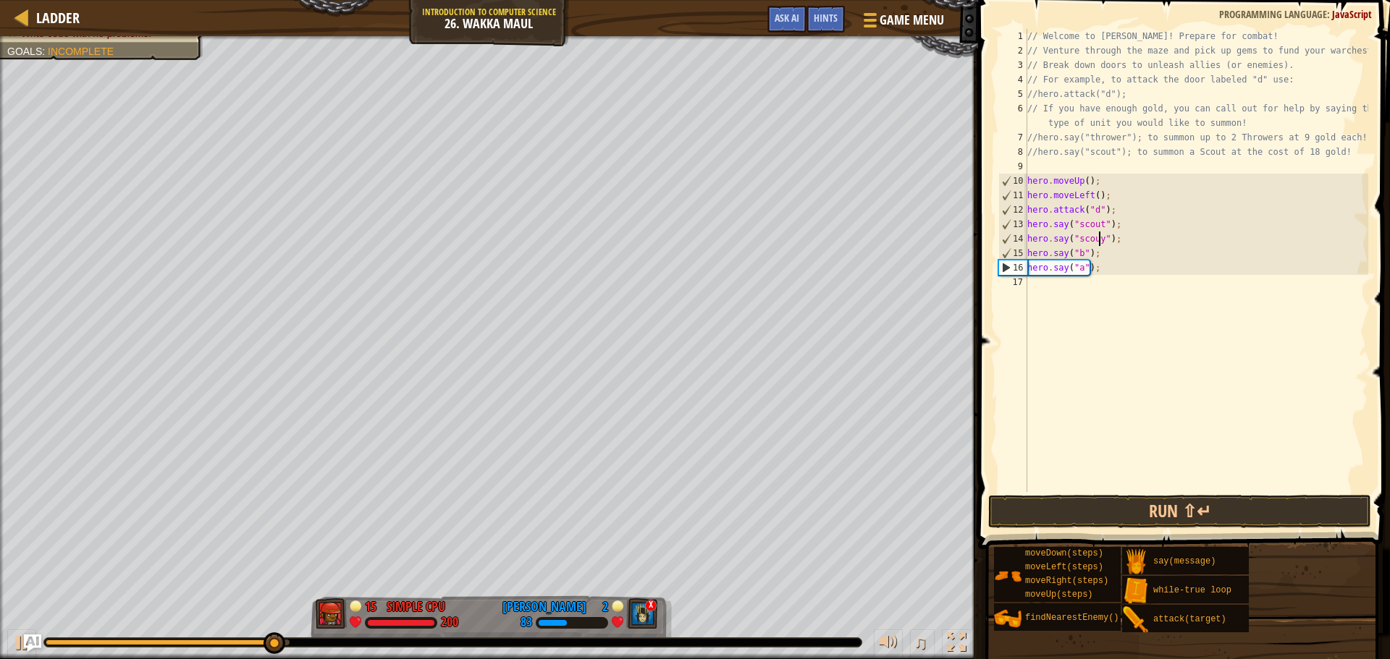
scroll to position [7, 6]
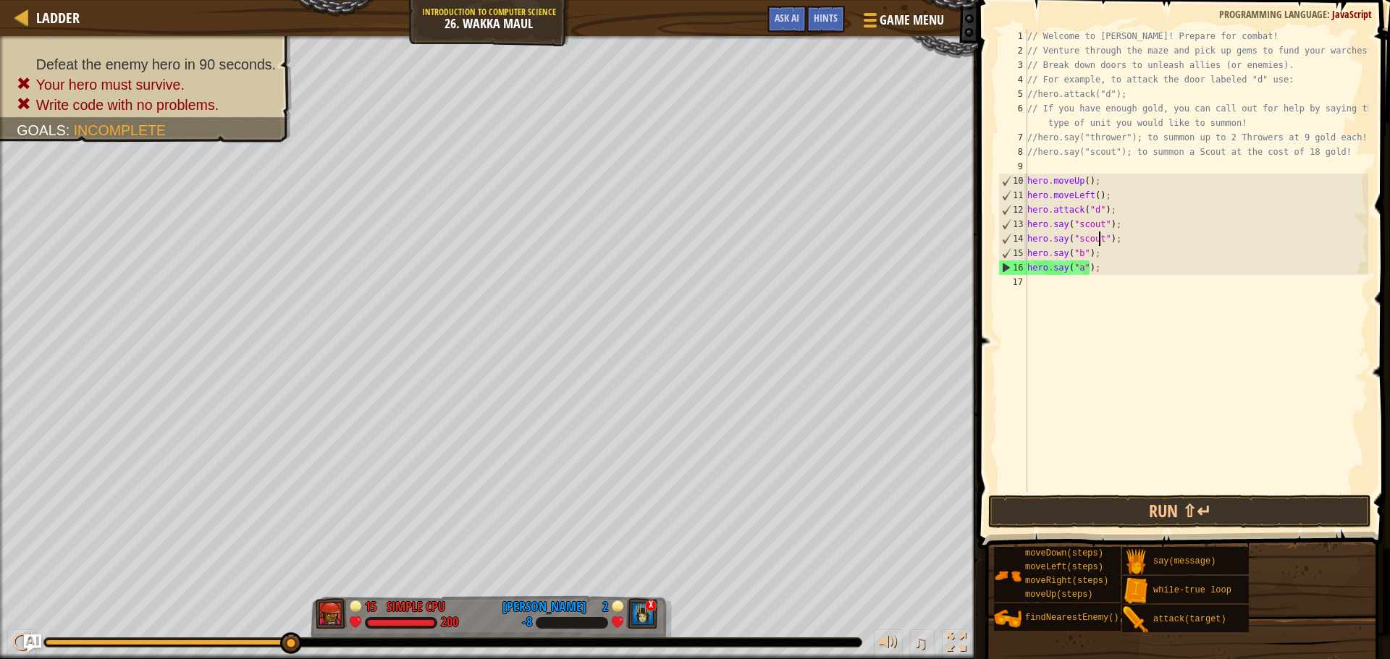
click at [1077, 255] on div "// Welcome to [PERSON_NAME]! Prepare for combat! // Venture through the maze an…" at bounding box center [1196, 275] width 344 height 492
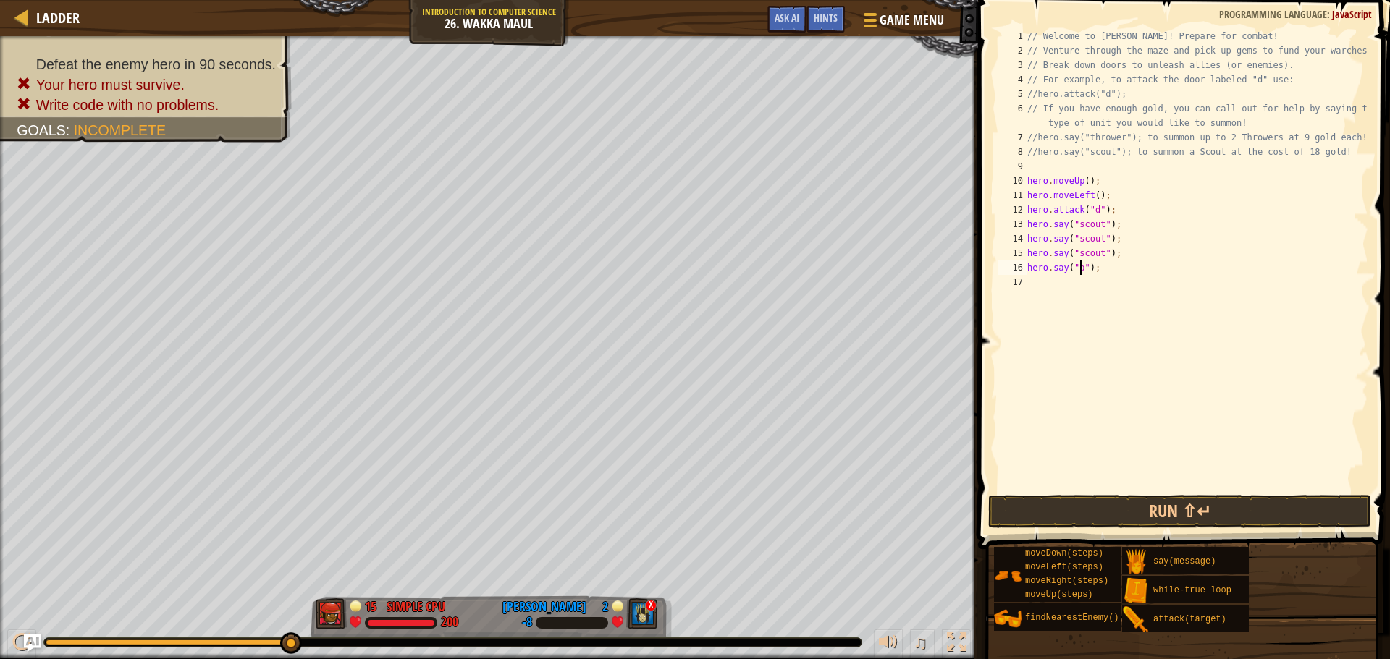
click at [1080, 264] on div "// Welcome to [PERSON_NAME]! Prepare for combat! // Venture through the maze an…" at bounding box center [1196, 275] width 344 height 492
click at [1044, 512] on button "Run ⇧↵" at bounding box center [1179, 511] width 383 height 33
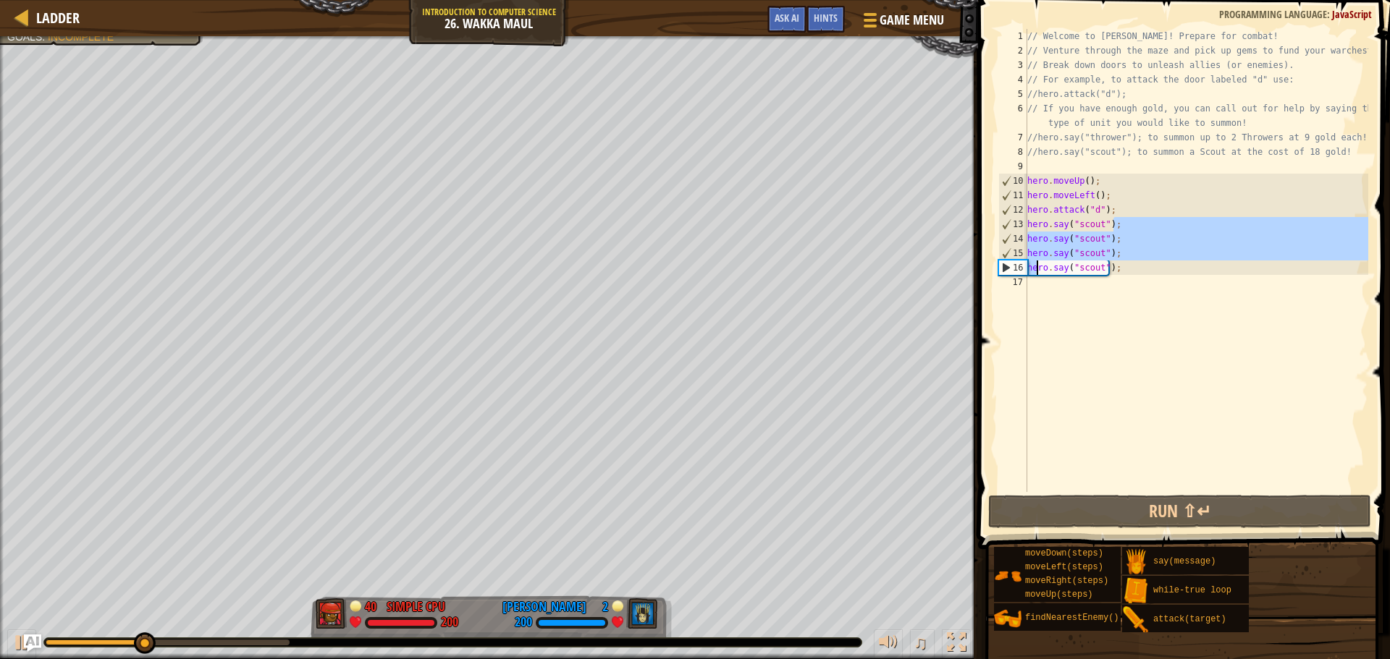
drag, startPoint x: 1117, startPoint y: 222, endPoint x: 1057, endPoint y: 314, distance: 109.8
click at [1033, 274] on div "// Welcome to [PERSON_NAME]! Prepare for combat! // Venture through the maze an…" at bounding box center [1196, 275] width 344 height 492
type textarea "hero.say("scout"); hero.say("scout");"
click at [1144, 405] on div "// Welcome to [PERSON_NAME]! Prepare for combat! // Venture through the maze an…" at bounding box center [1196, 275] width 344 height 492
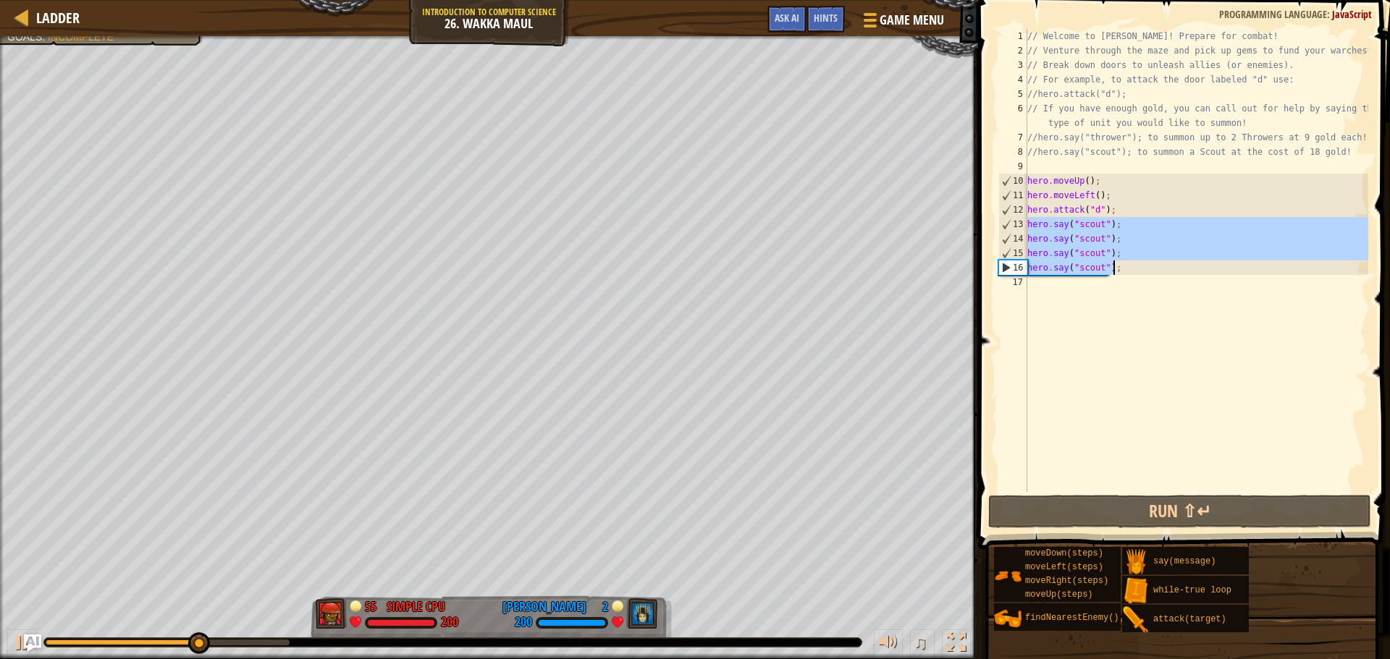
drag, startPoint x: 1028, startPoint y: 224, endPoint x: 1151, endPoint y: 271, distance: 132.7
click at [1151, 271] on div "// Welcome to [PERSON_NAME]! Prepare for combat! // Venture through the maze an…" at bounding box center [1196, 275] width 344 height 492
type textarea "hero.say("scout"); hero.say("scout");"
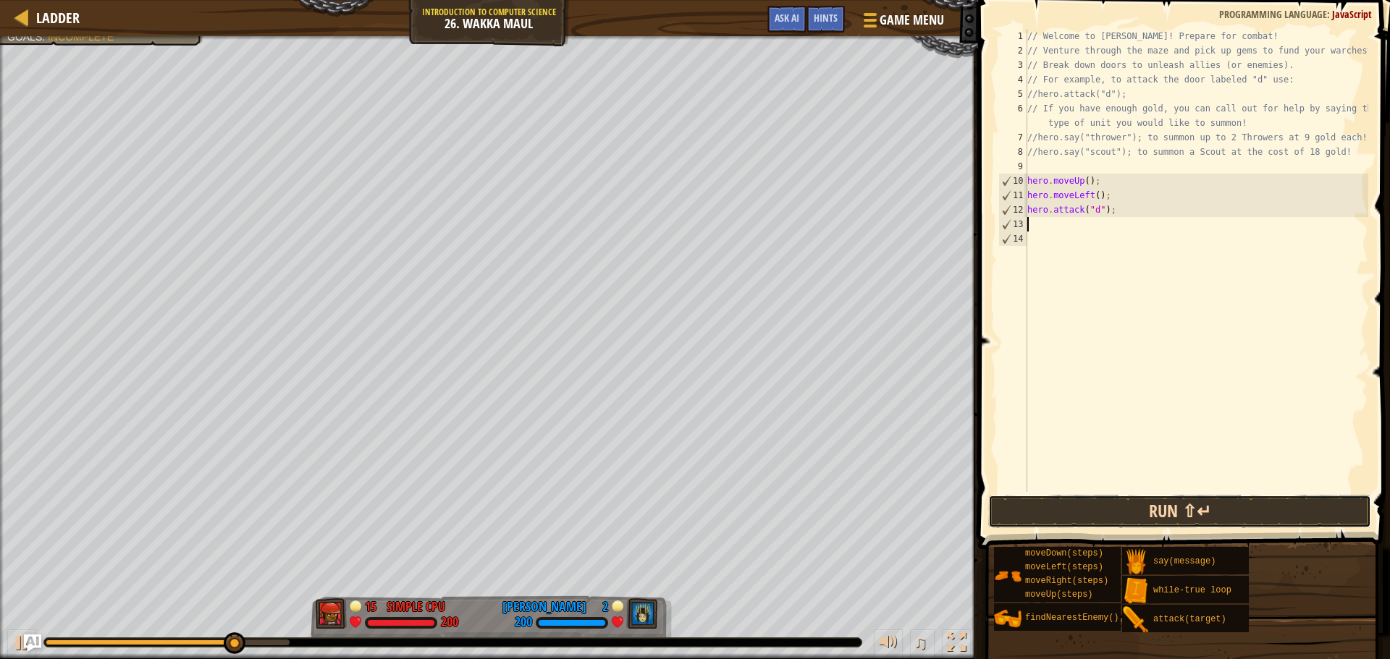
click at [1177, 512] on button "Run ⇧↵" at bounding box center [1179, 511] width 383 height 33
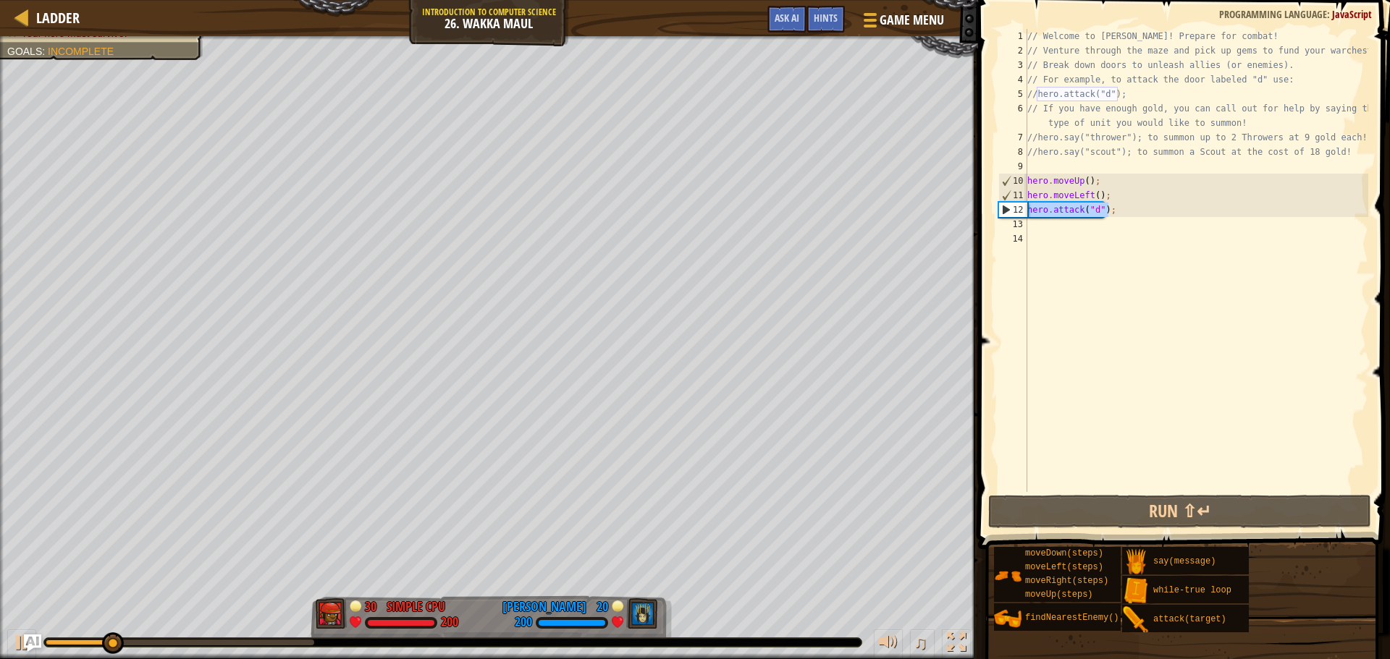
drag, startPoint x: 1107, startPoint y: 213, endPoint x: 1020, endPoint y: 216, distance: 86.9
click at [1020, 216] on div "1 2 3 4 5 6 7 8 9 10 11 12 13 14 // Welcome to Wakka Maul! Prepare for combat! …" at bounding box center [1181, 260] width 373 height 463
type textarea "hero.attack("d");"
click at [1054, 219] on div "// Welcome to [PERSON_NAME]! Prepare for combat! // Venture through the maze an…" at bounding box center [1196, 275] width 344 height 492
paste textarea "hero.attack("d");"
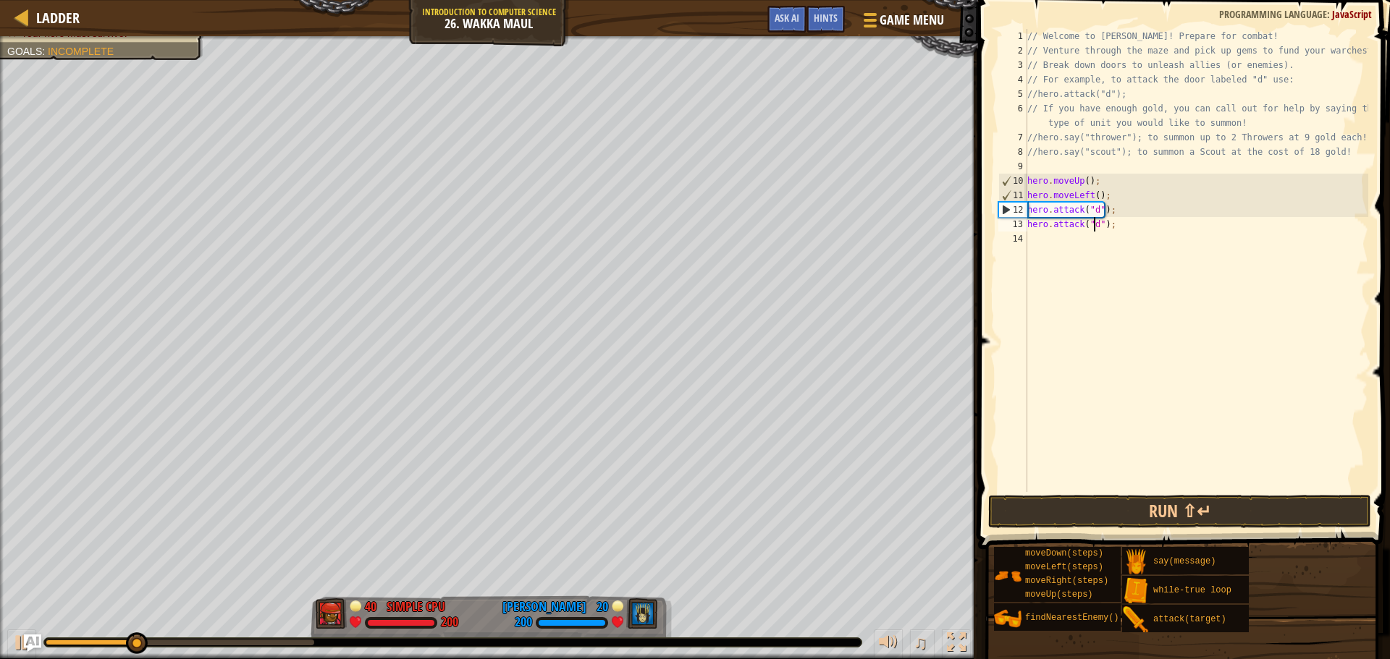
click at [1094, 219] on div "// Welcome to [PERSON_NAME]! Prepare for combat! // Venture through the maze an…" at bounding box center [1196, 275] width 344 height 492
click at [1122, 512] on button "Run ⇧↵" at bounding box center [1179, 511] width 383 height 33
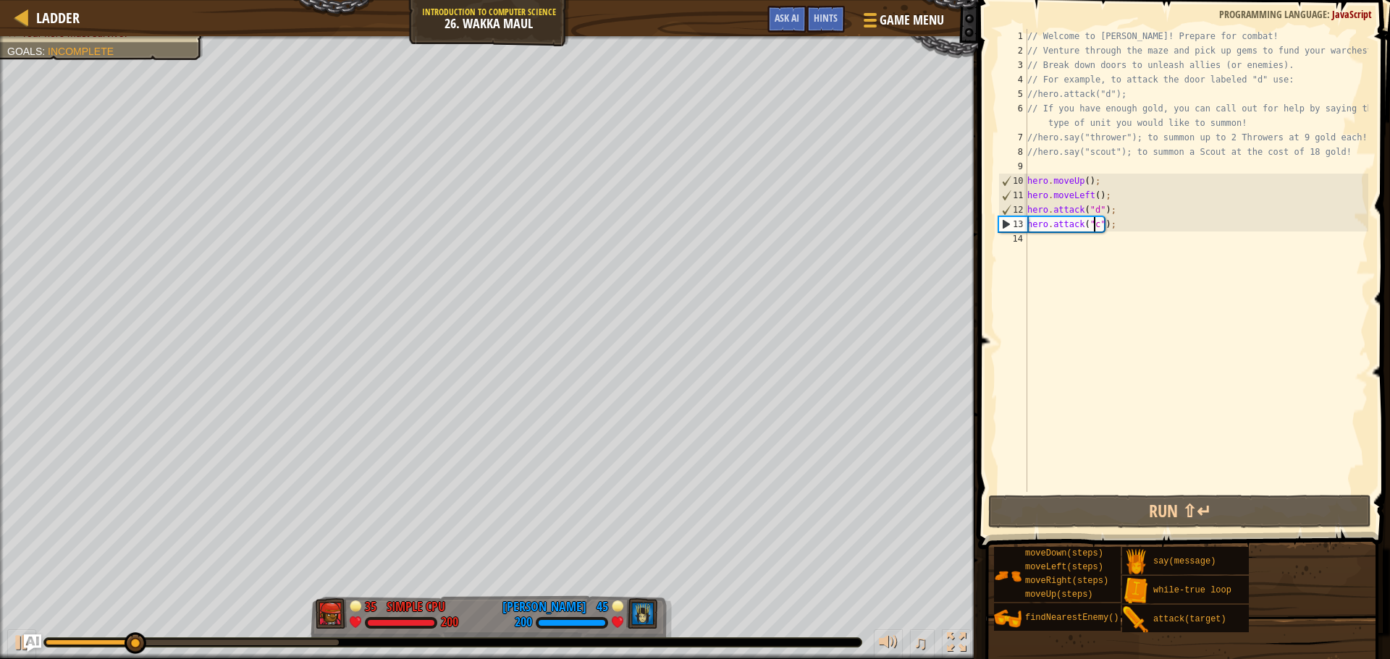
click at [1105, 192] on div "// Welcome to [PERSON_NAME]! Prepare for combat! // Venture through the maze an…" at bounding box center [1196, 275] width 344 height 492
type textarea "hero.moveLeft();"
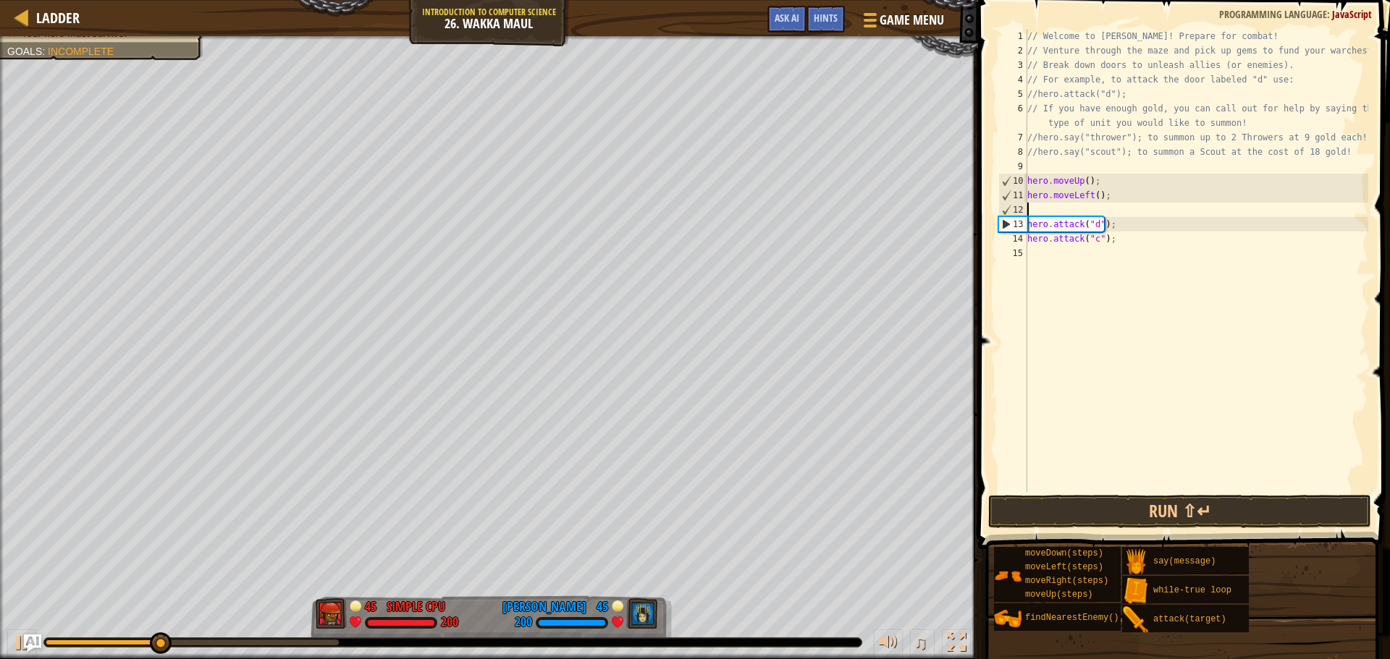
click at [1117, 221] on div "// Welcome to [PERSON_NAME]! Prepare for combat! // Venture through the maze an…" at bounding box center [1196, 275] width 344 height 492
type textarea "hero.attack("d");"
click at [1113, 247] on div "// Welcome to [PERSON_NAME]! Prepare for combat! // Venture through the maze an…" at bounding box center [1196, 275] width 344 height 492
click at [1074, 213] on div "// Welcome to [PERSON_NAME]! Prepare for combat! // Venture through the maze an…" at bounding box center [1196, 275] width 344 height 492
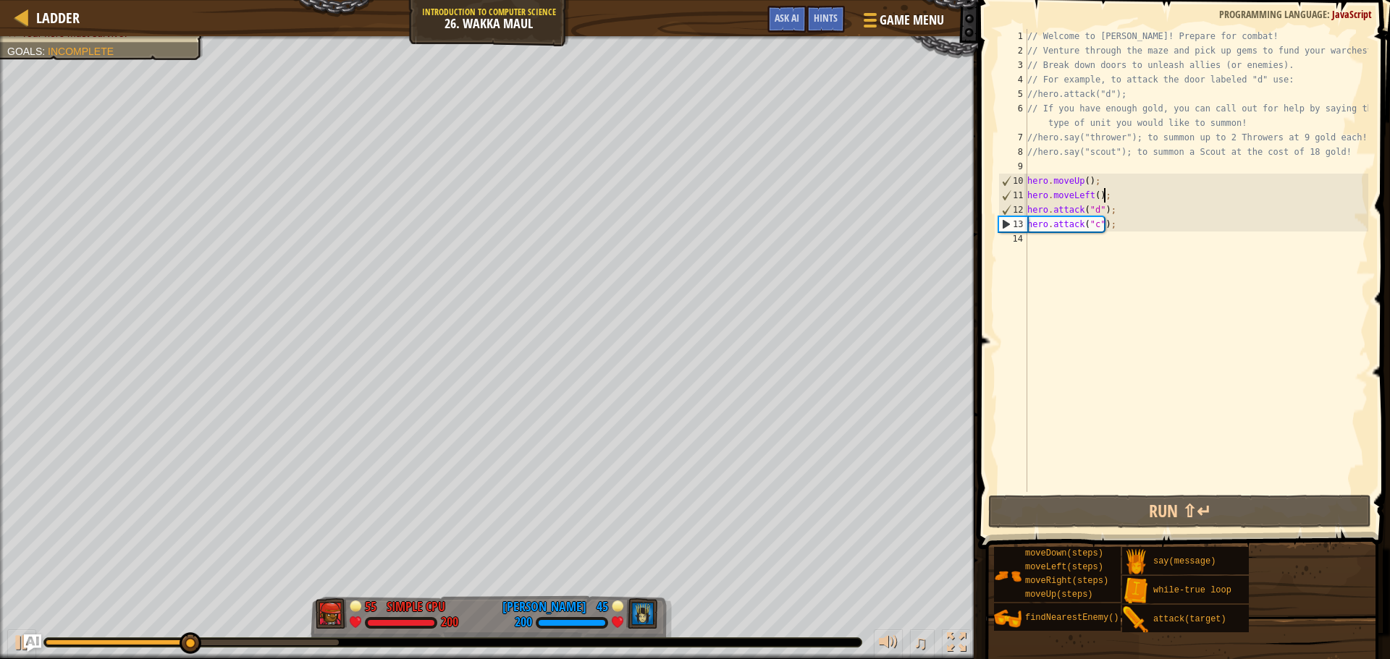
click at [1108, 213] on div "// Welcome to [PERSON_NAME]! Prepare for combat! // Venture through the maze an…" at bounding box center [1196, 275] width 344 height 492
type textarea "hero.attack("d");"
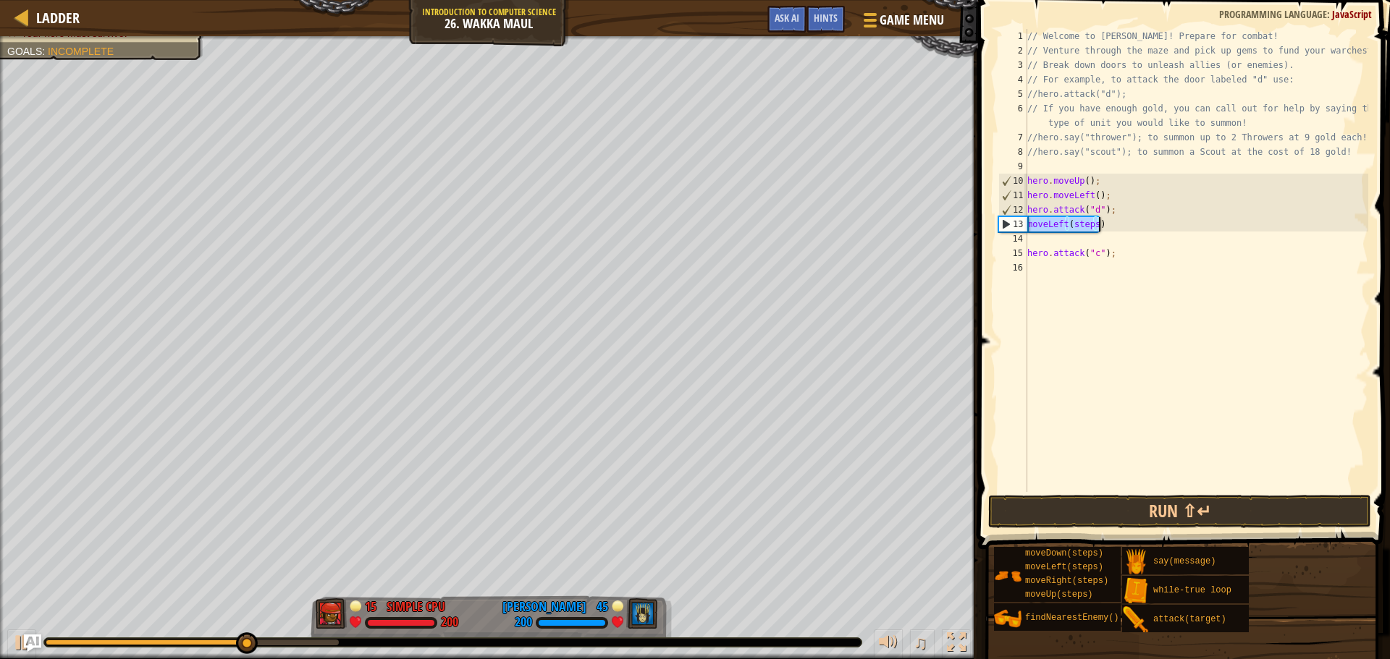
click at [1120, 226] on div "// Welcome to [PERSON_NAME]! Prepare for combat! // Venture through the maze an…" at bounding box center [1196, 260] width 344 height 463
type textarea "m"
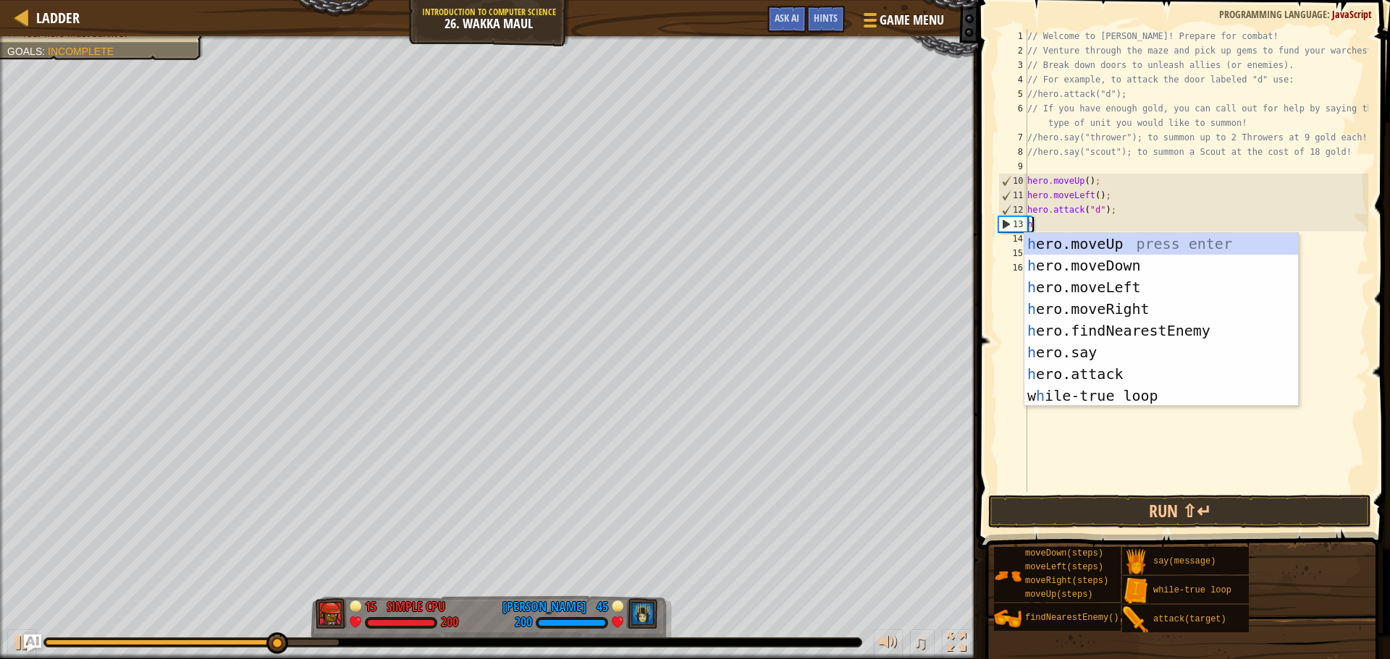
type textarea "he"
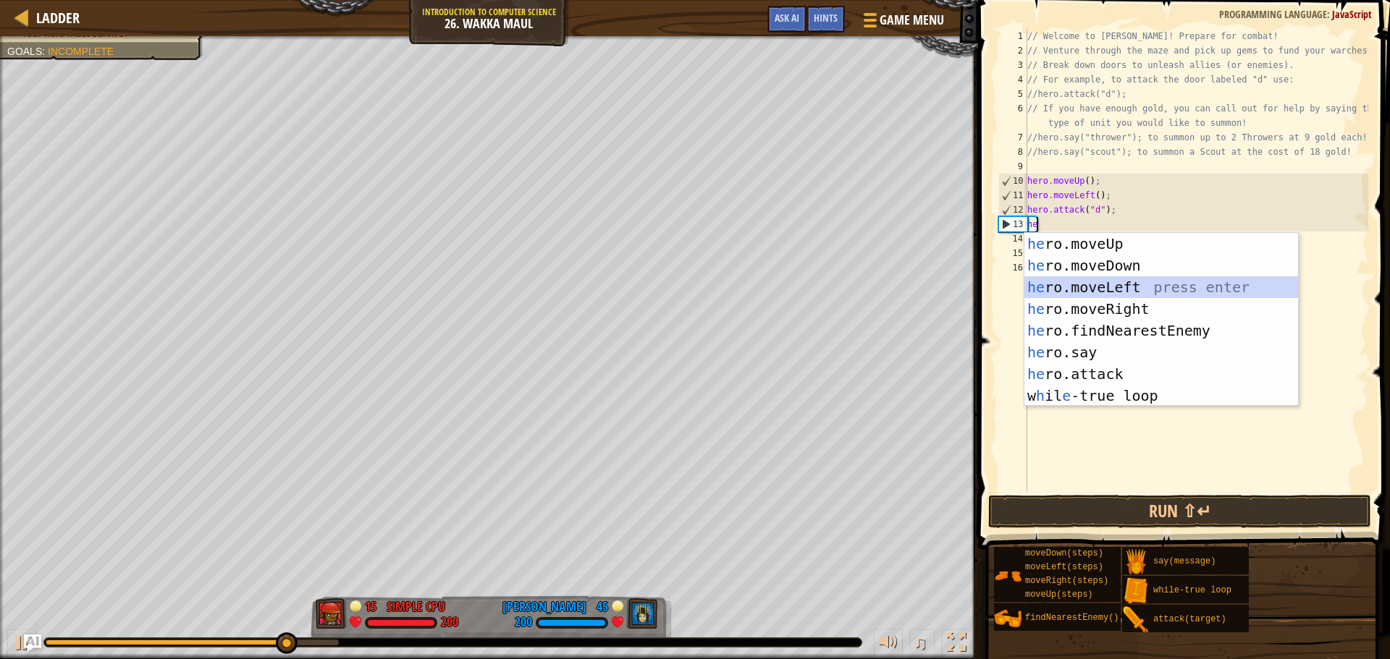
click at [1113, 284] on div "he ro.moveUp press enter he ro.moveDown press enter he ro.moveLeft press enter …" at bounding box center [1161, 341] width 274 height 217
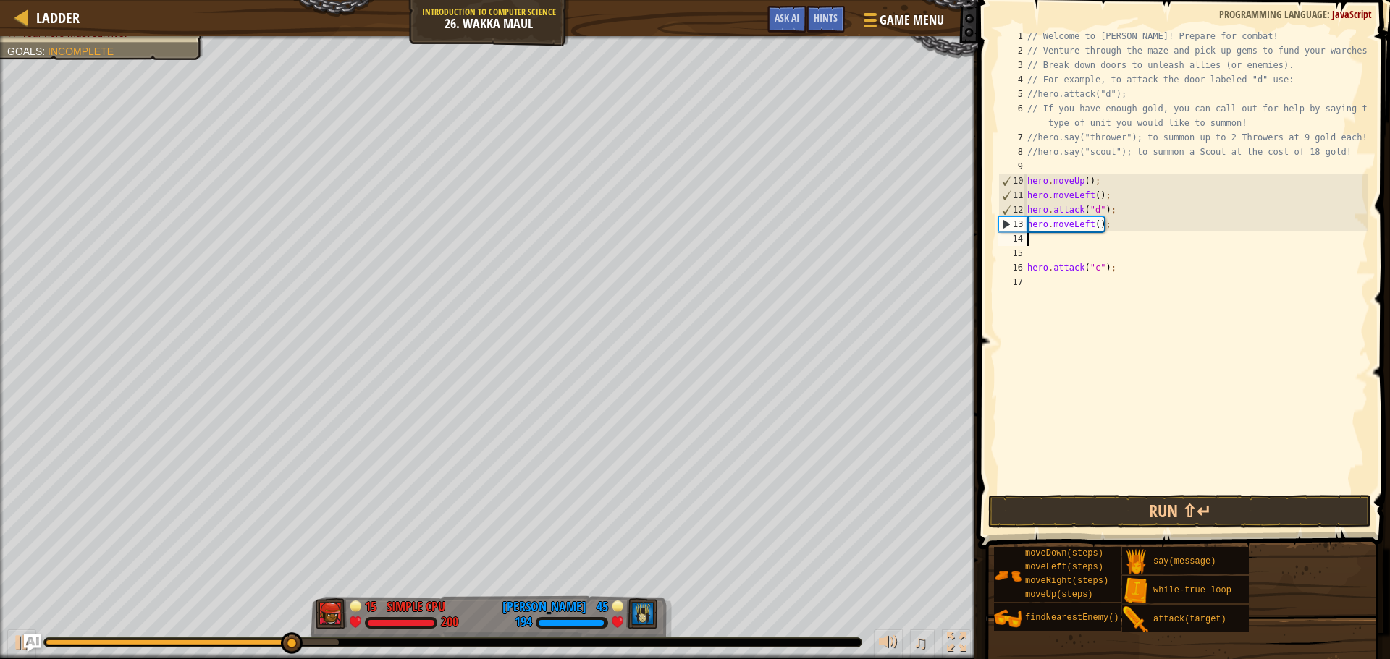
click at [1062, 238] on div "// Welcome to [PERSON_NAME]! Prepare for combat! // Venture through the maze an…" at bounding box center [1196, 275] width 344 height 492
type textarea "h"
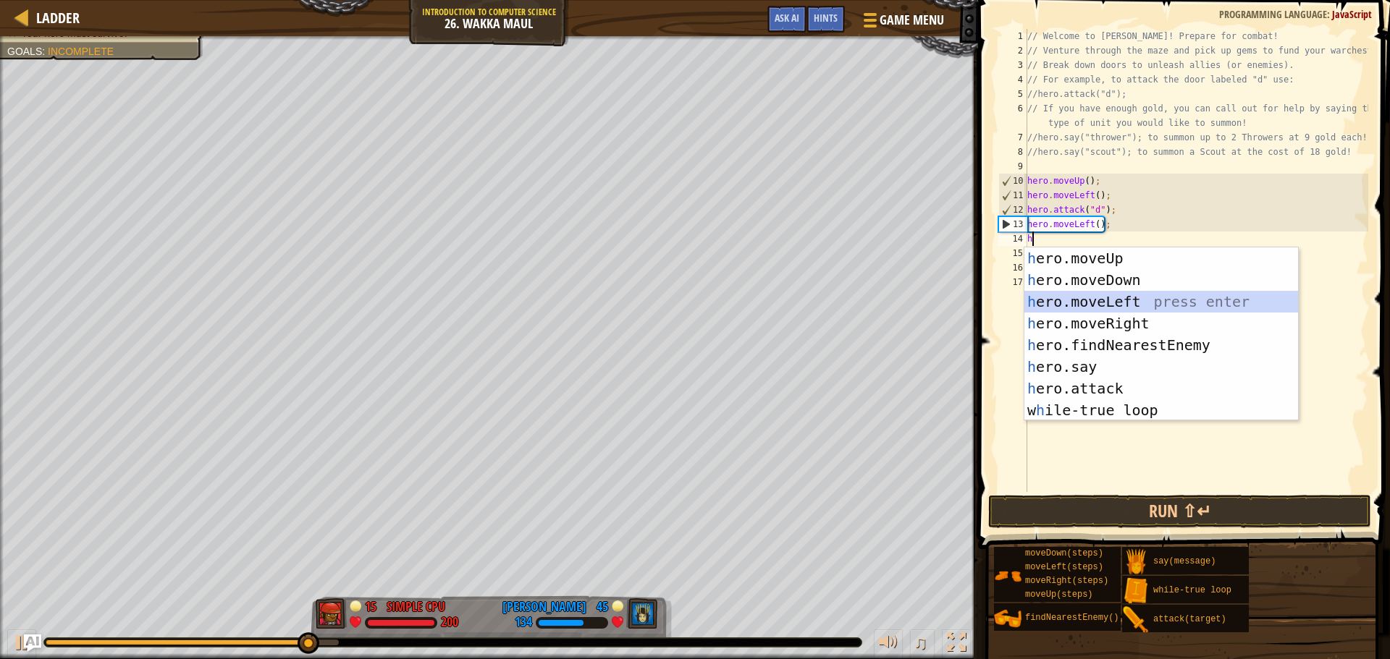
click at [1105, 300] on div "h ero.moveUp press enter h ero.moveDown press enter h ero.moveLeft press enter …" at bounding box center [1161, 356] width 274 height 217
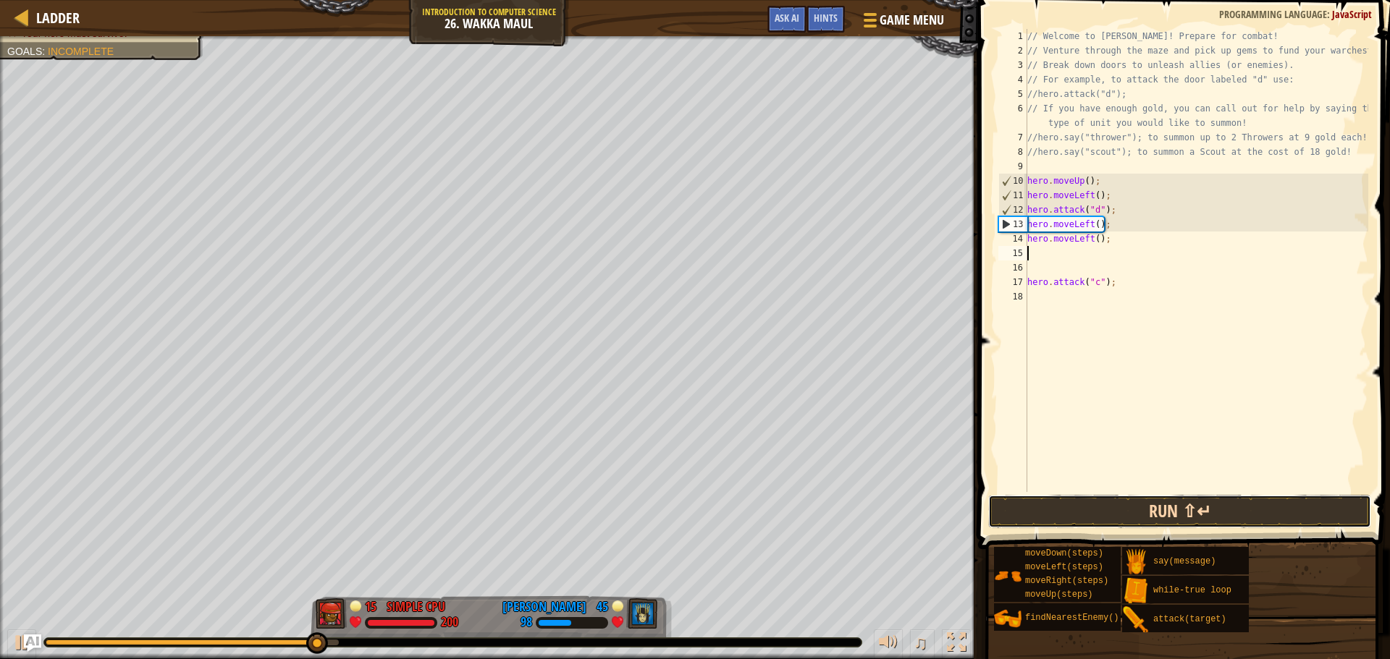
click at [1090, 503] on button "Run ⇧↵" at bounding box center [1179, 511] width 383 height 33
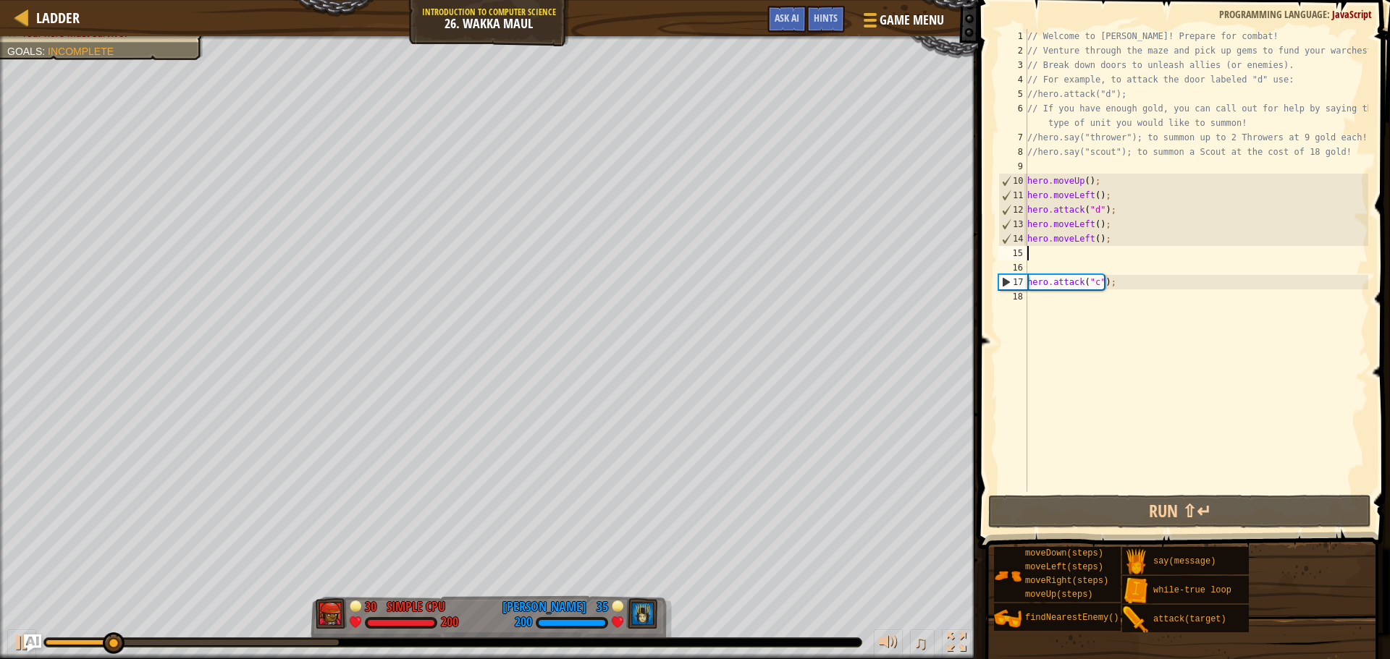
type textarea "h"
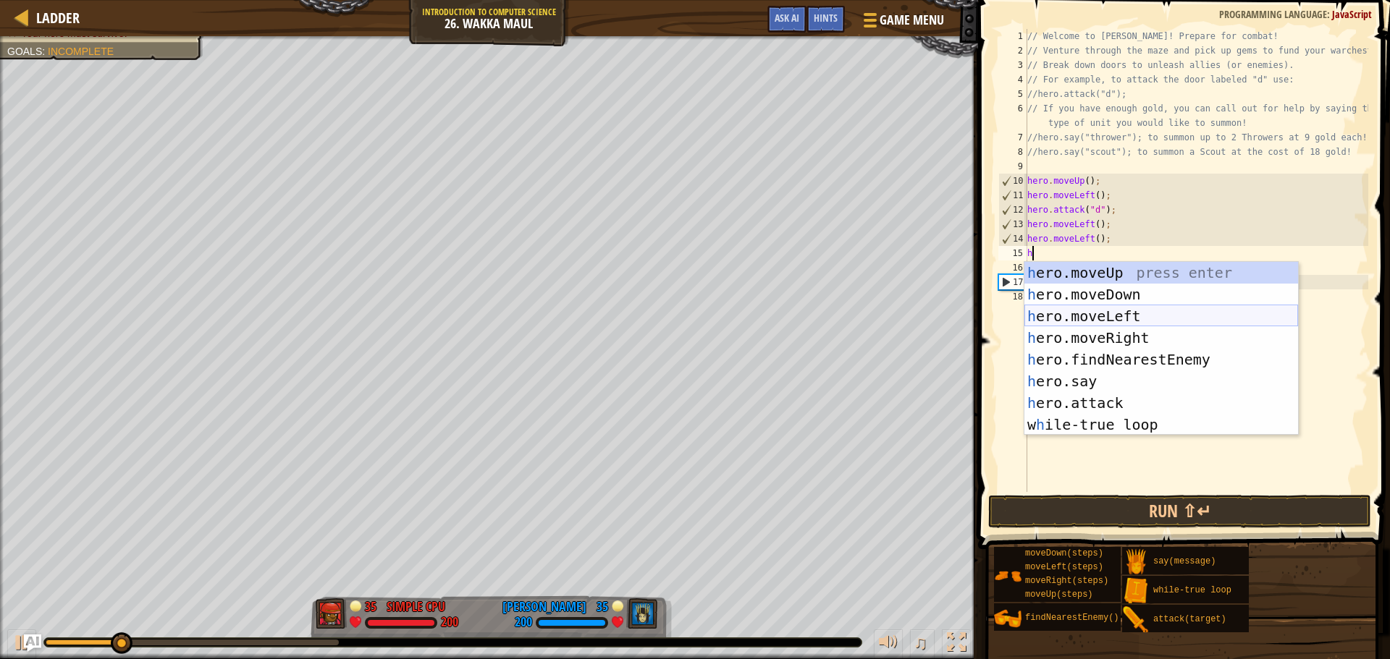
click at [1107, 317] on div "h ero.moveUp press enter h ero.moveDown press enter h ero.moveLeft press enter …" at bounding box center [1161, 370] width 274 height 217
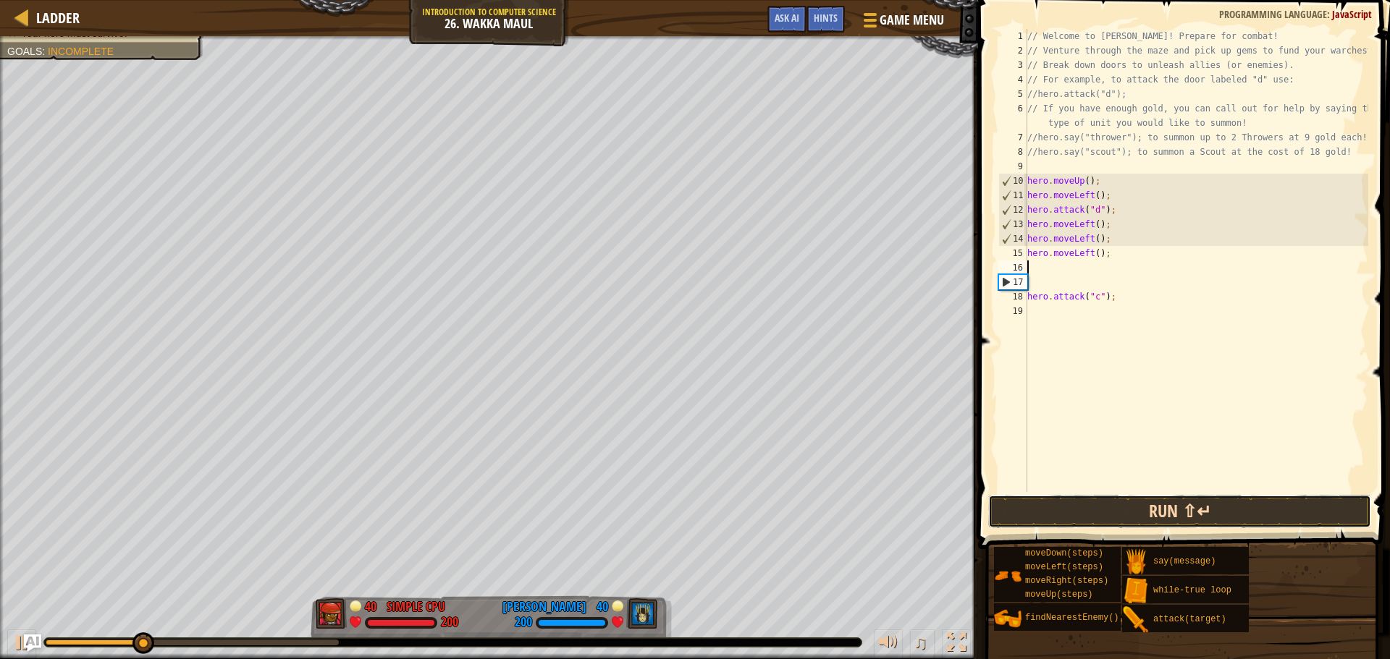
click at [1135, 502] on button "Run ⇧↵" at bounding box center [1179, 511] width 383 height 33
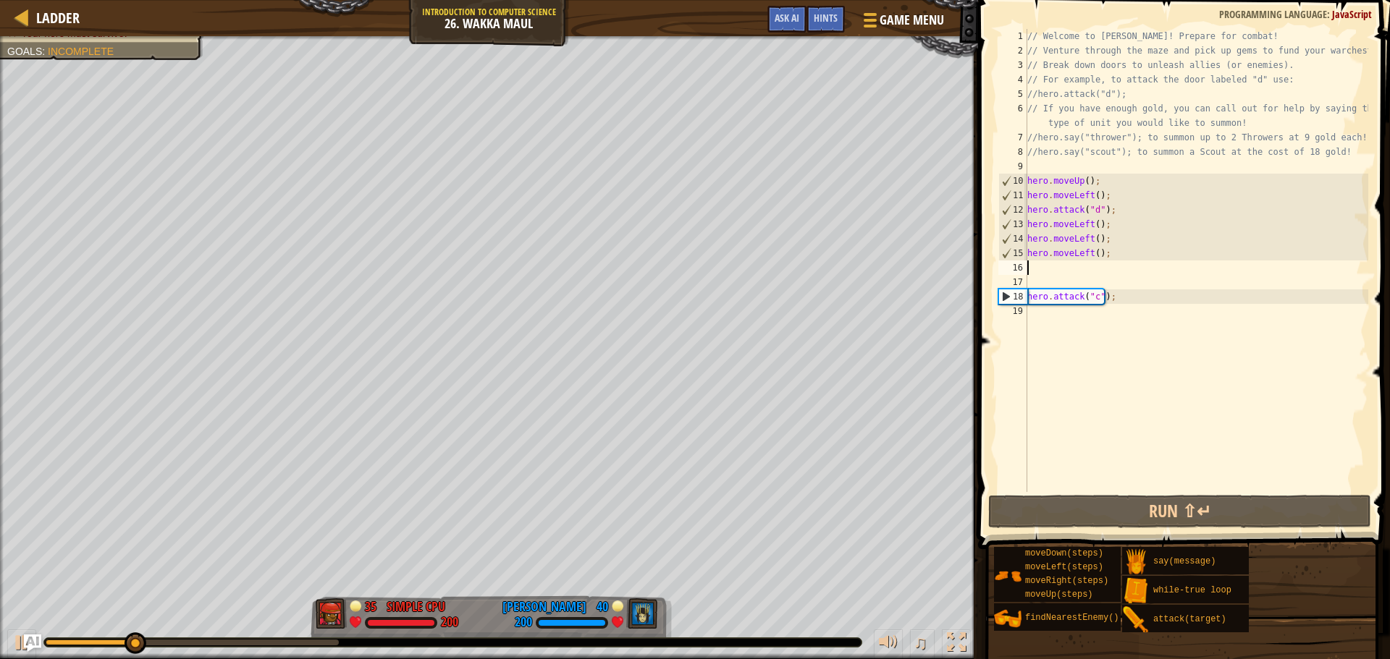
click at [1051, 268] on div "// Welcome to [PERSON_NAME]! Prepare for combat! // Venture through the maze an…" at bounding box center [1196, 275] width 344 height 492
type textarea "h"
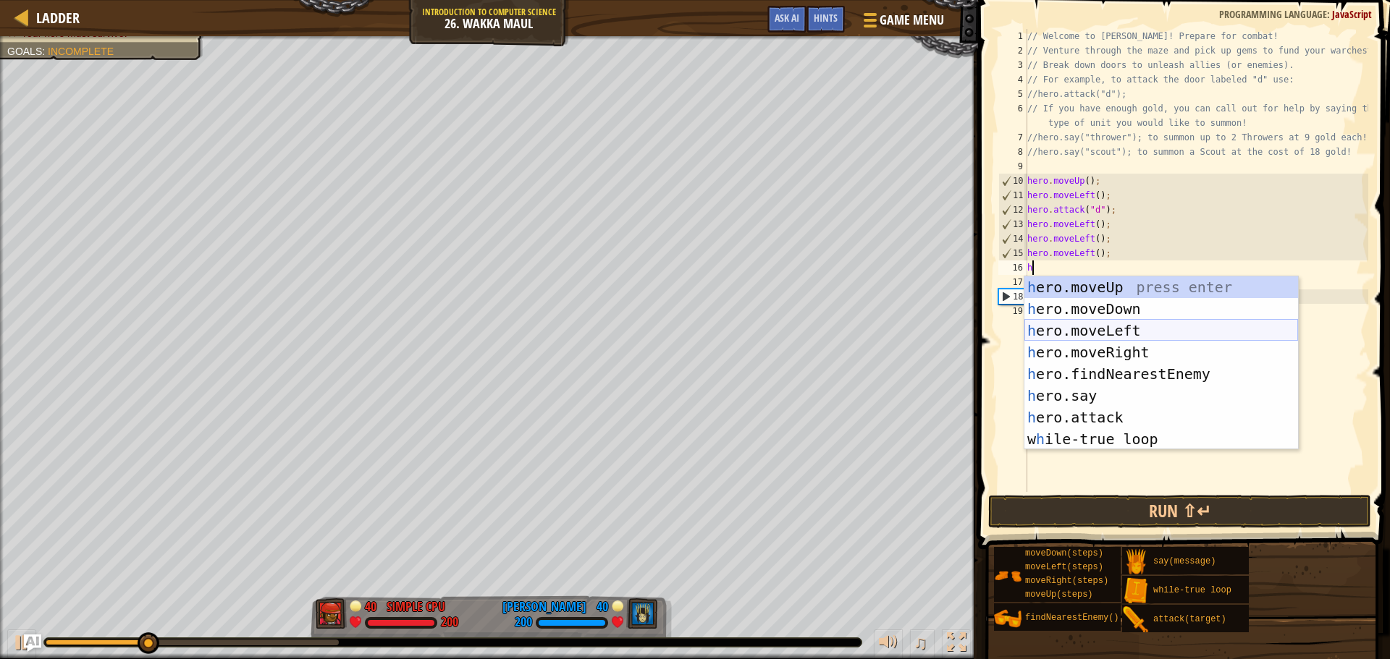
click at [1095, 335] on div "h ero.moveUp press enter h ero.moveDown press enter h ero.moveLeft press enter …" at bounding box center [1161, 384] width 274 height 217
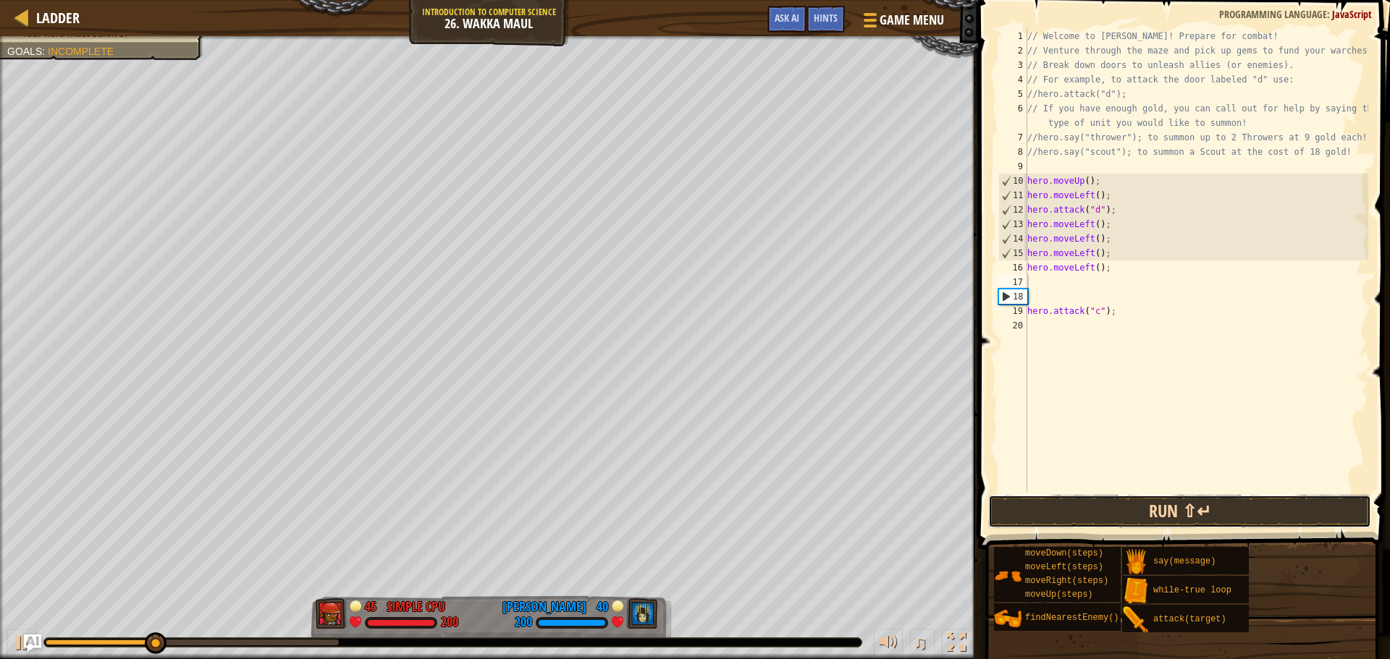
click at [1151, 504] on button "Run ⇧↵" at bounding box center [1179, 511] width 383 height 33
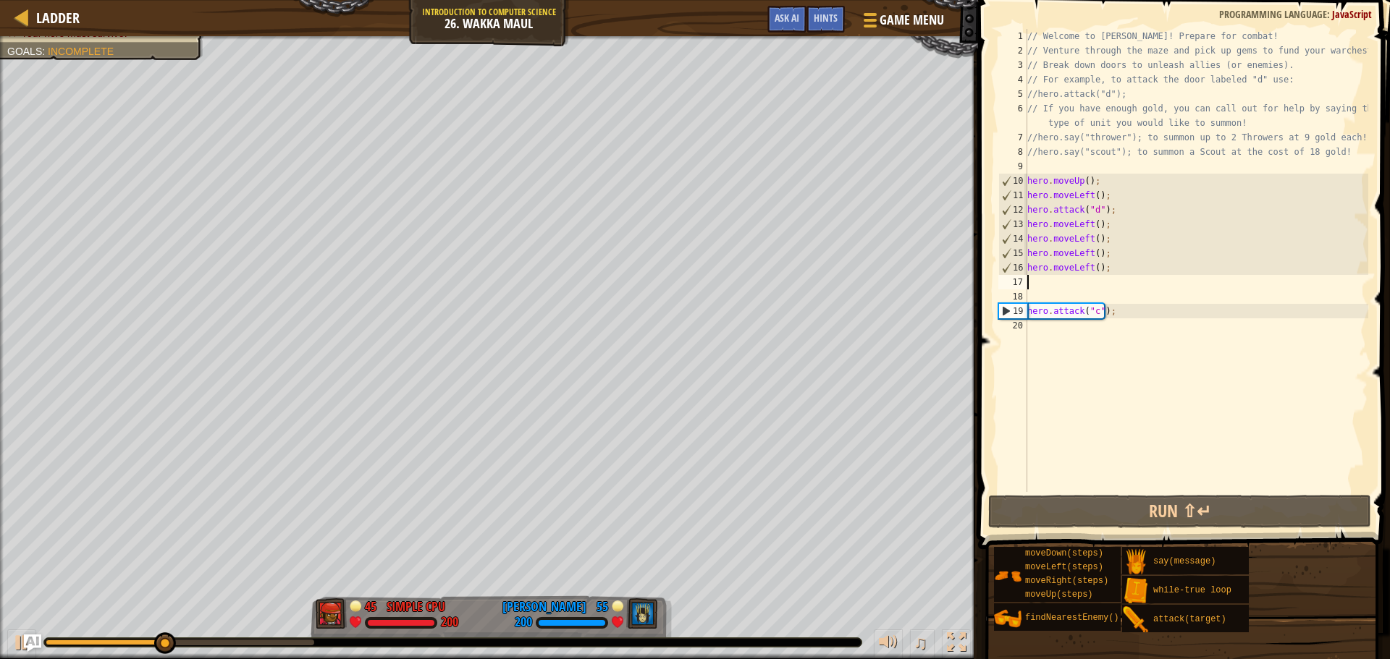
click at [1023, 302] on div "18" at bounding box center [1012, 296] width 29 height 14
type textarea "hero.attack("c");"
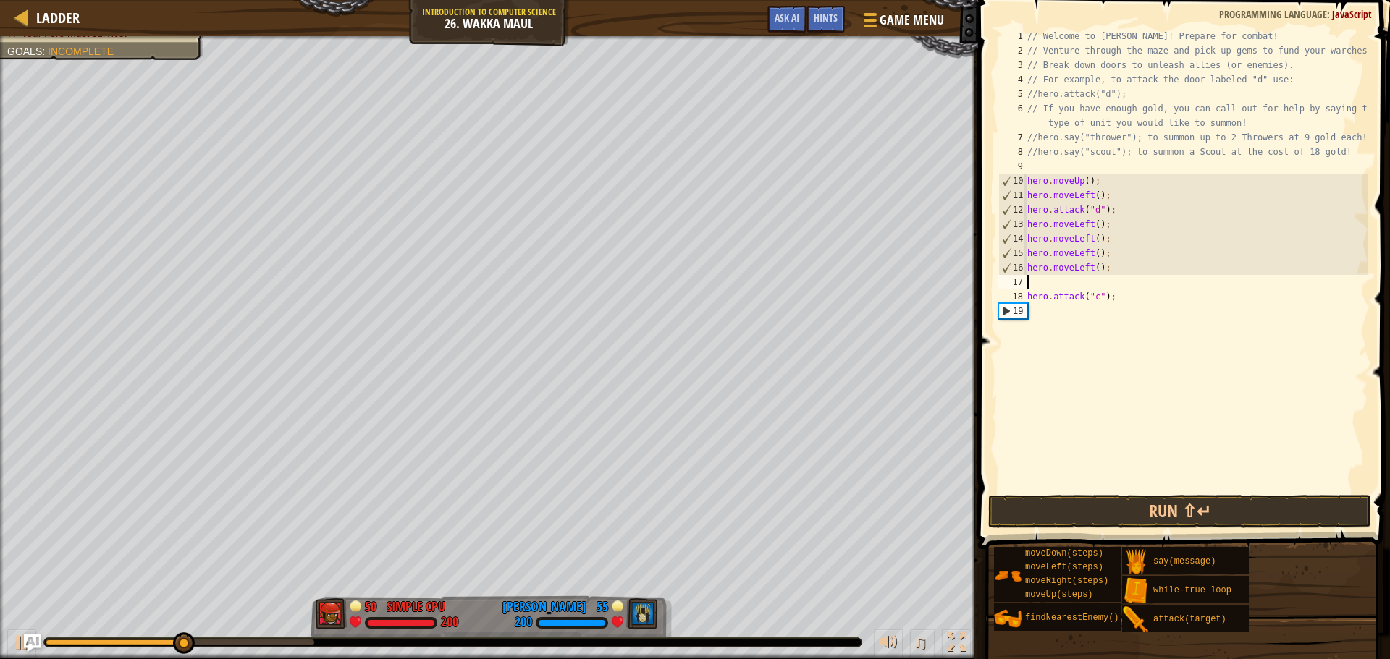
type textarea "hero.moveLeft();"
click at [1044, 298] on div "// Welcome to [PERSON_NAME]! Prepare for combat! // Venture through the maze an…" at bounding box center [1196, 275] width 344 height 492
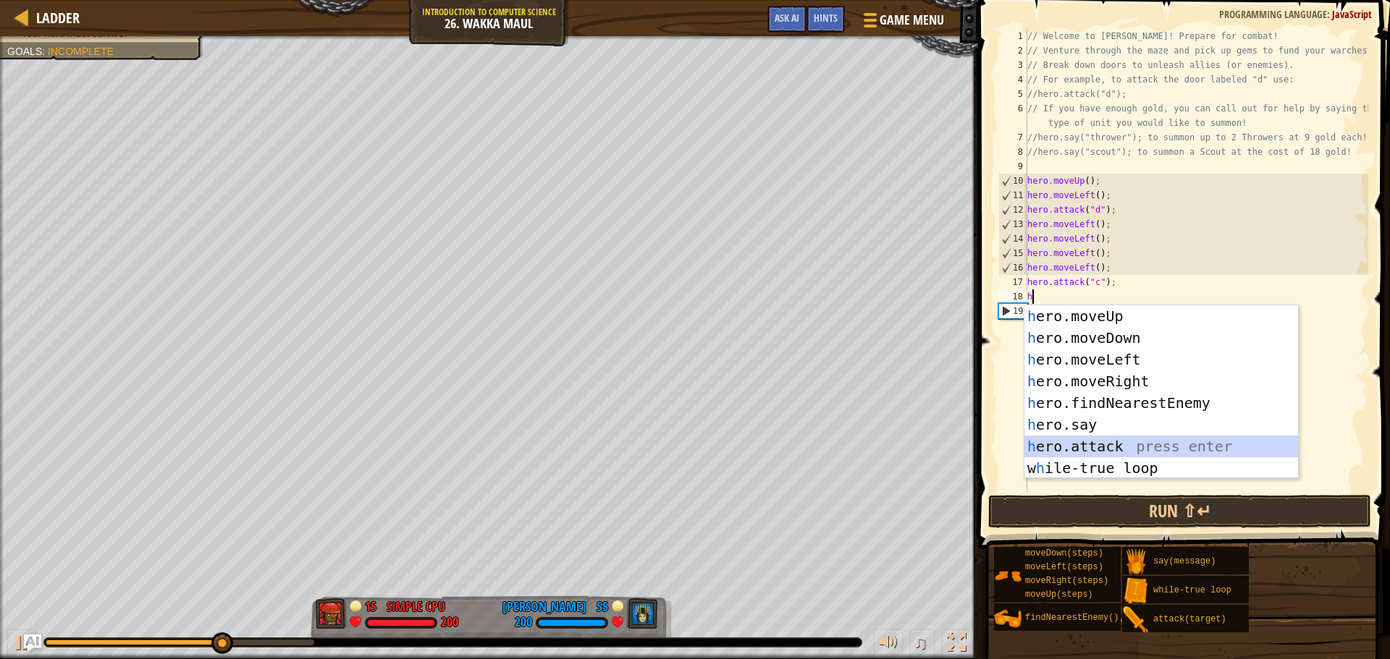
click at [1099, 446] on div "h ero.moveUp press enter h ero.moveDown press enter h ero.moveLeft press enter …" at bounding box center [1161, 413] width 274 height 217
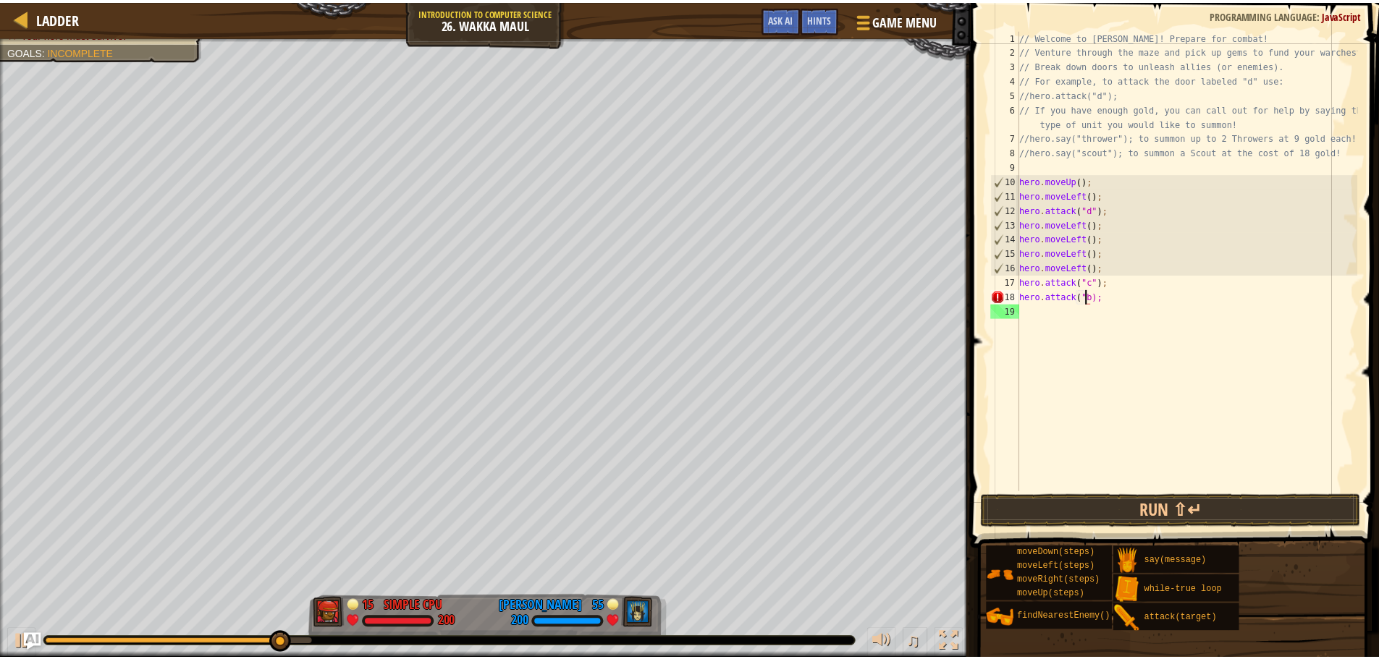
scroll to position [7, 6]
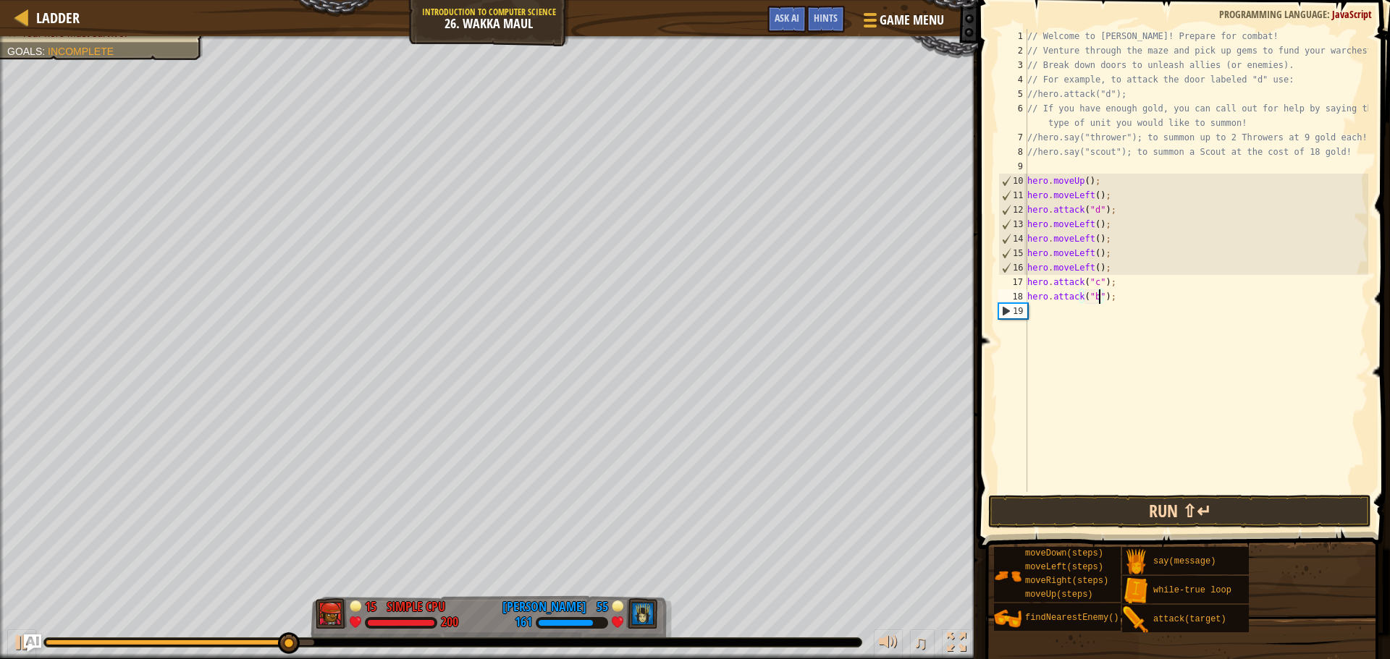
type textarea "hero.attack("b");"
click at [1228, 509] on button "Run ⇧↵" at bounding box center [1179, 511] width 383 height 33
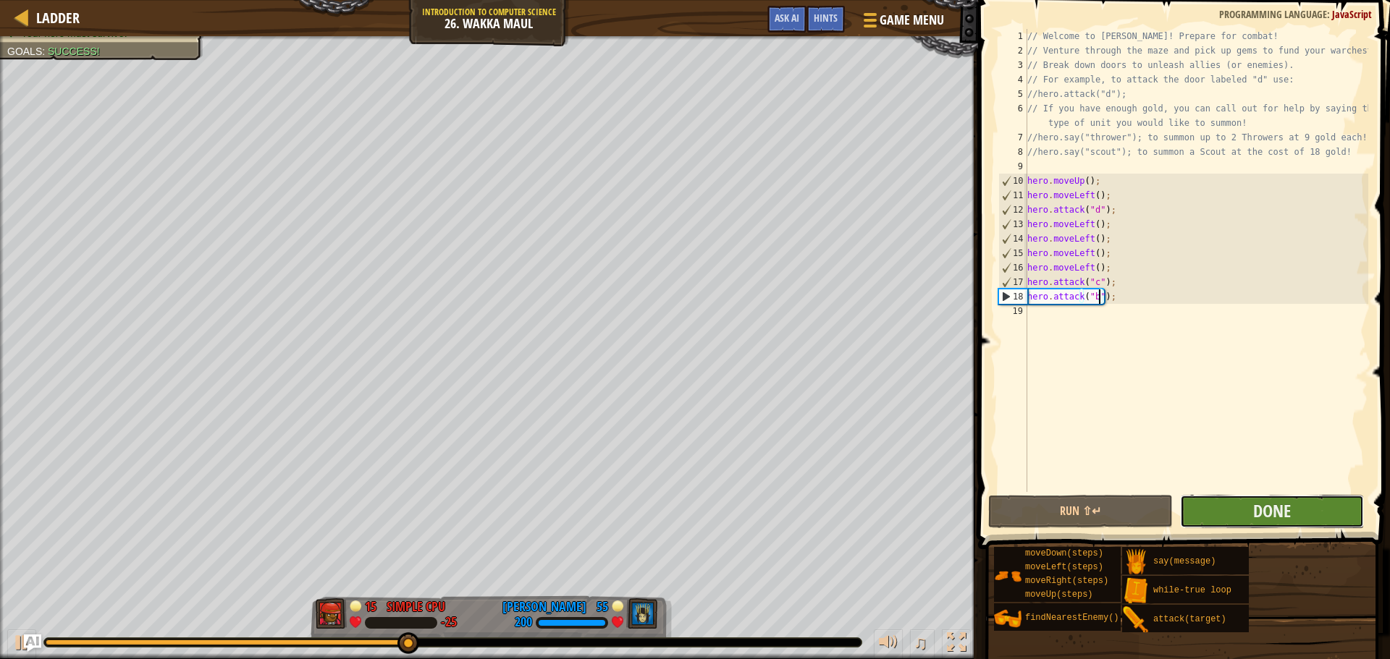
click at [1241, 515] on button "Done" at bounding box center [1272, 511] width 184 height 33
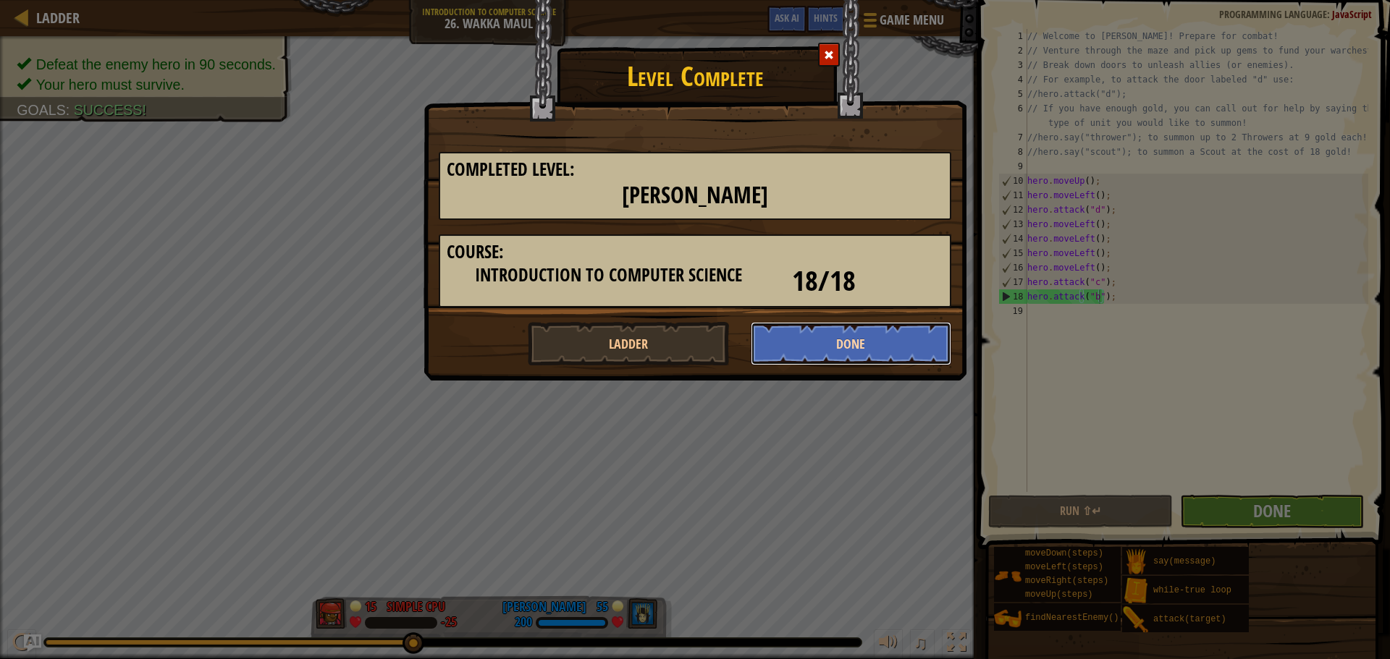
click at [853, 350] on button "Done" at bounding box center [850, 343] width 201 height 43
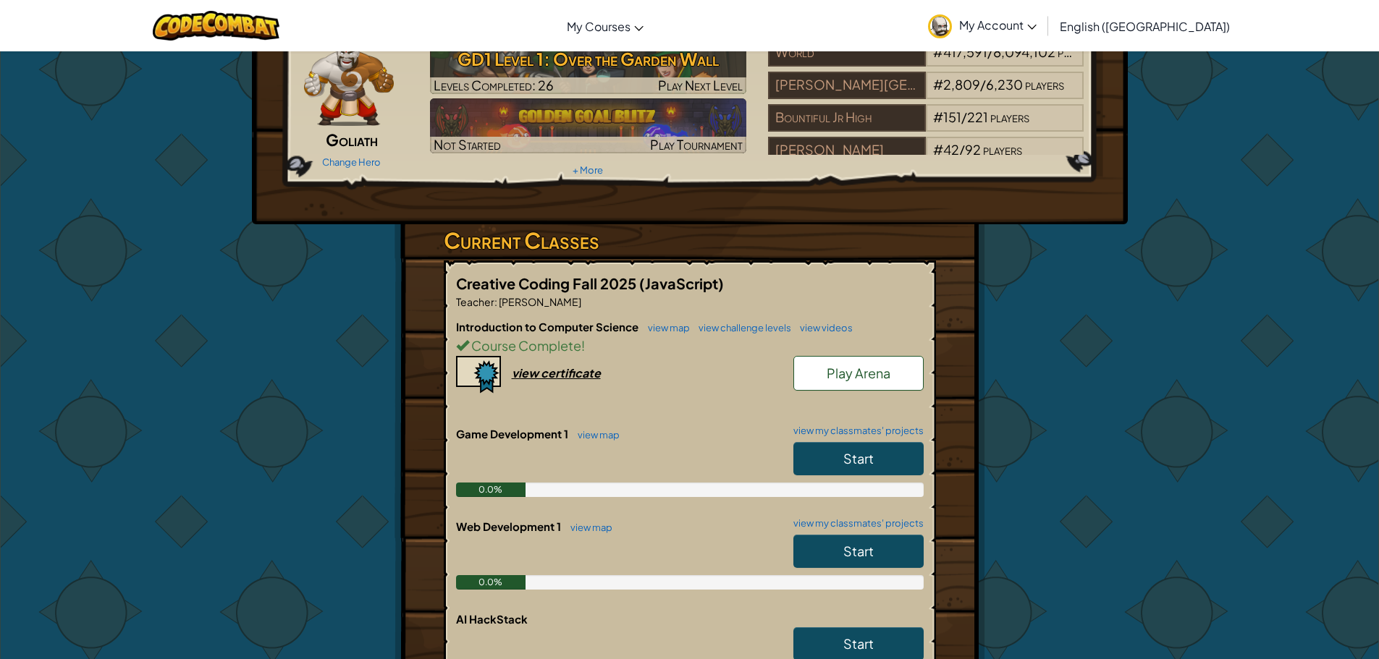
scroll to position [145, 0]
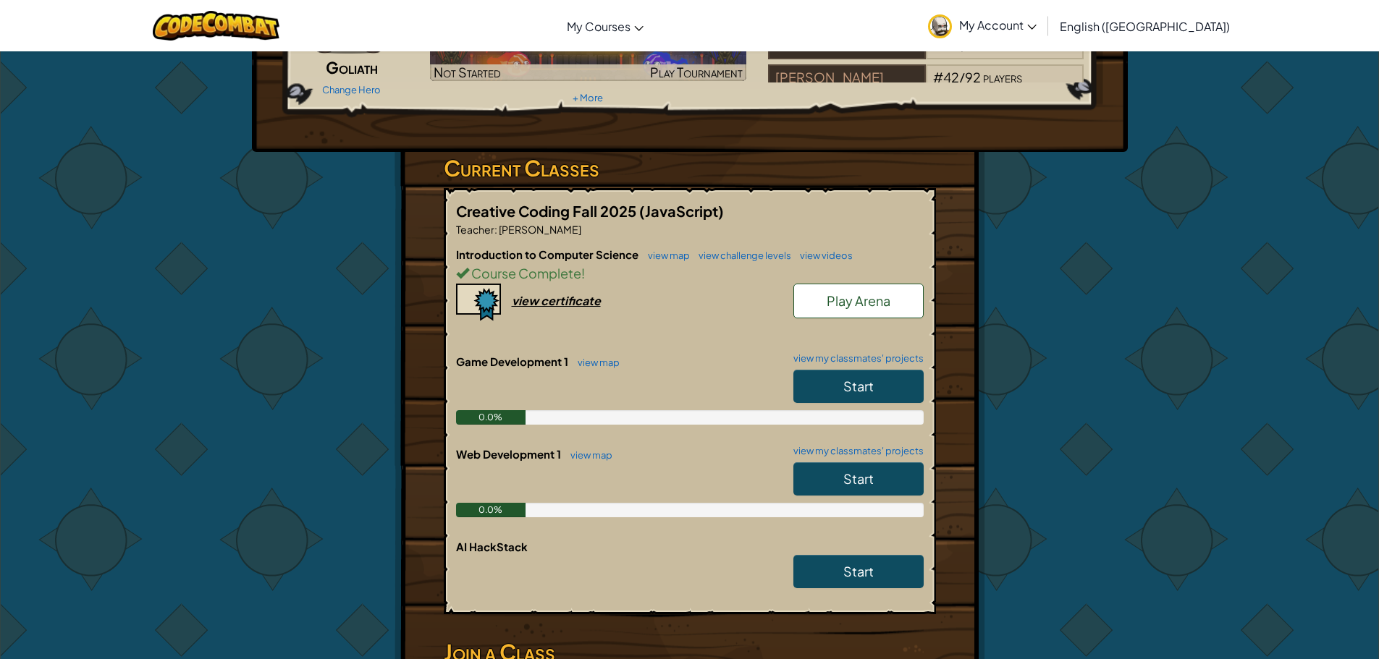
click at [887, 394] on link "Start" at bounding box center [858, 386] width 130 height 33
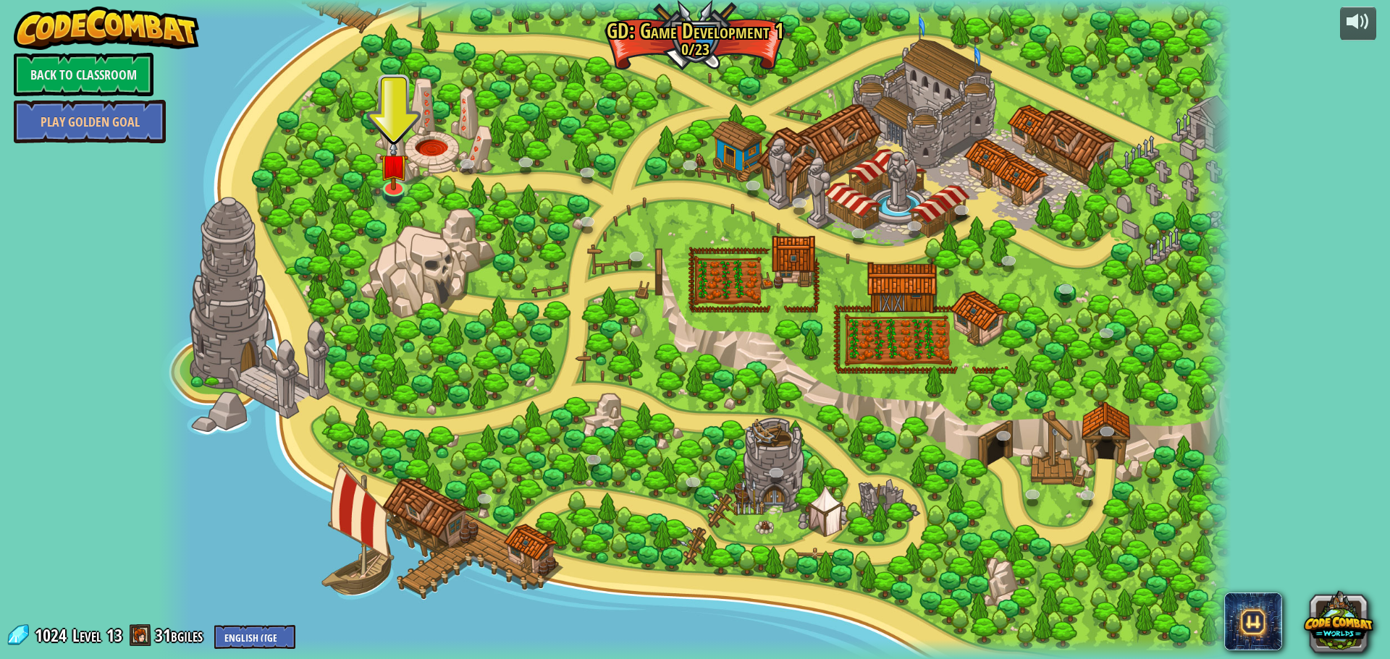
drag, startPoint x: 535, startPoint y: 292, endPoint x: 465, endPoint y: 339, distance: 84.9
click at [465, 339] on div at bounding box center [694, 329] width 1073 height 659
drag, startPoint x: 550, startPoint y: 314, endPoint x: 563, endPoint y: 452, distance: 138.8
drag, startPoint x: 563, startPoint y: 452, endPoint x: 1104, endPoint y: 193, distance: 599.5
click at [1104, 193] on div at bounding box center [694, 329] width 1073 height 659
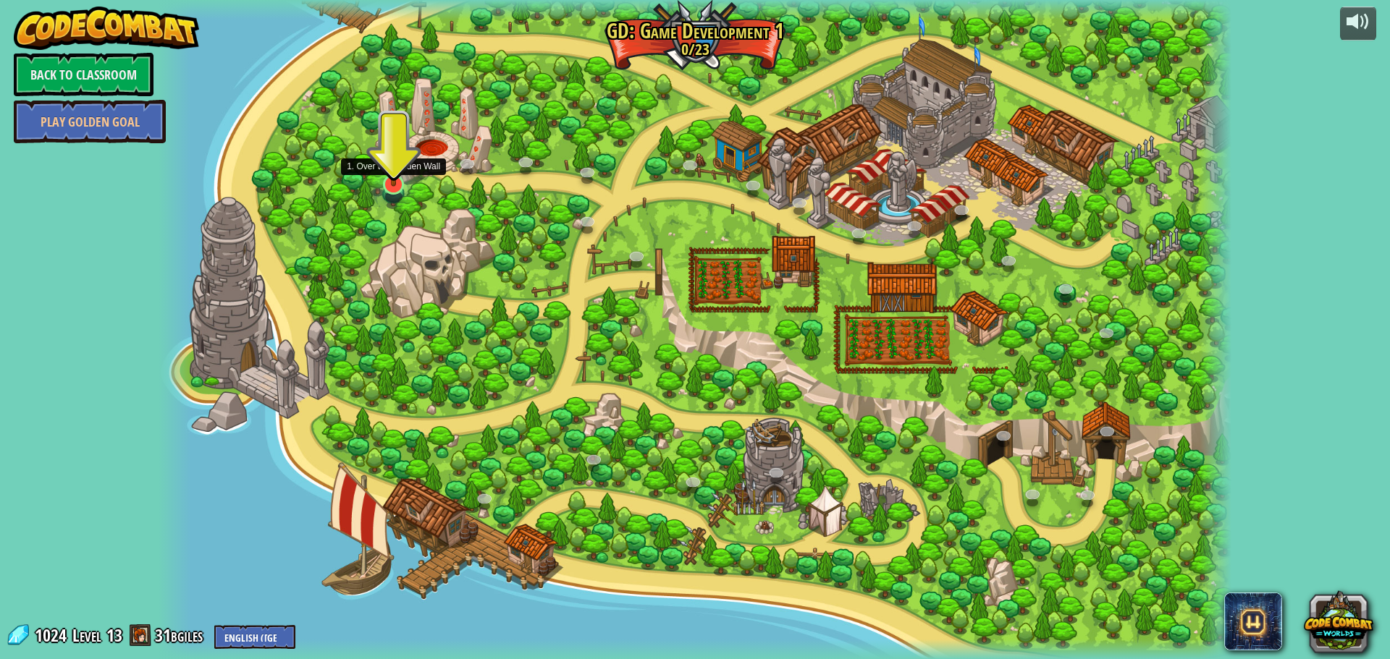
click at [403, 174] on img at bounding box center [393, 152] width 29 height 67
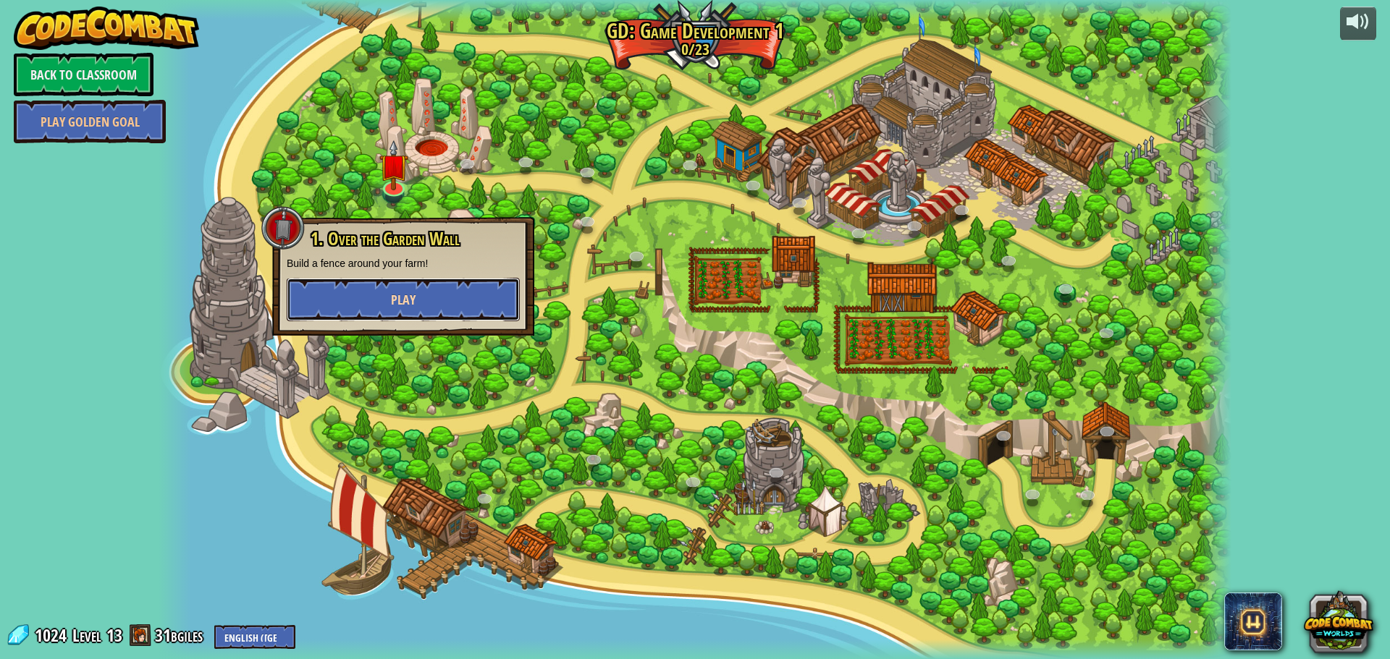
click at [353, 286] on button "Play" at bounding box center [403, 299] width 233 height 43
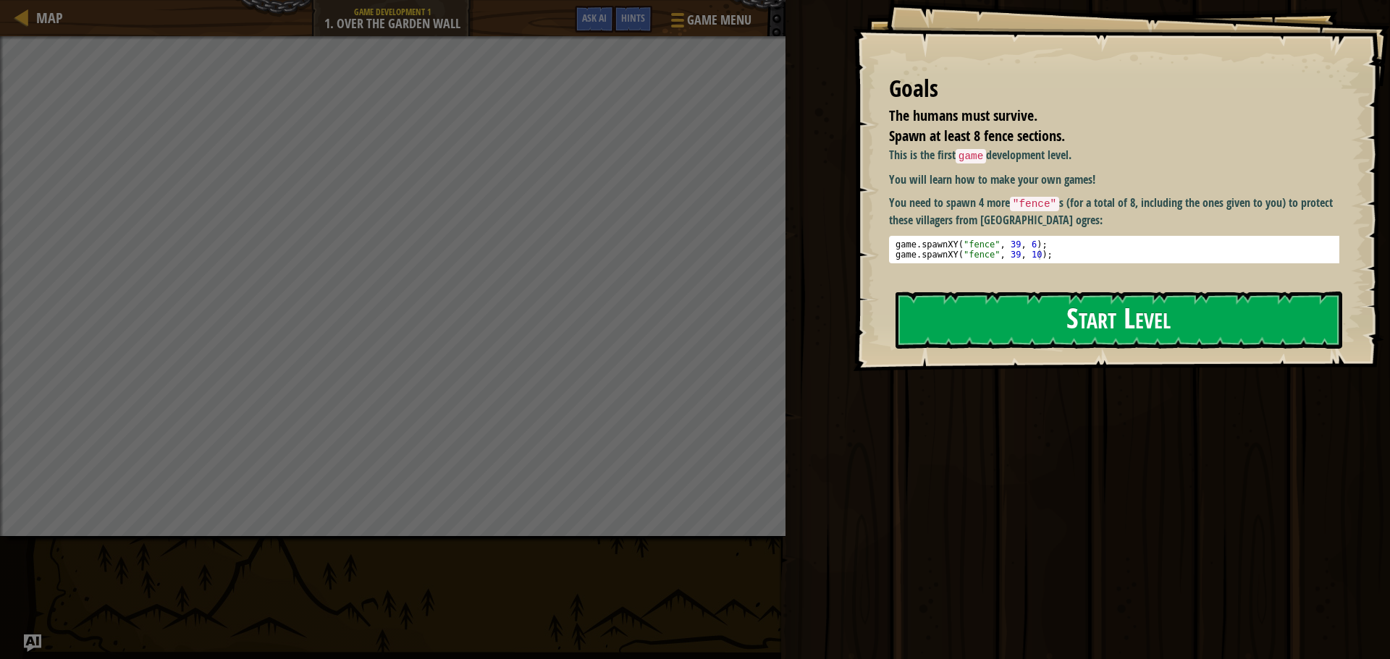
click at [960, 311] on button "Start Level" at bounding box center [1118, 320] width 447 height 57
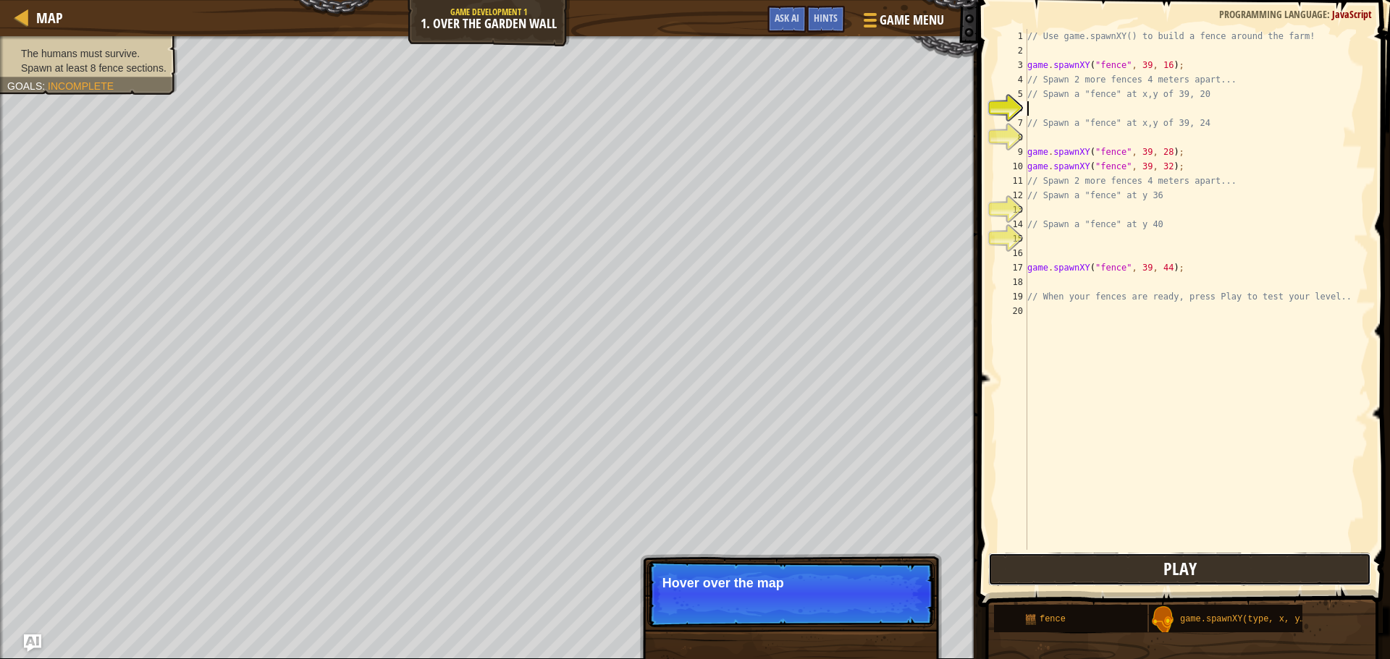
click at [1135, 567] on button "Play" at bounding box center [1179, 569] width 383 height 33
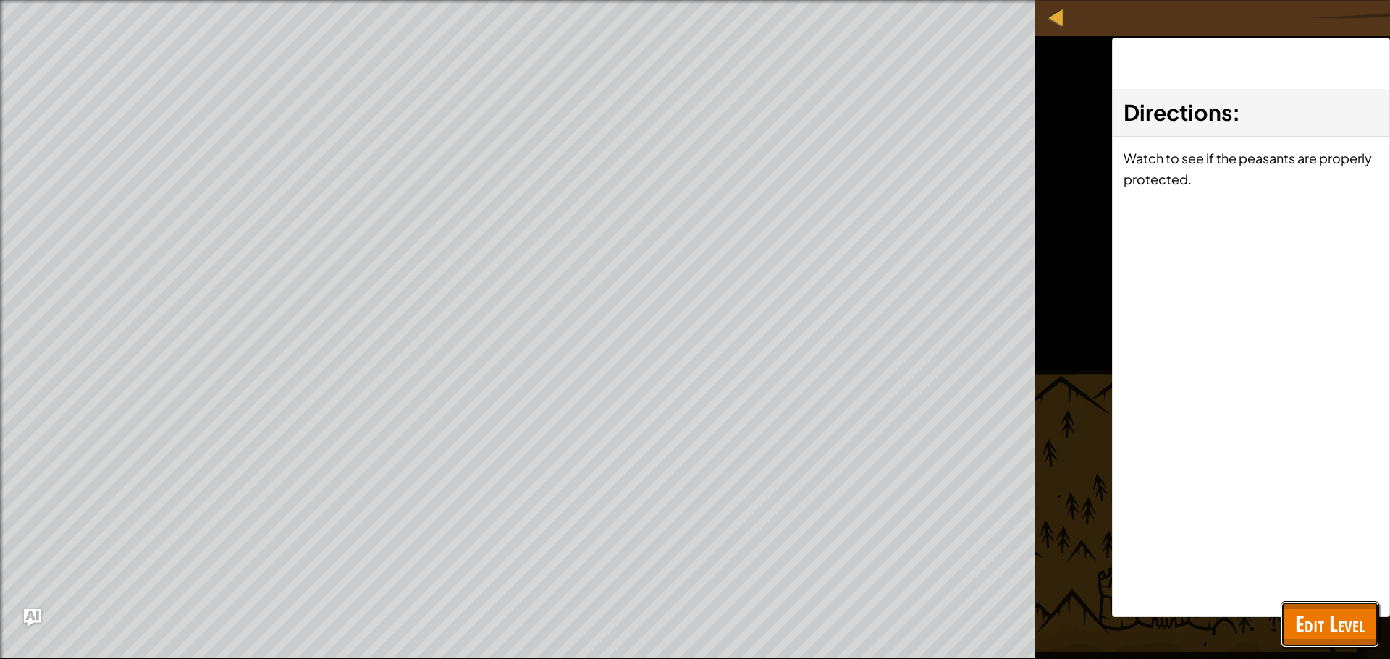
click at [1320, 613] on span "Edit Level" at bounding box center [1329, 624] width 69 height 30
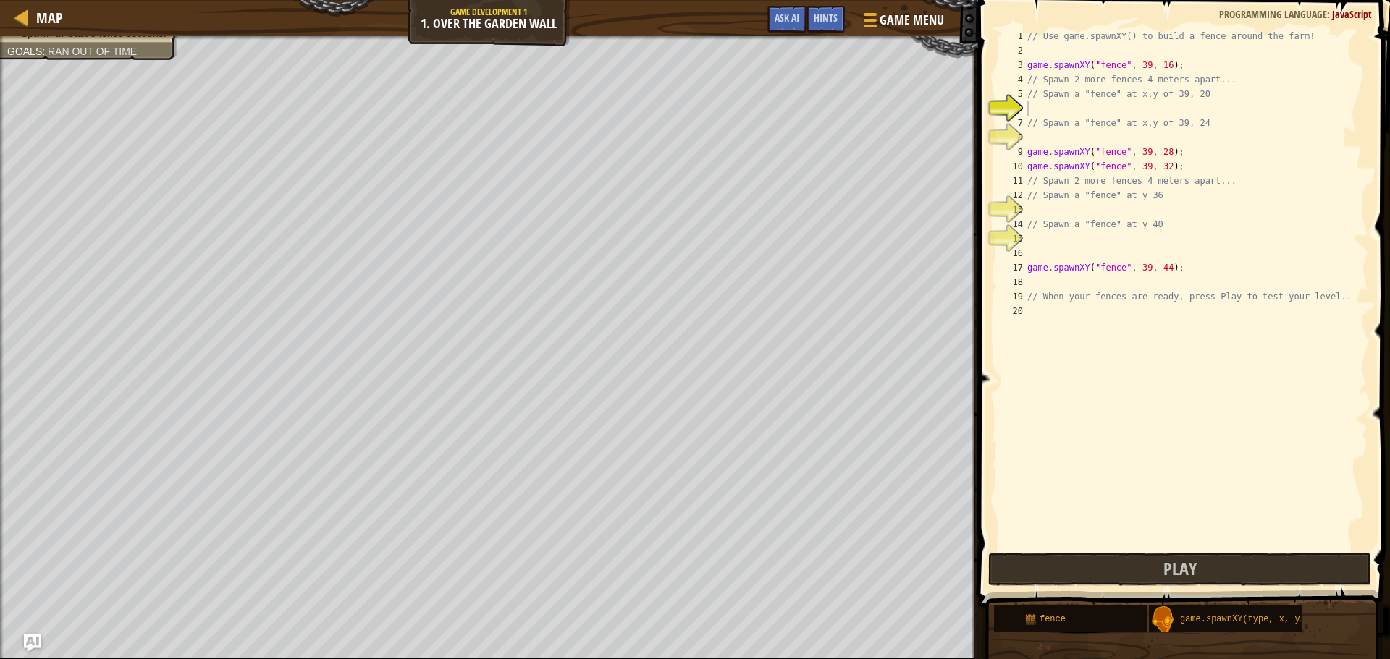
click at [1050, 208] on div "// Use game.spawnXY() to build a fence around the farm! game . spawnXY ( "fence…" at bounding box center [1196, 304] width 344 height 550
click at [1047, 225] on div "g ame.spawnXY press enter" at bounding box center [1161, 245] width 274 height 52
click at [1135, 209] on div "// Use game.spawnXY() to build a fence around the farm! game . spawnXY ( "fence…" at bounding box center [1196, 304] width 344 height 550
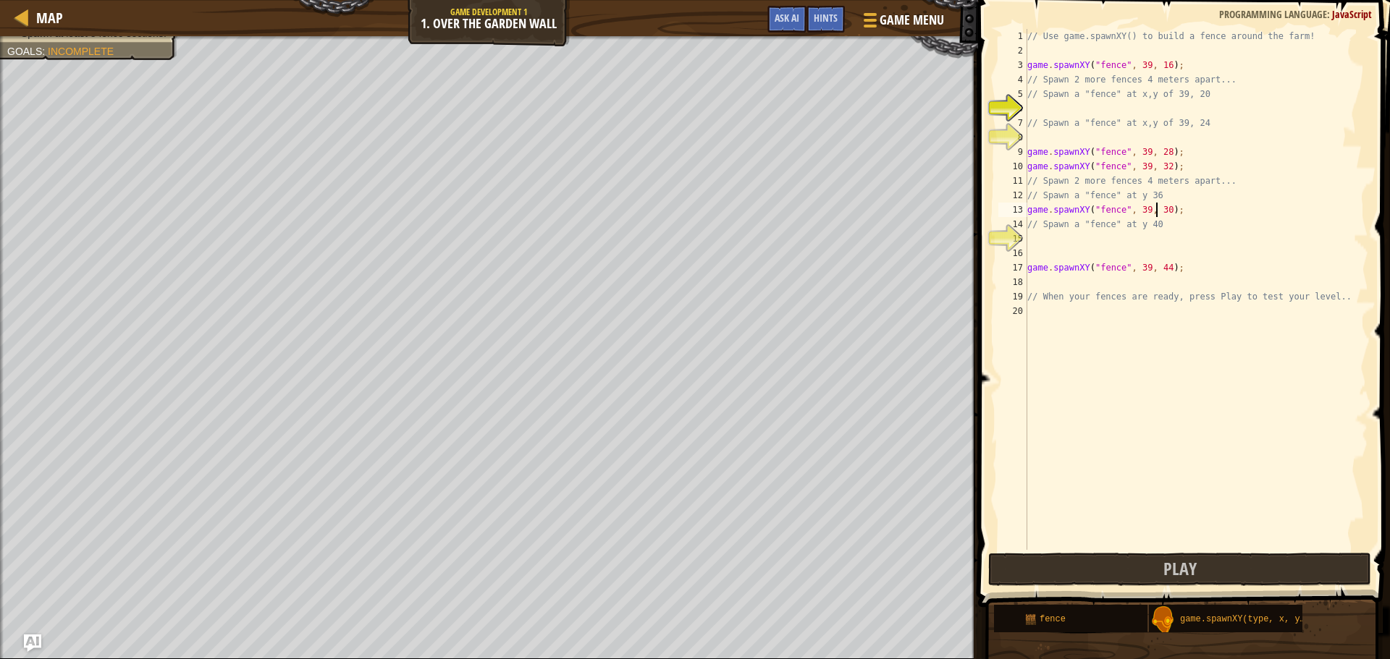
type textarea "game.spawnXY("fence", 39, 40);"
click at [1075, 237] on div "// Use game.spawnXY() to build a fence around the farm! game . spawnXY ( "fence…" at bounding box center [1196, 304] width 344 height 550
click at [1104, 257] on div "g ame.spawnXY press enter" at bounding box center [1161, 274] width 274 height 52
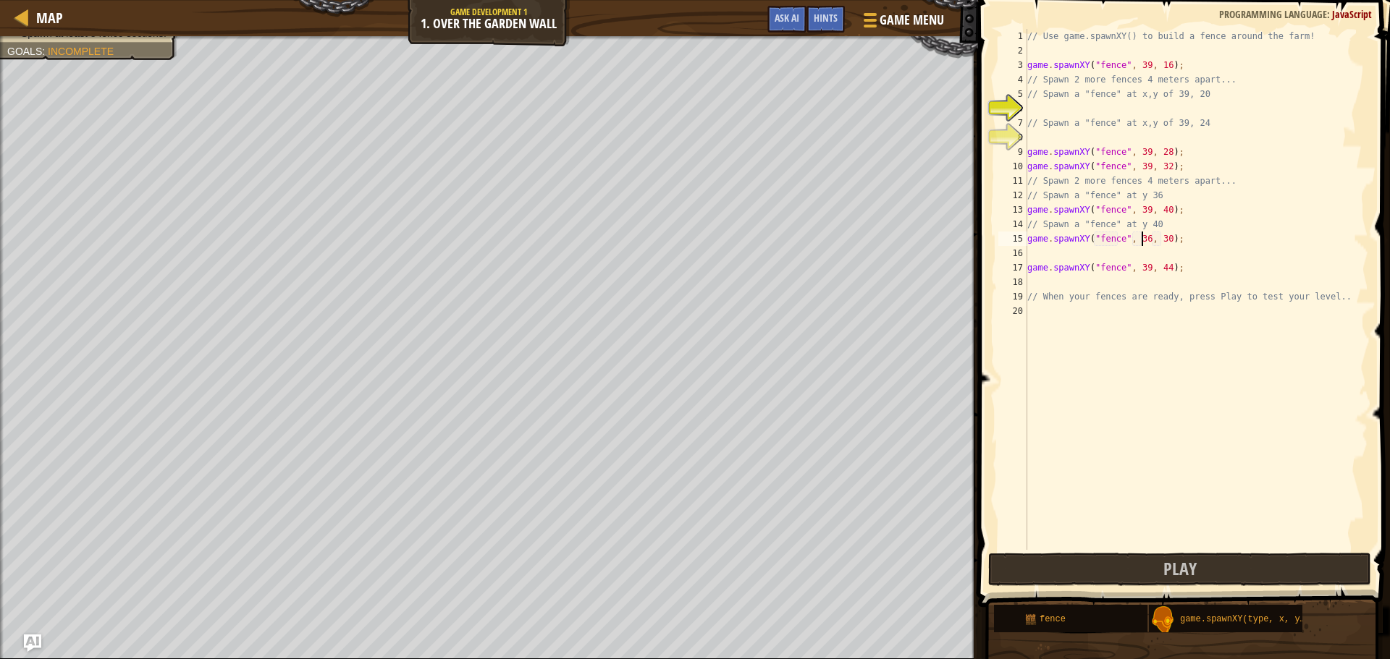
click at [1139, 241] on div "// Use game.spawnXY() to build a fence around the farm! game . spawnXY ( "fence…" at bounding box center [1196, 304] width 344 height 550
click at [1162, 239] on div "// Use game.spawnXY() to build a fence around the farm! game . spawnXY ( "fence…" at bounding box center [1196, 304] width 344 height 550
type textarea "game.spawnXY("fence", 39, 37);"
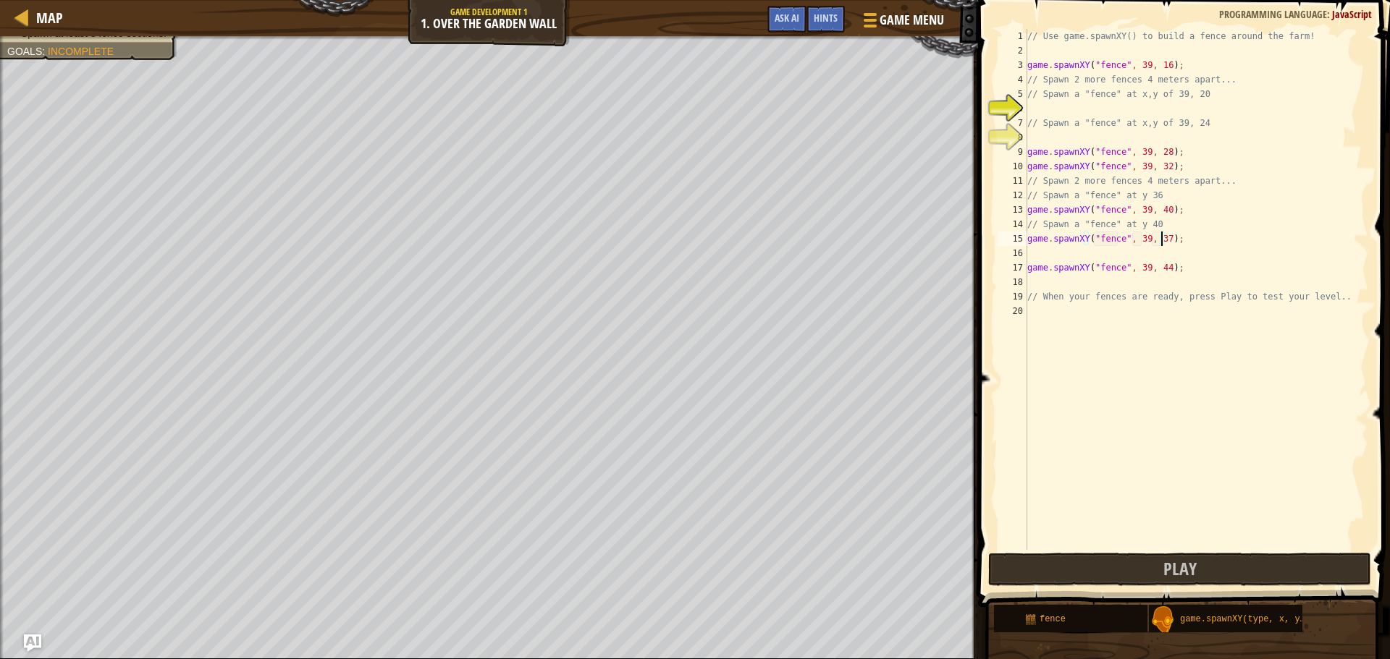
click at [1045, 277] on div "// Use game.spawnXY() to build a fence around the farm! game . spawnXY ( "fence…" at bounding box center [1196, 304] width 344 height 550
click at [1043, 255] on div "// Use game.spawnXY() to build a fence around the farm! game . spawnXY ( "fence…" at bounding box center [1196, 304] width 344 height 550
click at [1047, 276] on div "g ame.spawnXY press enter" at bounding box center [1161, 288] width 274 height 52
click at [1138, 255] on div "// Use game.spawnXY() to build a fence around the farm! game . spawnXY ( "fence…" at bounding box center [1196, 304] width 344 height 550
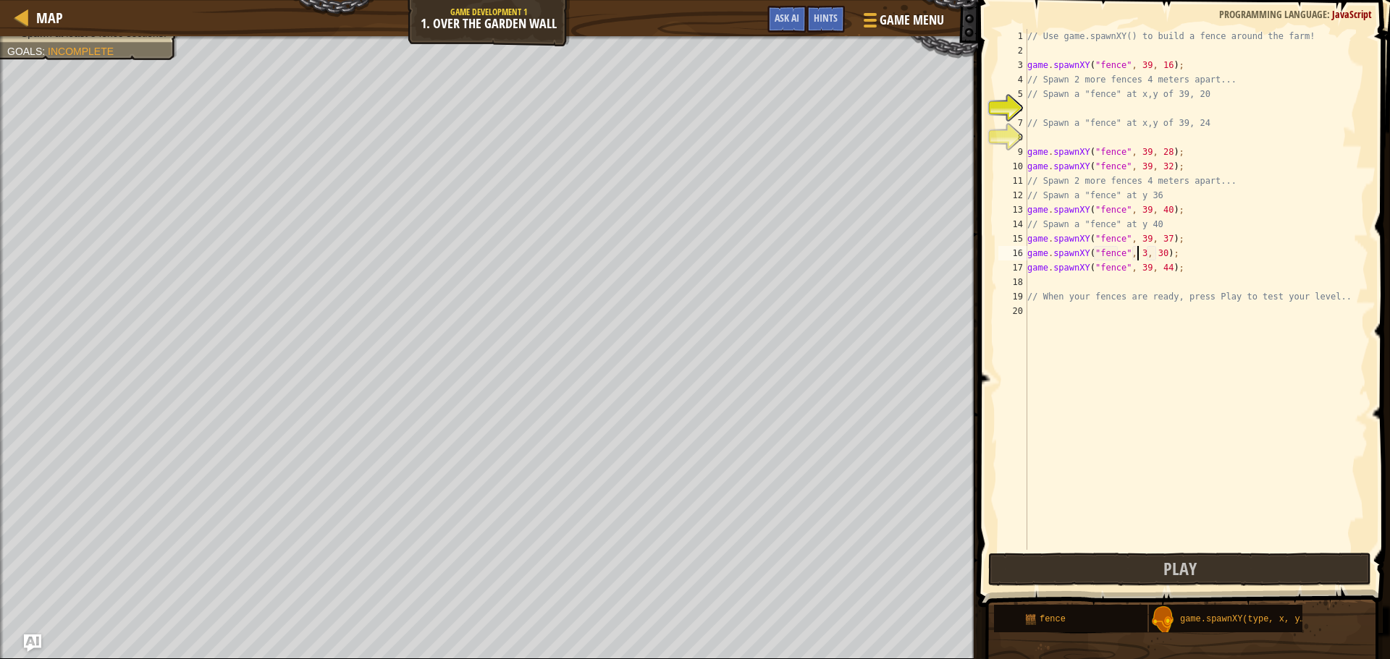
scroll to position [7, 9]
click at [1161, 250] on div "// Use game.spawnXY() to build a fence around the farm! game . spawnXY ( "fence…" at bounding box center [1196, 304] width 344 height 550
type textarea "game.spawnXY("fence", 39, 25);"
click at [1049, 287] on div "// Use game.spawnXY() to build a fence around the farm! game . spawnXY ( "fence…" at bounding box center [1196, 304] width 344 height 550
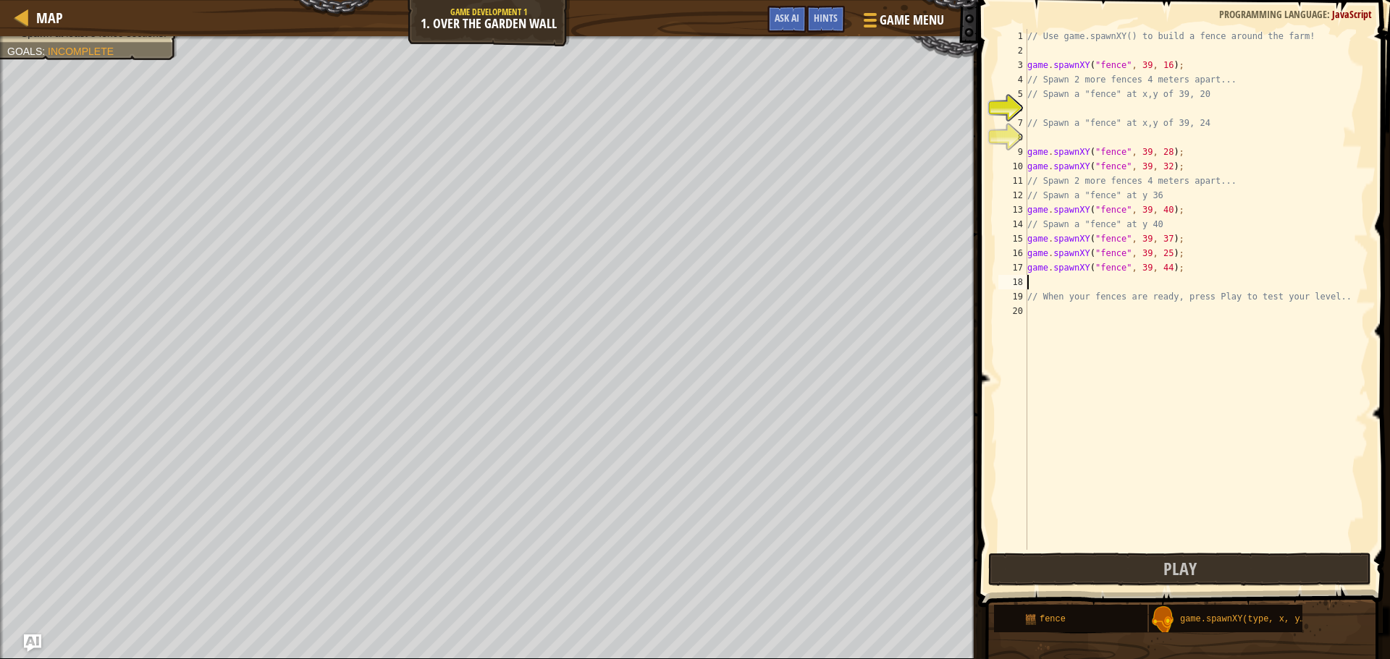
scroll to position [7, 0]
click at [1066, 298] on div "g ame.spawnXY press enter" at bounding box center [1161, 317] width 274 height 52
click at [1135, 285] on div "// Use game.spawnXY() to build a fence around the farm! game . spawnXY ( "fence…" at bounding box center [1196, 304] width 344 height 550
type textarea "game.spawnXY("fence", 39, 22);"
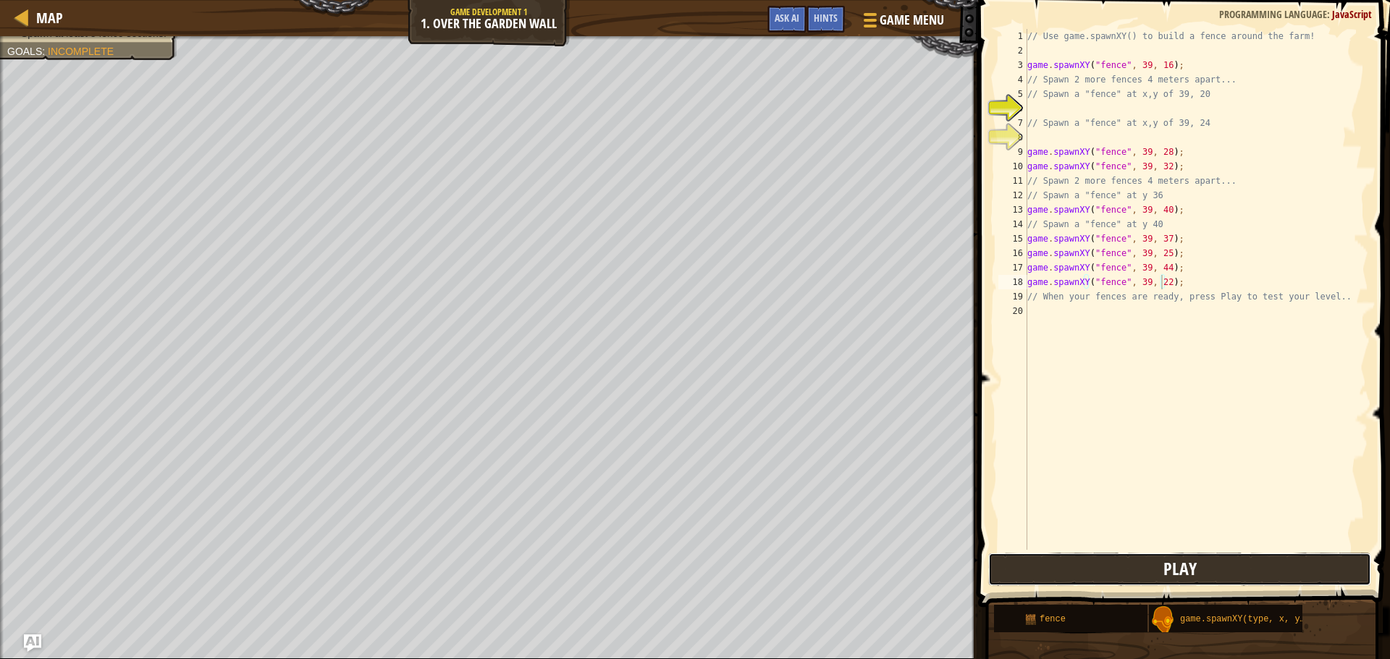
click at [1173, 572] on span "Play" at bounding box center [1179, 568] width 33 height 23
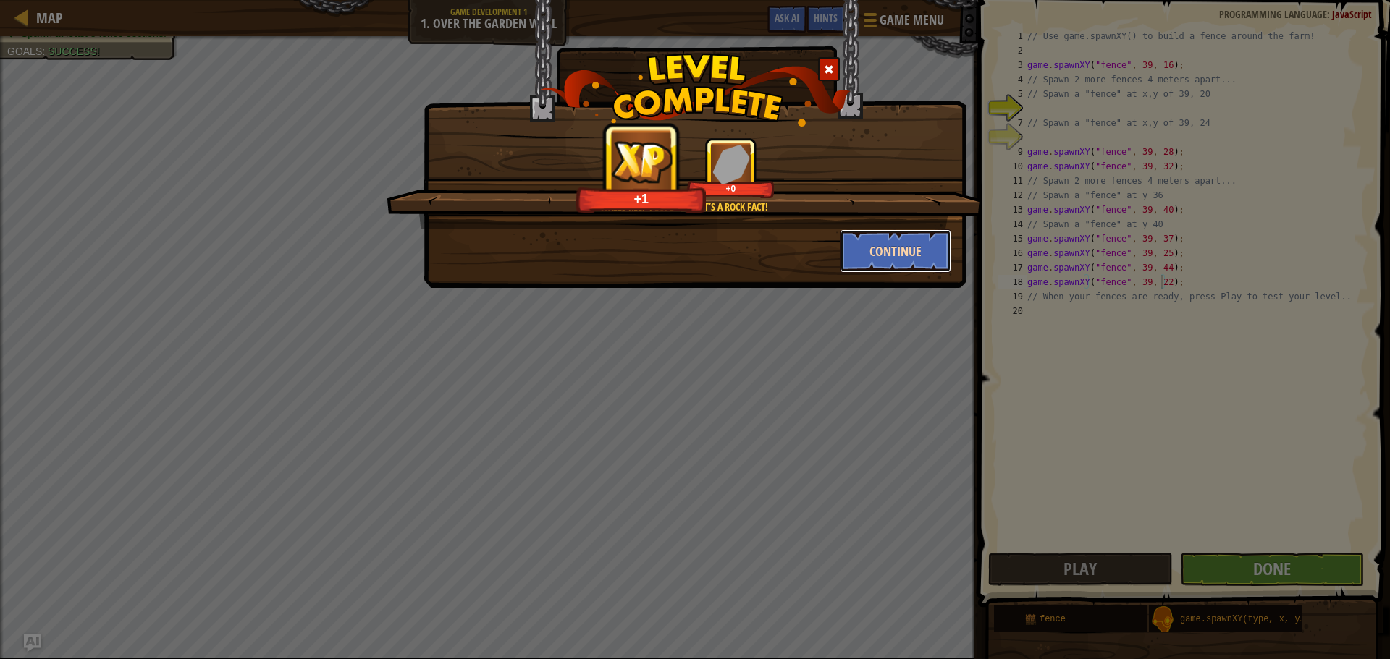
click at [884, 245] on button "Continue" at bounding box center [895, 250] width 112 height 43
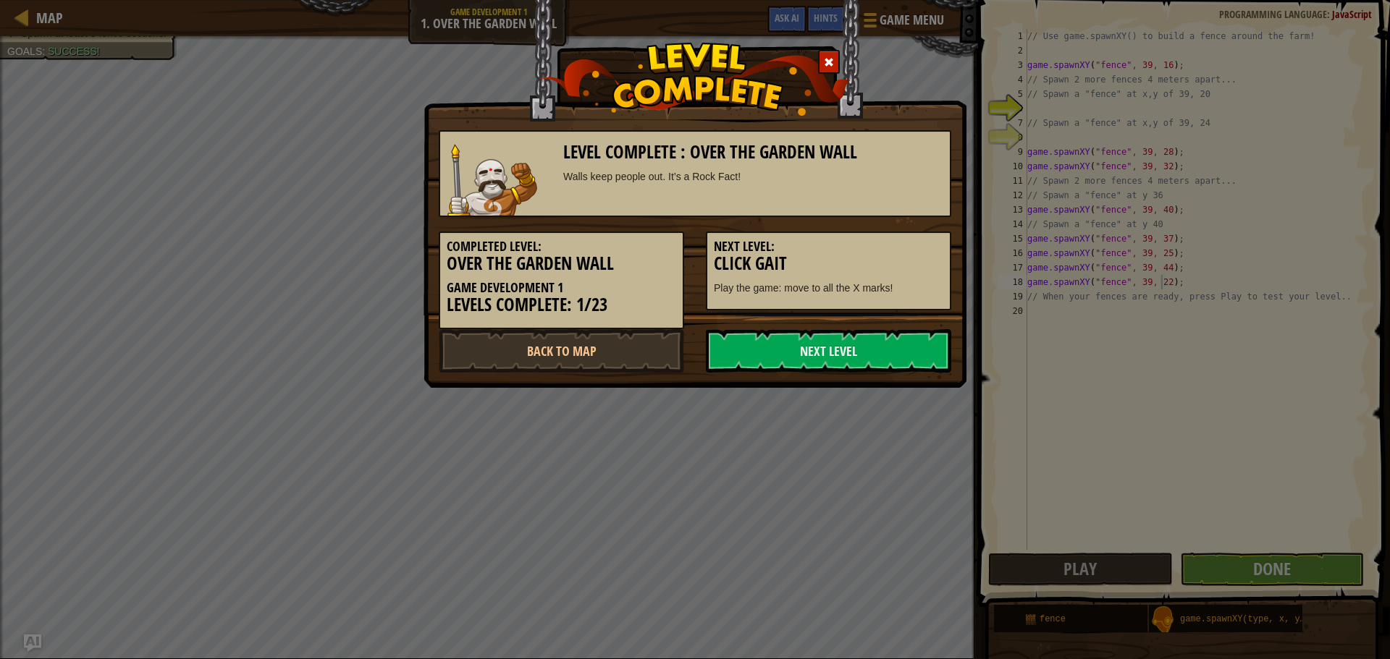
click at [741, 423] on div "Level Complete : Over the Garden Wall Walls keep people out. It’s a Rock Fact! …" at bounding box center [695, 329] width 1390 height 659
click at [831, 61] on span at bounding box center [829, 62] width 10 height 10
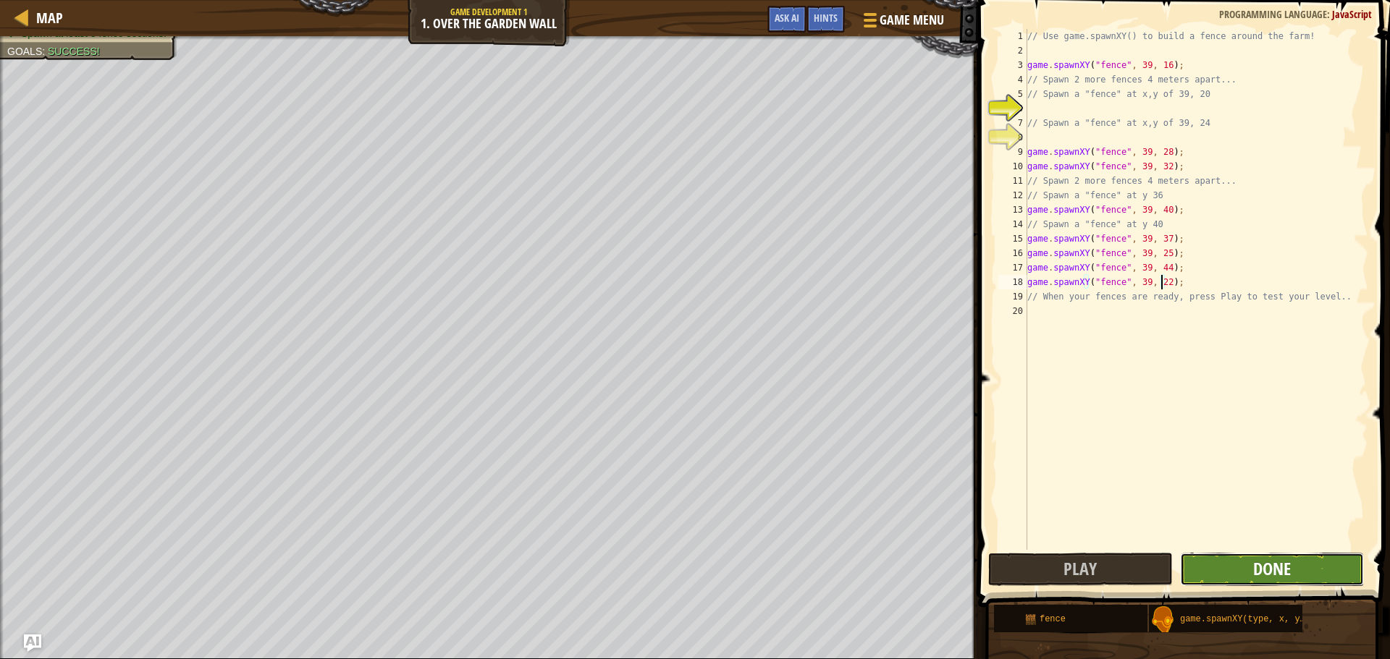
click at [1287, 566] on span "Done" at bounding box center [1272, 568] width 38 height 23
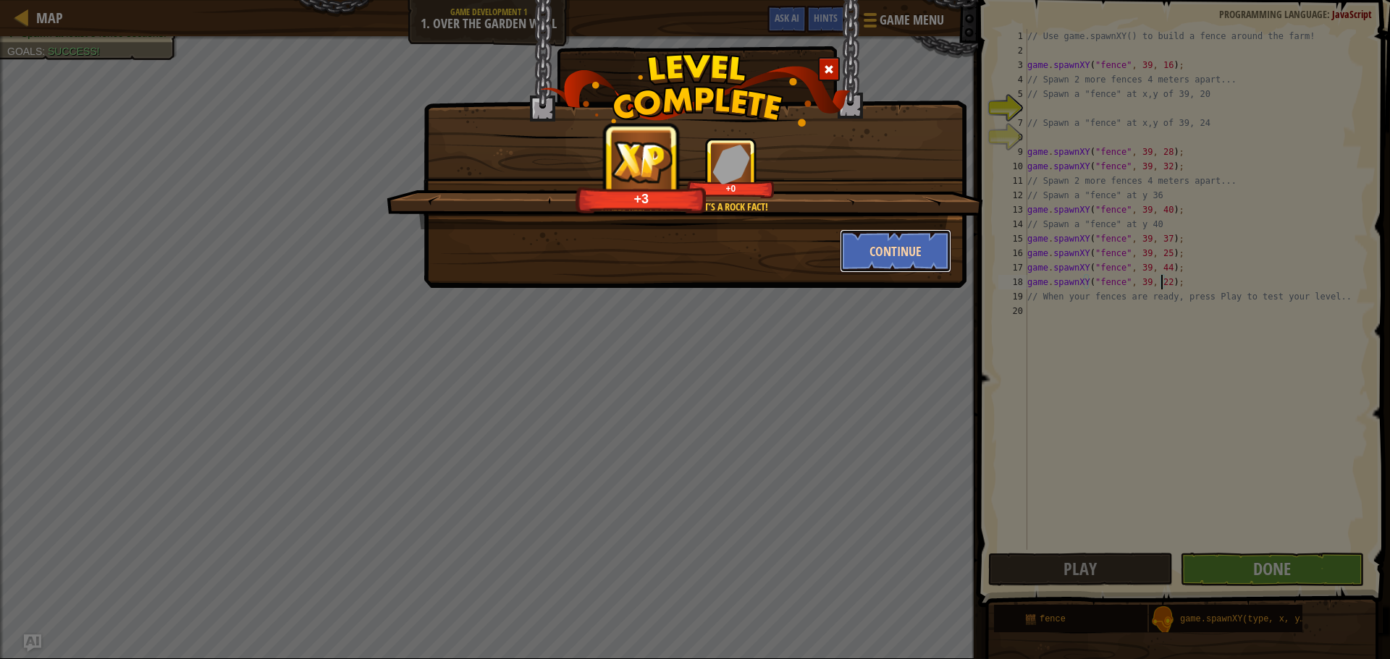
click at [895, 255] on button "Continue" at bounding box center [895, 250] width 112 height 43
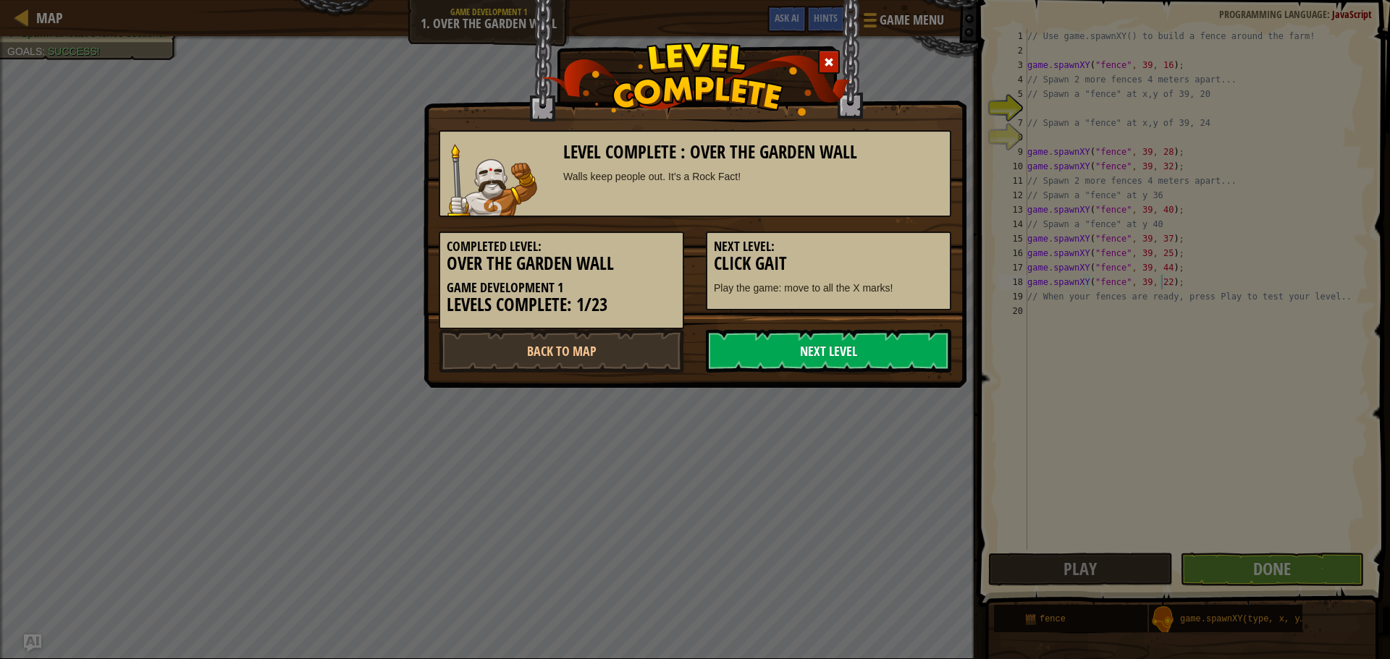
click at [842, 345] on link "Next Level" at bounding box center [828, 350] width 245 height 43
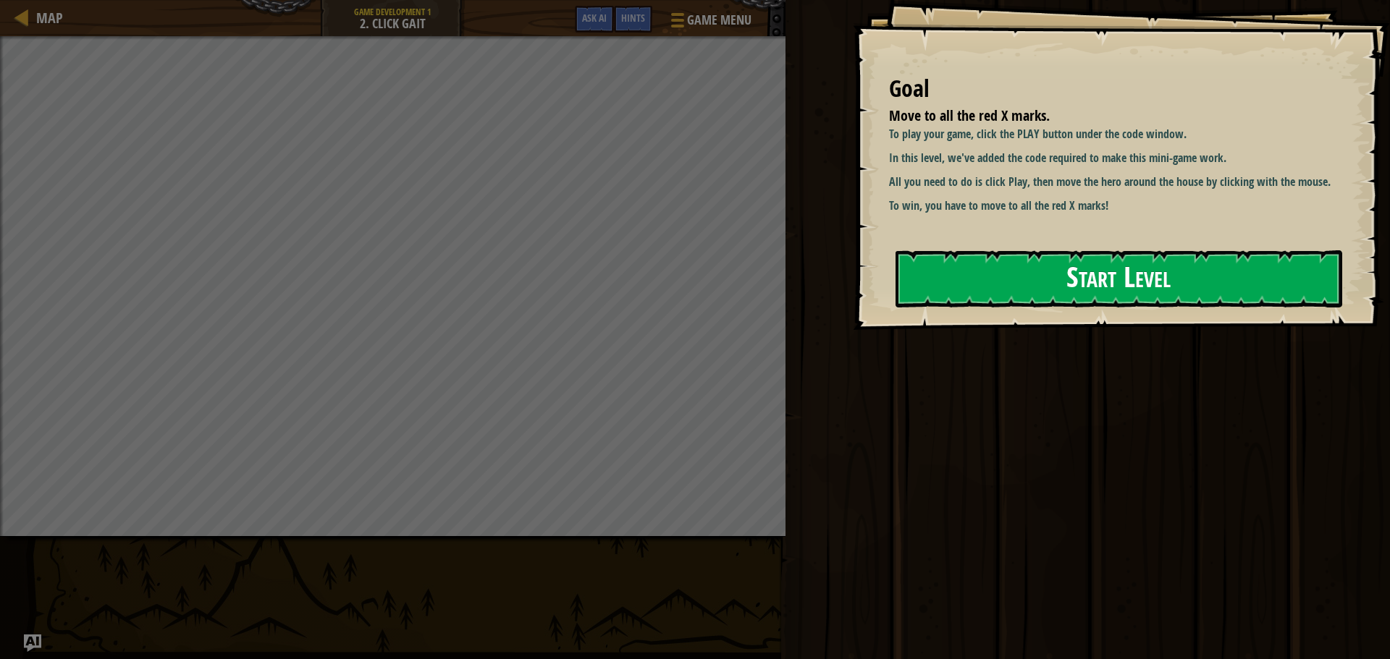
click at [943, 259] on button "Start Level" at bounding box center [1118, 278] width 447 height 57
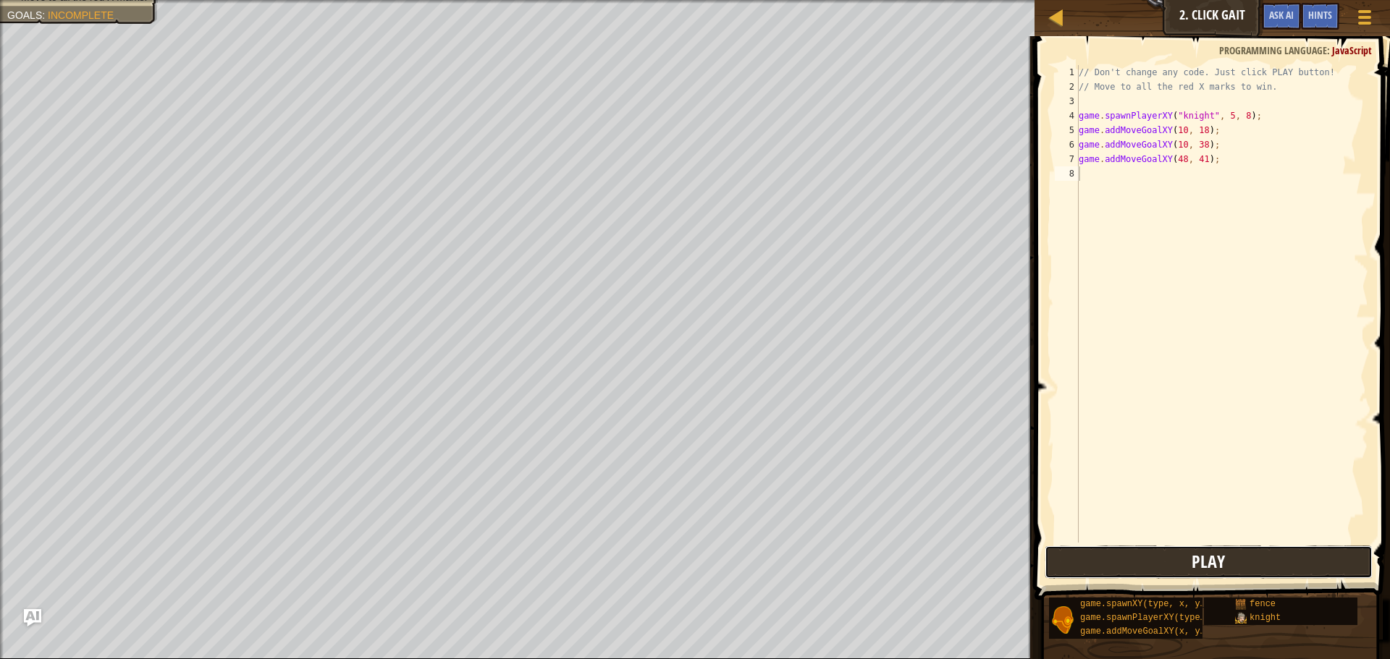
click at [1180, 559] on button "Play" at bounding box center [1208, 562] width 328 height 33
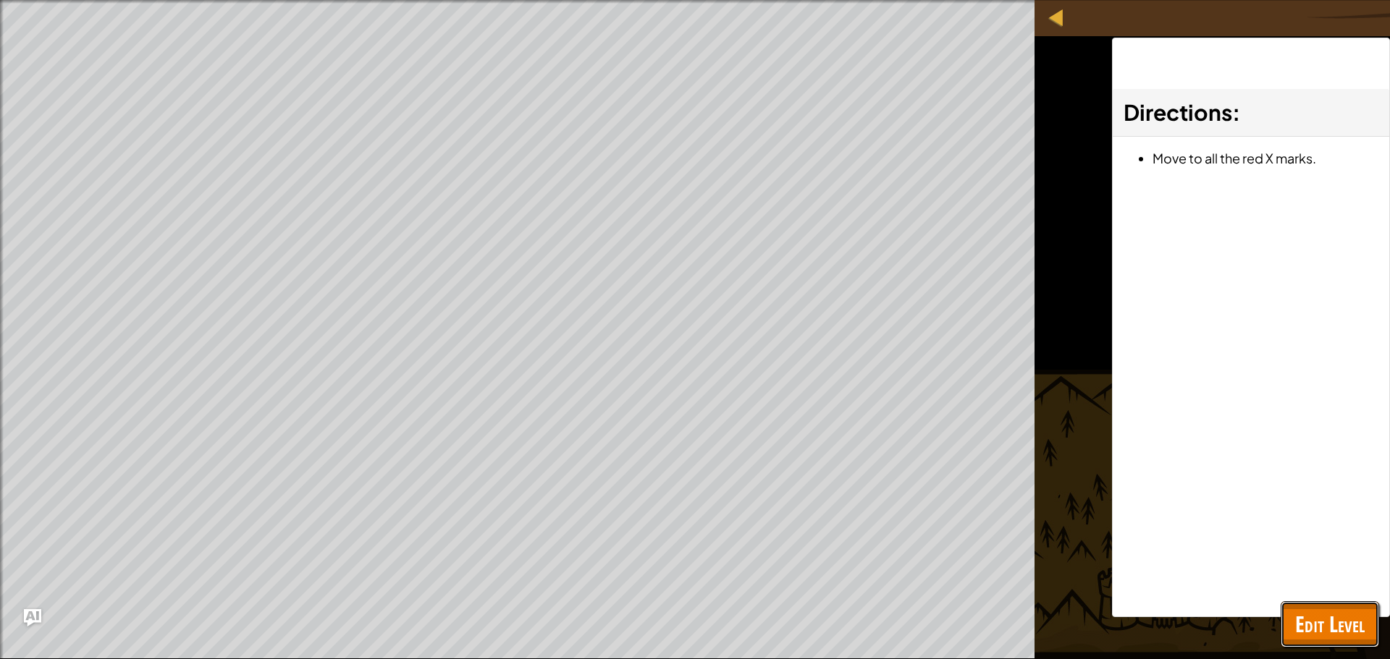
click at [1300, 616] on span "Edit Level" at bounding box center [1329, 624] width 69 height 30
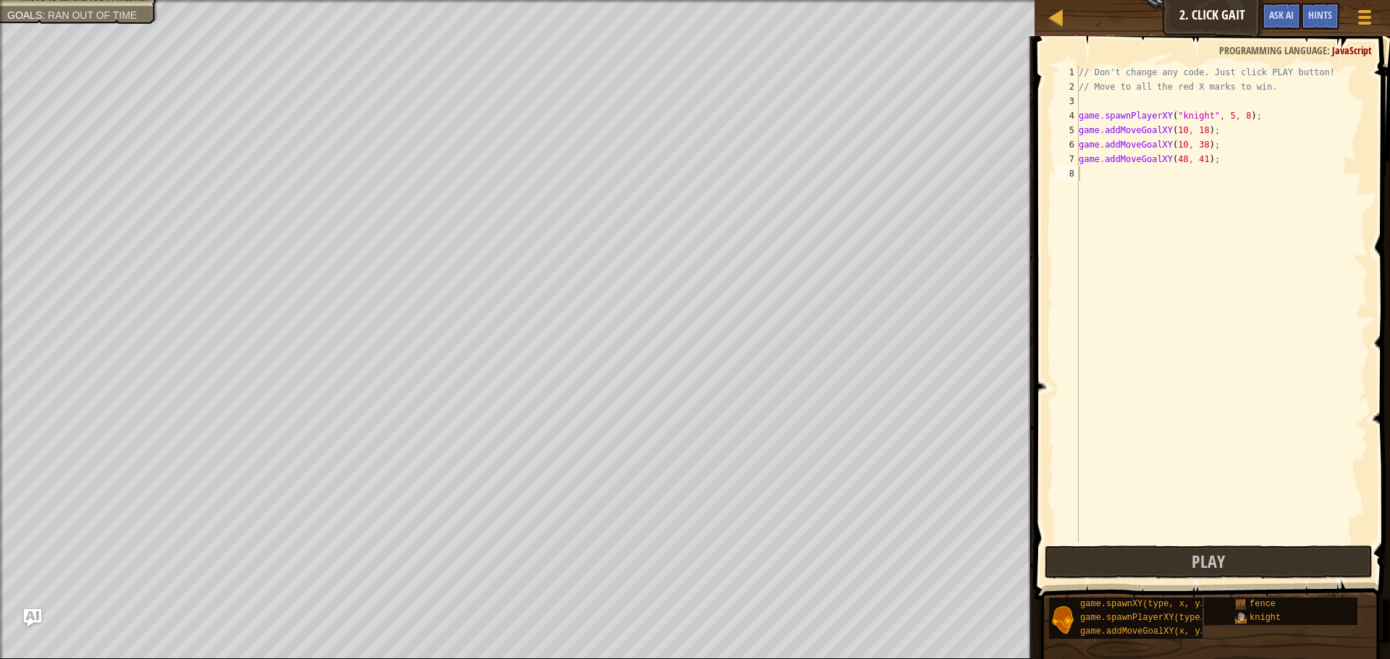
click at [1084, 174] on div "// Don't change any code. Just click PLAY button! // Move to all the red X mark…" at bounding box center [1221, 318] width 292 height 507
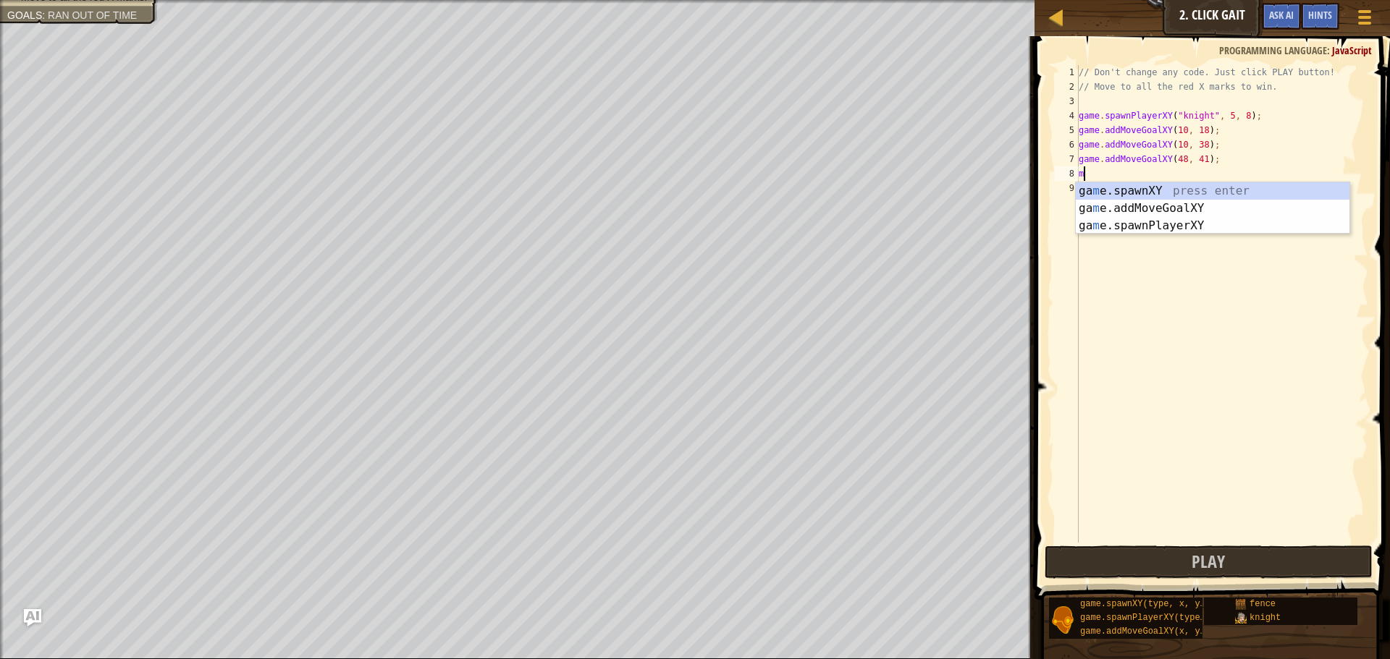
scroll to position [7, 0]
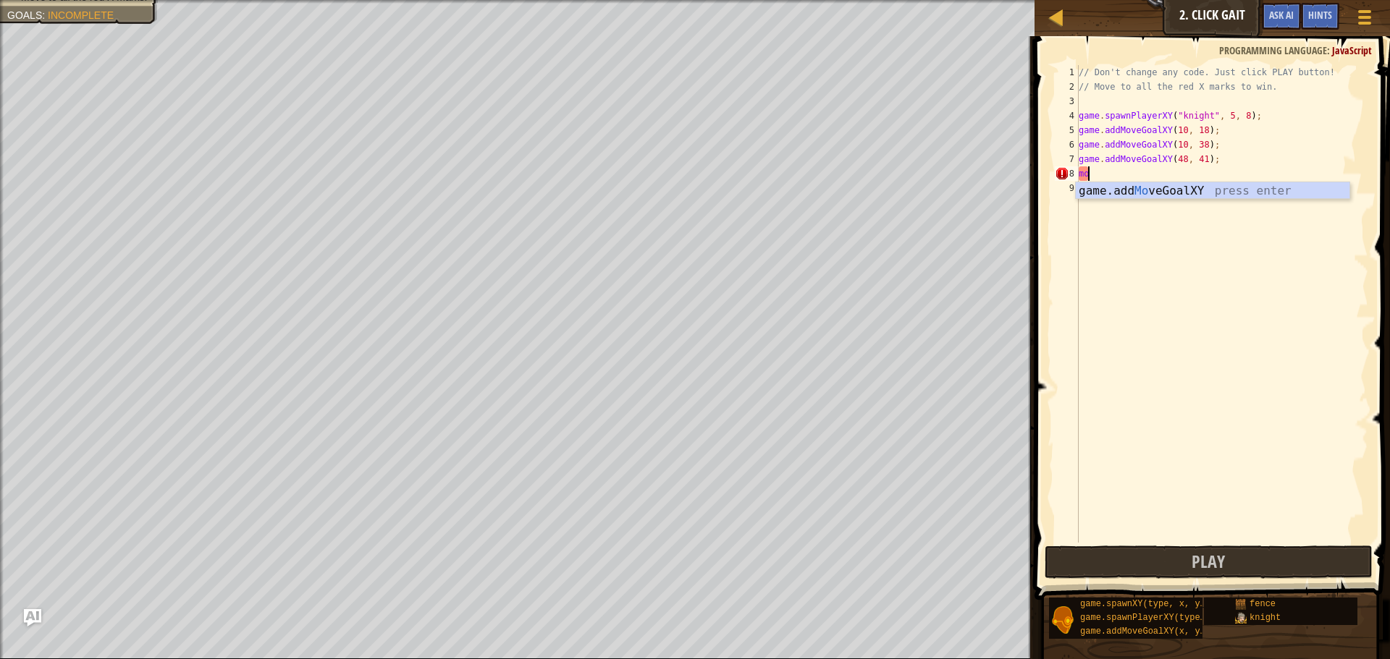
type textarea "m"
type textarea "g"
drag, startPoint x: 1307, startPoint y: 393, endPoint x: 1209, endPoint y: 365, distance: 101.5
click at [1290, 397] on div "// Don't change any code. Just click PLAY button! // Move to all the red X mark…" at bounding box center [1221, 318] width 292 height 507
click at [1119, 185] on div "// Don't change any code. Just click PLAY button! // Move to all the red X mark…" at bounding box center [1221, 318] width 292 height 507
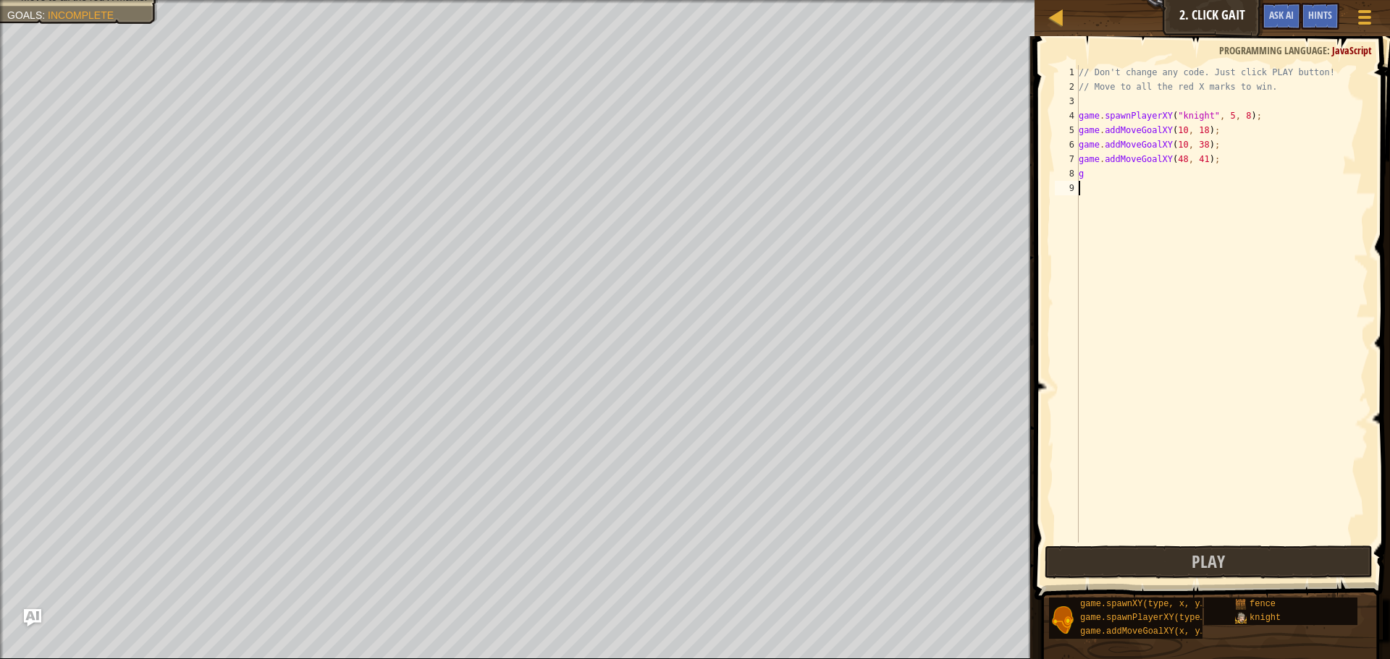
click at [1121, 182] on div "// Don't change any code. Just click PLAY button! // Move to all the red X mark…" at bounding box center [1221, 318] width 292 height 507
click at [1119, 172] on div "// Don't change any code. Just click PLAY button! // Move to all the red X mark…" at bounding box center [1221, 318] width 292 height 507
type textarea "g"
click at [1177, 548] on button "Play" at bounding box center [1208, 562] width 328 height 33
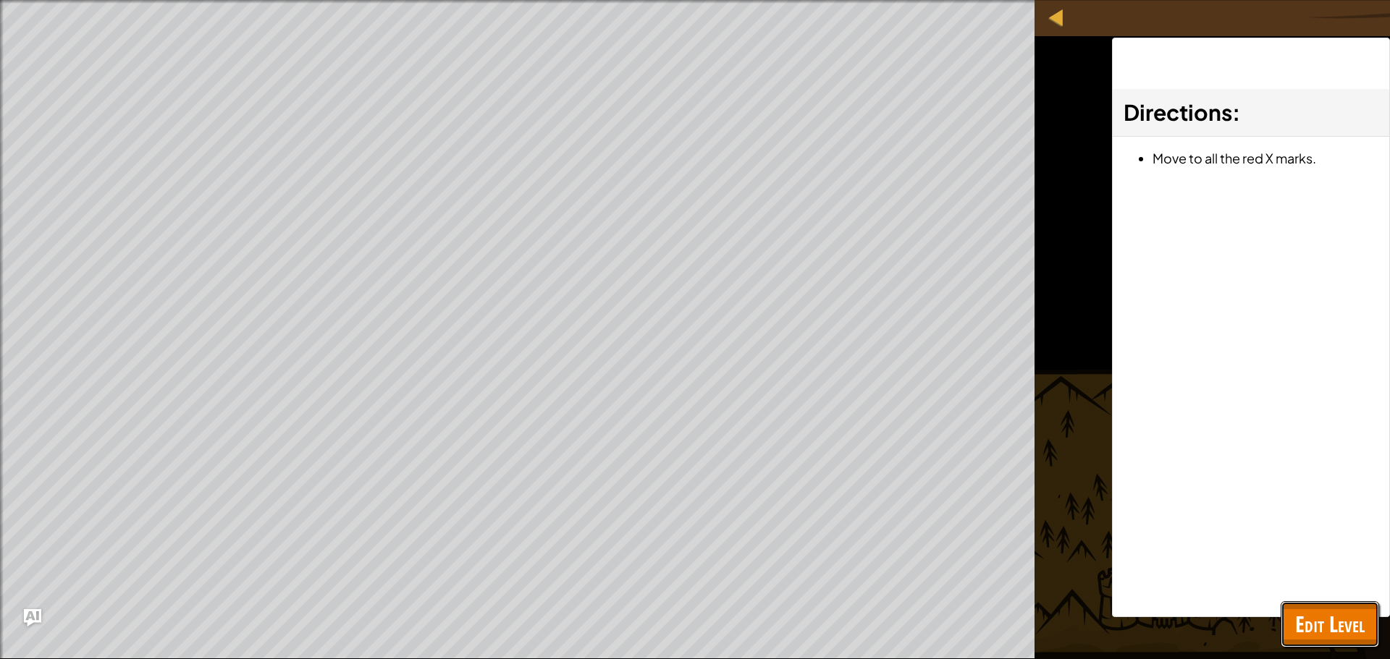
click at [1330, 619] on span "Edit Level" at bounding box center [1329, 624] width 69 height 30
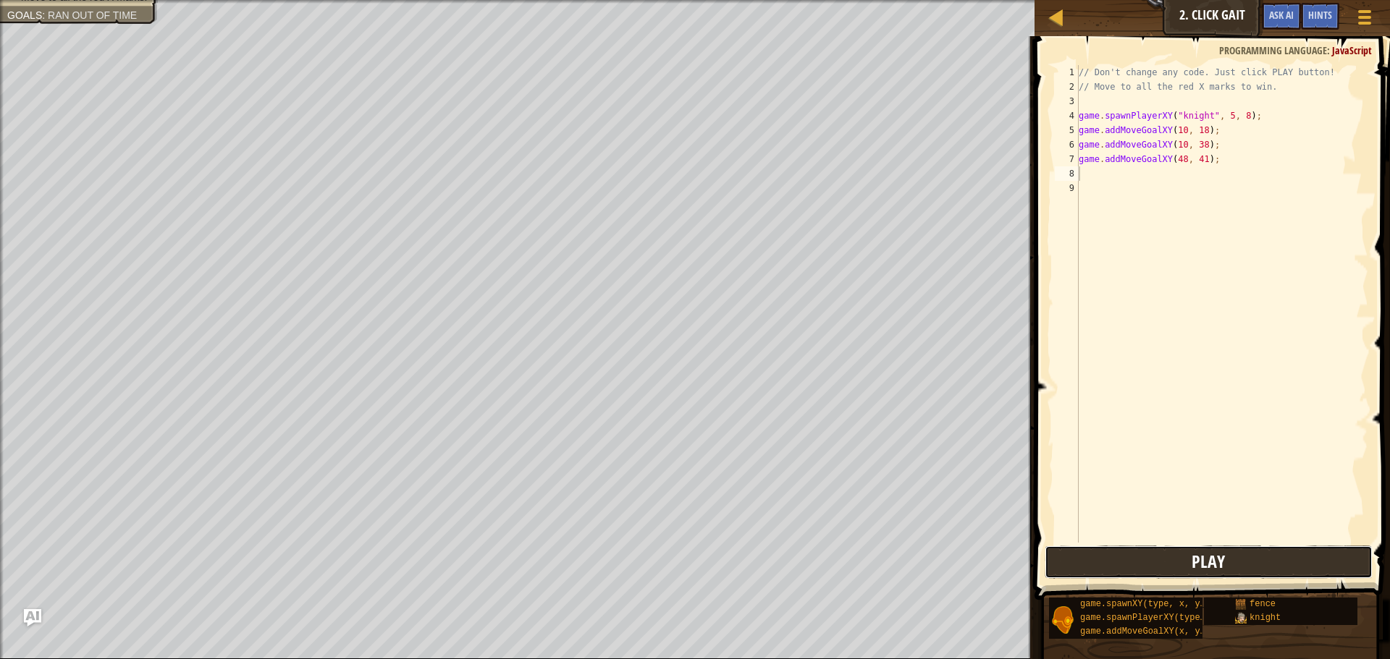
click at [1115, 559] on button "Play" at bounding box center [1208, 562] width 328 height 33
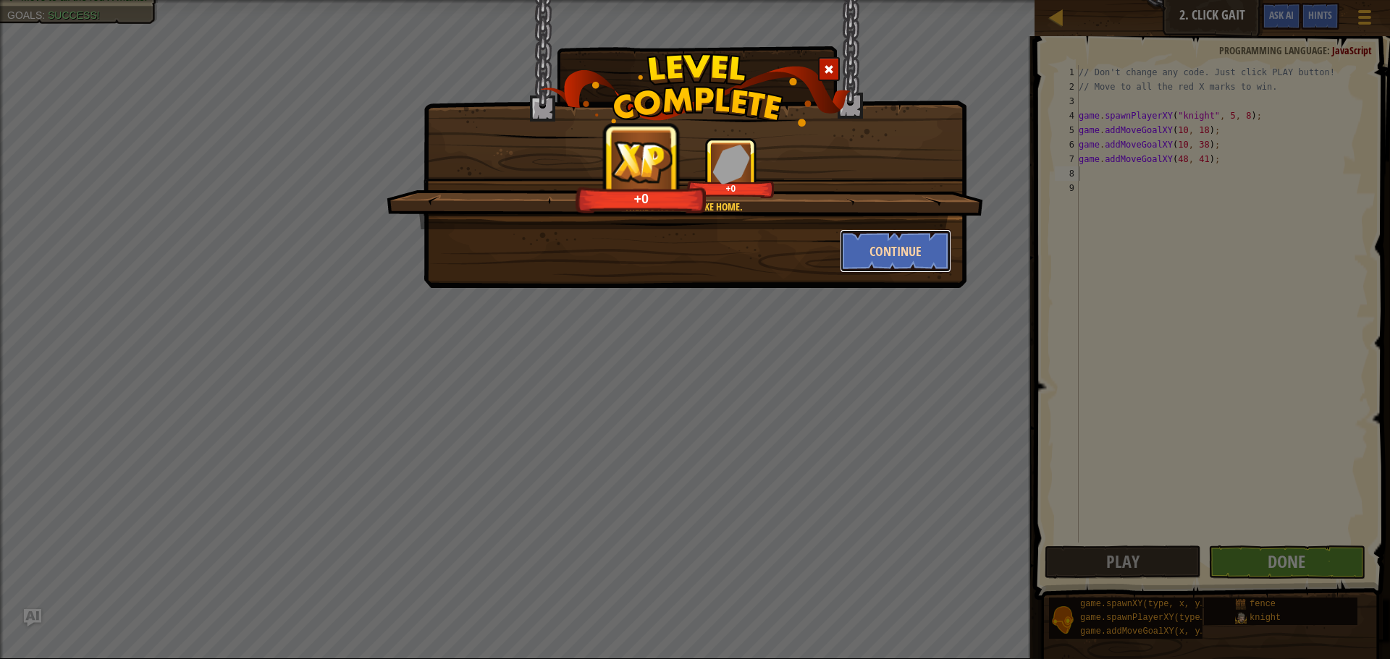
click at [883, 261] on button "Continue" at bounding box center [895, 250] width 112 height 43
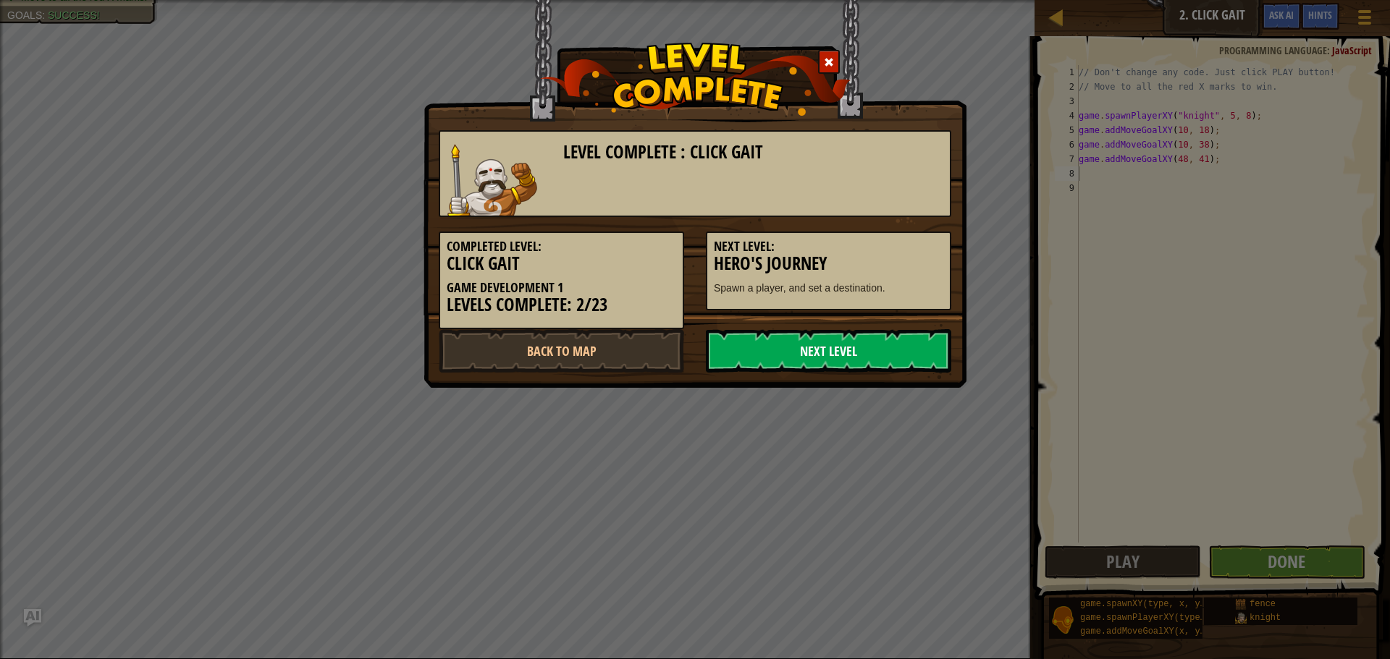
click at [832, 340] on link "Next Level" at bounding box center [828, 350] width 245 height 43
drag, startPoint x: 740, startPoint y: 350, endPoint x: 736, endPoint y: 339, distance: 10.8
click at [737, 342] on link "Next Level" at bounding box center [828, 350] width 245 height 43
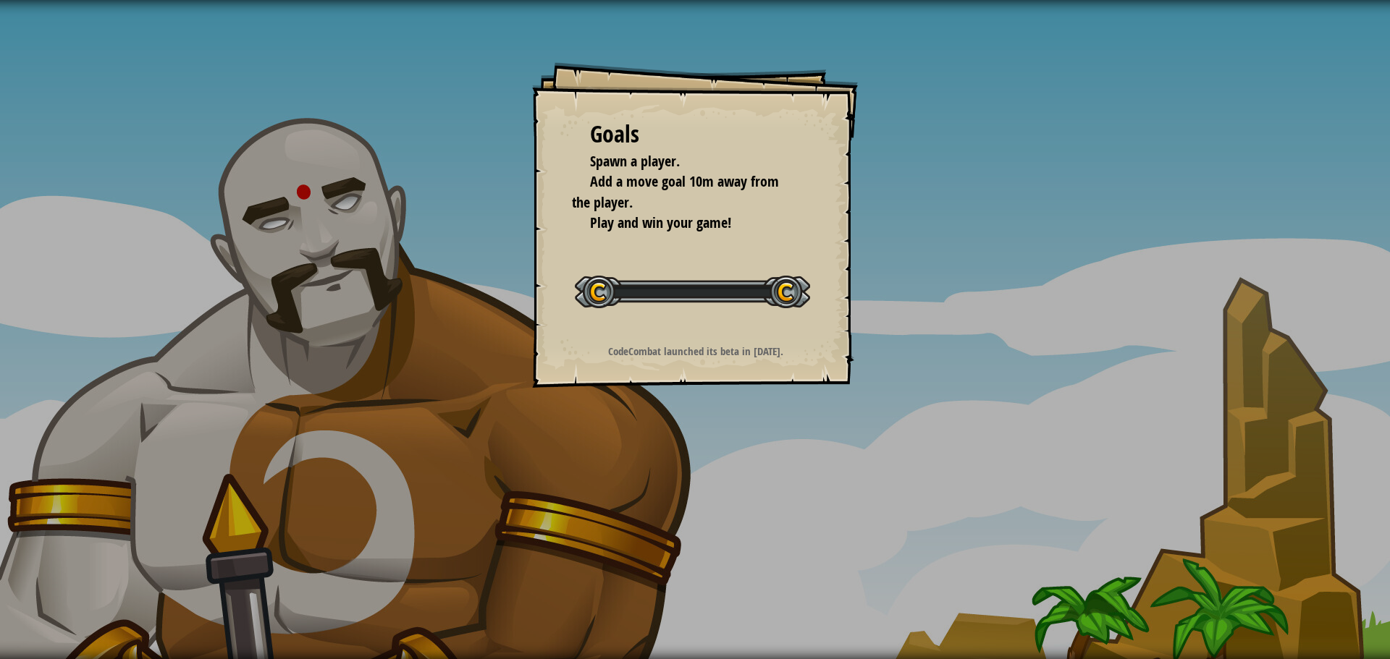
click at [816, 363] on div "Goals Spawn a player. Add a move goal 10m away from the player. Play and win yo…" at bounding box center [695, 225] width 326 height 326
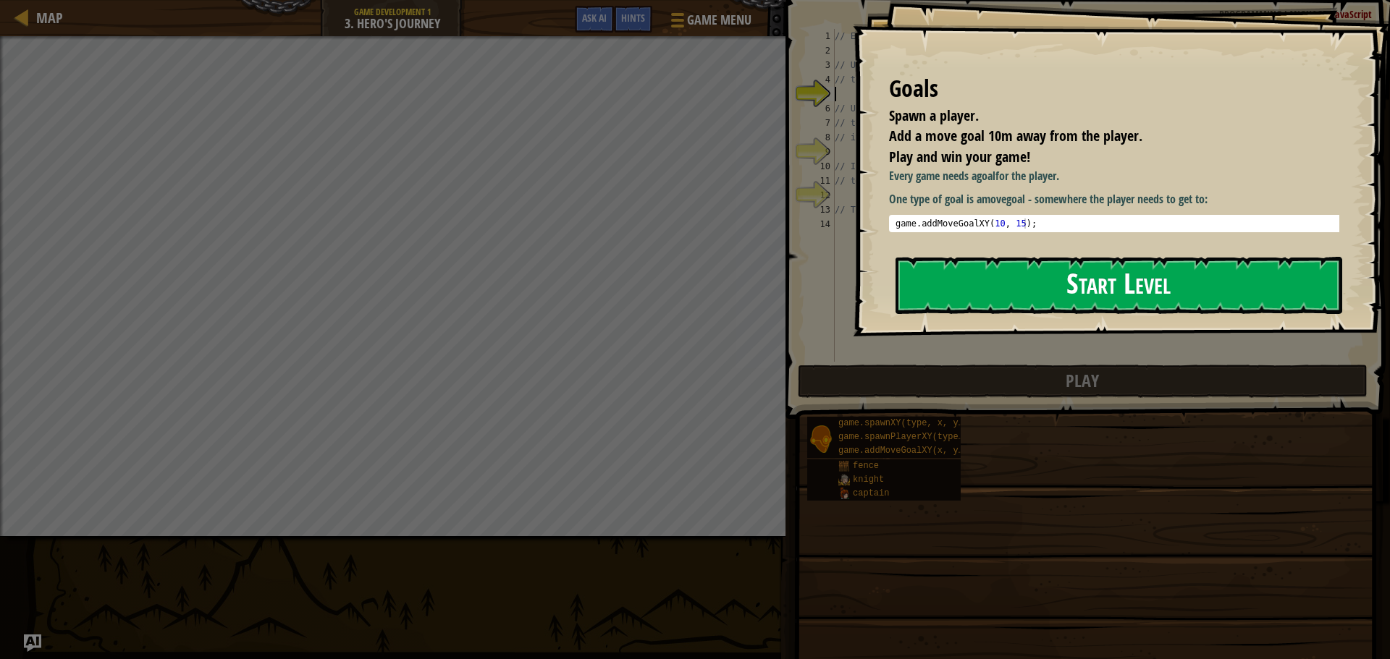
click at [1073, 288] on button "Start Level" at bounding box center [1118, 285] width 447 height 57
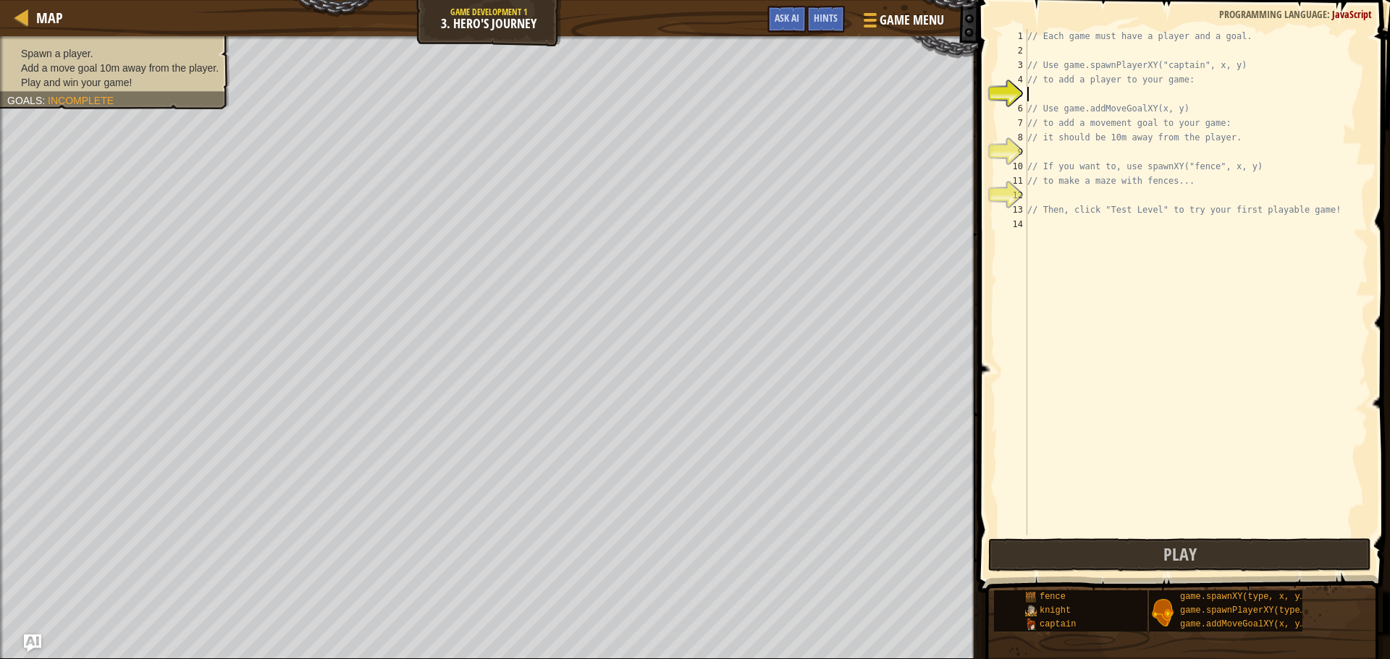
click at [1114, 98] on div "// Each game must have a player and a goal. // Use game.spawnPlayerXY("captain"…" at bounding box center [1196, 297] width 344 height 536
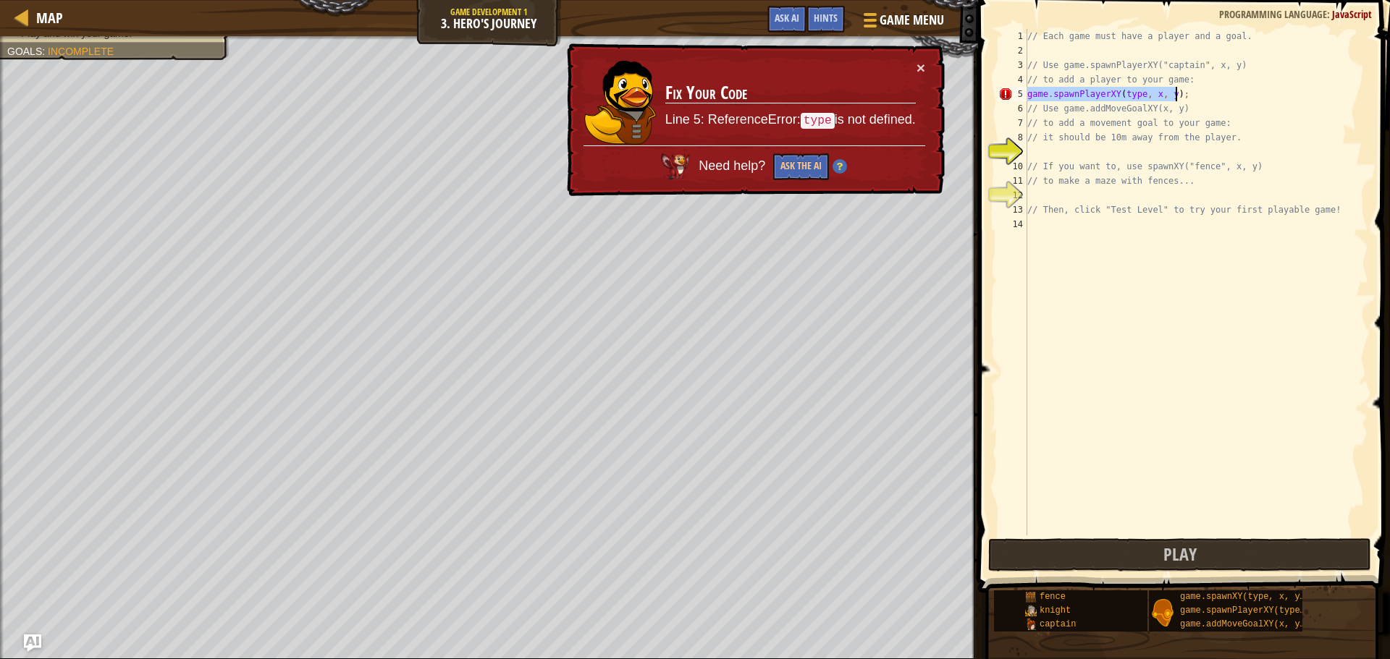
click at [1125, 90] on div "// Each game must have a player and a goal. // Use game.spawnPlayerXY("captain"…" at bounding box center [1196, 282] width 344 height 507
click at [1125, 90] on div "// Each game must have a player and a goal. // Use game.spawnPlayerXY("captain"…" at bounding box center [1196, 297] width 344 height 536
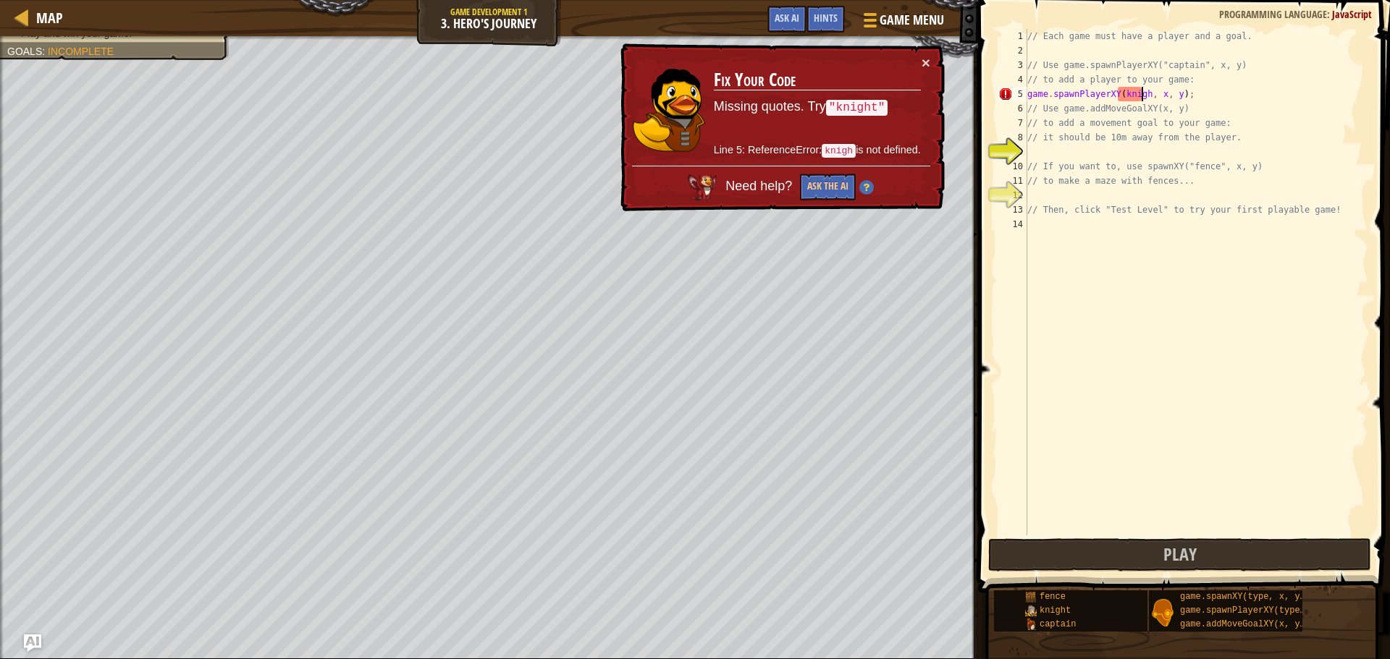
scroll to position [7, 9]
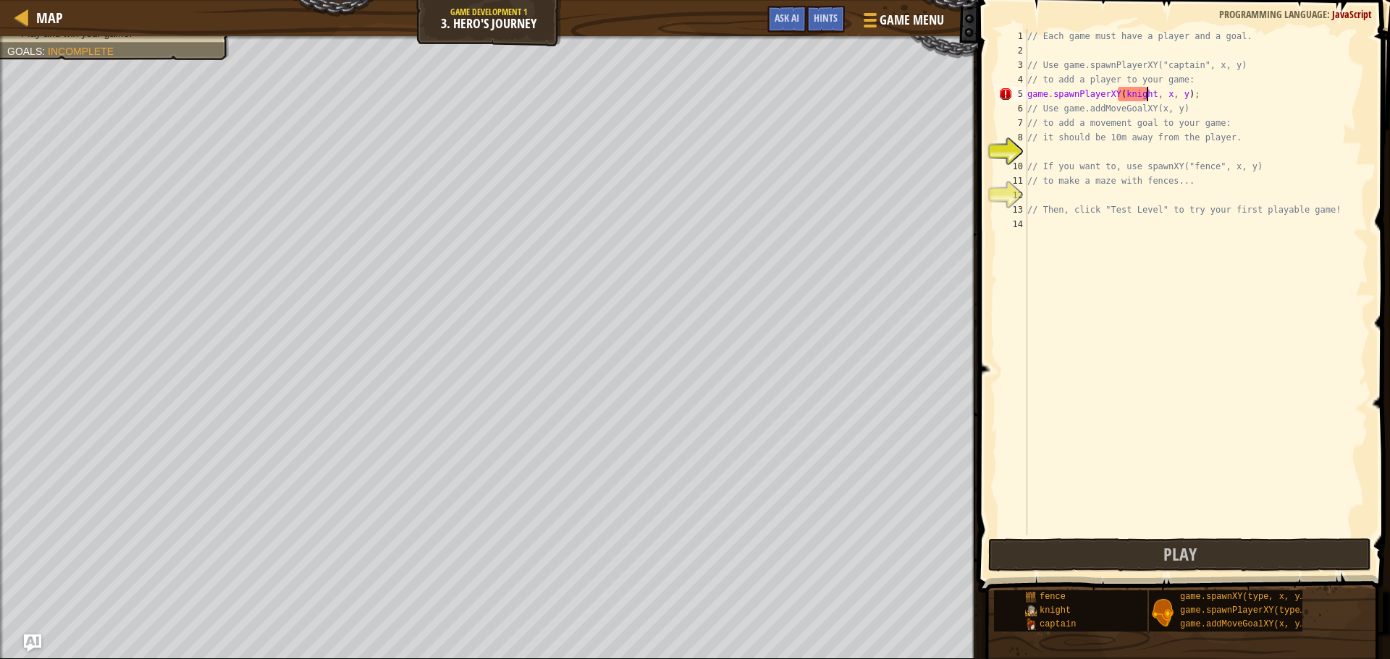
click at [1120, 98] on div "// Each game must have a player and a goal. // Use game.spawnPlayerXY("captain"…" at bounding box center [1196, 297] width 344 height 536
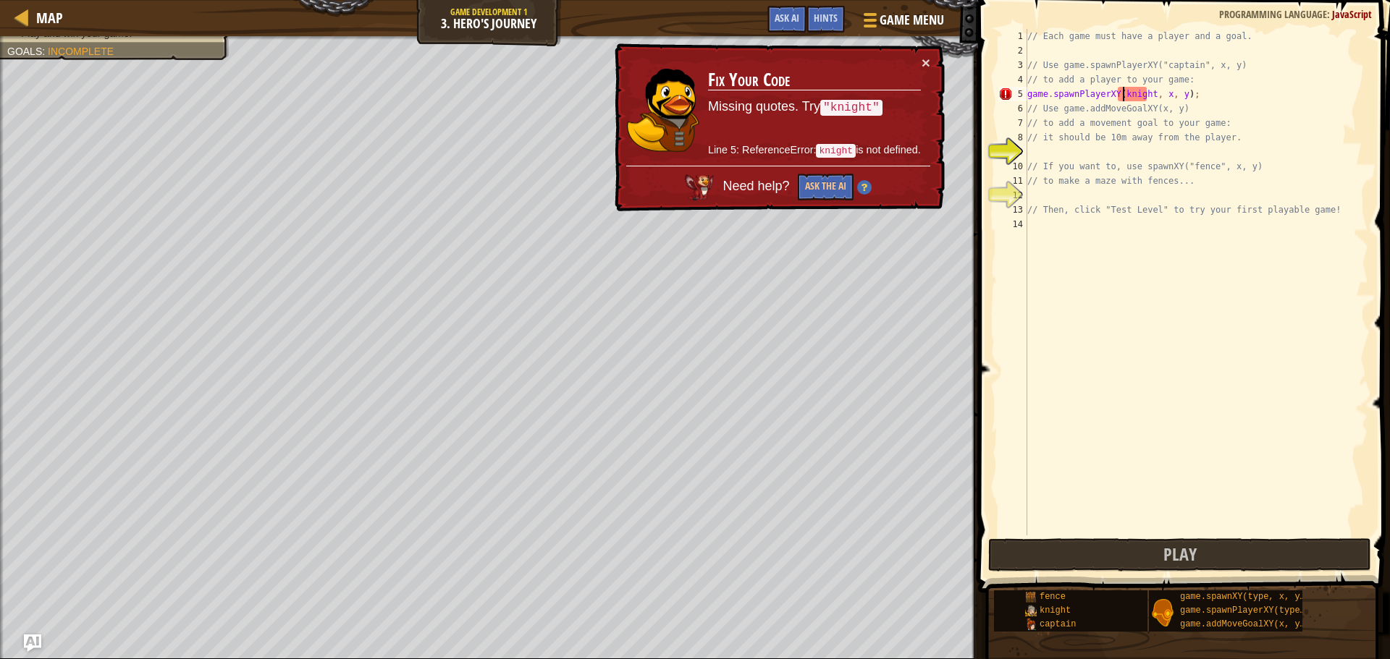
click at [1118, 93] on div "// Each game must have a player and a goal. // Use game.spawnPlayerXY("captain"…" at bounding box center [1196, 297] width 344 height 536
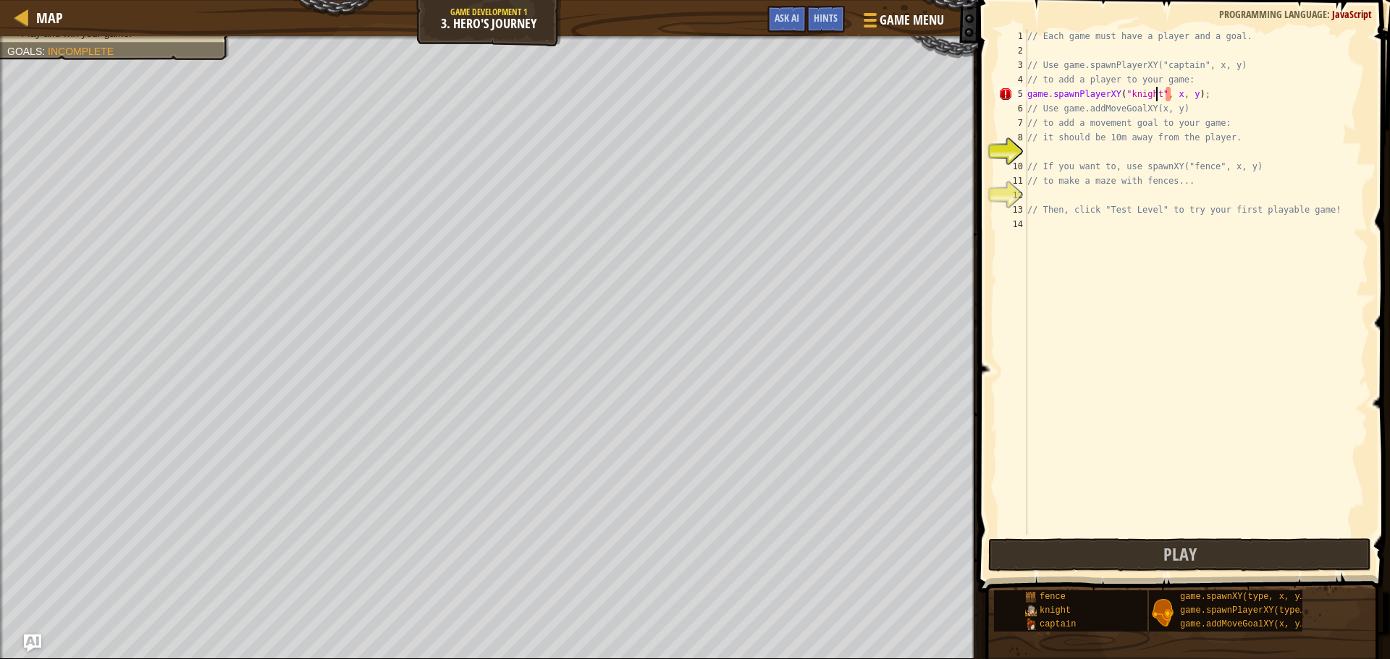
scroll to position [7, 10]
click at [1172, 99] on div "// Each game must have a player and a goal. // Use game.spawnPlayerXY("captain"…" at bounding box center [1196, 297] width 344 height 536
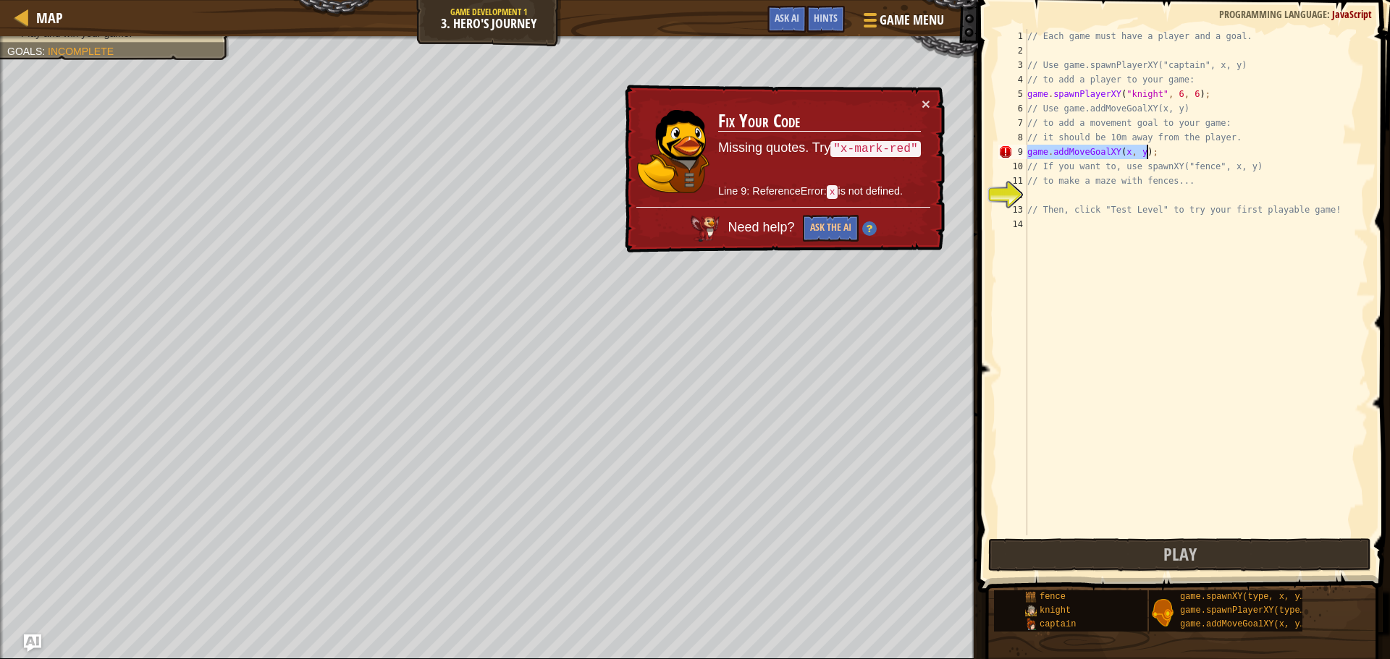
click at [1136, 151] on div "// Each game must have a player and a goal. // Use game.spawnPlayerXY("captain"…" at bounding box center [1196, 282] width 344 height 507
click at [1124, 146] on div "// Each game must have a player and a goal. // Use game.spawnPlayerXY("captain"…" at bounding box center [1196, 297] width 344 height 536
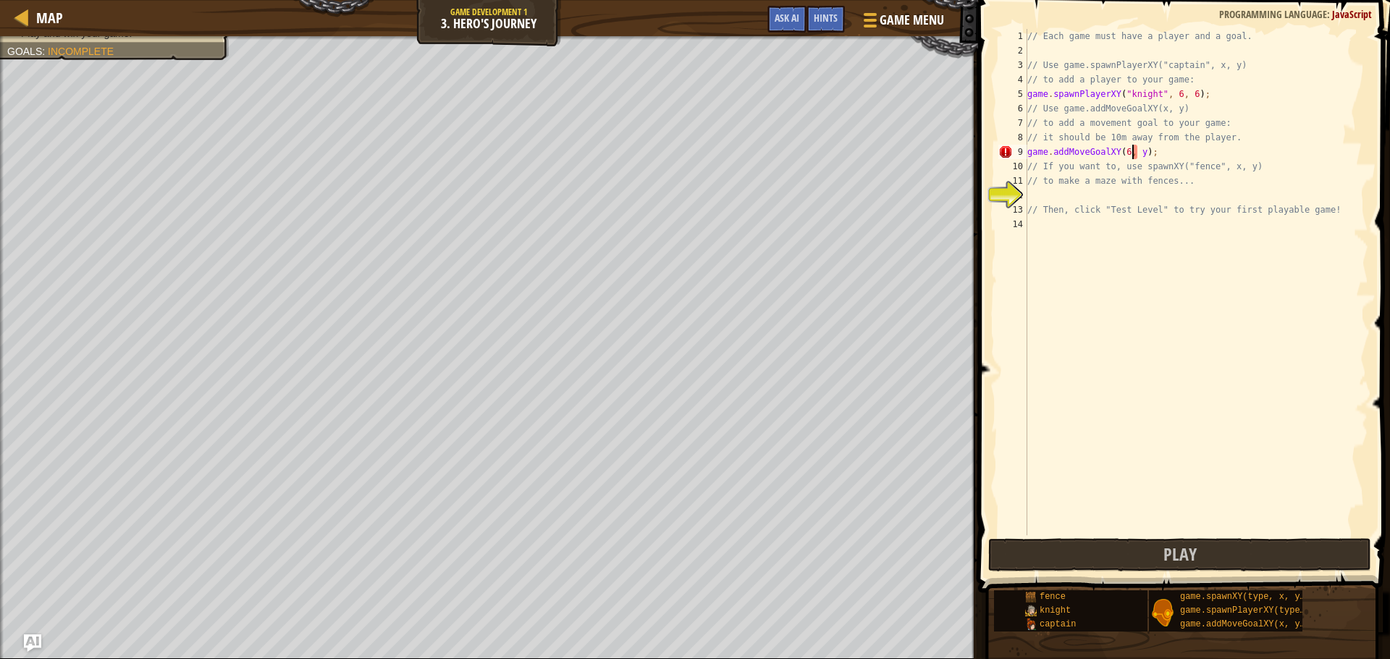
click at [1133, 149] on div "// Each game must have a player and a goal. // Use game.spawnPlayerXY("captain"…" at bounding box center [1196, 297] width 344 height 536
type textarea "game.addMoveGoalXY(6, 16);"
click at [1191, 551] on span "Play" at bounding box center [1179, 554] width 33 height 23
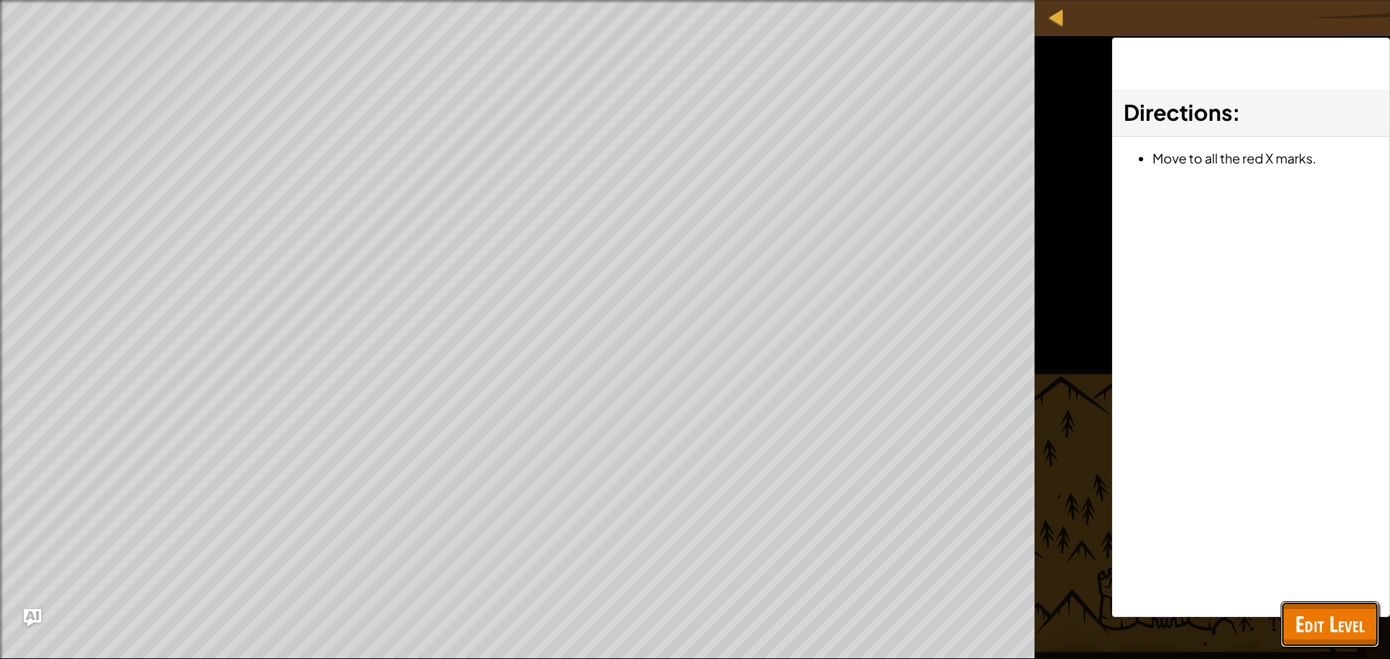
click at [1327, 630] on span "Edit Level" at bounding box center [1329, 624] width 69 height 30
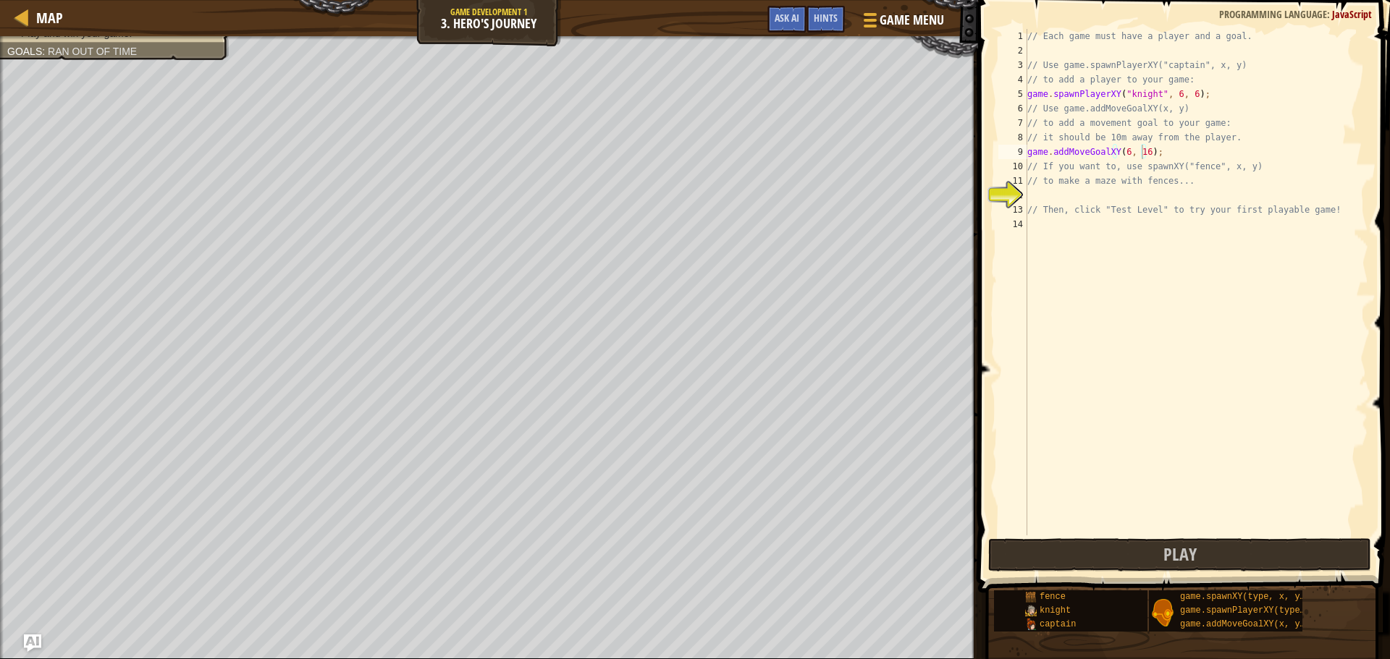
click at [1133, 199] on div "// Each game must have a player and a goal. // Use game.spawnPlayerXY("captain"…" at bounding box center [1196, 297] width 344 height 536
click at [1051, 203] on div "// Each game must have a player and a goal. // Use game.spawnPlayerXY("captain"…" at bounding box center [1196, 297] width 344 height 536
click at [1049, 187] on div "// Each game must have a player and a goal. // Use game.spawnPlayerXY("captain"…" at bounding box center [1196, 297] width 344 height 536
type textarea "// to make a maze with fences..."
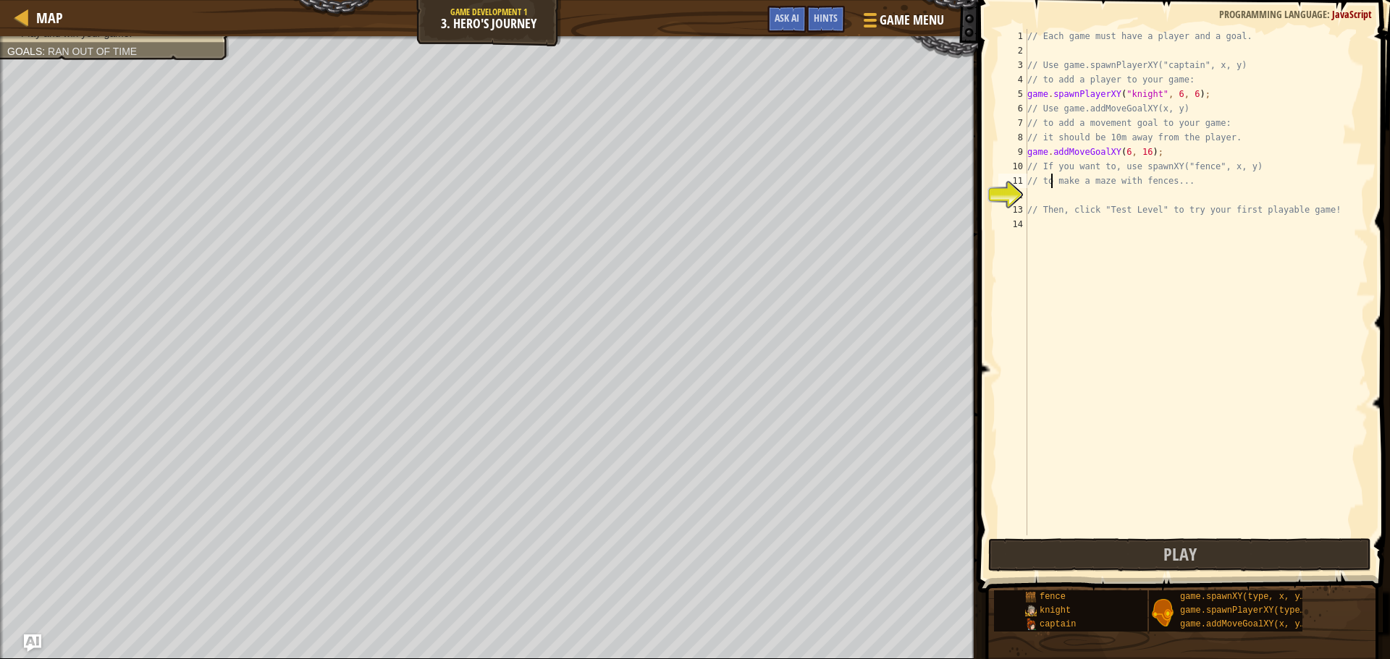
click at [1042, 193] on div "// Each game must have a player and a goal. // Use game.spawnPlayerXY("captain"…" at bounding box center [1196, 297] width 344 height 536
click at [1122, 157] on div "// Each game must have a player and a goal. // Use game.spawnPlayerXY("captain"…" at bounding box center [1196, 297] width 344 height 536
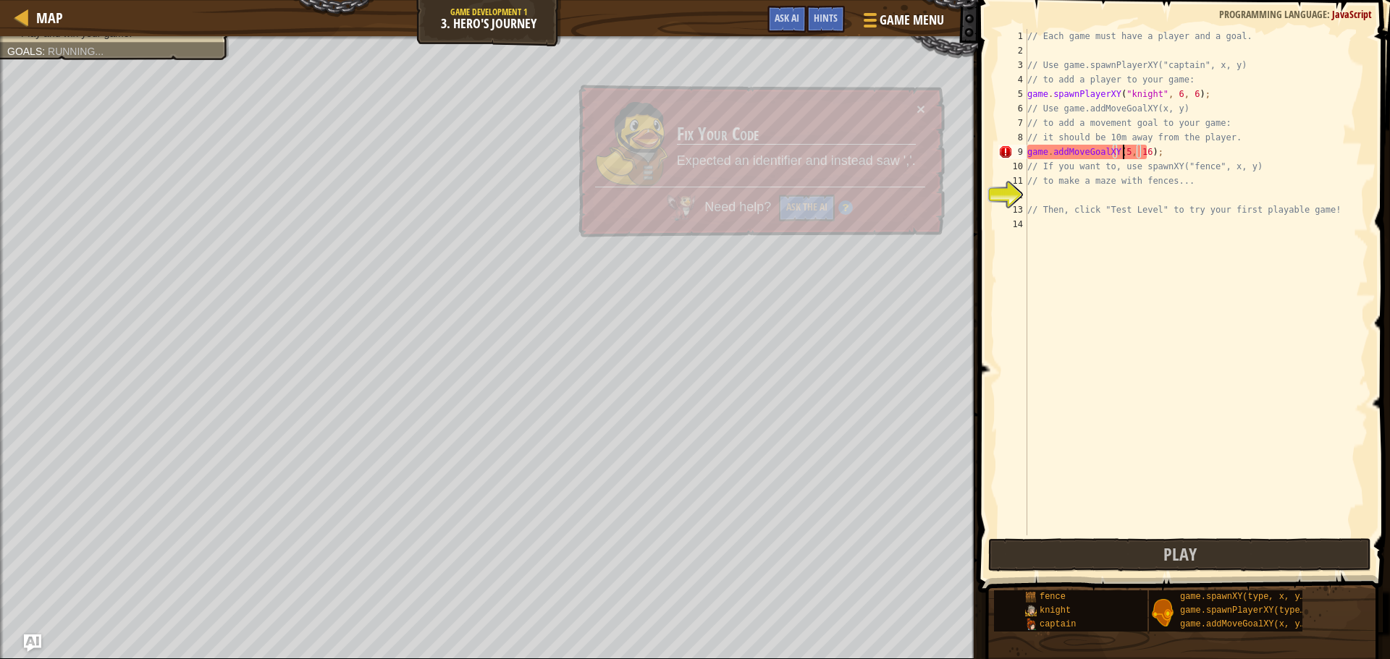
scroll to position [7, 8]
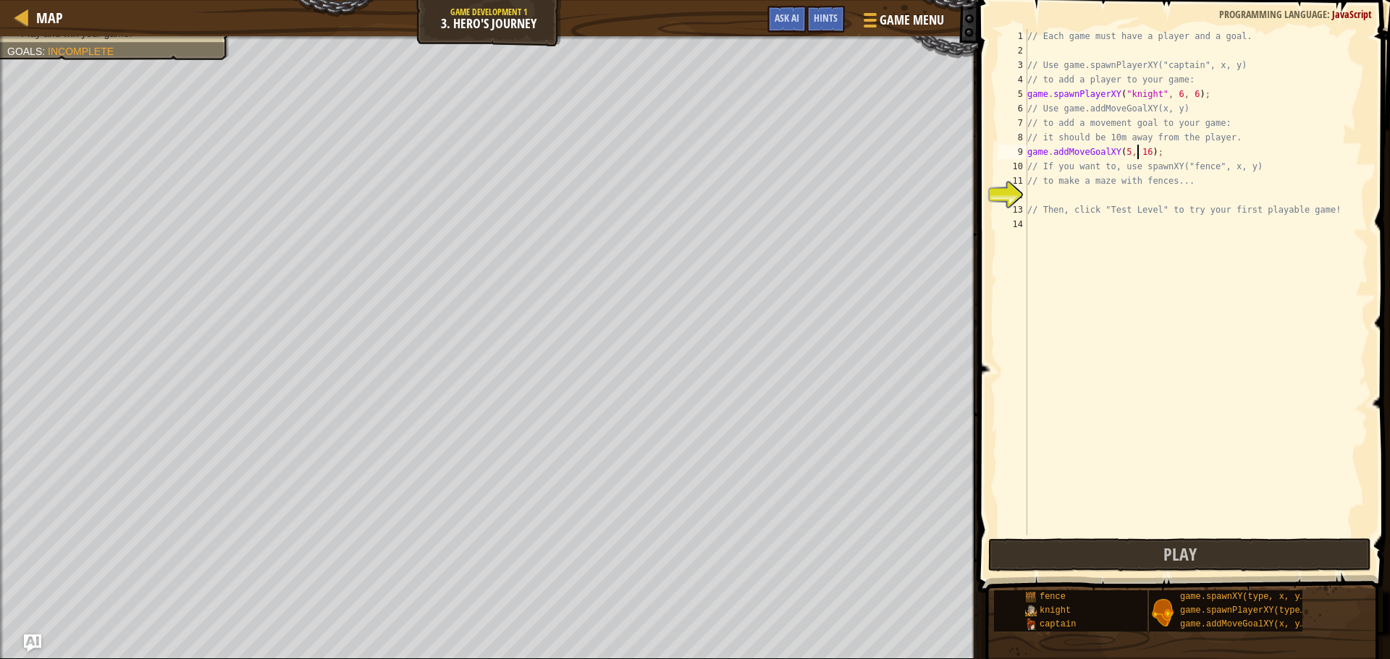
click at [1138, 153] on div "// Each game must have a player and a goal. // Use game.spawnPlayerXY("captain"…" at bounding box center [1196, 297] width 344 height 536
click at [1122, 155] on div "// Each game must have a player and a goal. // Use game.spawnPlayerXY("captain"…" at bounding box center [1196, 297] width 344 height 536
type textarea "game.addMoveGoalXY(6, 37);"
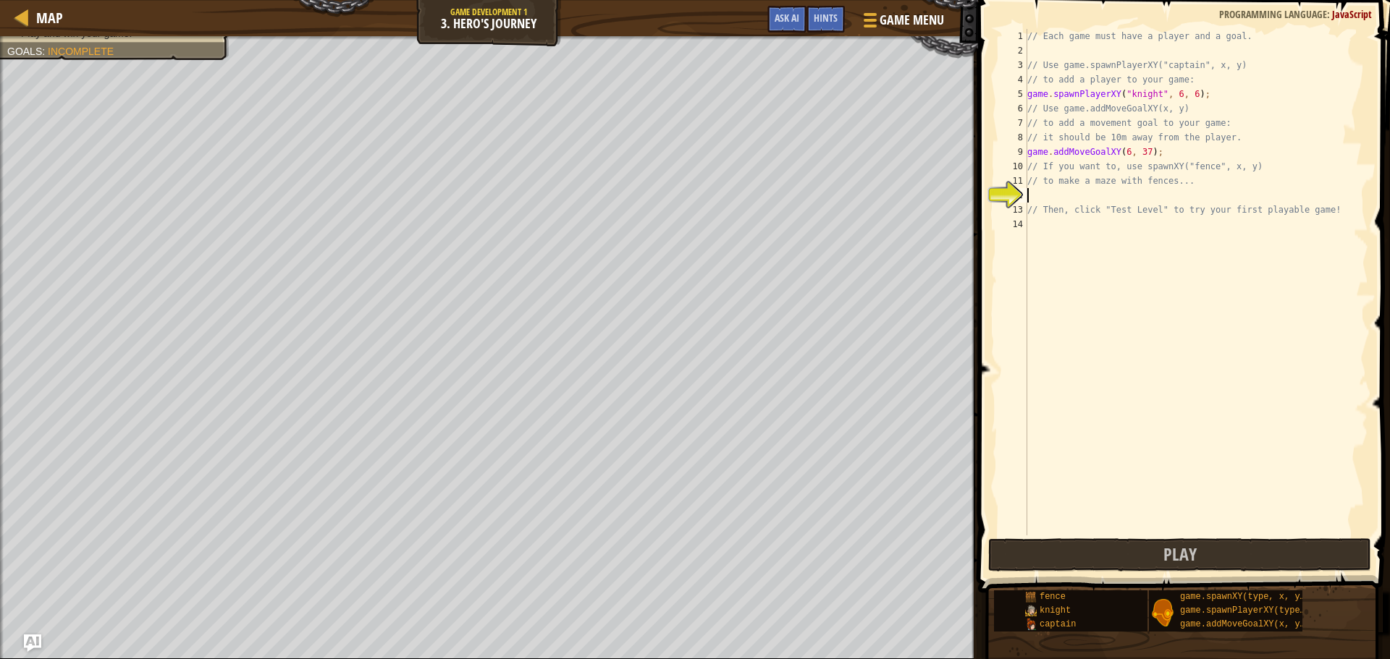
click at [1128, 195] on div "// Each game must have a player and a goal. // Use game.spawnPlayerXY("captain"…" at bounding box center [1196, 297] width 344 height 536
click at [1084, 197] on div "// Each game must have a player and a goal. // Use game.spawnPlayerXY("captain"…" at bounding box center [1196, 297] width 344 height 536
click at [1044, 200] on div "// Each game must have a player and a goal. // Use game.spawnPlayerXY("captain"…" at bounding box center [1196, 297] width 344 height 536
click at [1037, 198] on div "// Each game must have a player and a goal. // Use game.spawnPlayerXY("captain"…" at bounding box center [1196, 297] width 344 height 536
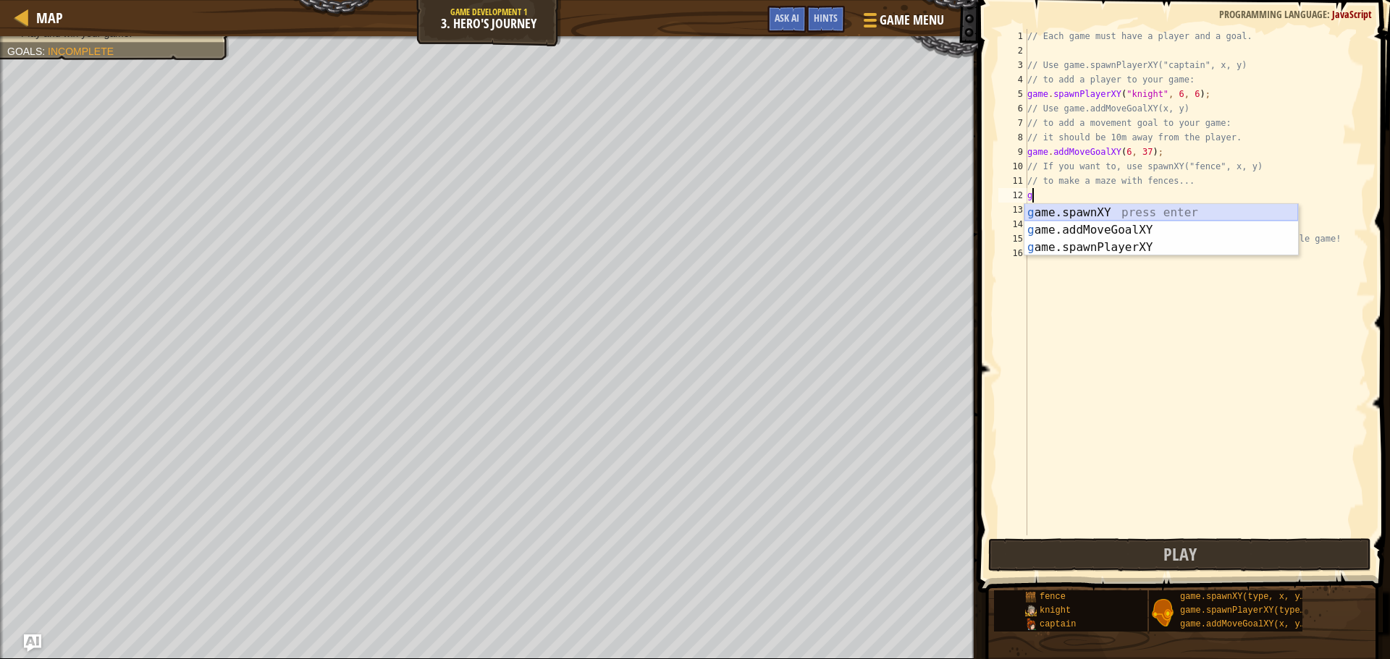
click at [1116, 216] on div "g ame.spawnXY press enter g ame.addMoveGoalXY press enter g ame.spawnPlayerXY p…" at bounding box center [1161, 247] width 274 height 87
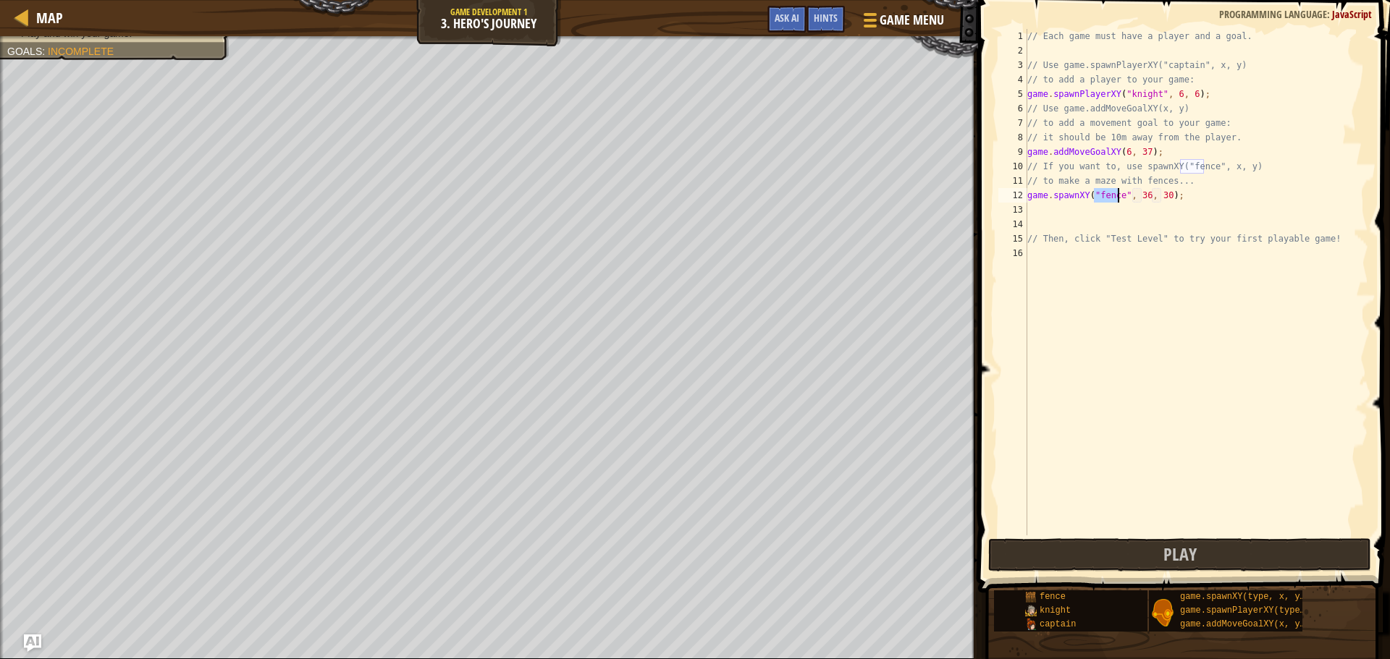
click at [1136, 200] on div "// Each game must have a player and a goal. // Use game.spawnPlayerXY("captain"…" at bounding box center [1196, 297] width 344 height 536
type textarea "game.spawnXY("fence", 6, 30);"
click at [1037, 208] on div "// Each game must have a player and a goal. // Use game.spawnPlayerXY("captain"…" at bounding box center [1196, 297] width 344 height 536
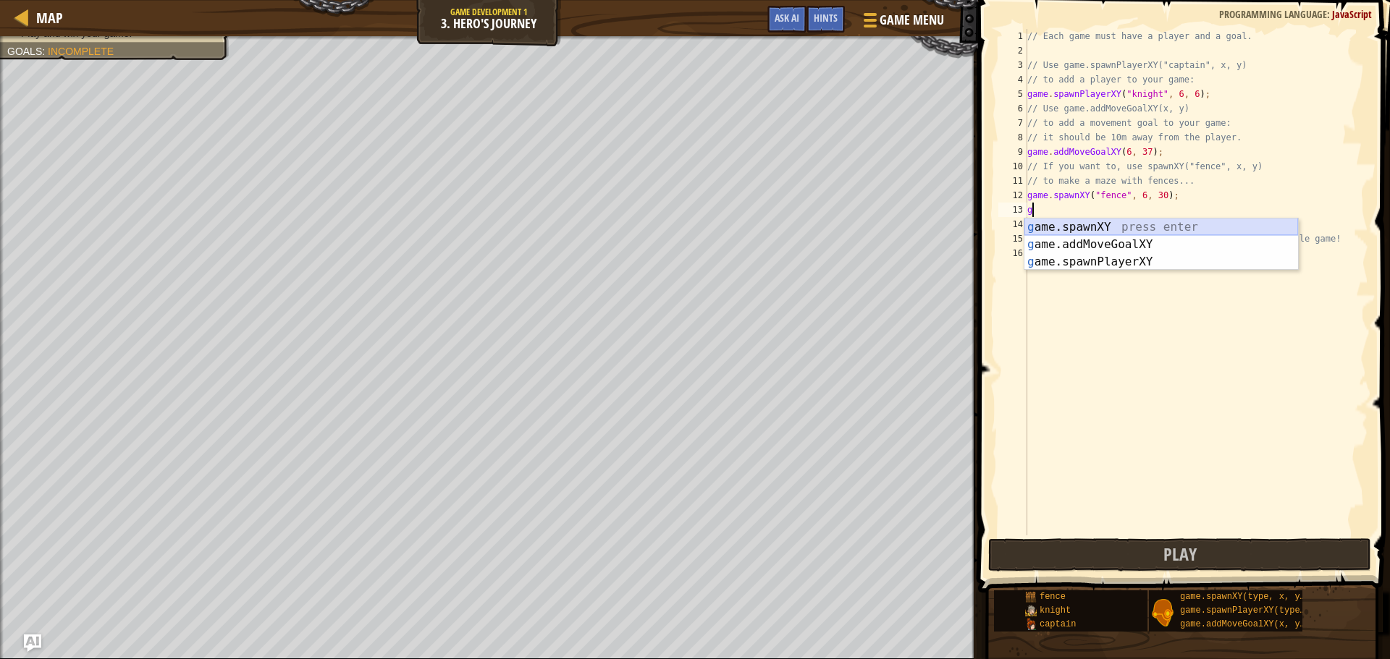
click at [1132, 229] on div "g ame.spawnXY press enter g ame.addMoveGoalXY press enter g ame.spawnPlayerXY p…" at bounding box center [1161, 262] width 274 height 87
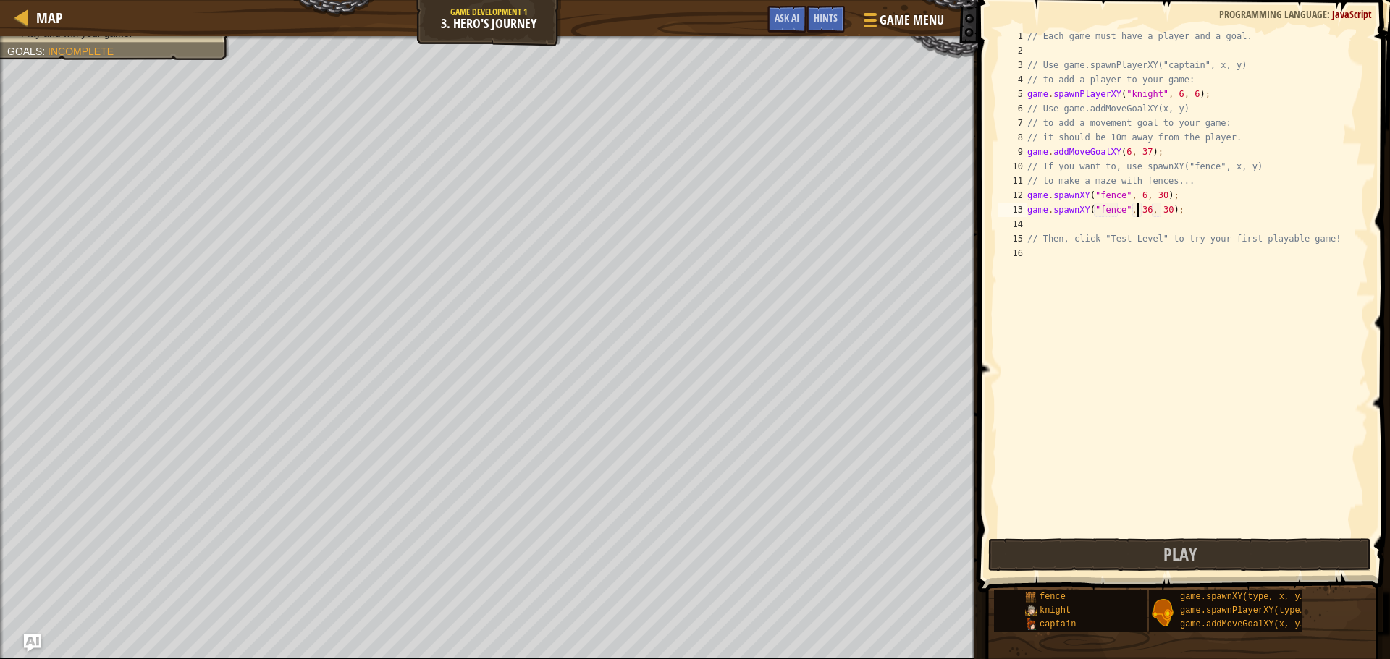
click at [1135, 210] on div "// Each game must have a player and a goal. // Use game.spawnPlayerXY("captain"…" at bounding box center [1196, 297] width 344 height 536
click at [1156, 214] on div "// Each game must have a player and a goal. // Use game.spawnPlayerXY("captain"…" at bounding box center [1196, 297] width 344 height 536
type textarea "game.spawnXY("fence", 6, 26);"
click at [1065, 221] on div "// Each game must have a player and a goal. // Use game.spawnPlayerXY("captain"…" at bounding box center [1196, 297] width 344 height 536
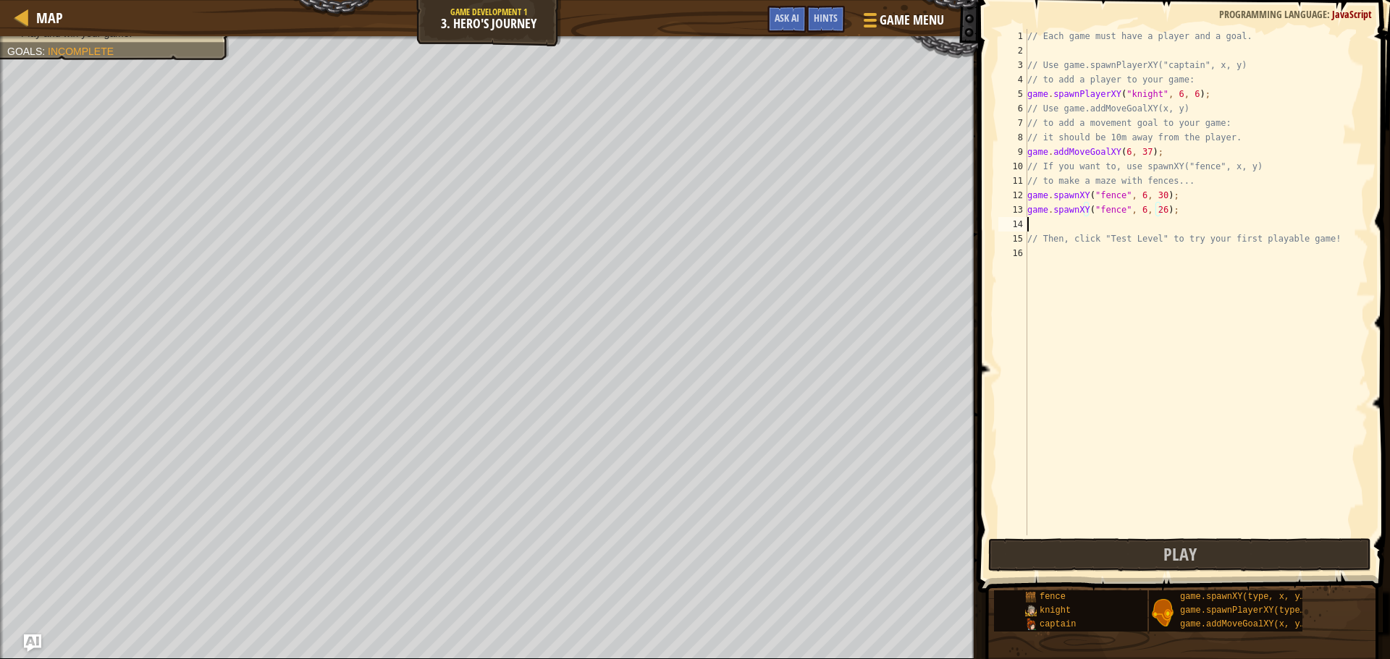
scroll to position [7, 0]
click at [1072, 213] on div "// Each game must have a player and a goal. // Use game.spawnPlayerXY("captain"…" at bounding box center [1196, 297] width 344 height 536
type textarea "game.spawnXY("fence", 6, 26);"
click at [1059, 219] on div "// Each game must have a player and a goal. // Use game.spawnPlayerXY("captain"…" at bounding box center [1196, 297] width 344 height 536
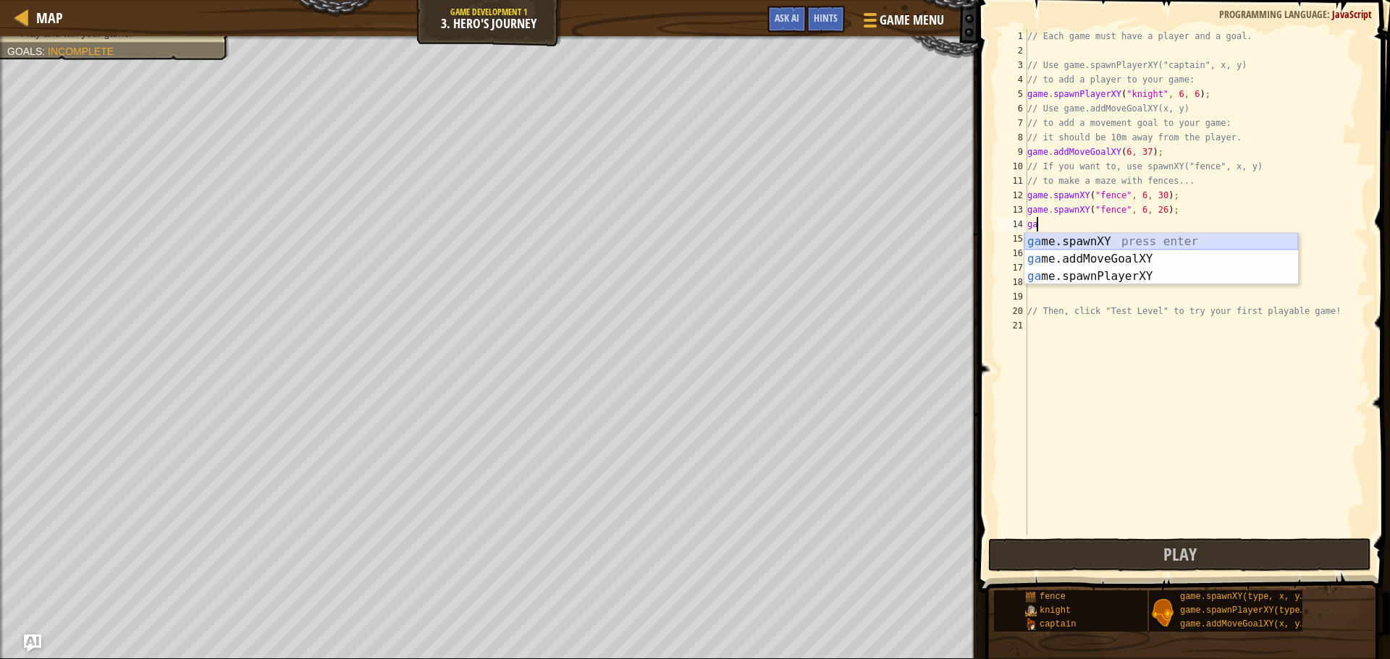
click at [1114, 242] on div "ga me.spawnXY press enter ga me.addMoveGoalXY press enter ga me.spawnPlayerXY p…" at bounding box center [1161, 276] width 274 height 87
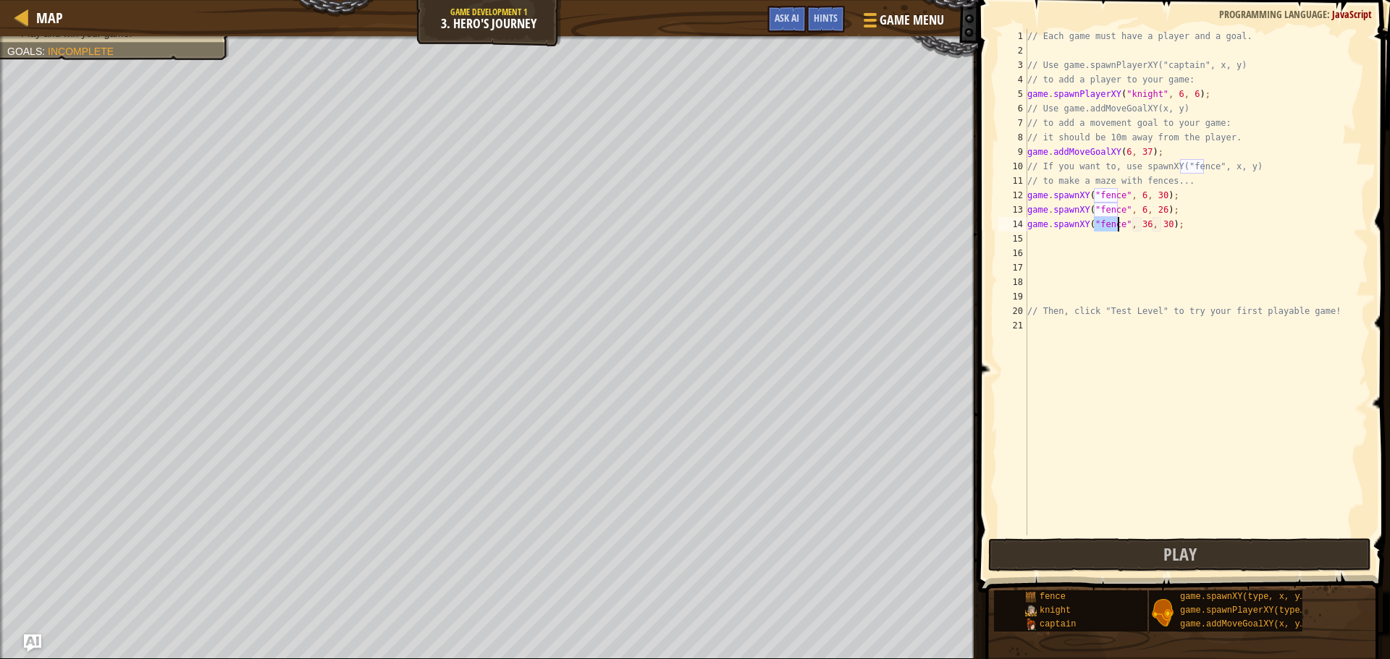
click at [1141, 229] on div "// Each game must have a player and a goal. // Use game.spawnPlayerXY("captain"…" at bounding box center [1196, 297] width 344 height 536
click at [1132, 222] on div "// Each game must have a player and a goal. // Use game.spawnPlayerXY("captain"…" at bounding box center [1196, 297] width 344 height 536
click at [1142, 222] on div "// Each game must have a player and a goal. // Use game.spawnPlayerXY("captain"…" at bounding box center [1196, 297] width 344 height 536
click at [1138, 222] on div "// Each game must have a player and a goal. // Use game.spawnPlayerXY("captain"…" at bounding box center [1196, 297] width 344 height 536
click at [1154, 221] on div "// Each game must have a player and a goal. // Use game.spawnPlayerXY("captain"…" at bounding box center [1196, 297] width 344 height 536
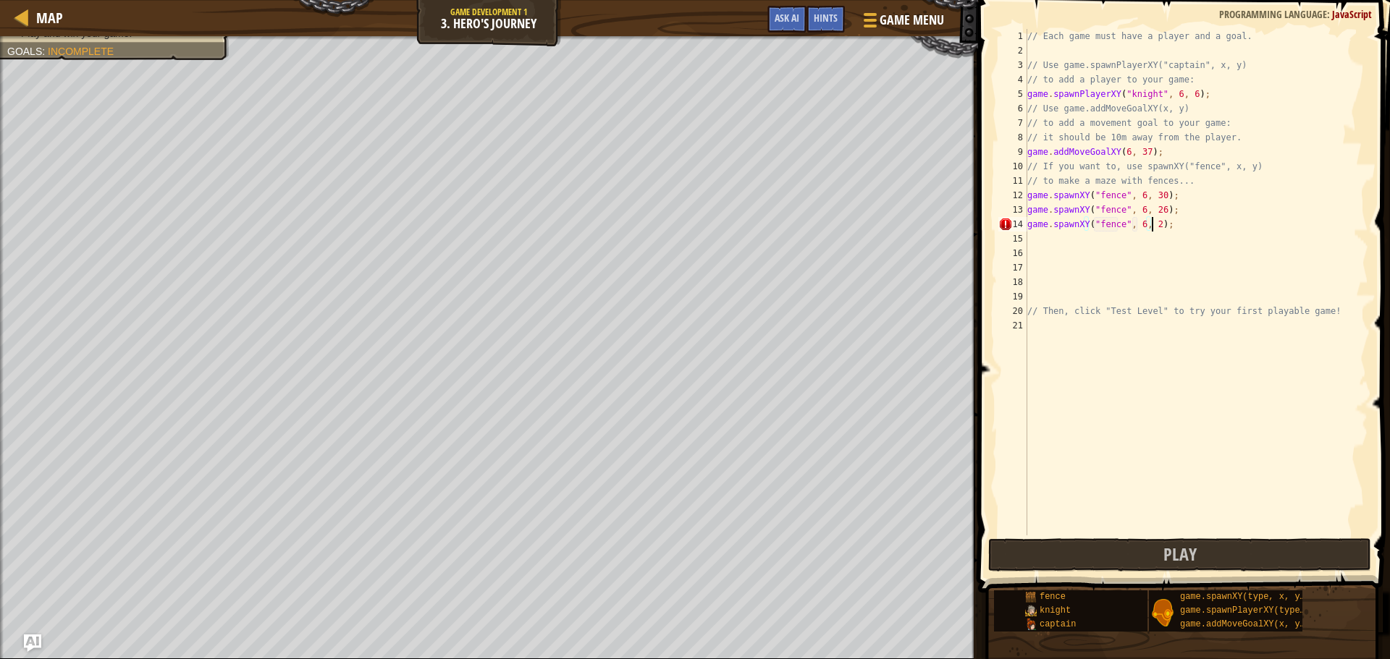
scroll to position [7, 10]
type textarea "game.spawnXY("fence", 6, 22);"
